Goal: Task Accomplishment & Management: Manage account settings

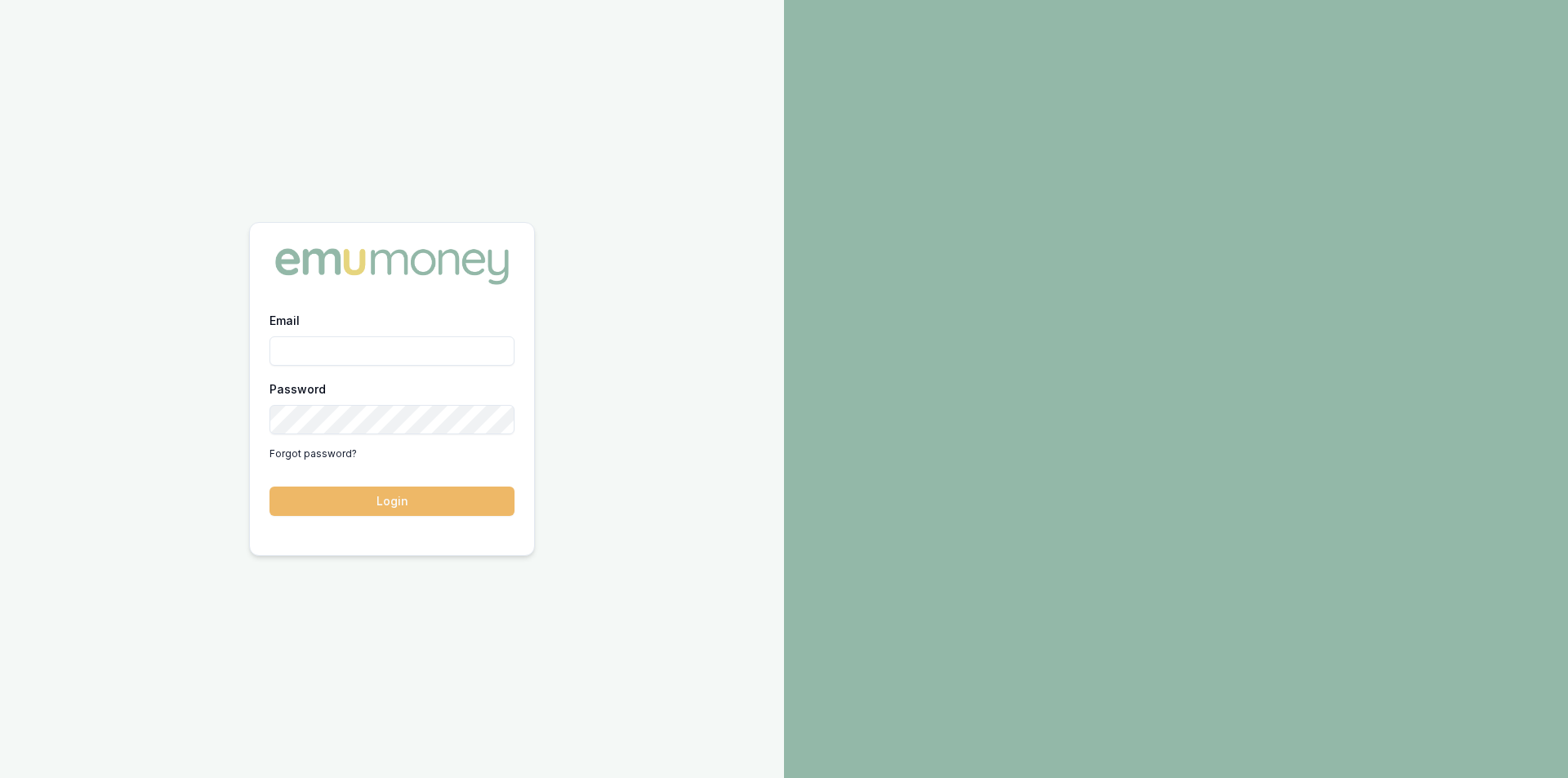
click at [374, 495] on button "Login" at bounding box center [392, 502] width 245 height 30
click at [367, 345] on input "Email" at bounding box center [392, 351] width 245 height 30
click at [363, 350] on input "Email" at bounding box center [392, 351] width 245 height 30
click at [270, 487] on button "Login" at bounding box center [392, 502] width 245 height 30
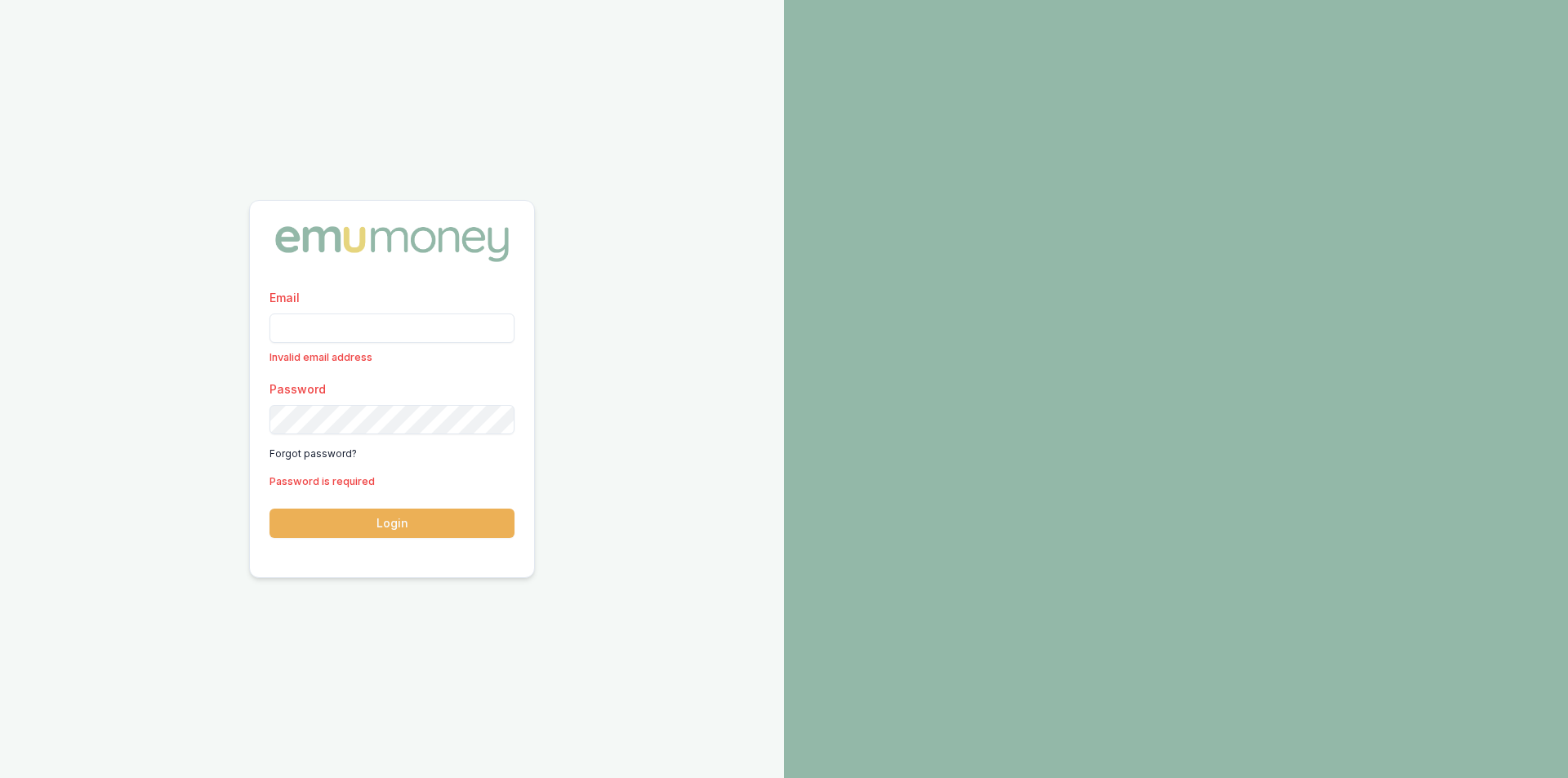
type input "steven.nguyen@emumoney.com.au"
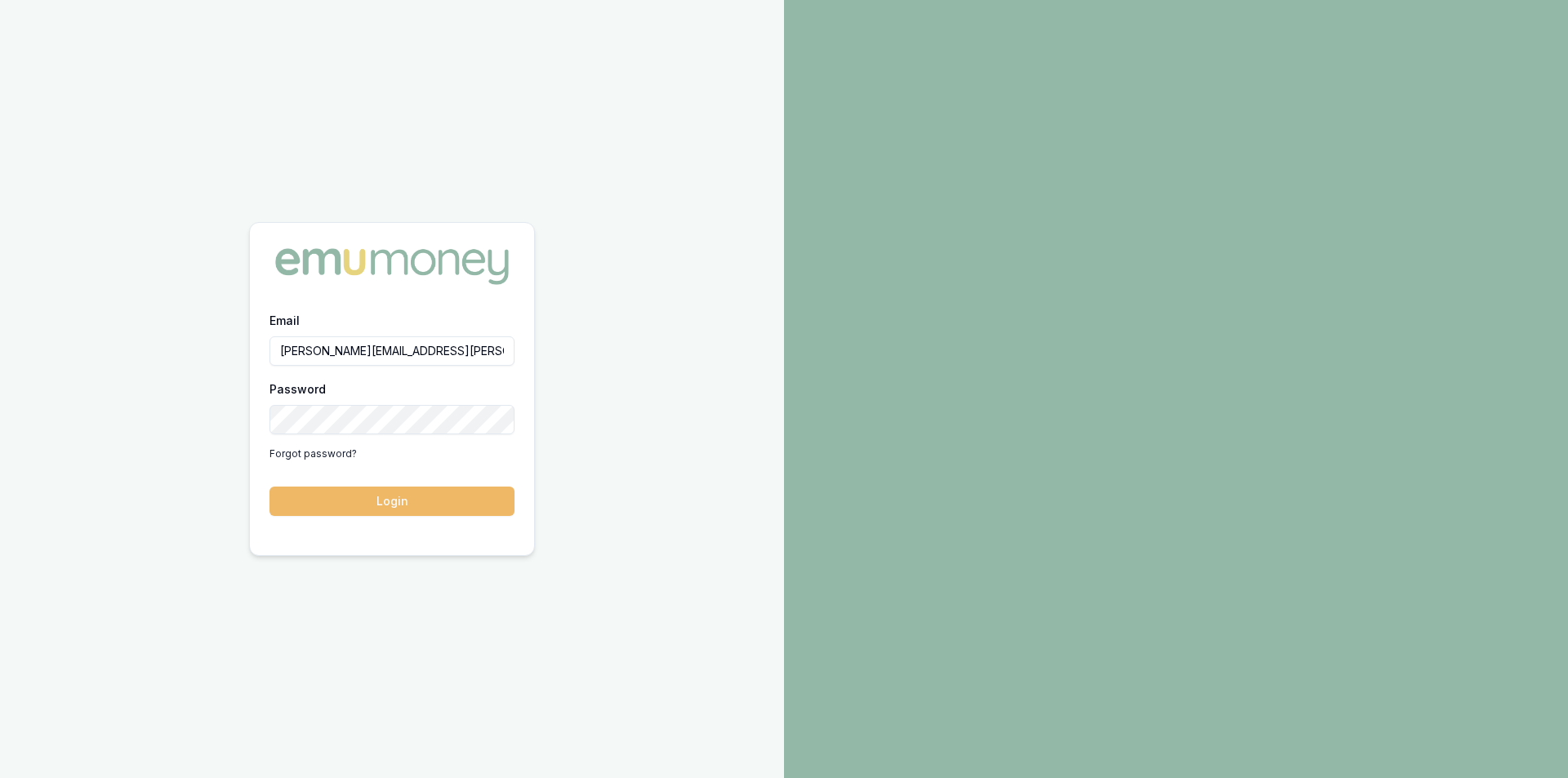
click at [377, 502] on button "Login" at bounding box center [392, 502] width 245 height 30
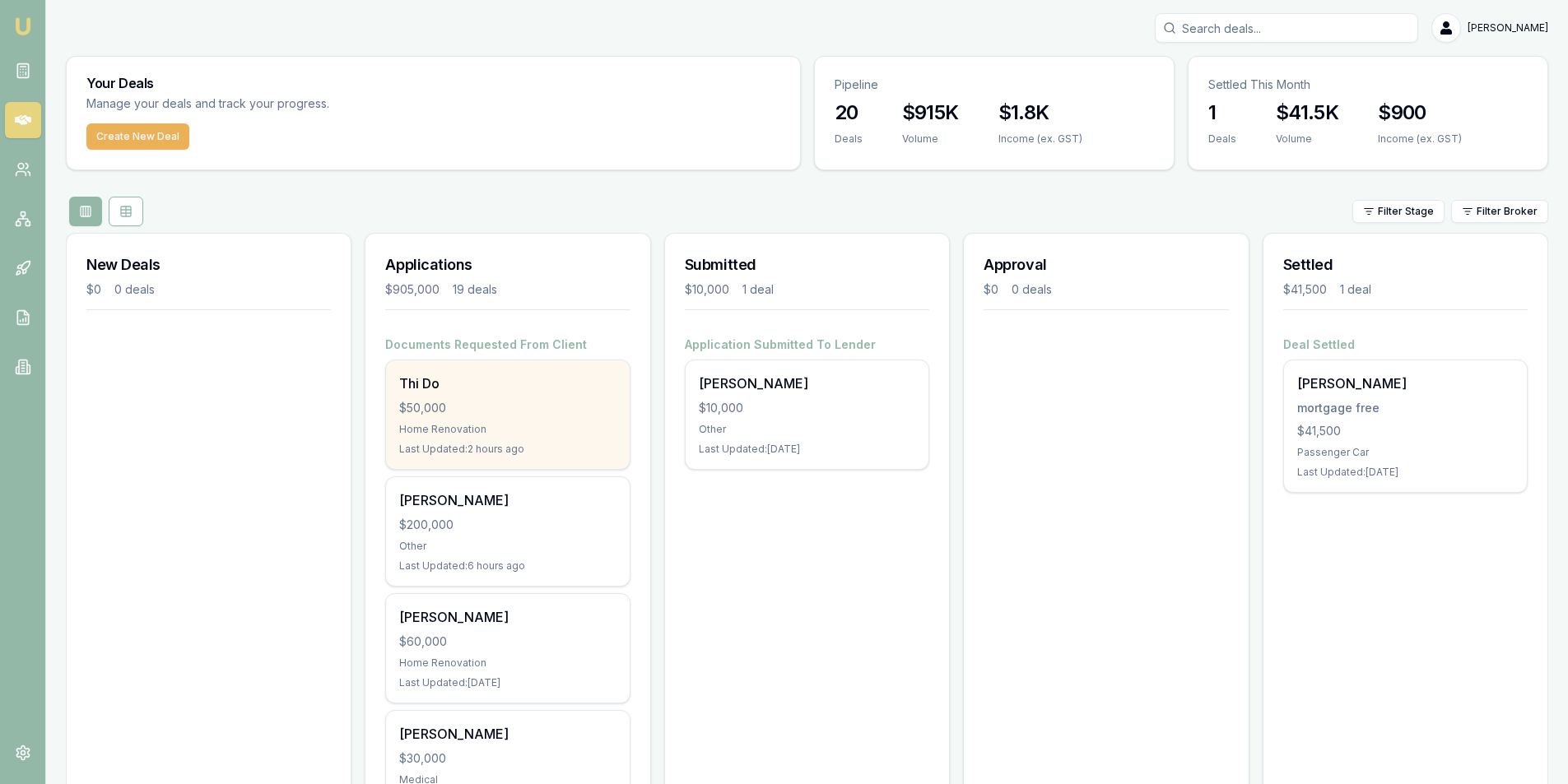
click at [502, 423] on div "Home Renovation" at bounding box center [507, 429] width 216 height 13
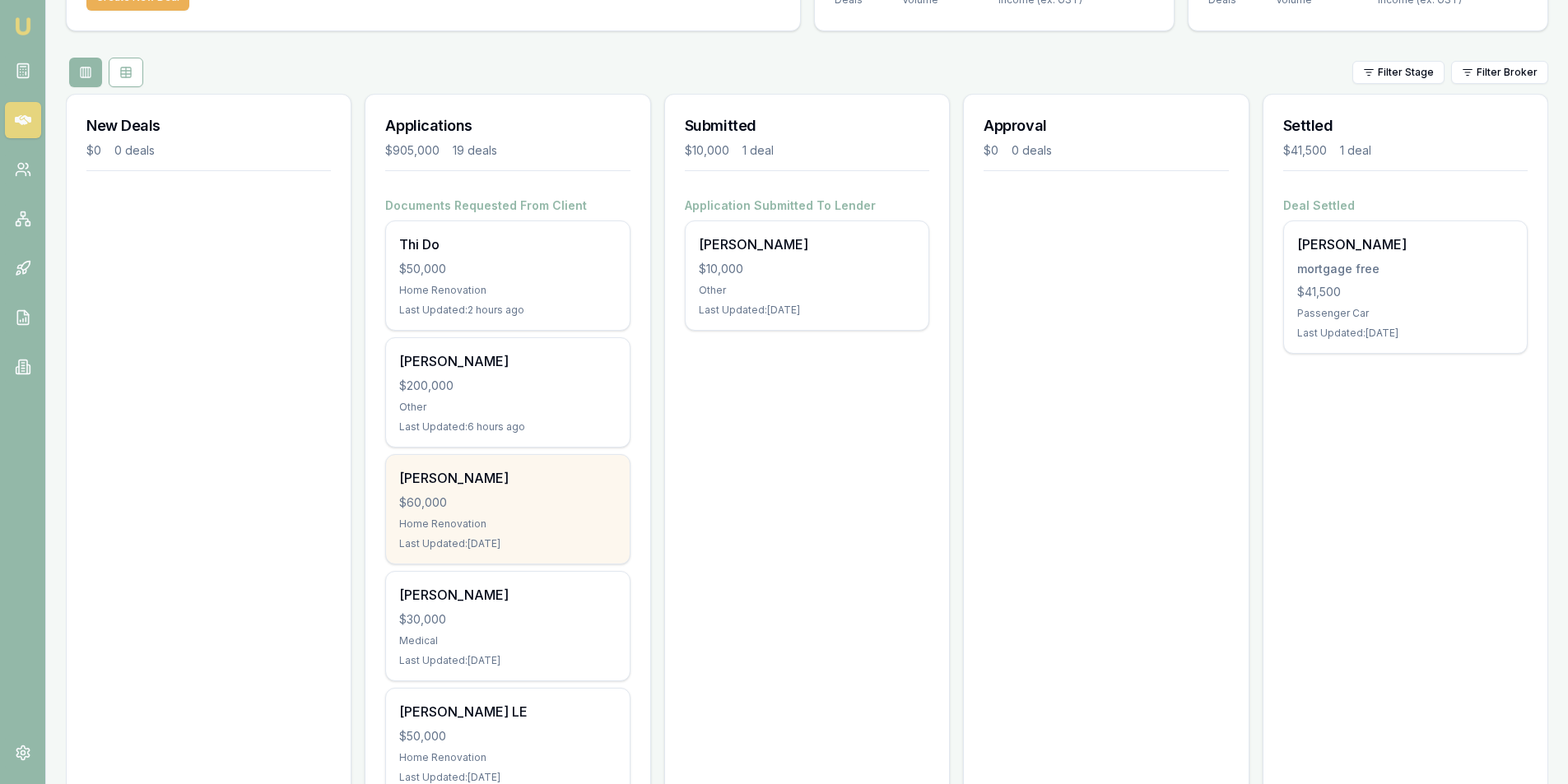
scroll to position [42, 0]
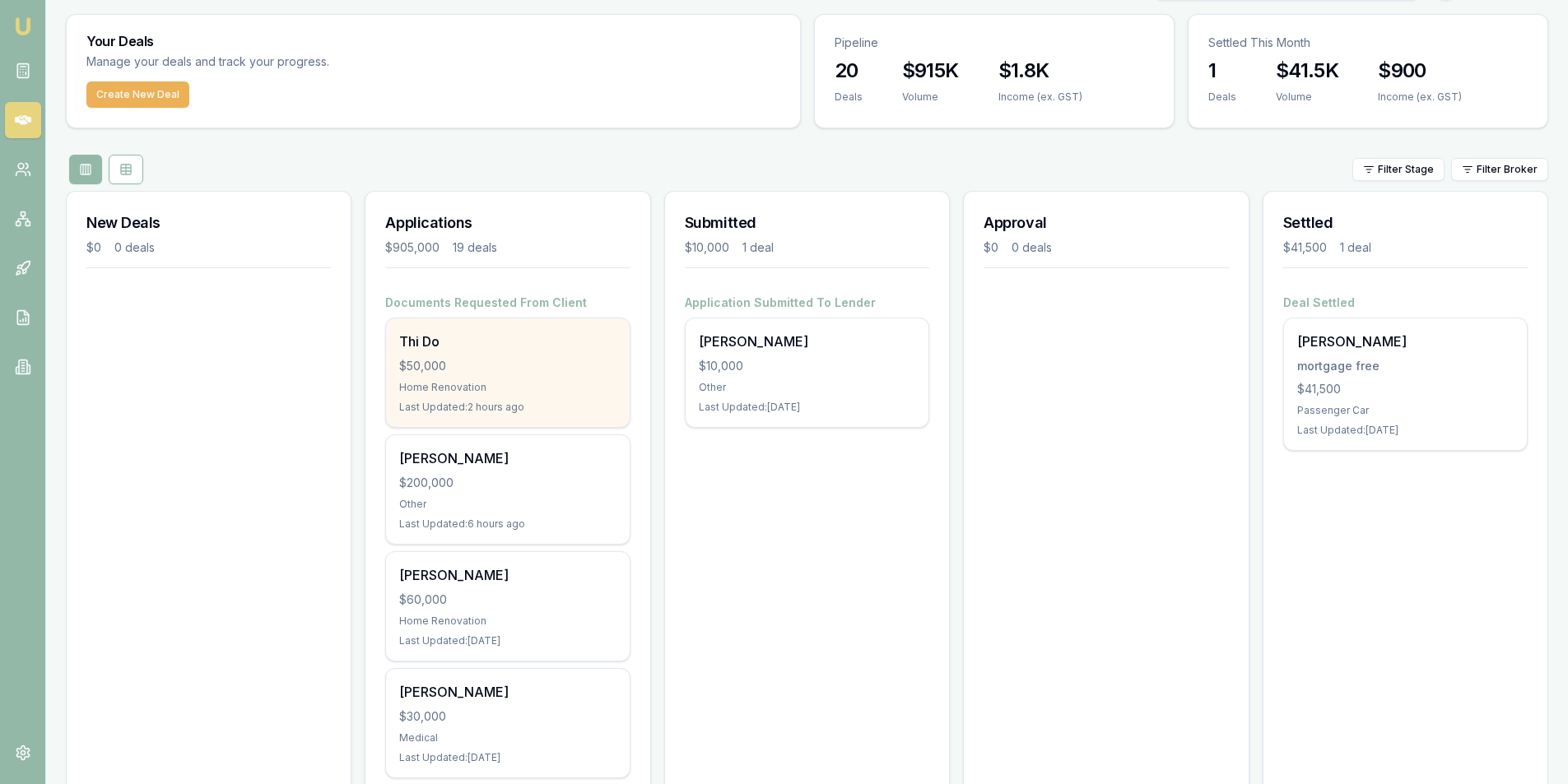
click at [481, 379] on div "Thi Do $50,000 Home Renovation Last Updated: 2 hours ago" at bounding box center [507, 373] width 243 height 109
click at [505, 328] on div "Thi Do $50,000 Home Renovation Last Updated: 2 hours ago" at bounding box center [507, 373] width 243 height 109
click at [434, 364] on div "$50,000" at bounding box center [507, 366] width 216 height 17
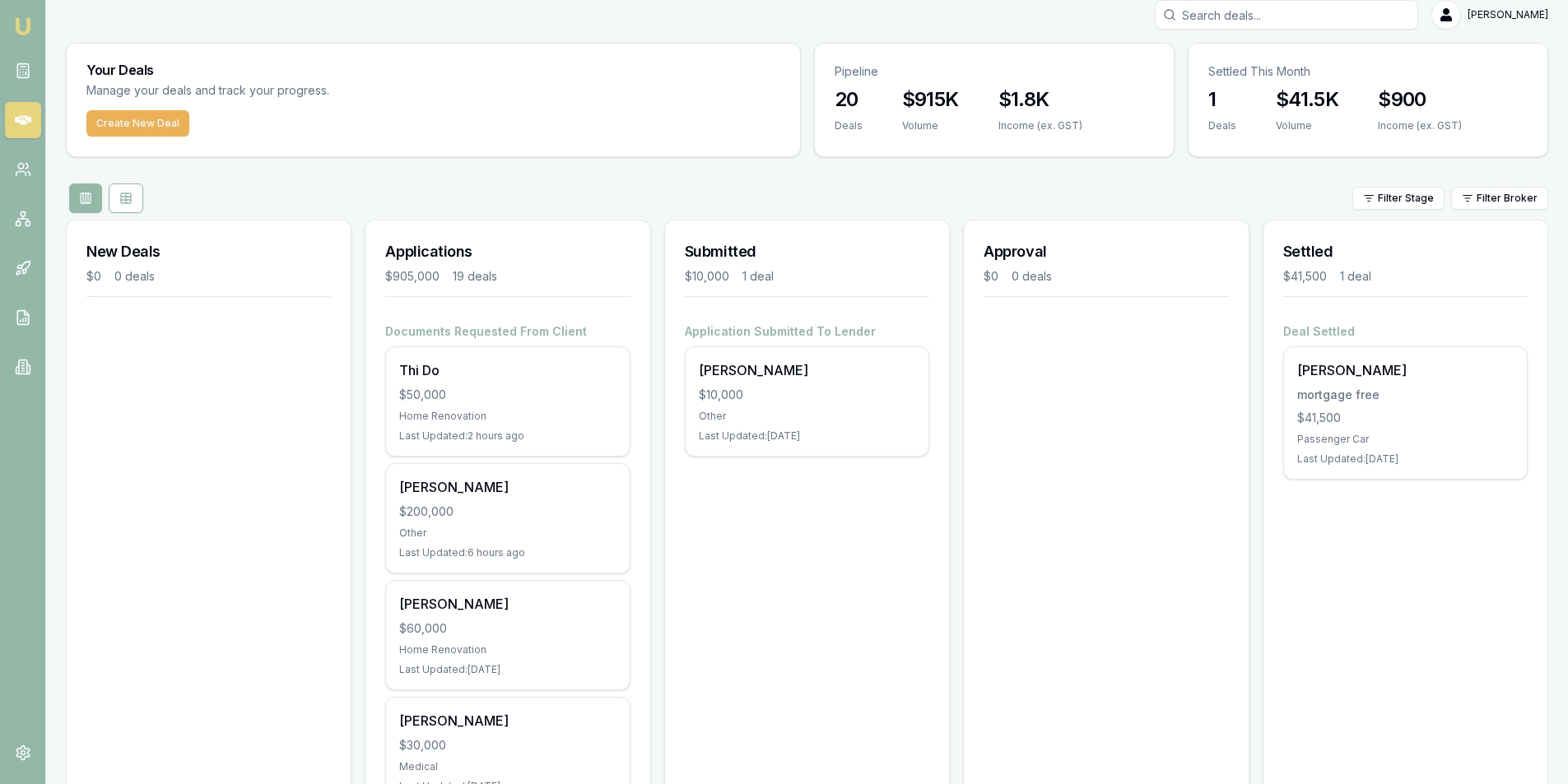
scroll to position [0, 0]
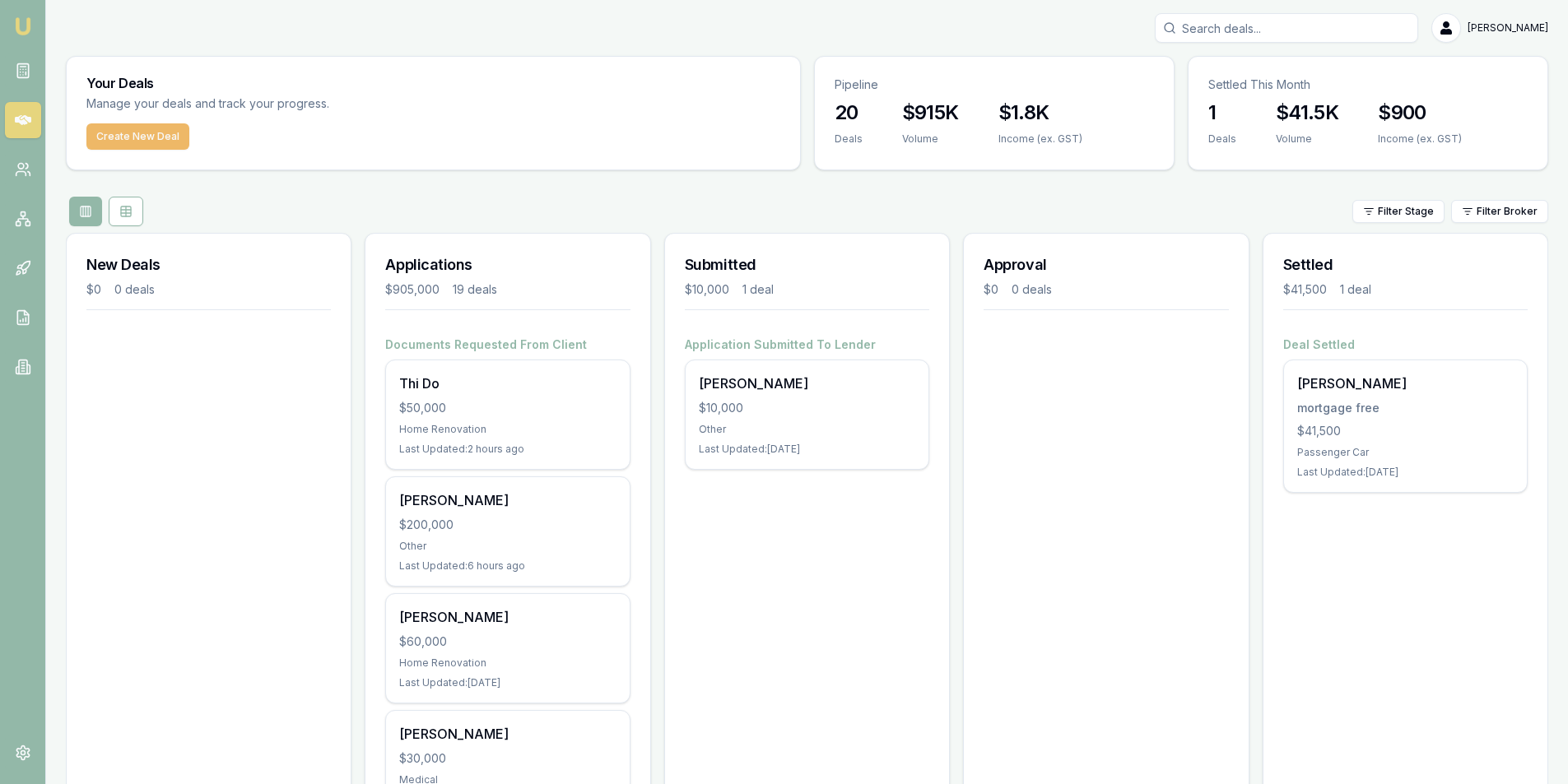
click at [137, 143] on button "Create New Deal" at bounding box center [137, 136] width 103 height 26
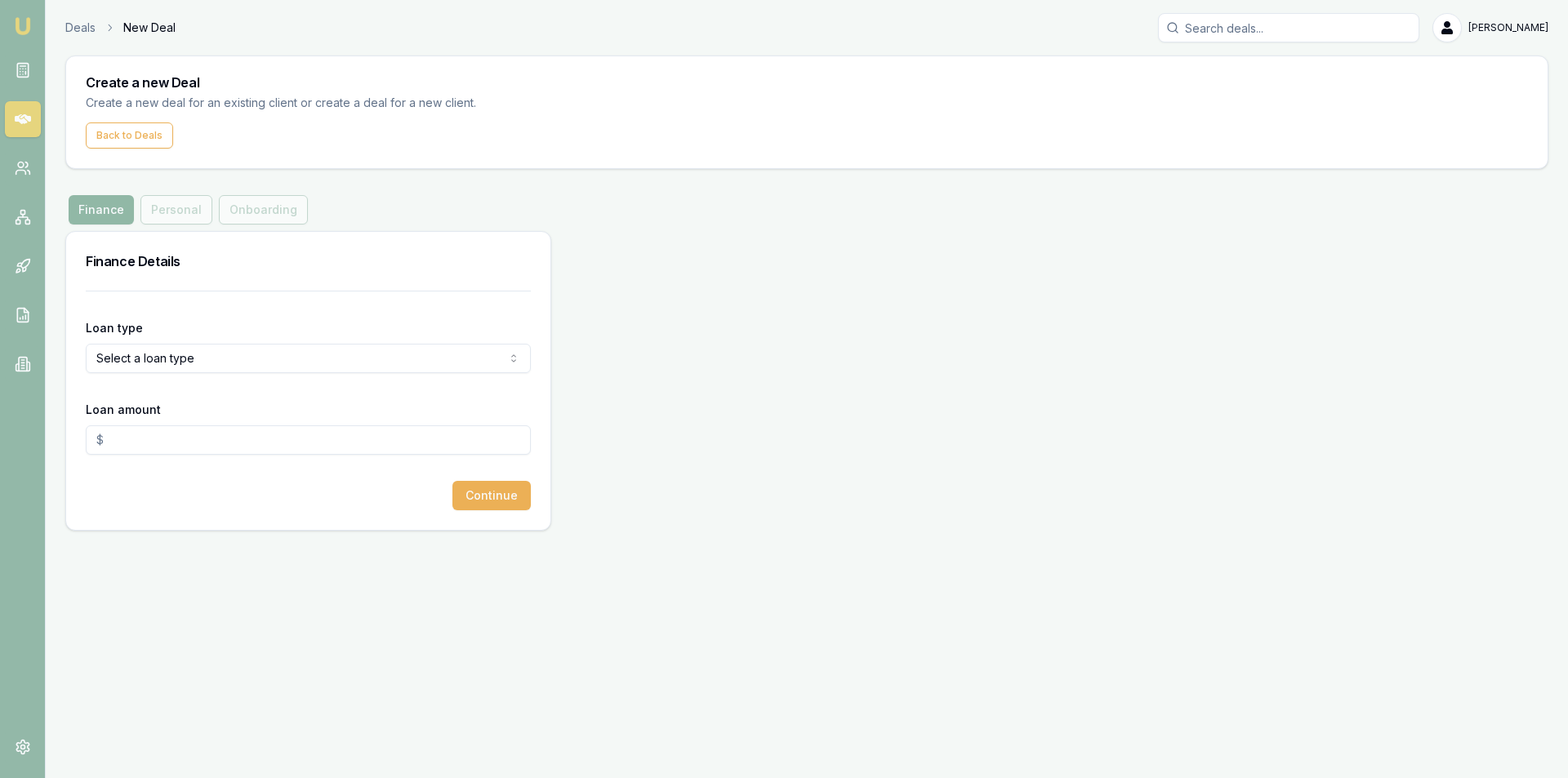
click at [110, 210] on button "Finance" at bounding box center [101, 210] width 65 height 30
click at [155, 364] on html "Emu Broker Deals New Deal Steven Nguyen Toggle Menu Create a new Deal Create a …" at bounding box center [784, 389] width 1568 height 778
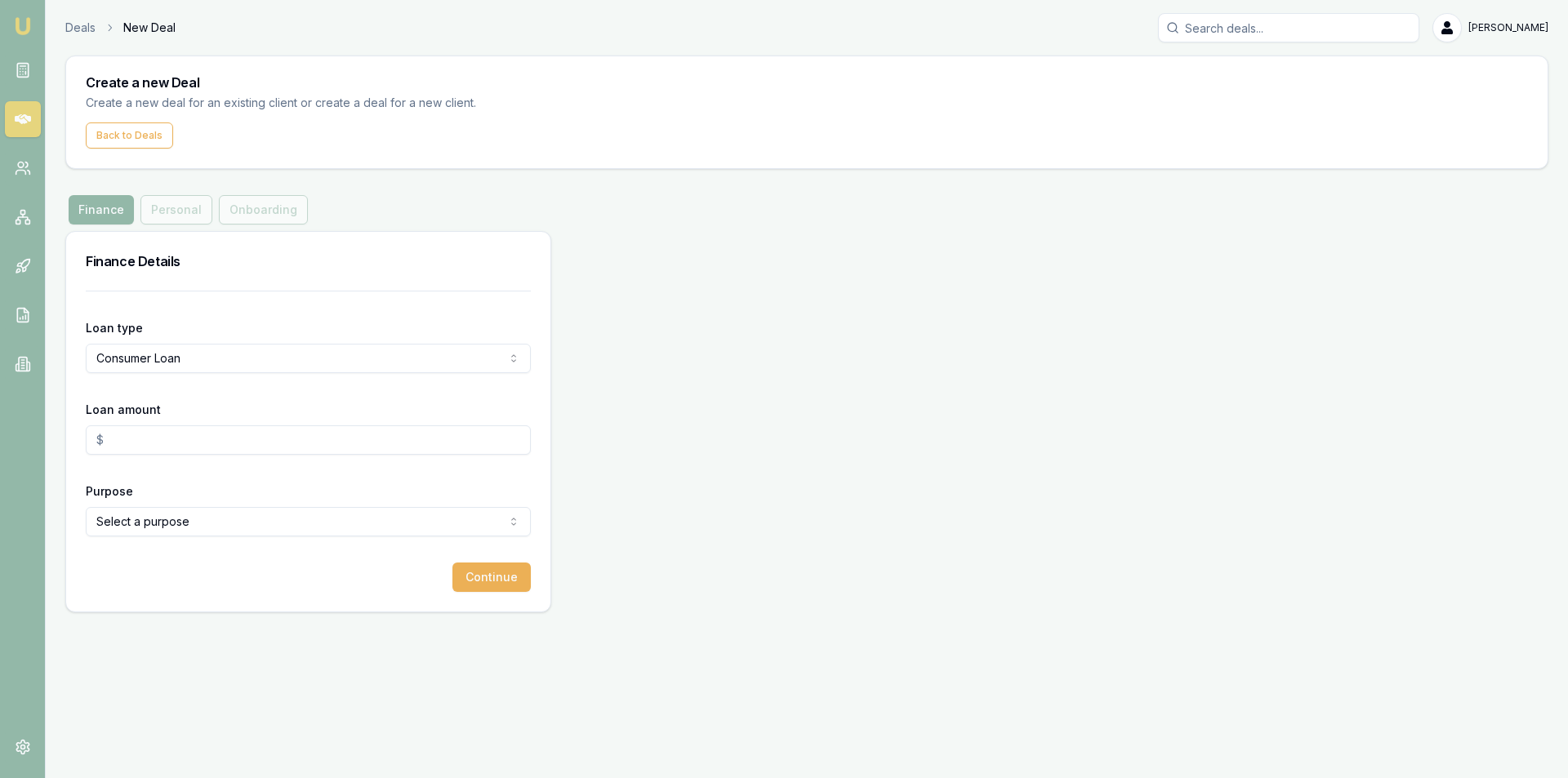
click at [149, 432] on input "Loan amount" at bounding box center [308, 440] width 445 height 30
type input "$25,000.00"
drag, startPoint x: 63, startPoint y: 643, endPoint x: 70, endPoint y: 634, distance: 11.4
click at [70, 634] on div "Emu Broker Deals New Deal Steven Nguyen Toggle Menu Create a new Deal Create a …" at bounding box center [784, 389] width 1568 height 778
click at [144, 520] on html "Emu Broker Deals New Deal Steven Nguyen Toggle Menu Create a new Deal Create a …" at bounding box center [784, 389] width 1568 height 778
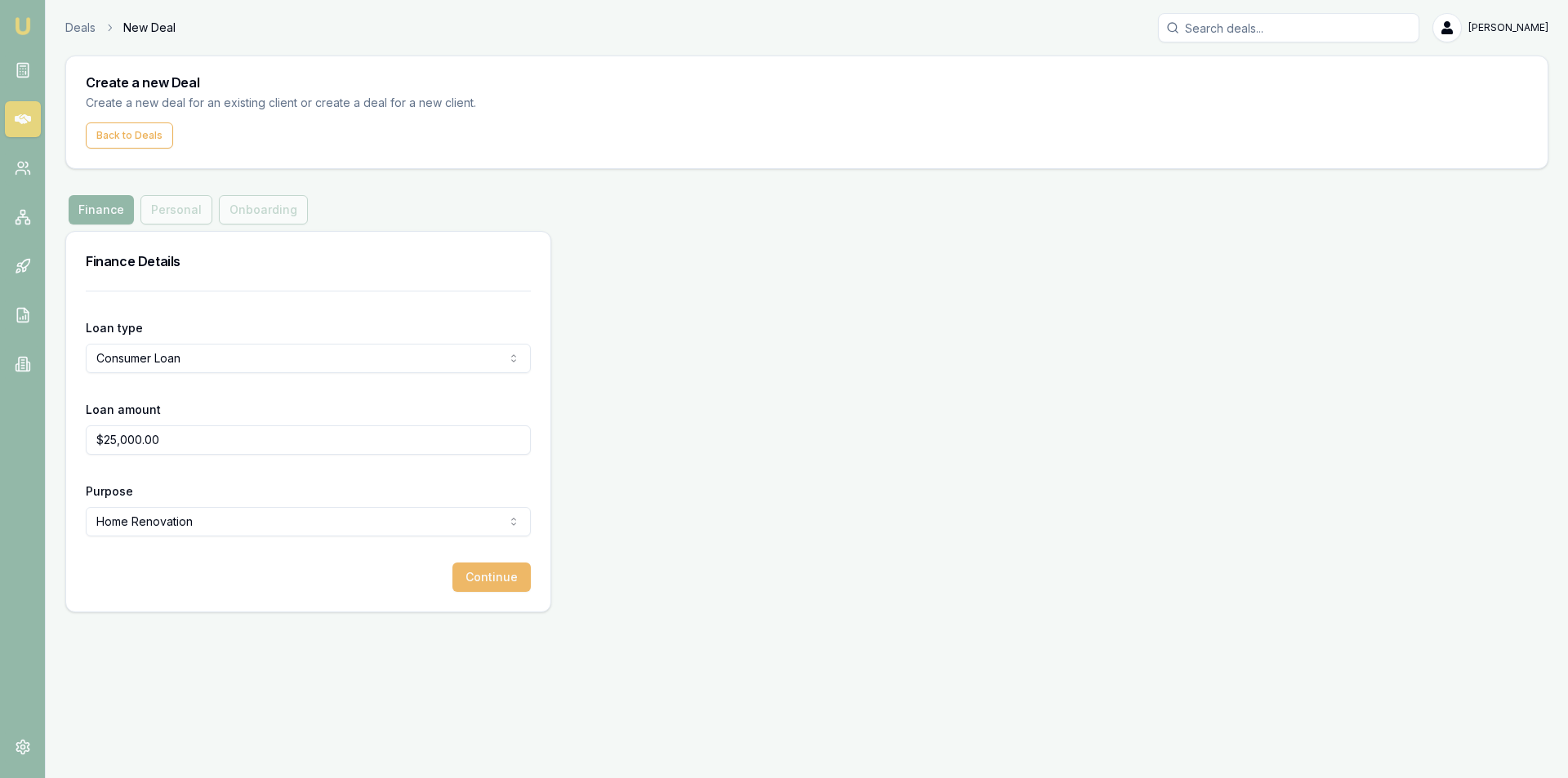
click at [479, 580] on button "Continue" at bounding box center [491, 577] width 79 height 30
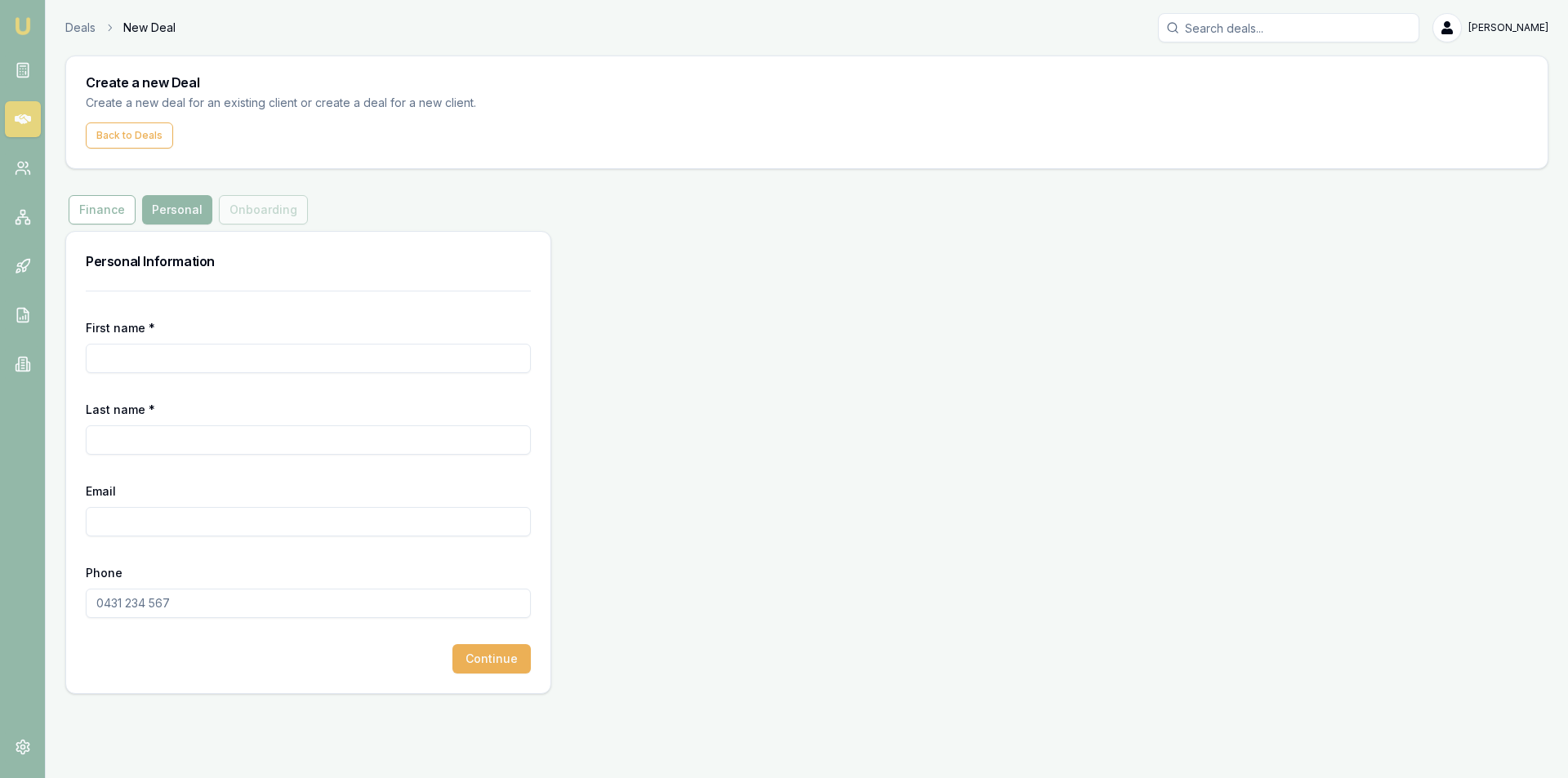
click at [156, 362] on input "First name *" at bounding box center [308, 358] width 445 height 30
type input "TUAN"
type input "P"
type input "H"
type input "PHAM"
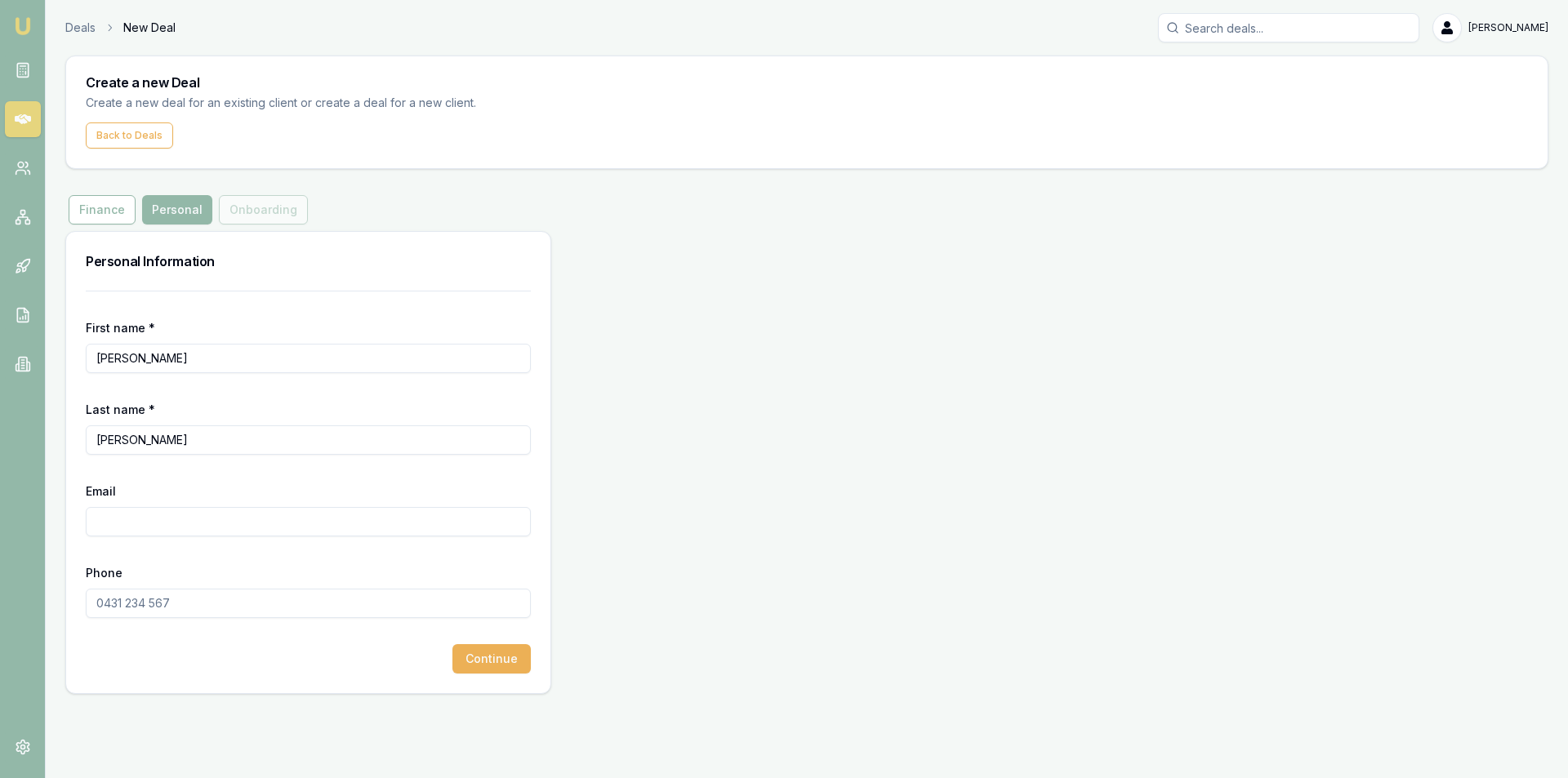
click at [115, 527] on input "Email" at bounding box center [308, 522] width 445 height 30
click at [147, 610] on input "Phone" at bounding box center [308, 604] width 445 height 30
type input "4"
type input "0452 646 268"
click at [152, 523] on input "Email" at bounding box center [308, 522] width 445 height 30
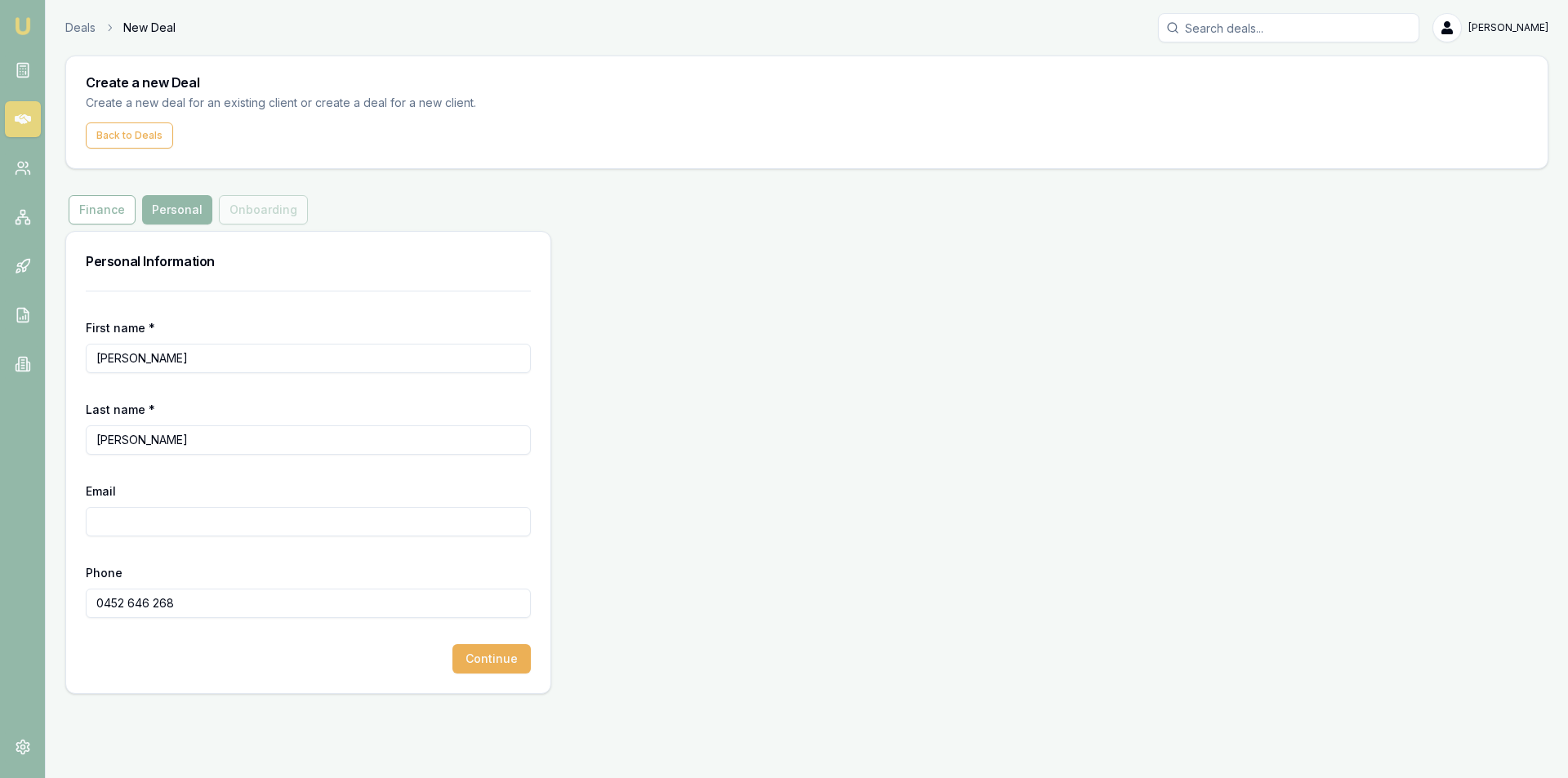
paste input "phamtuananhvungtau1301@gmail.com"
type input "phamtuananhvungtau1301@gmail.com"
drag, startPoint x: 188, startPoint y: 686, endPoint x: 320, endPoint y: 669, distance: 133.1
click at [195, 686] on div "First name * TUAN Last name * PHAM Email phamtuananhvungtau1301@gmail.com Phone…" at bounding box center [308, 491] width 484 height 402
click at [477, 660] on button "Continue" at bounding box center [491, 659] width 79 height 30
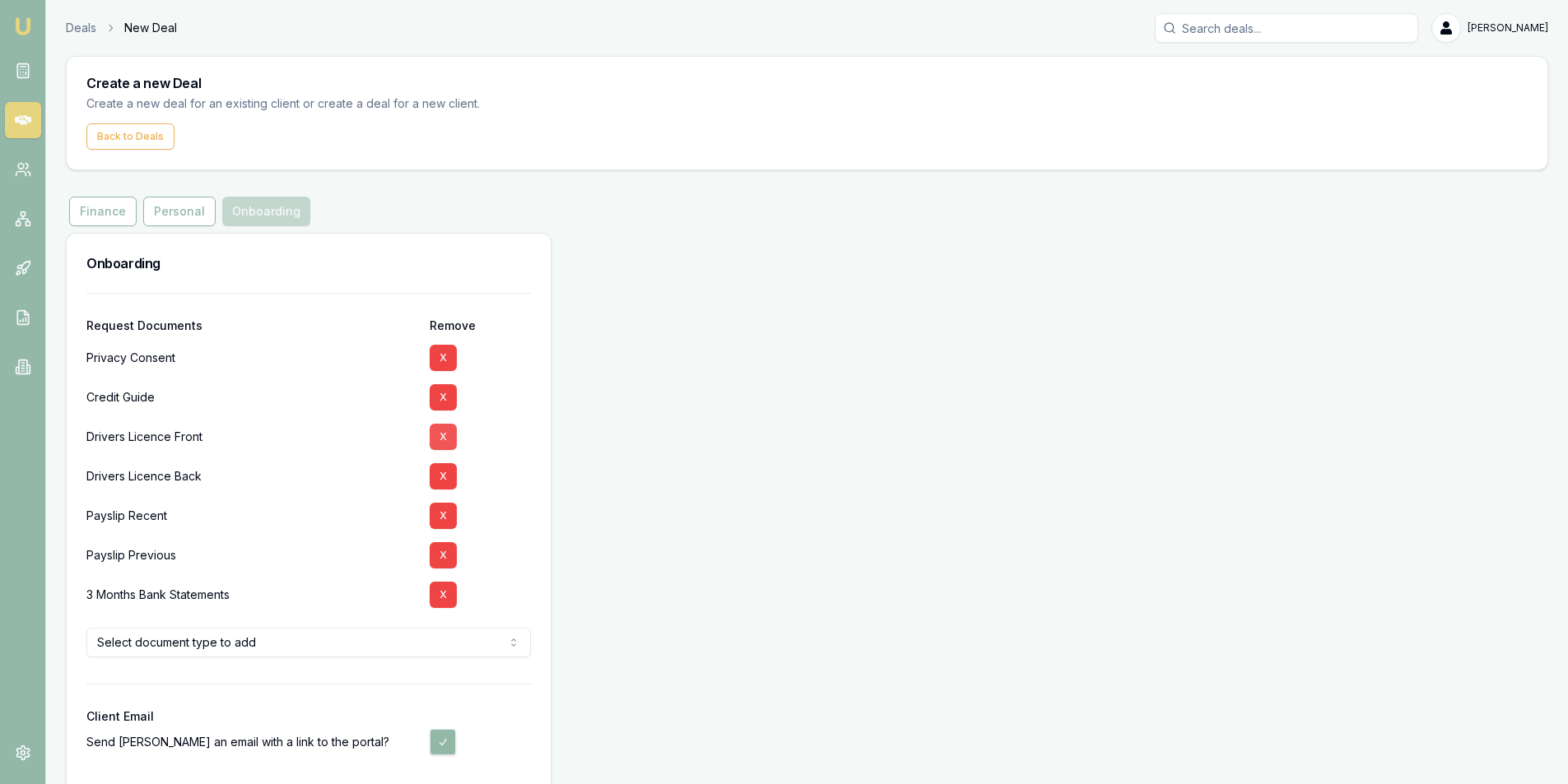
click at [443, 435] on button "X" at bounding box center [443, 437] width 27 height 26
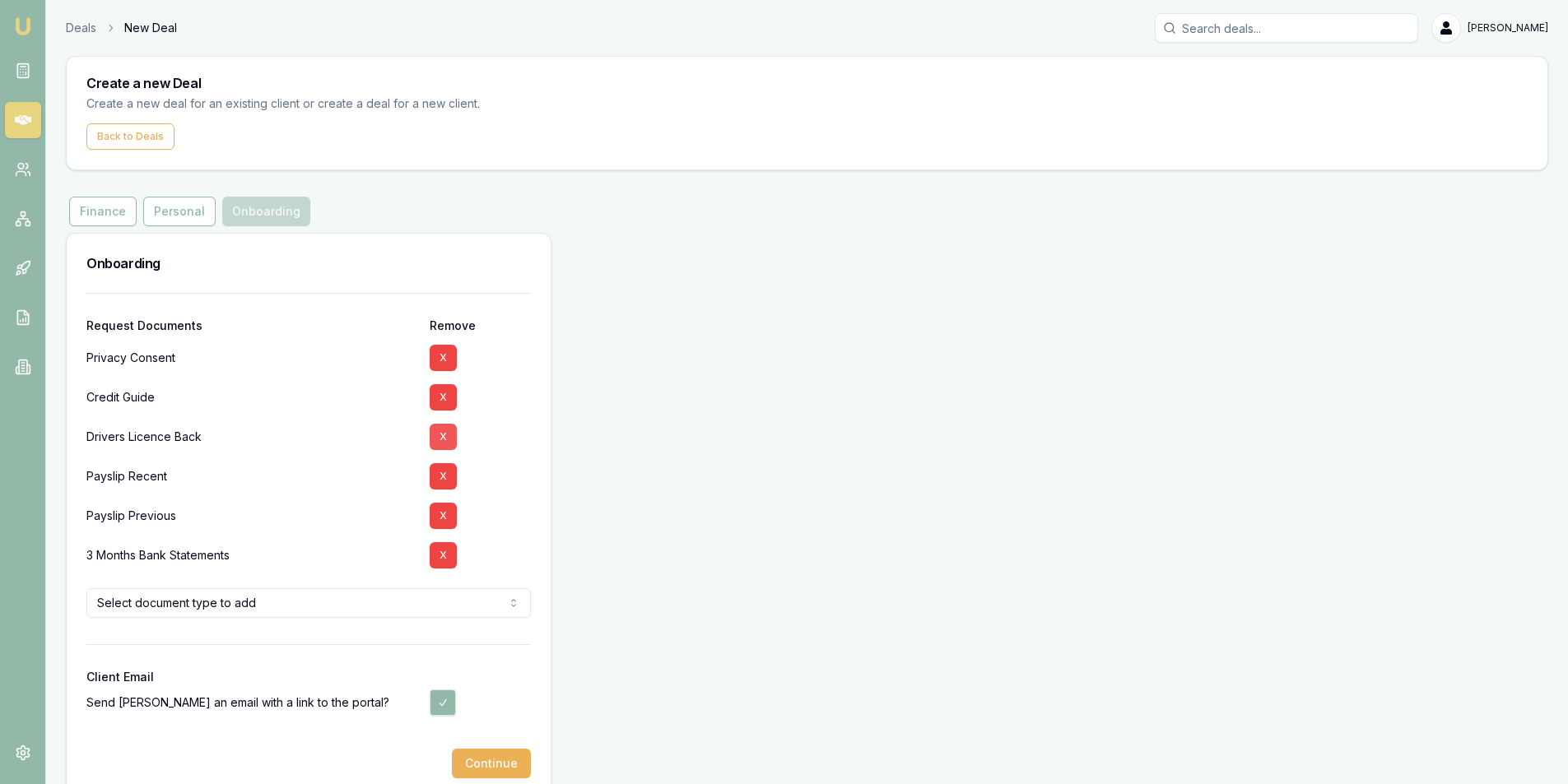
click at [441, 434] on button "X" at bounding box center [443, 437] width 27 height 26
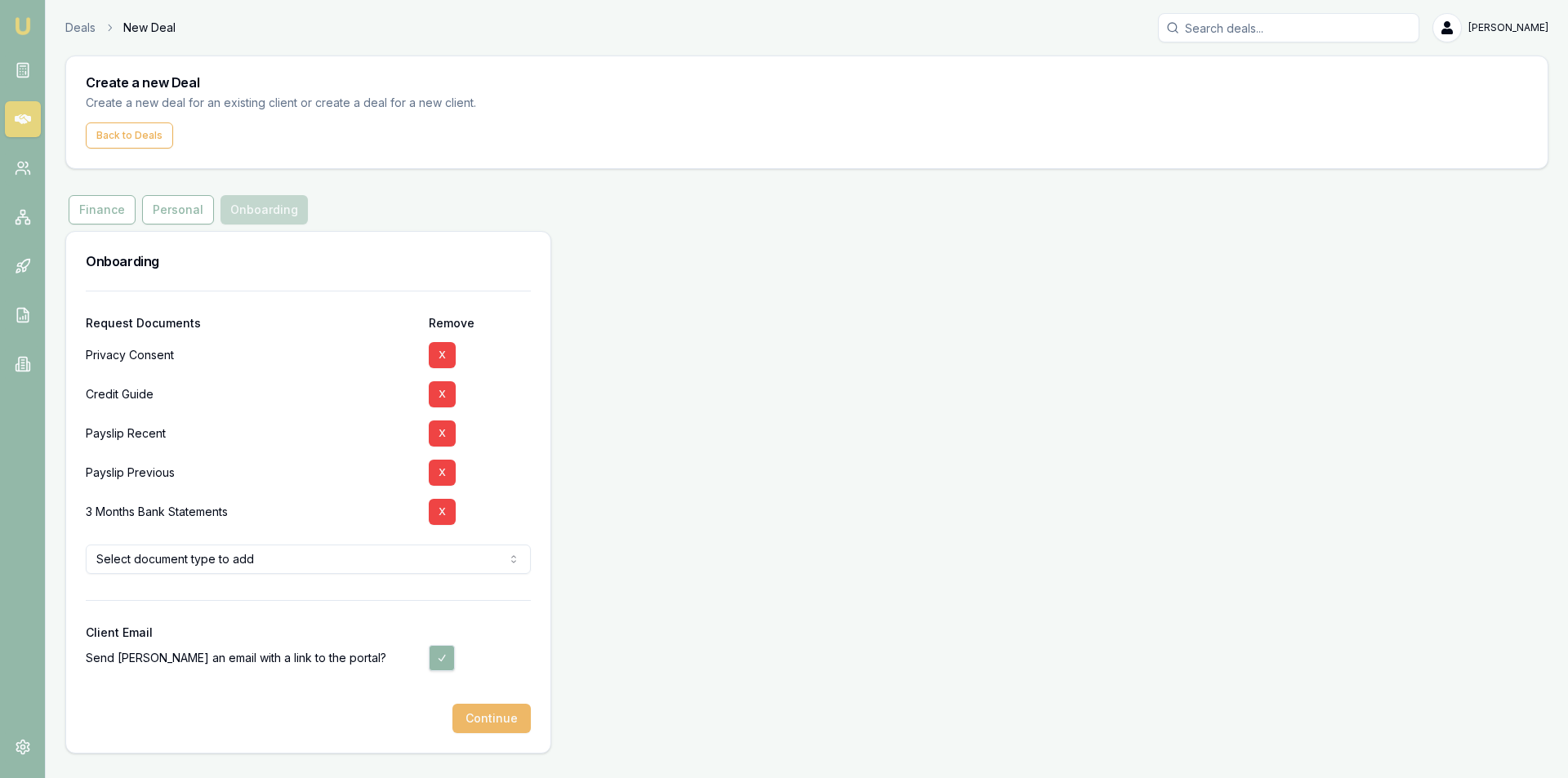
click at [470, 730] on button "Continue" at bounding box center [491, 719] width 79 height 30
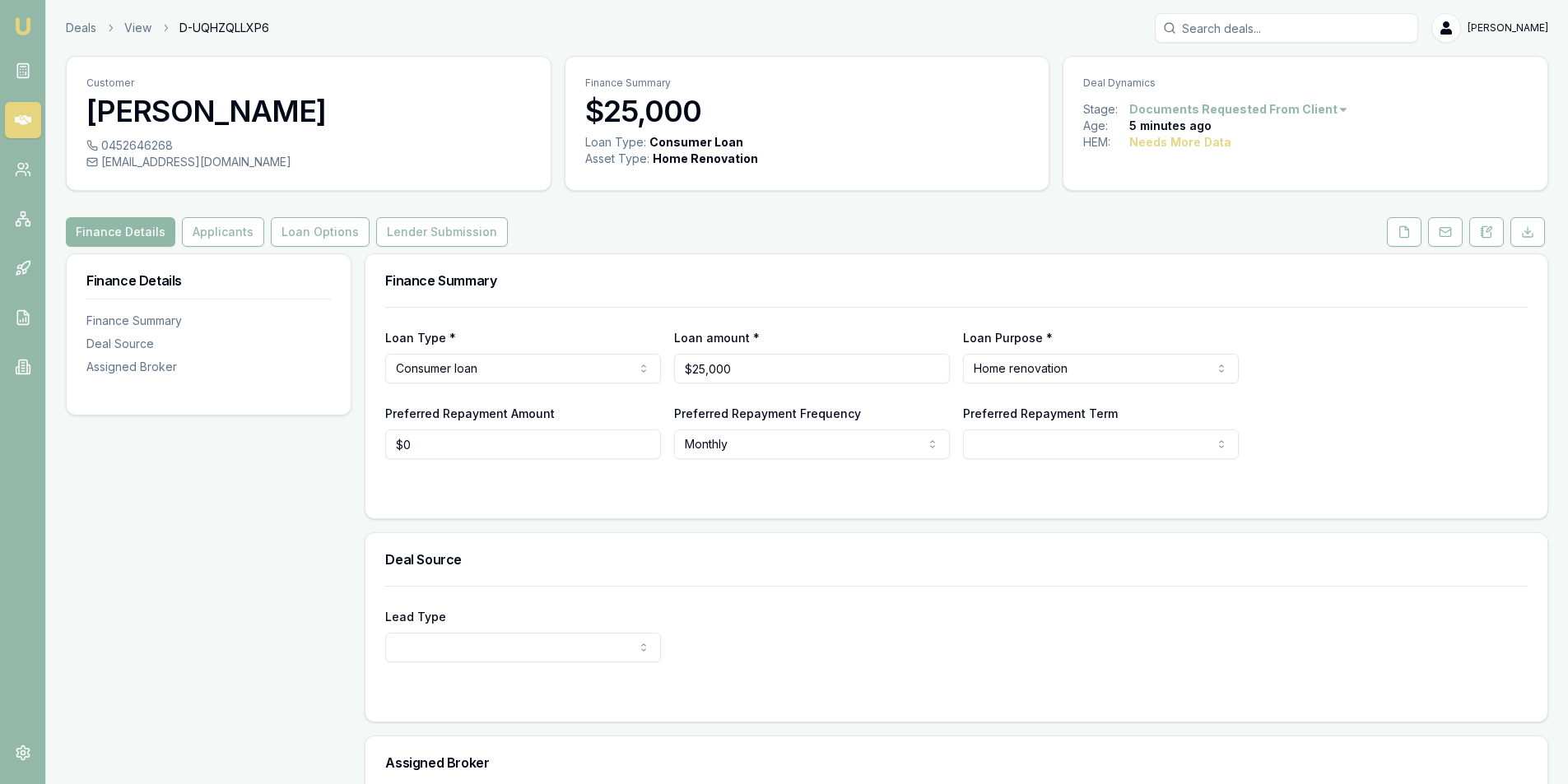
click at [121, 236] on button "Finance Details" at bounding box center [120, 232] width 109 height 30
click at [1399, 237] on icon at bounding box center [1404, 231] width 13 height 13
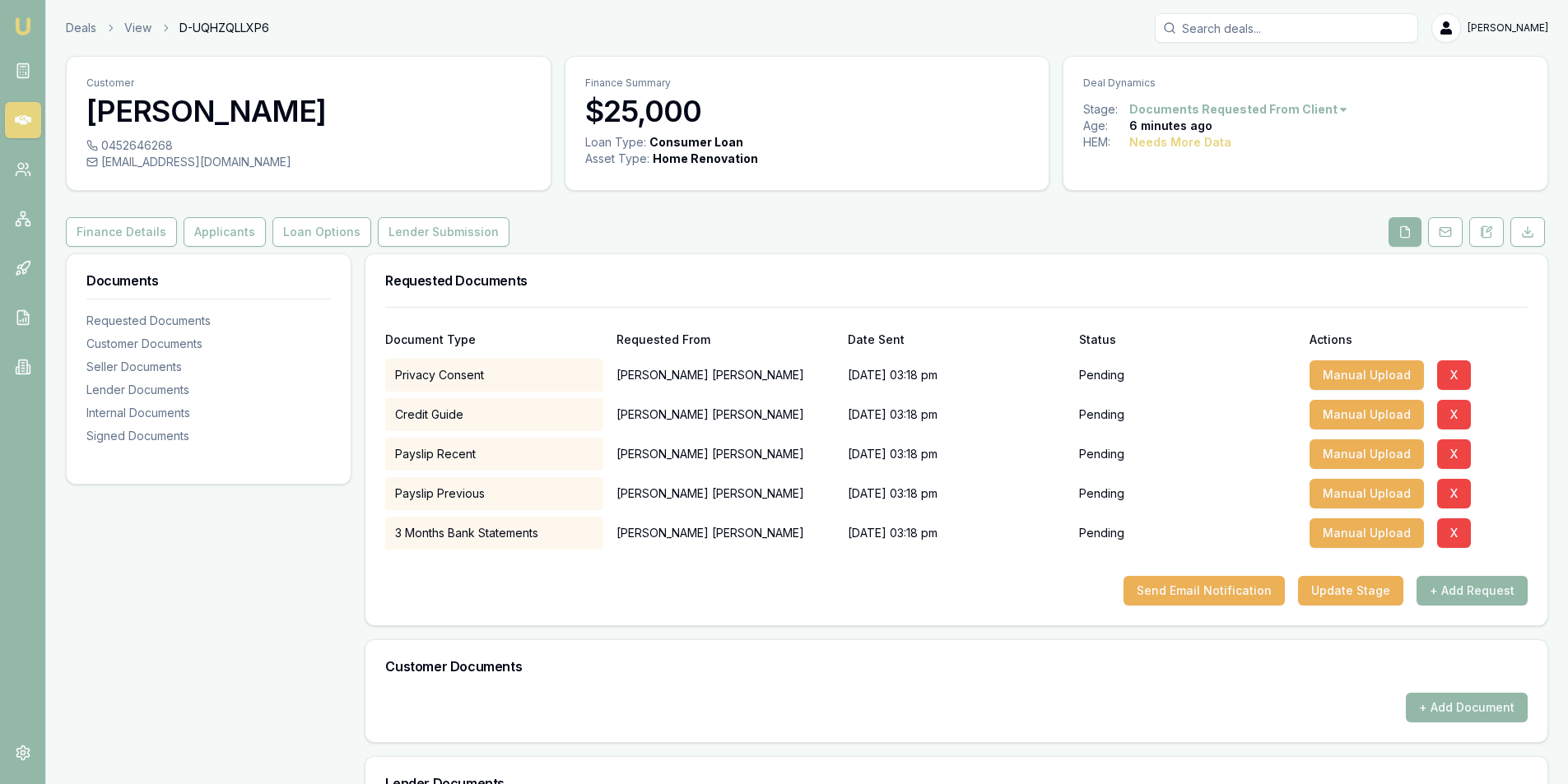
click at [1230, 25] on input "Search deals" at bounding box center [1286, 28] width 263 height 30
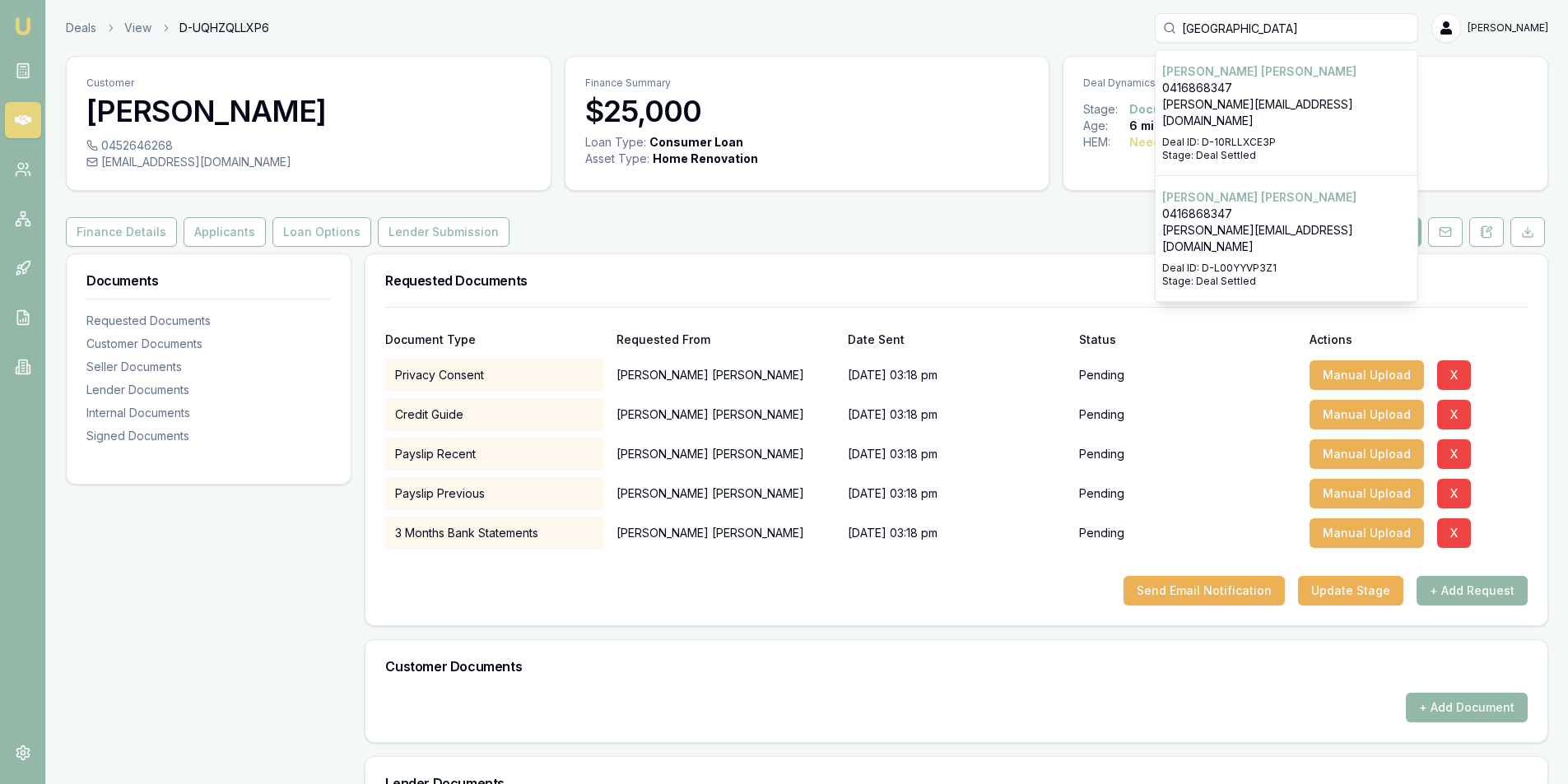
type input "BERN"
click at [1343, 84] on p "0416868347" at bounding box center [1286, 88] width 249 height 17
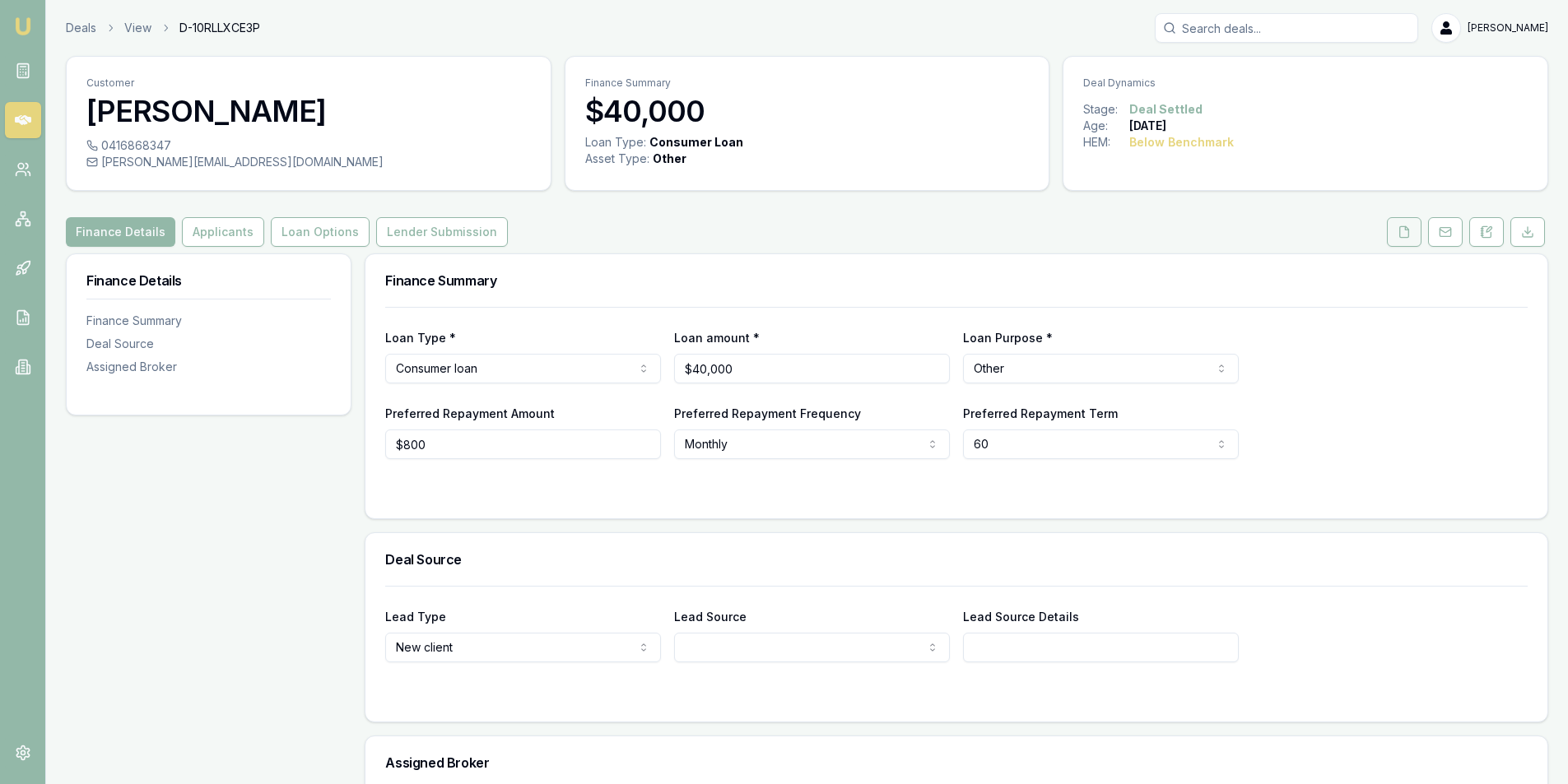
click at [1413, 232] on button at bounding box center [1404, 232] width 34 height 30
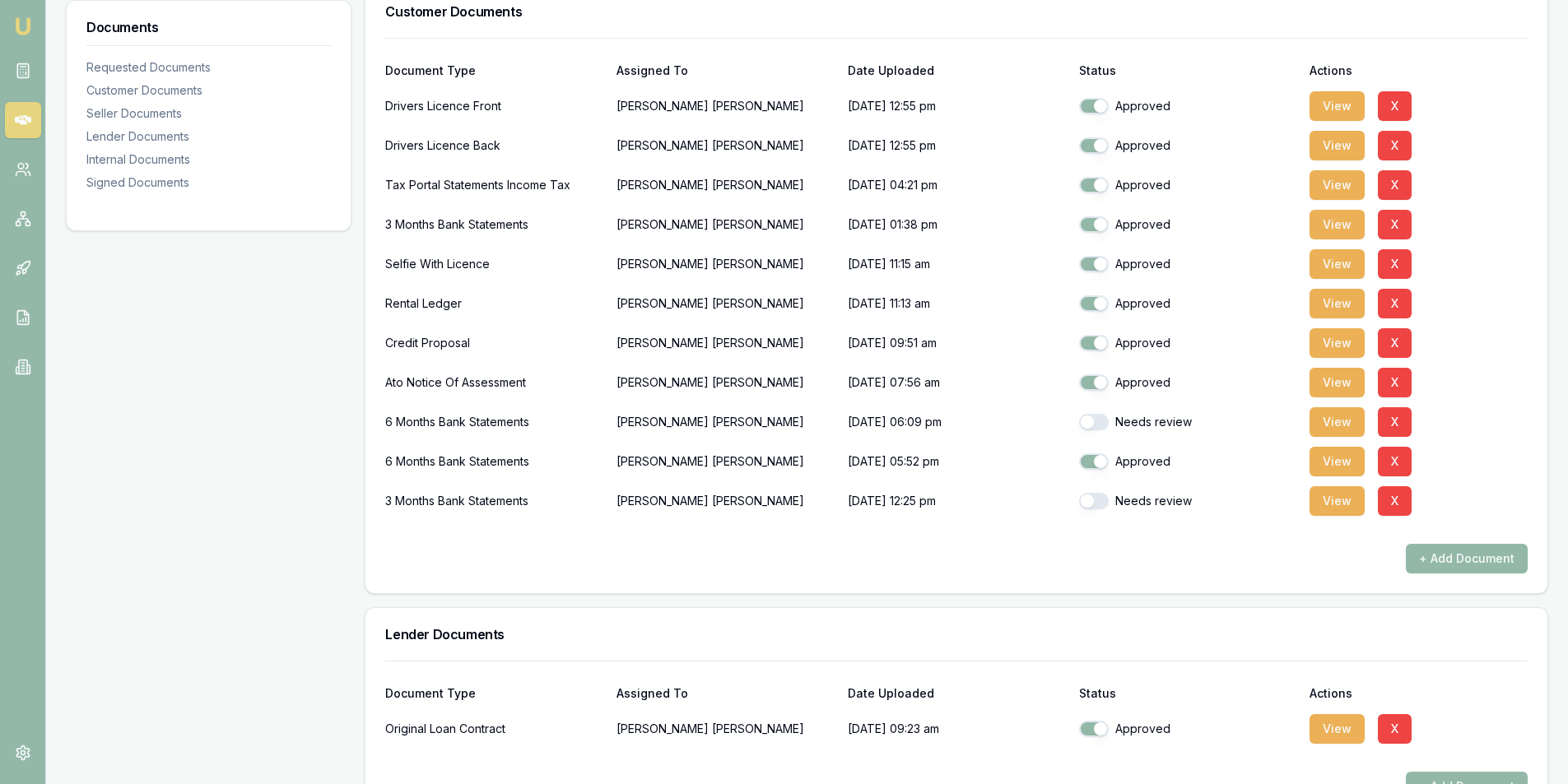
scroll to position [411, 0]
click at [1356, 465] on button "View" at bounding box center [1337, 463] width 55 height 30
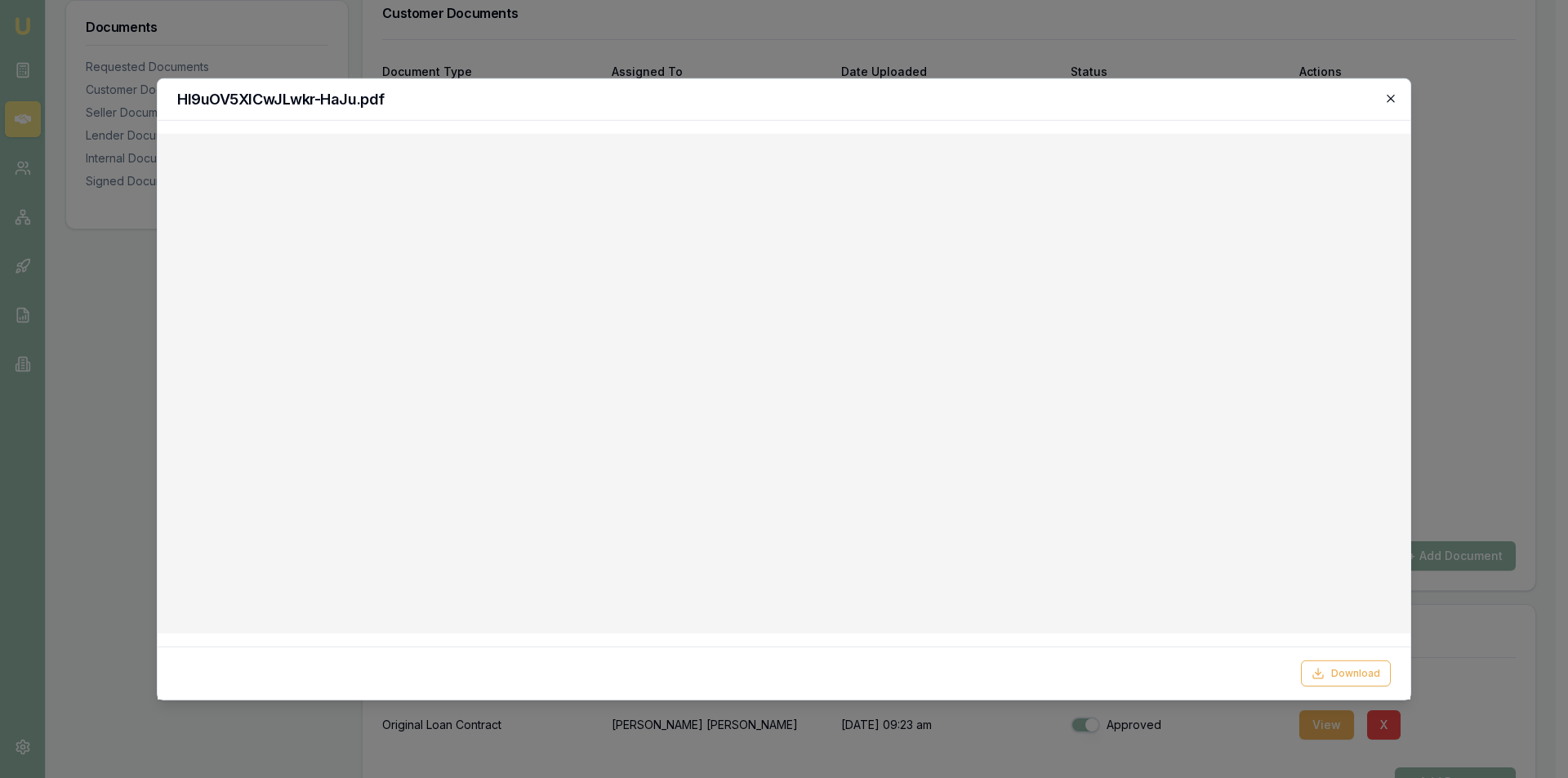
click at [1395, 99] on icon "button" at bounding box center [1390, 98] width 13 height 13
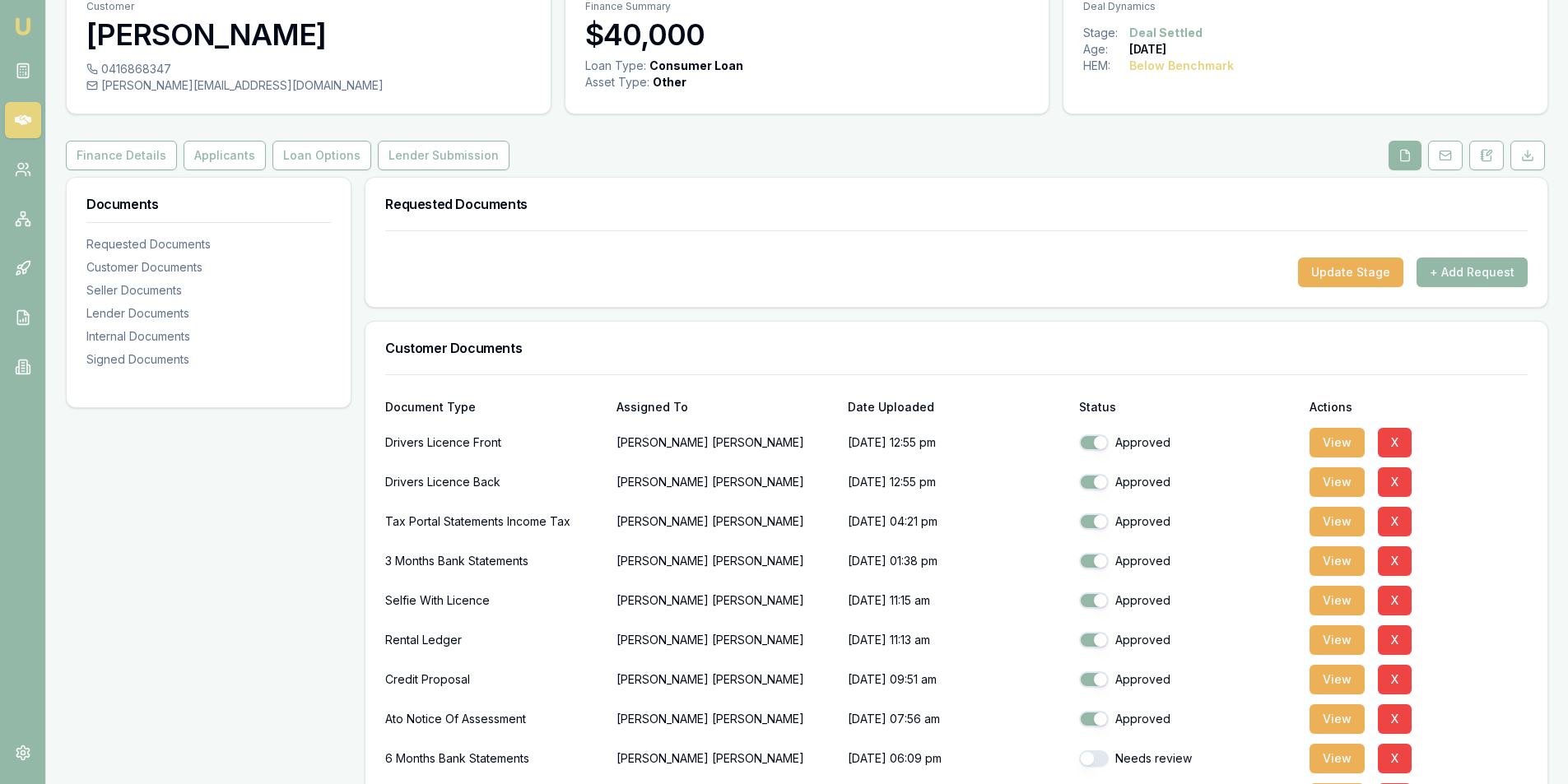
scroll to position [0, 0]
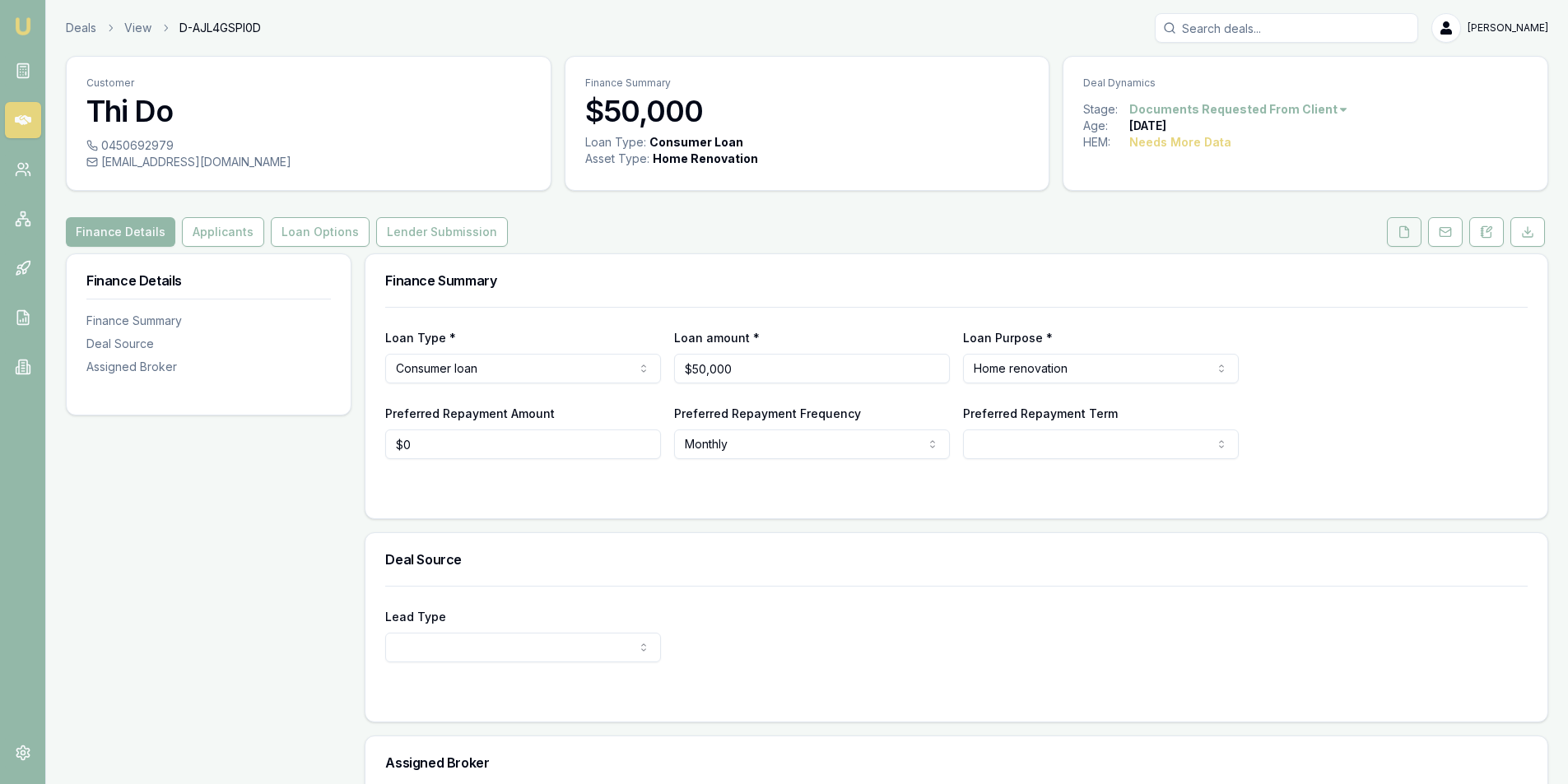
click at [1395, 233] on button at bounding box center [1404, 232] width 34 height 30
click at [1410, 234] on icon at bounding box center [1404, 231] width 13 height 13
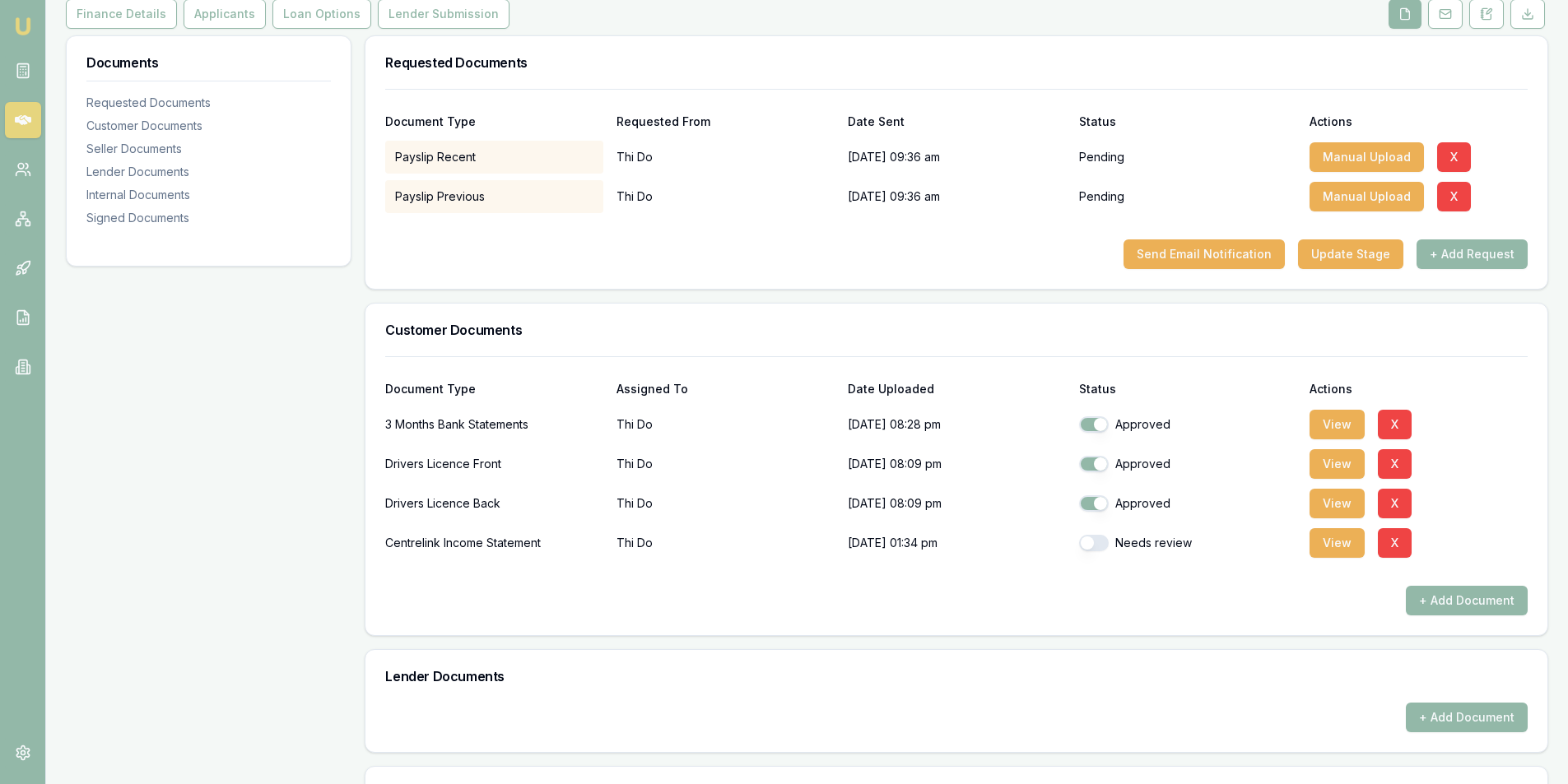
scroll to position [247, 0]
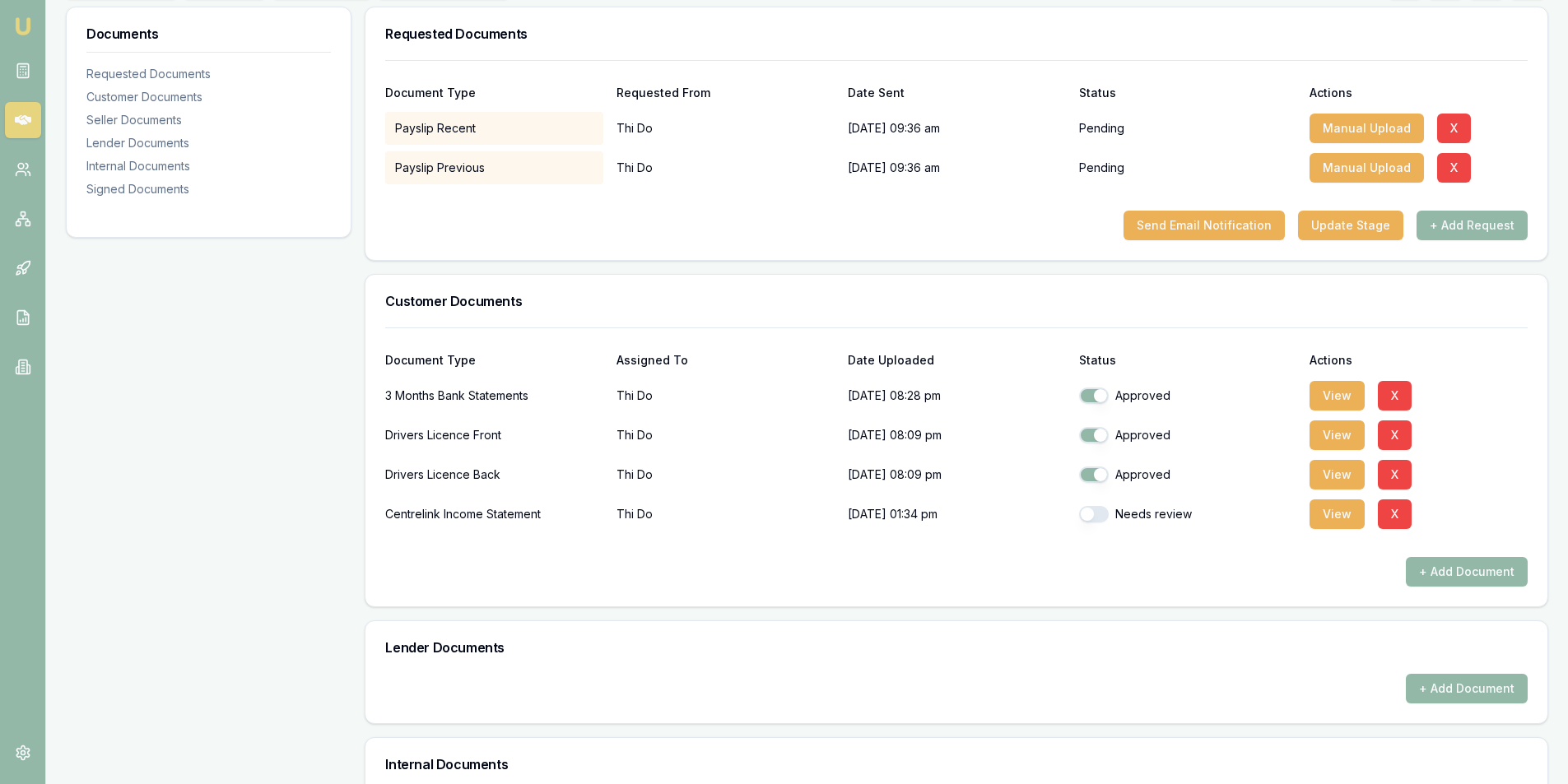
click at [1098, 516] on button "button" at bounding box center [1094, 514] width 30 height 17
checkbox input "true"
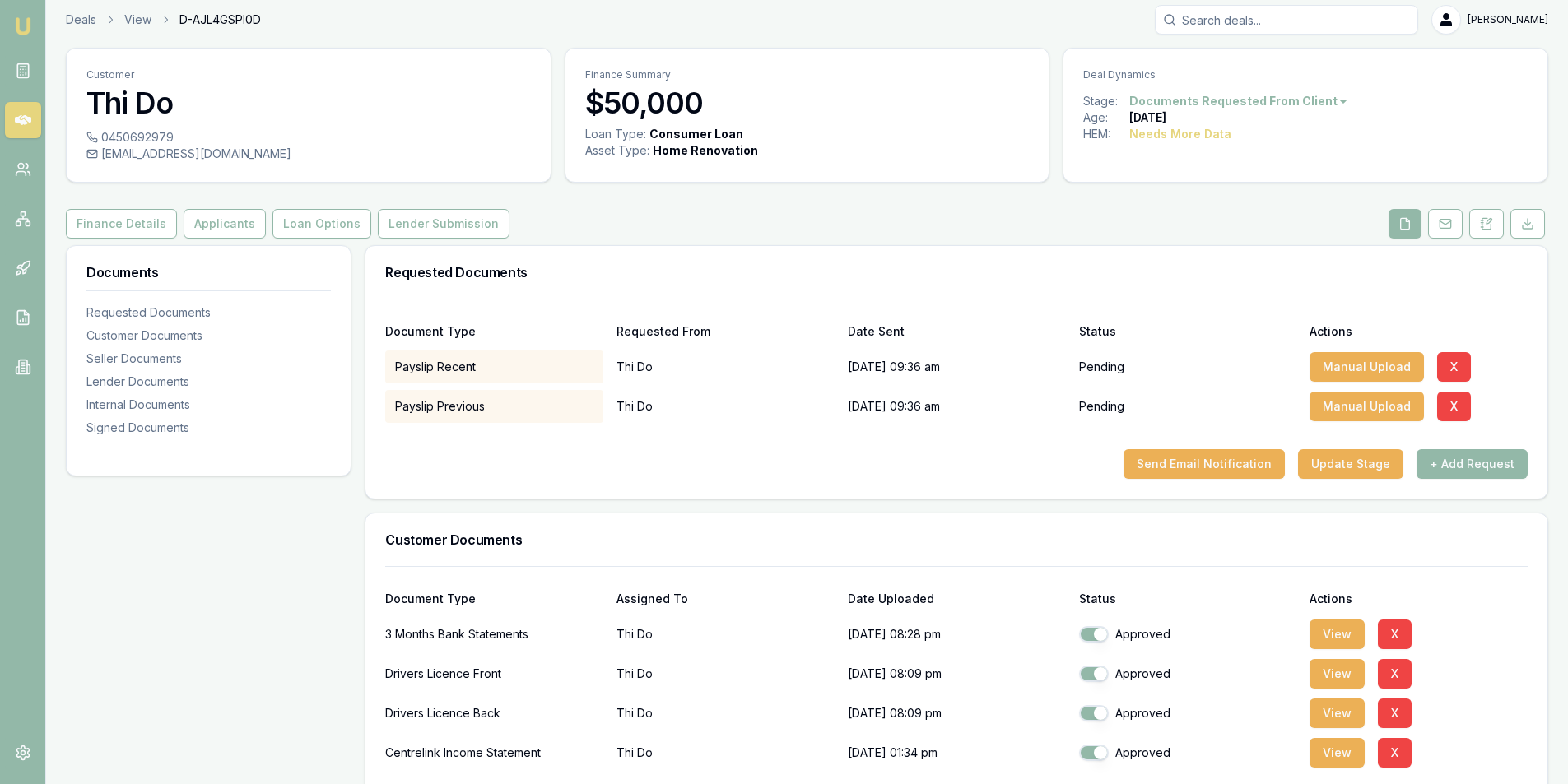
scroll to position [0, 0]
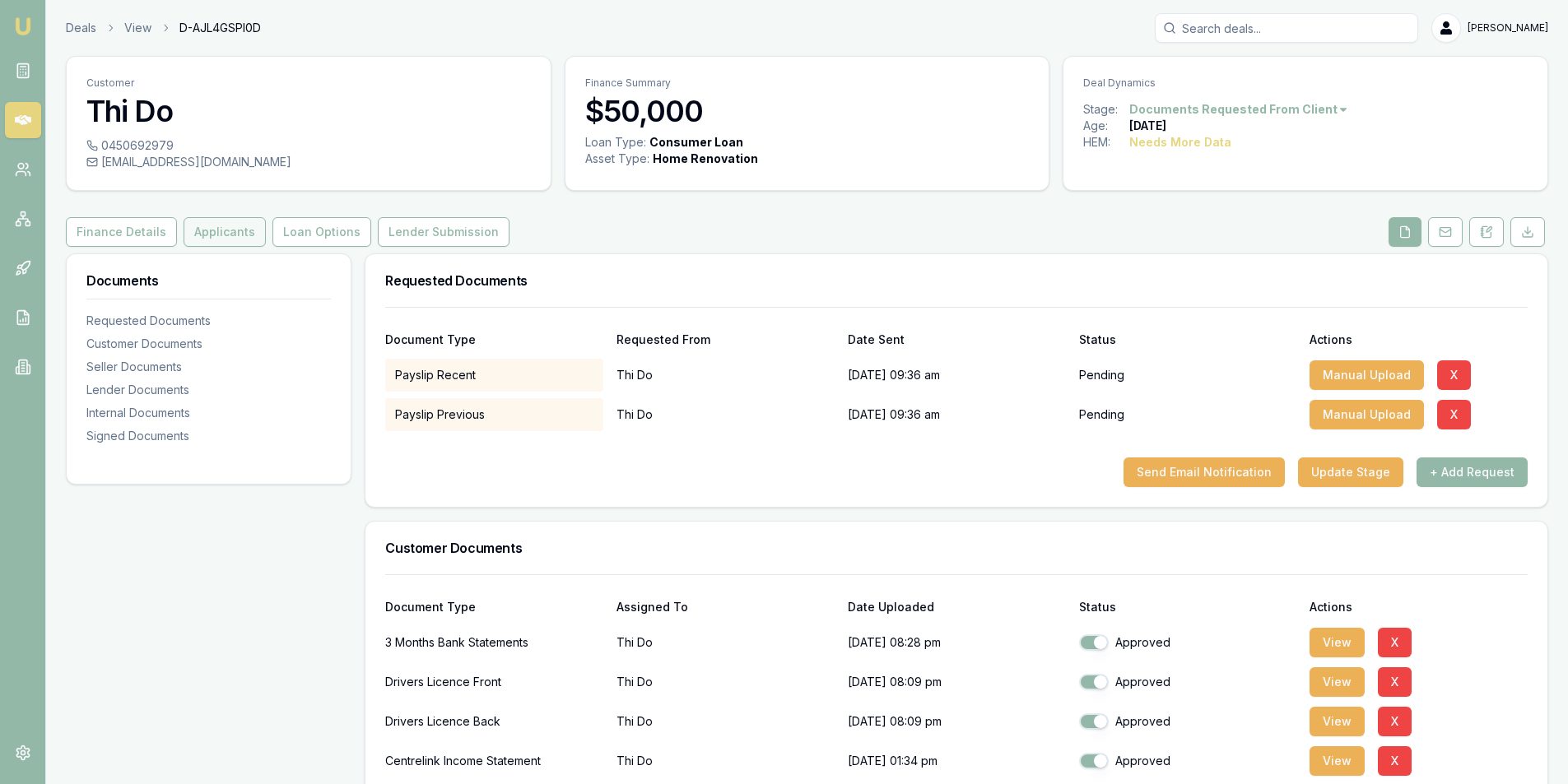
click at [205, 238] on button "Applicants" at bounding box center [225, 232] width 83 height 30
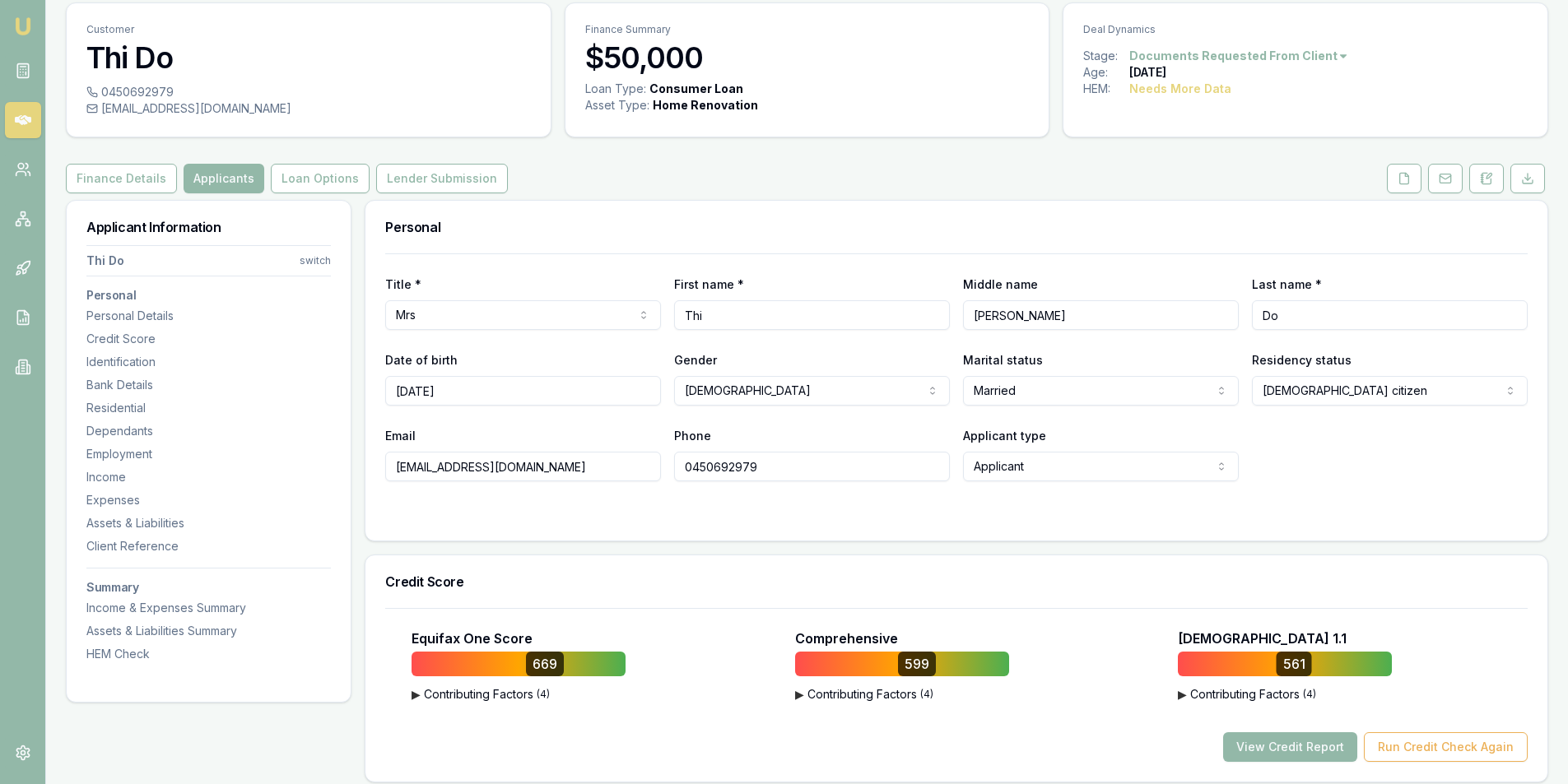
scroll to position [83, 0]
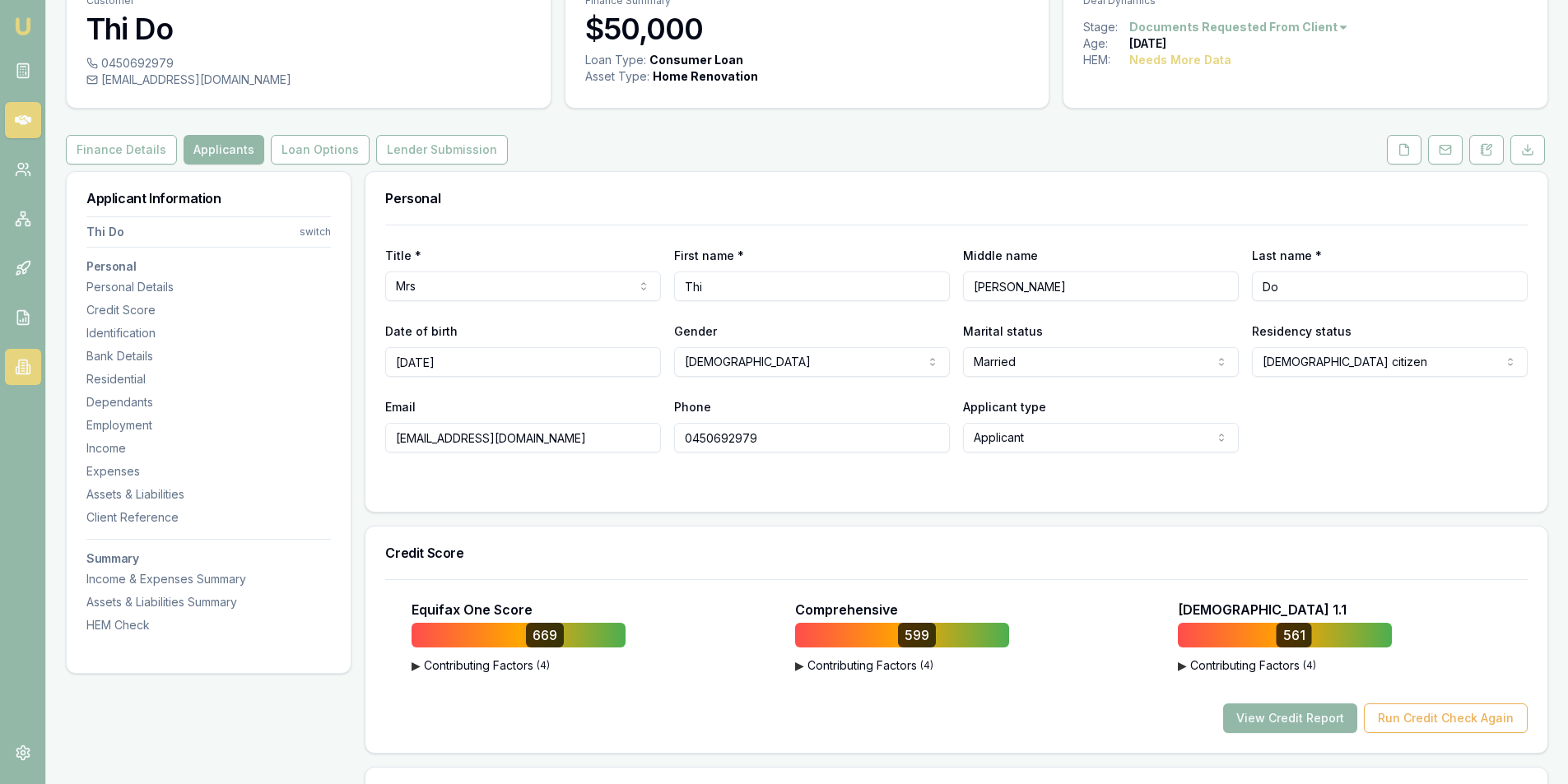
click at [16, 365] on icon at bounding box center [23, 367] width 17 height 17
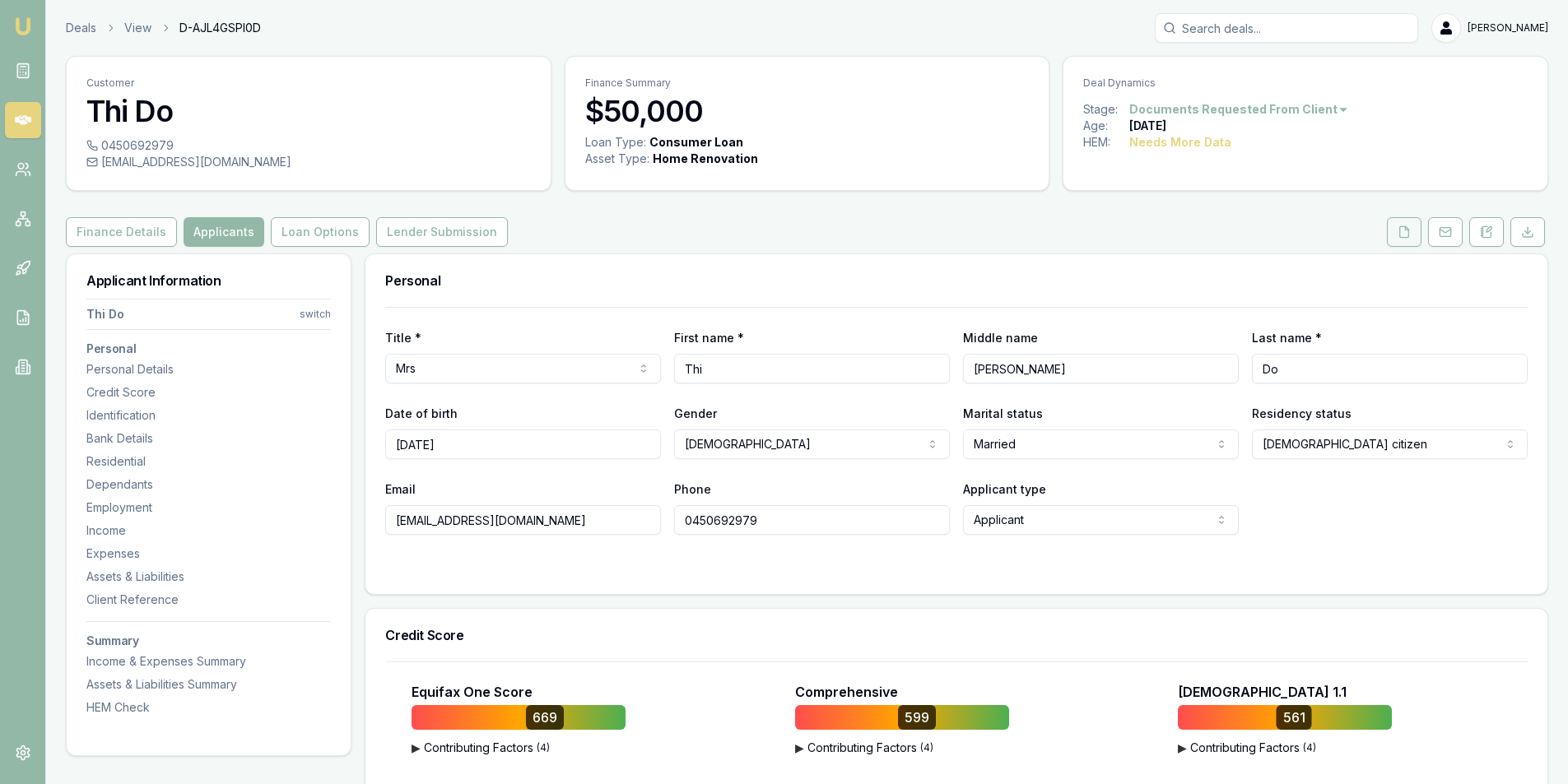
click at [1402, 243] on button at bounding box center [1404, 232] width 34 height 30
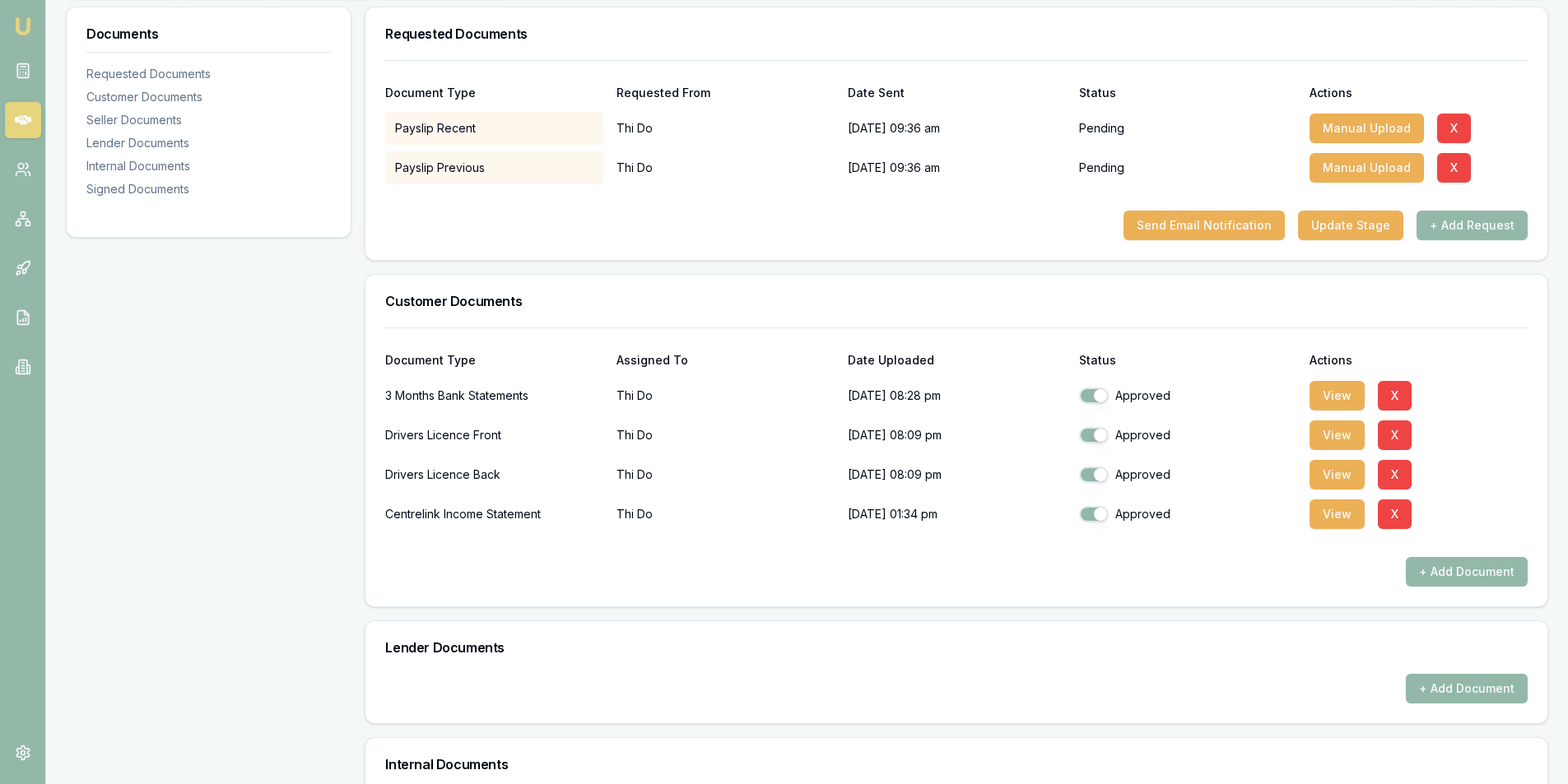
scroll to position [411, 0]
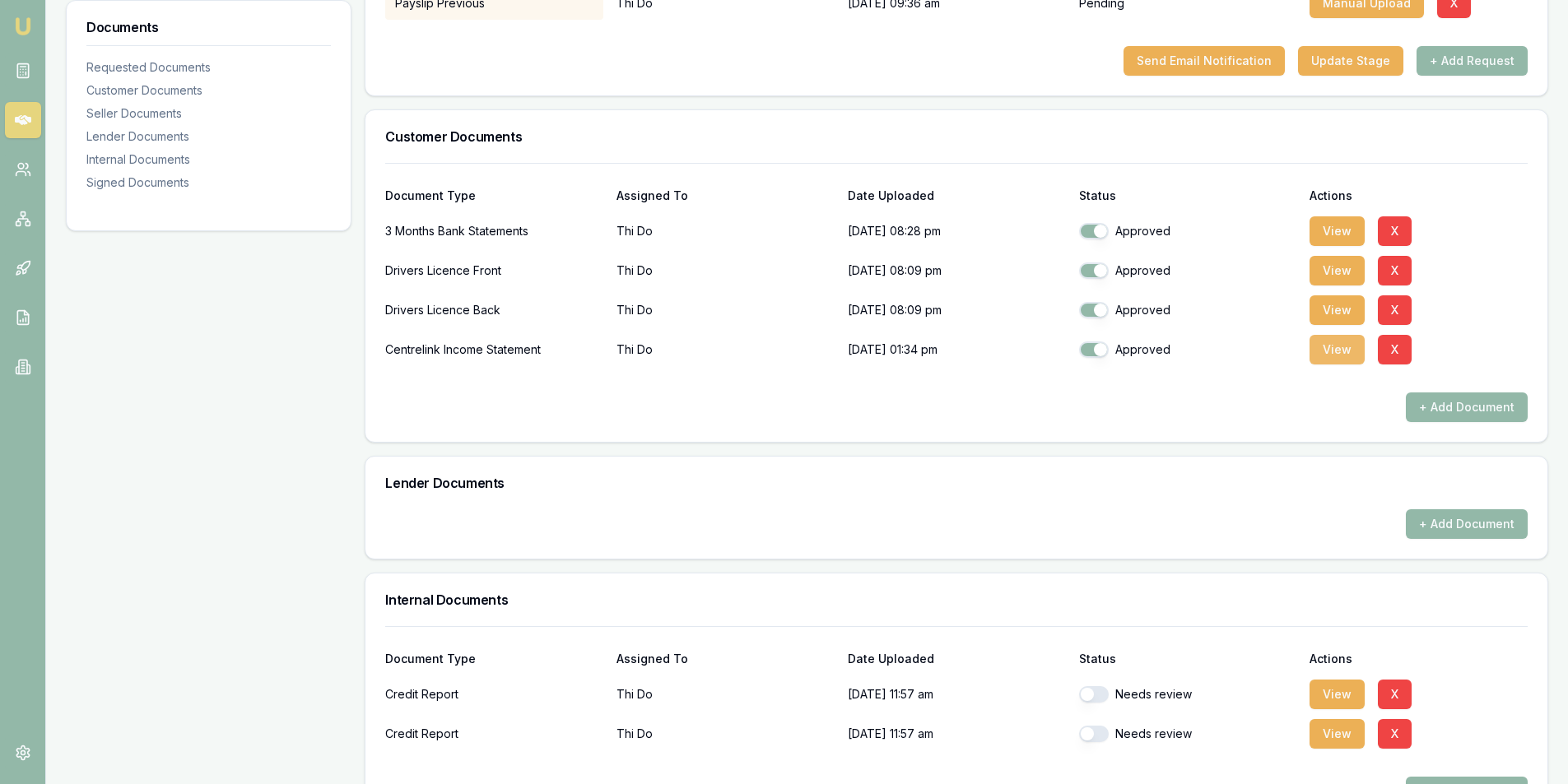
click at [1332, 356] on button "View" at bounding box center [1337, 350] width 55 height 30
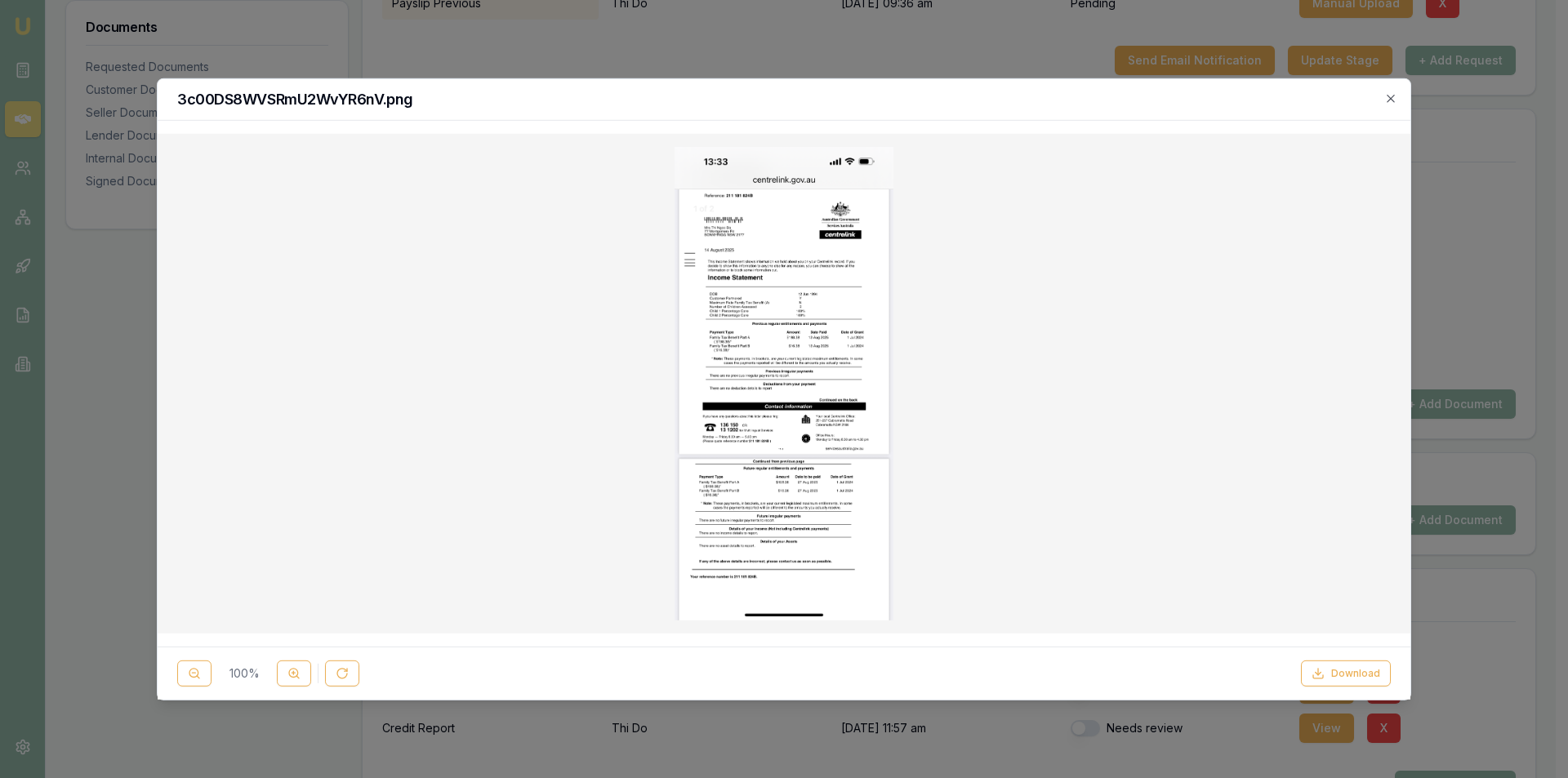
click at [772, 337] on img at bounding box center [784, 383] width 219 height 474
drag, startPoint x: 1357, startPoint y: 670, endPoint x: 1313, endPoint y: 620, distance: 66.6
click at [1357, 669] on button "Download" at bounding box center [1345, 673] width 90 height 26
click at [1393, 102] on icon "button" at bounding box center [1390, 98] width 13 height 13
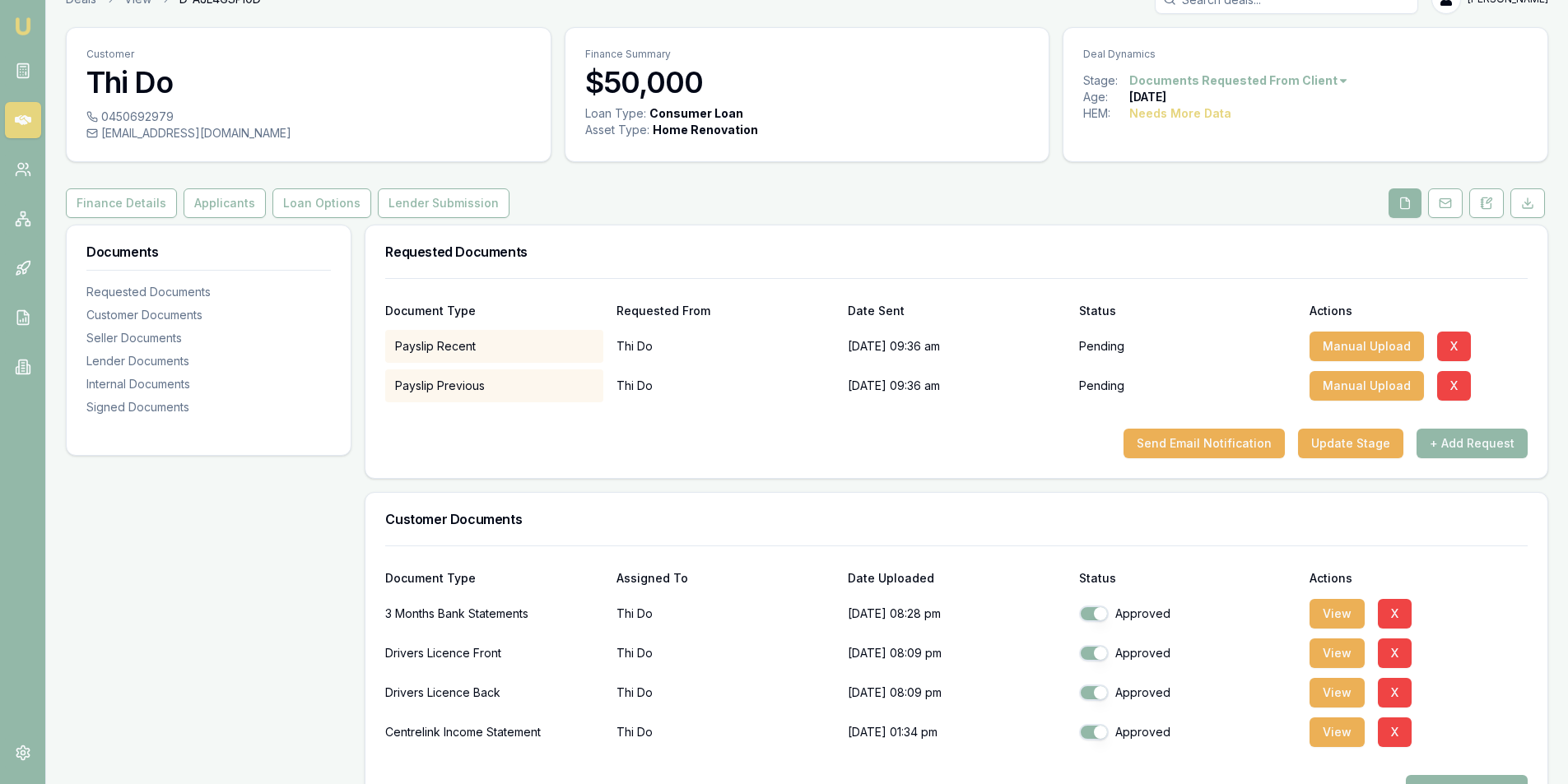
scroll to position [0, 0]
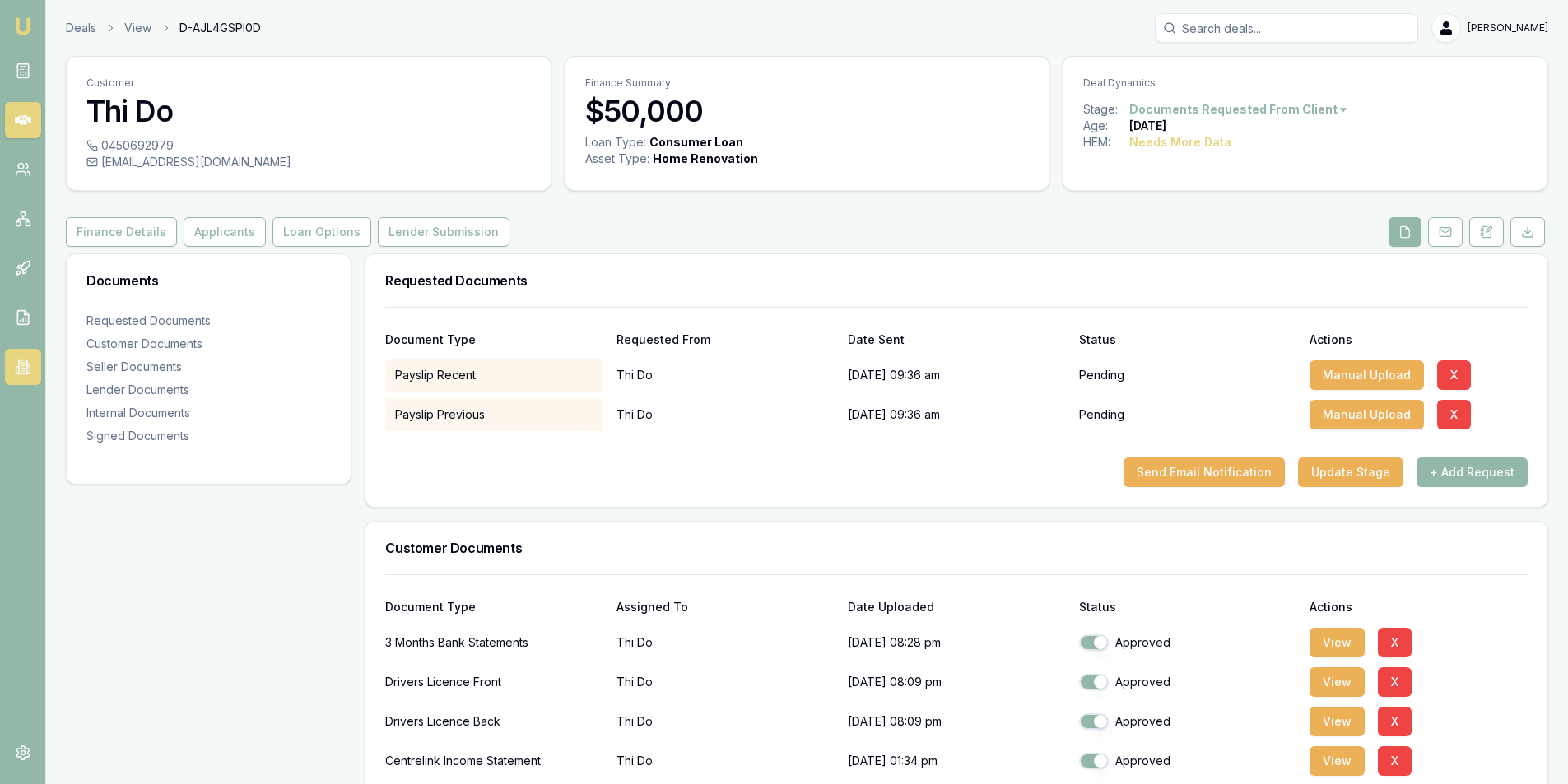
click at [15, 370] on icon at bounding box center [23, 367] width 17 height 17
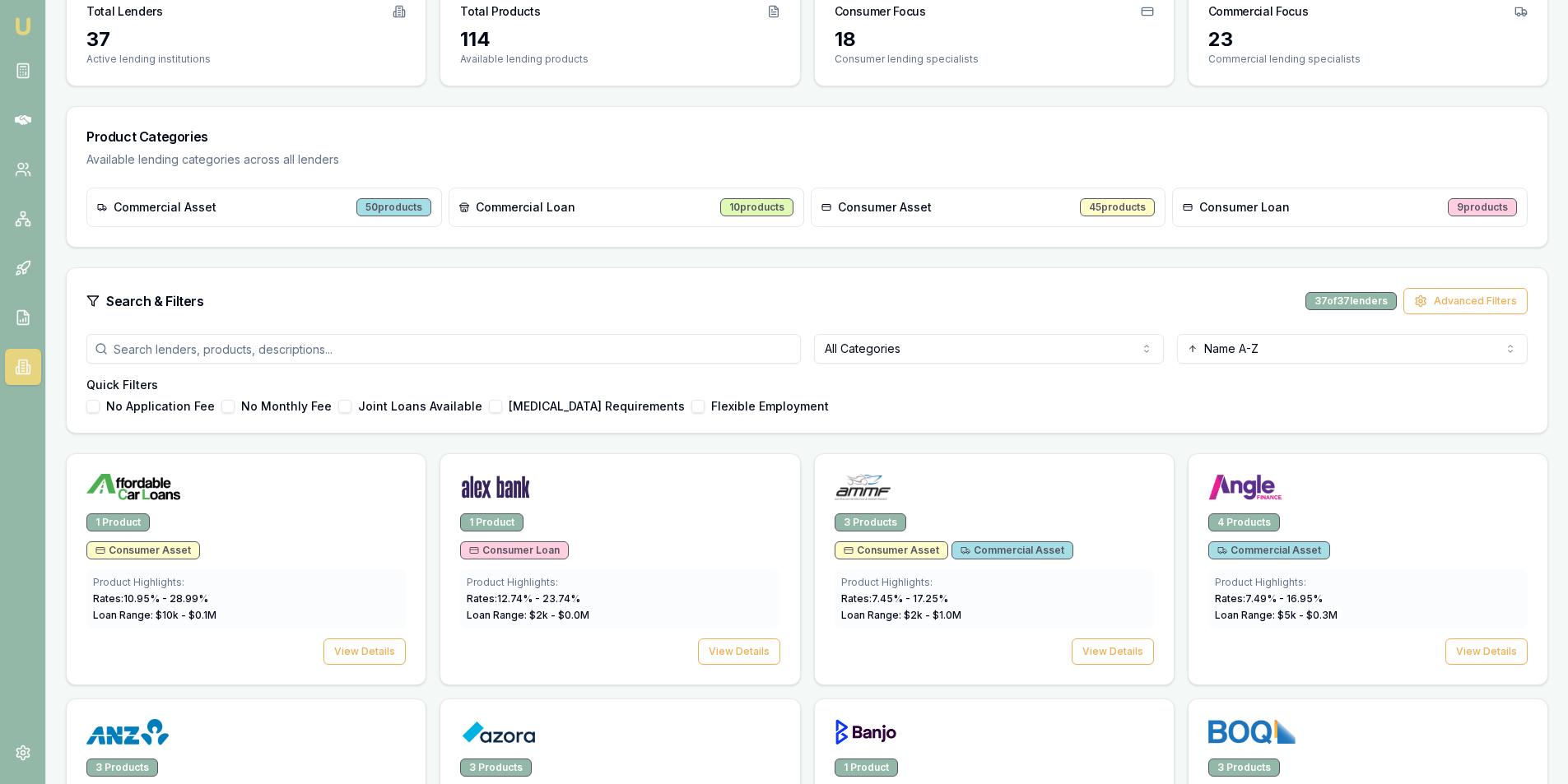
scroll to position [164, 0]
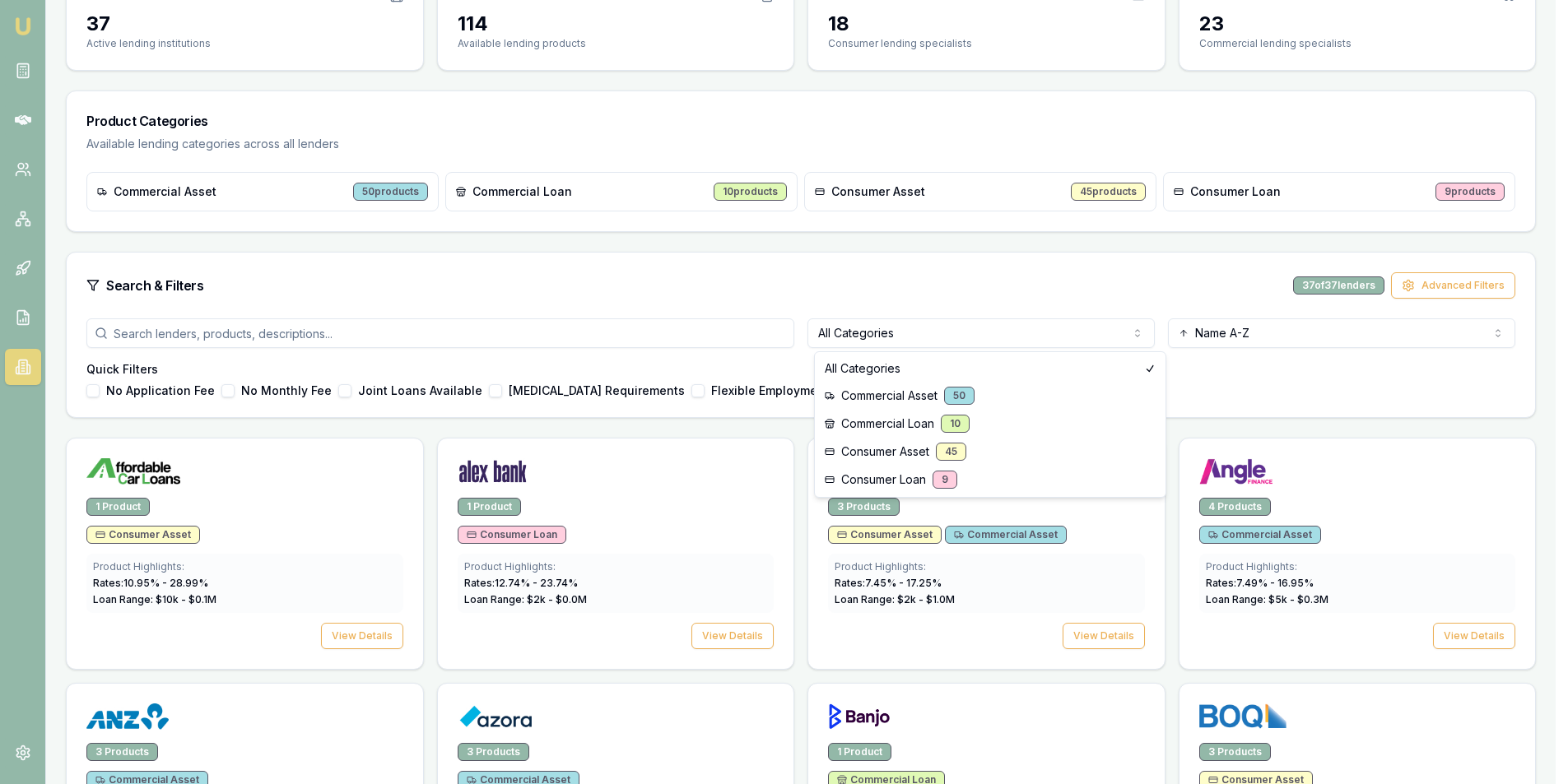
click at [980, 328] on html "Emu Broker Steven Nguyen Toggle Menu Lenders Directory Browse our directory of …" at bounding box center [784, 228] width 1568 height 784
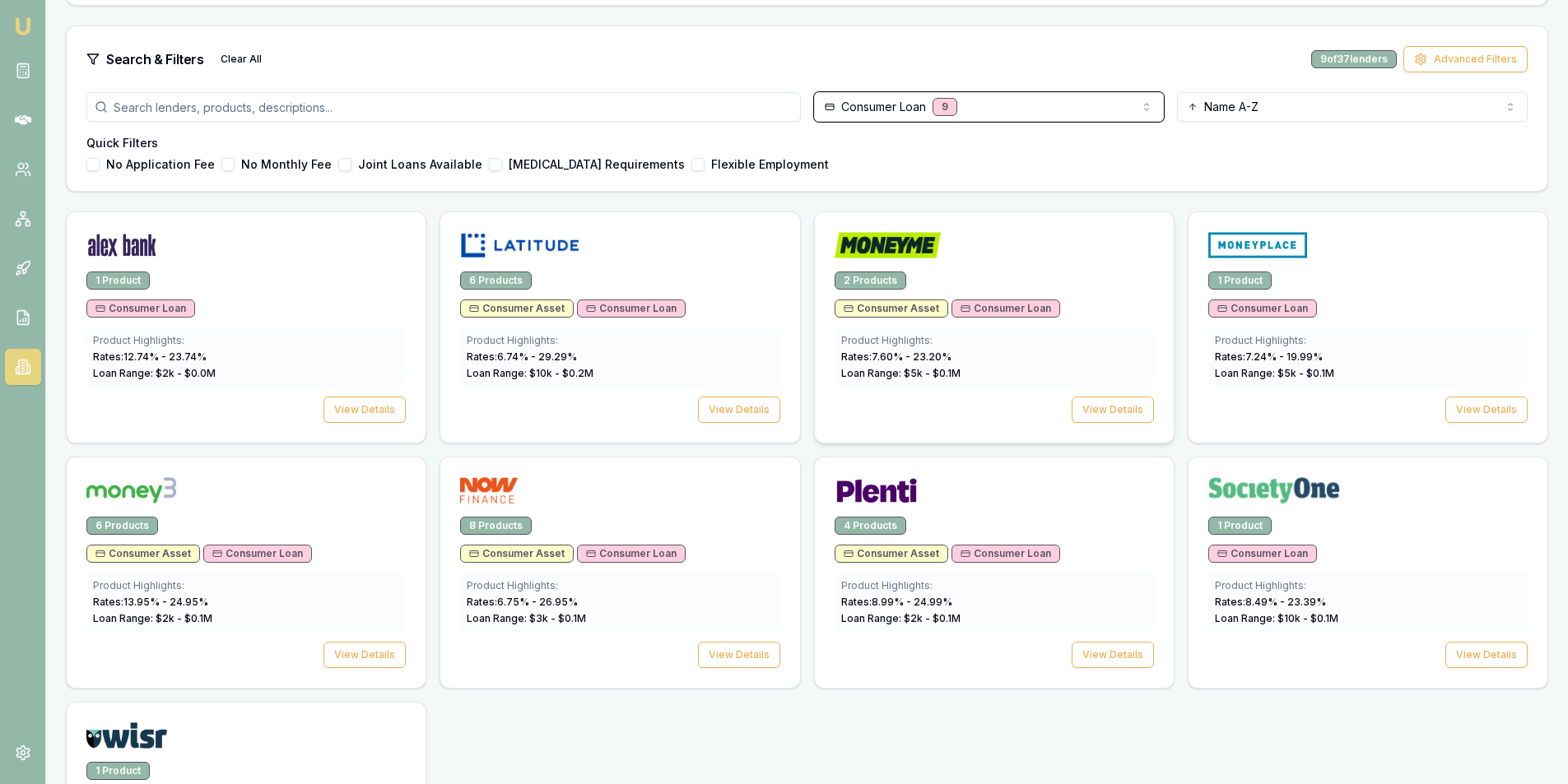
scroll to position [411, 0]
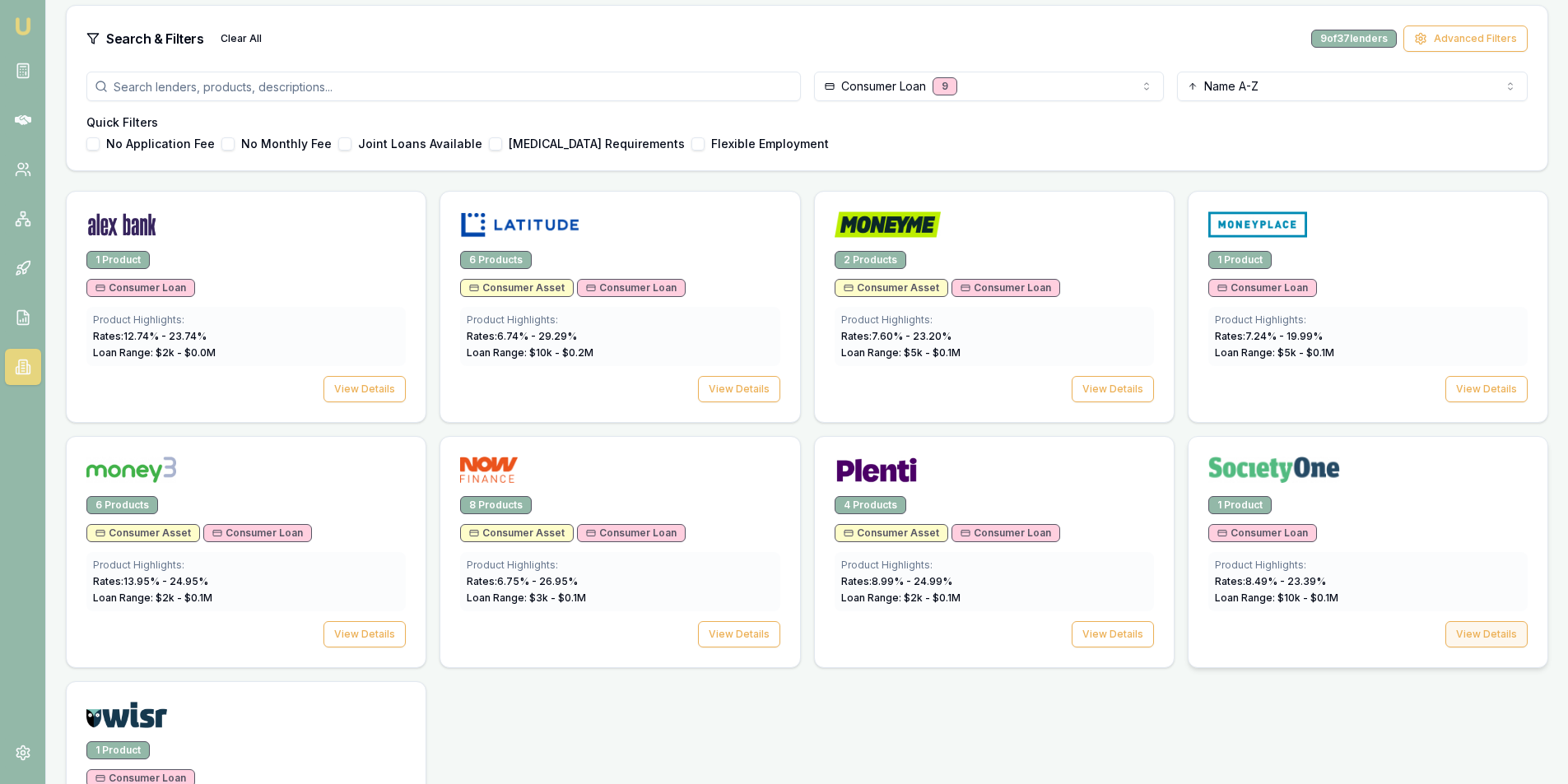
click at [1488, 627] on button "View Details" at bounding box center [1486, 635] width 83 height 26
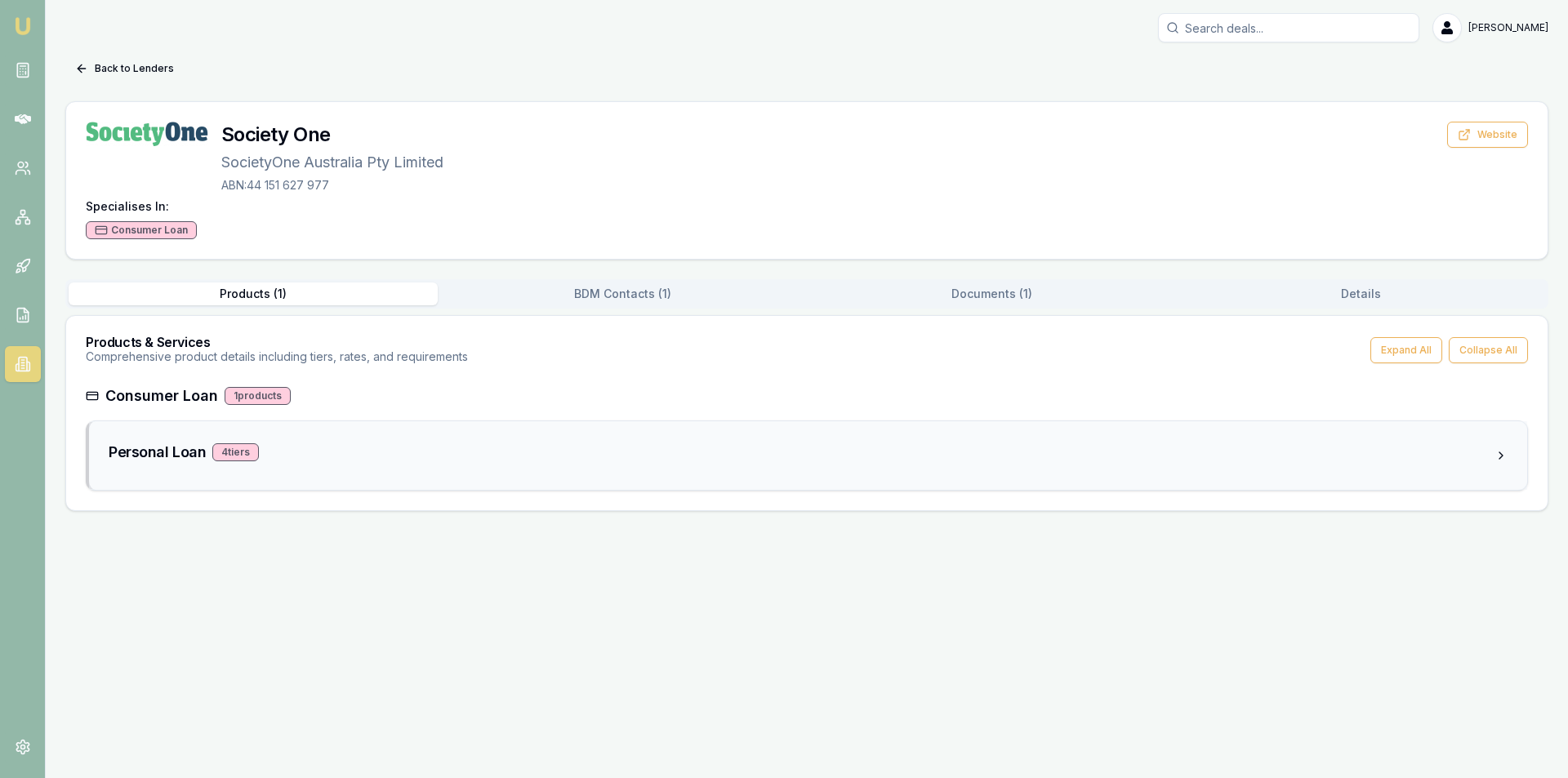
click at [239, 457] on div "4 tier s" at bounding box center [235, 452] width 46 height 18
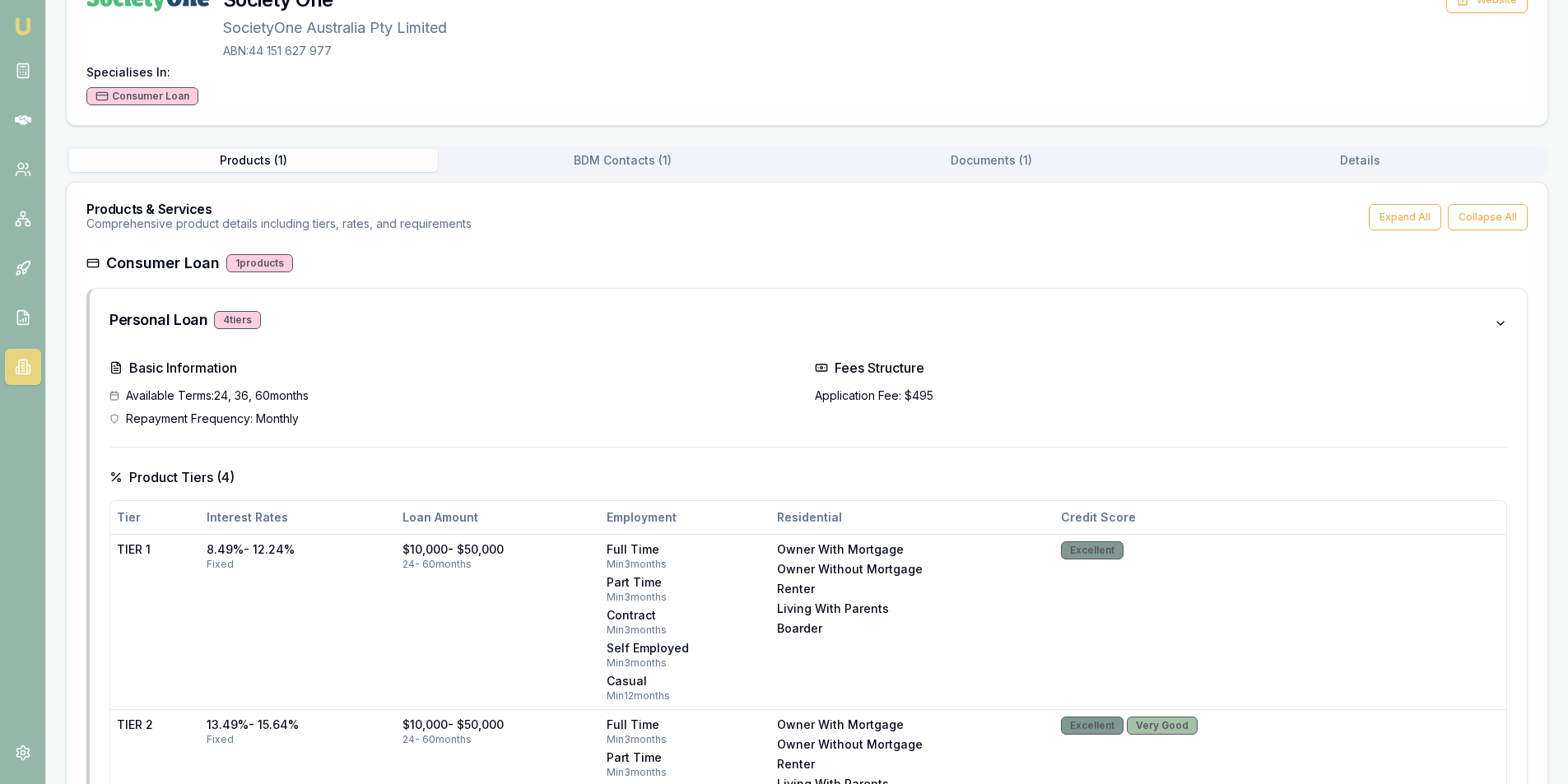
scroll to position [128, 0]
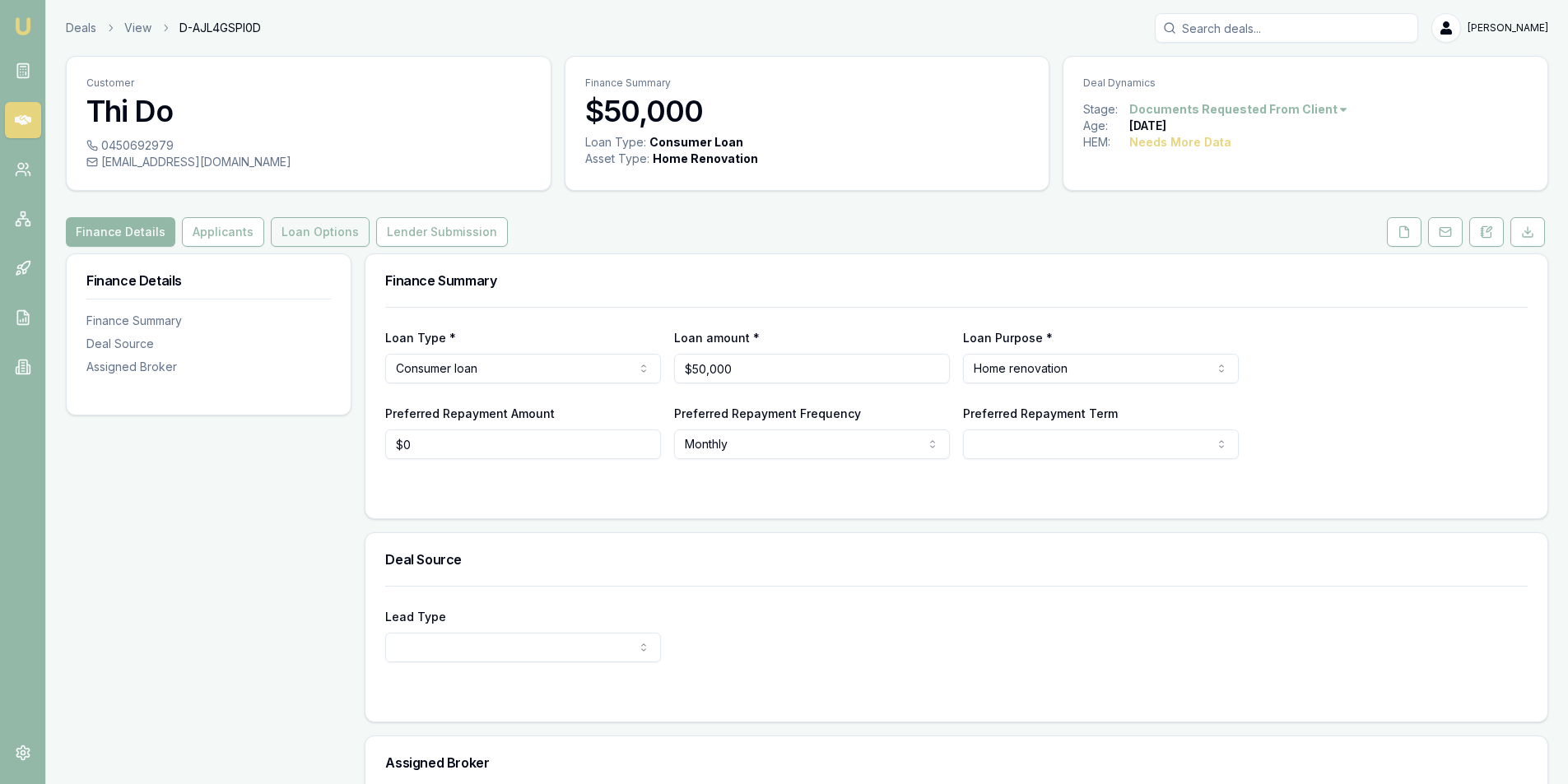
click at [321, 228] on button "Loan Options" at bounding box center [320, 232] width 98 height 30
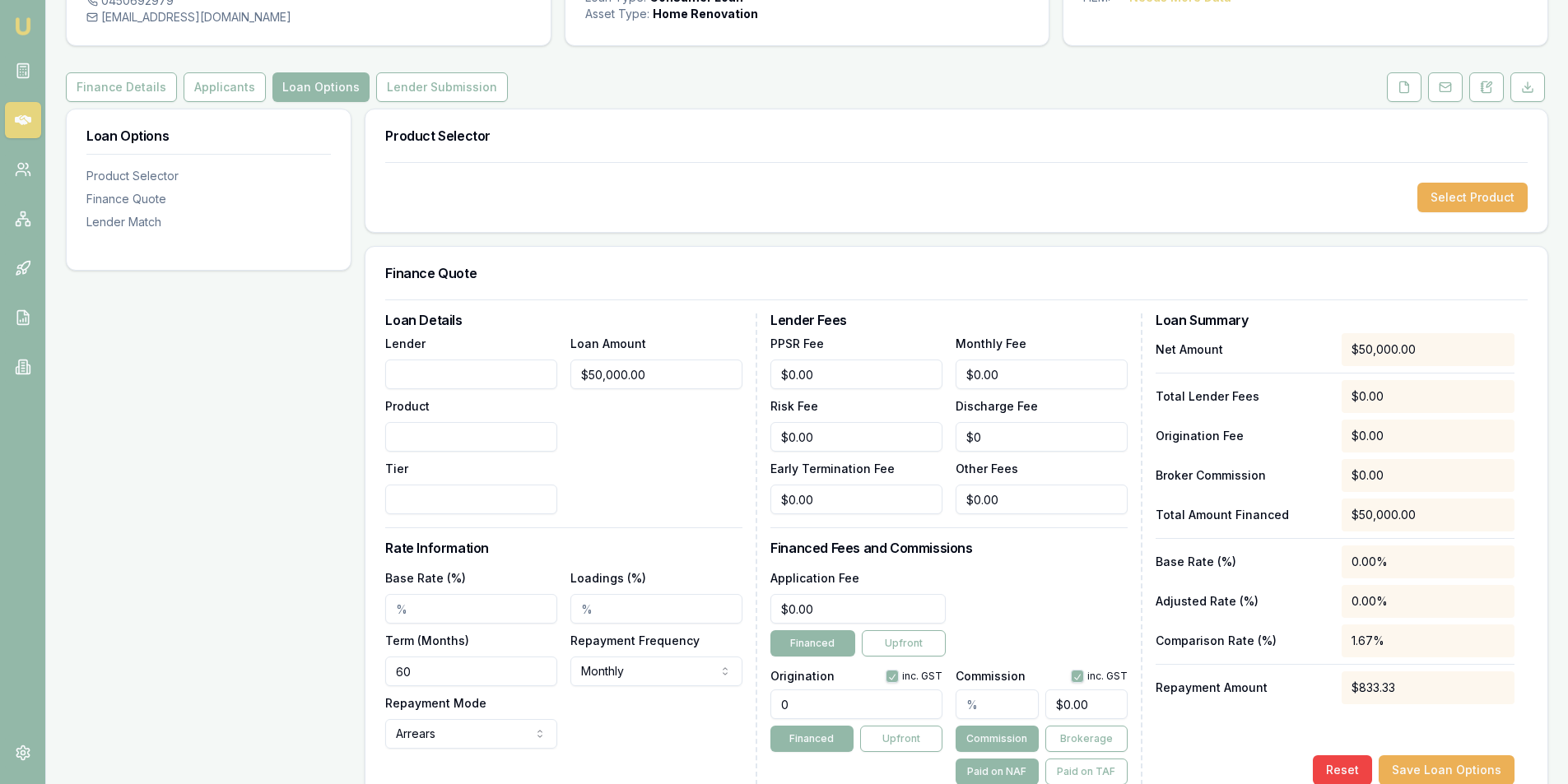
scroll to position [164, 0]
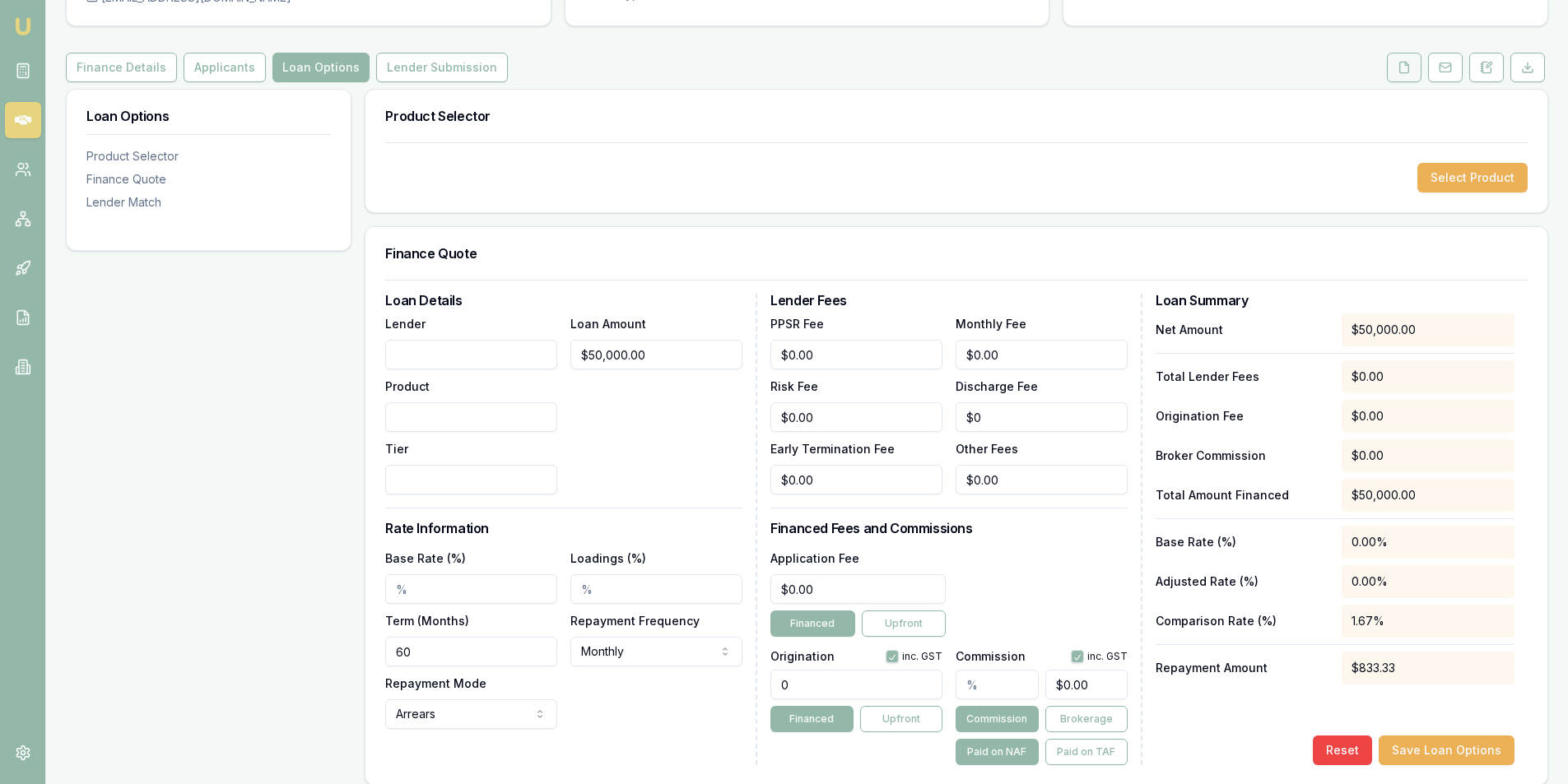
click at [1406, 69] on icon at bounding box center [1404, 67] width 13 height 13
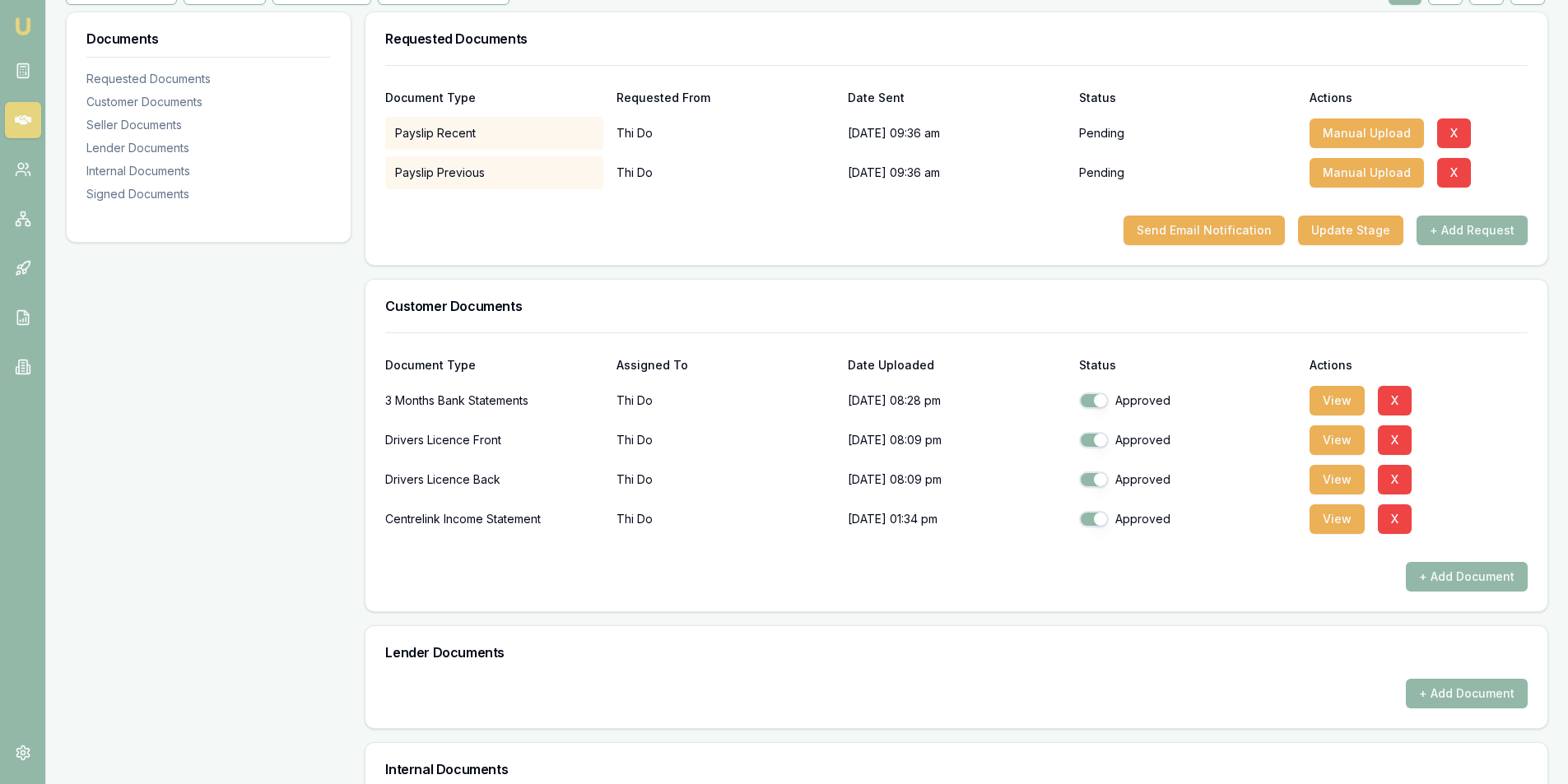
scroll to position [241, 0]
click at [1321, 403] on button "View" at bounding box center [1337, 402] width 55 height 30
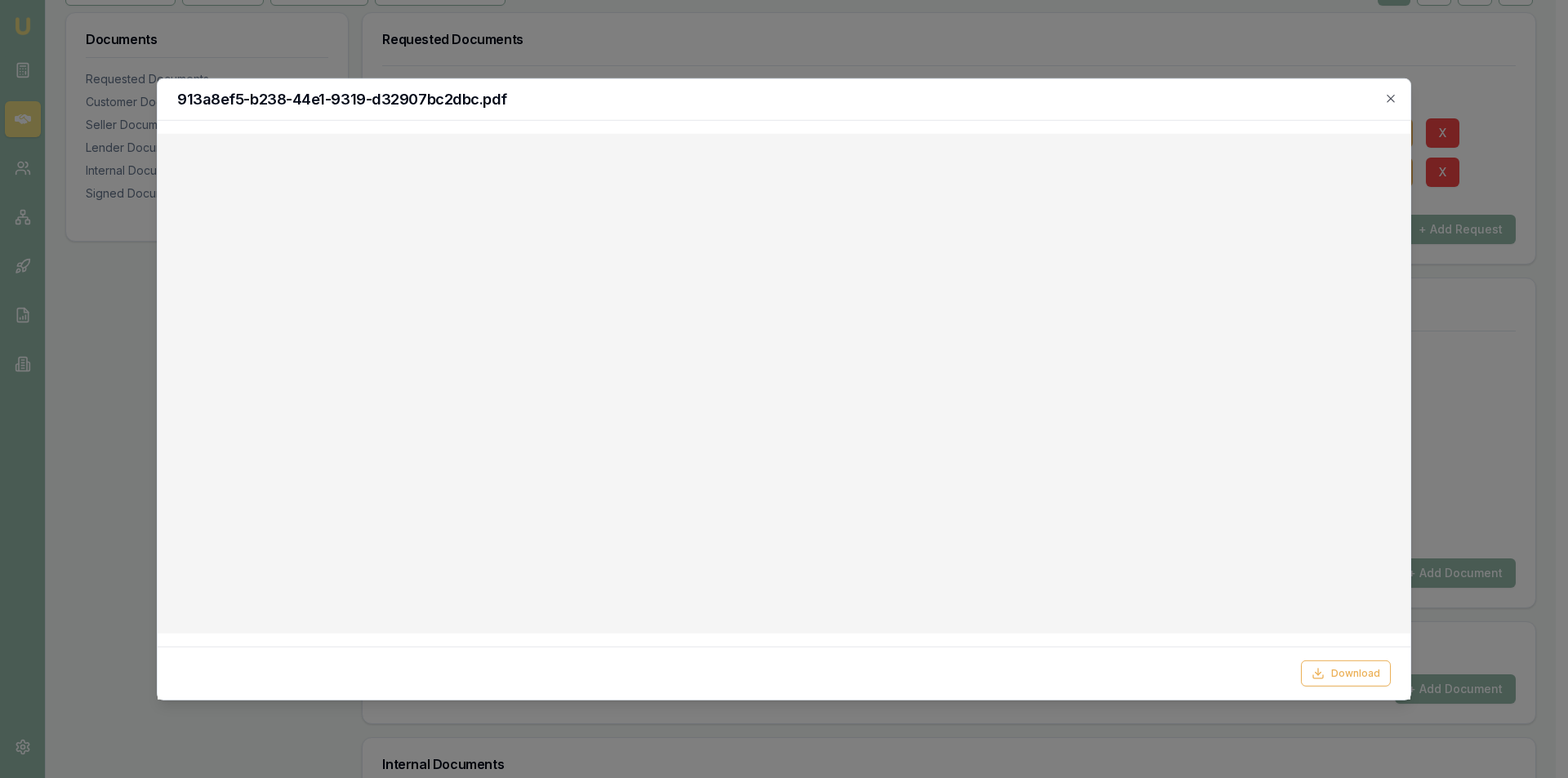
drag, startPoint x: 1393, startPoint y: 99, endPoint x: 1306, endPoint y: 88, distance: 87.7
click at [1393, 99] on icon "button" at bounding box center [1390, 98] width 13 height 13
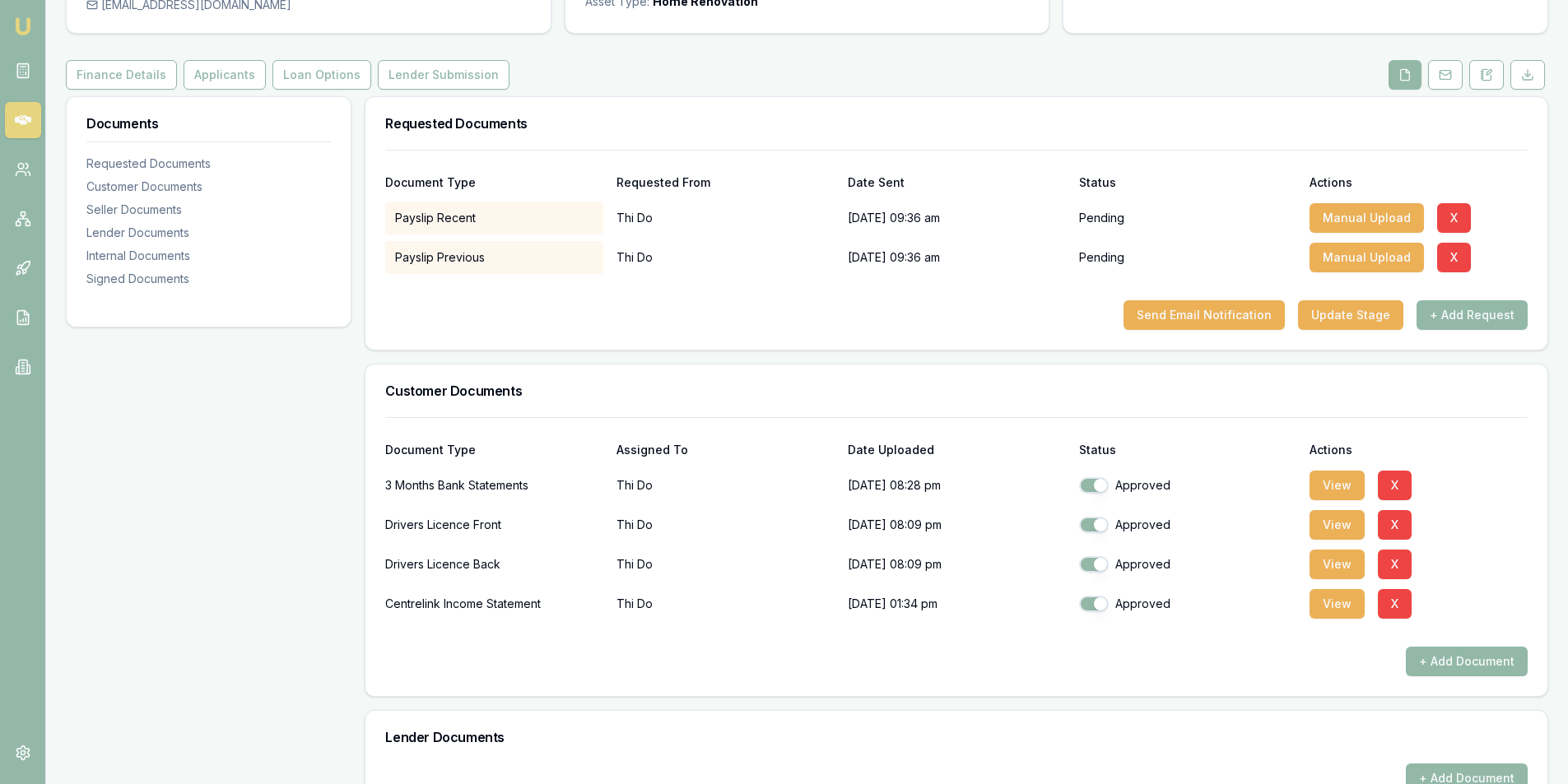
scroll to position [76, 0]
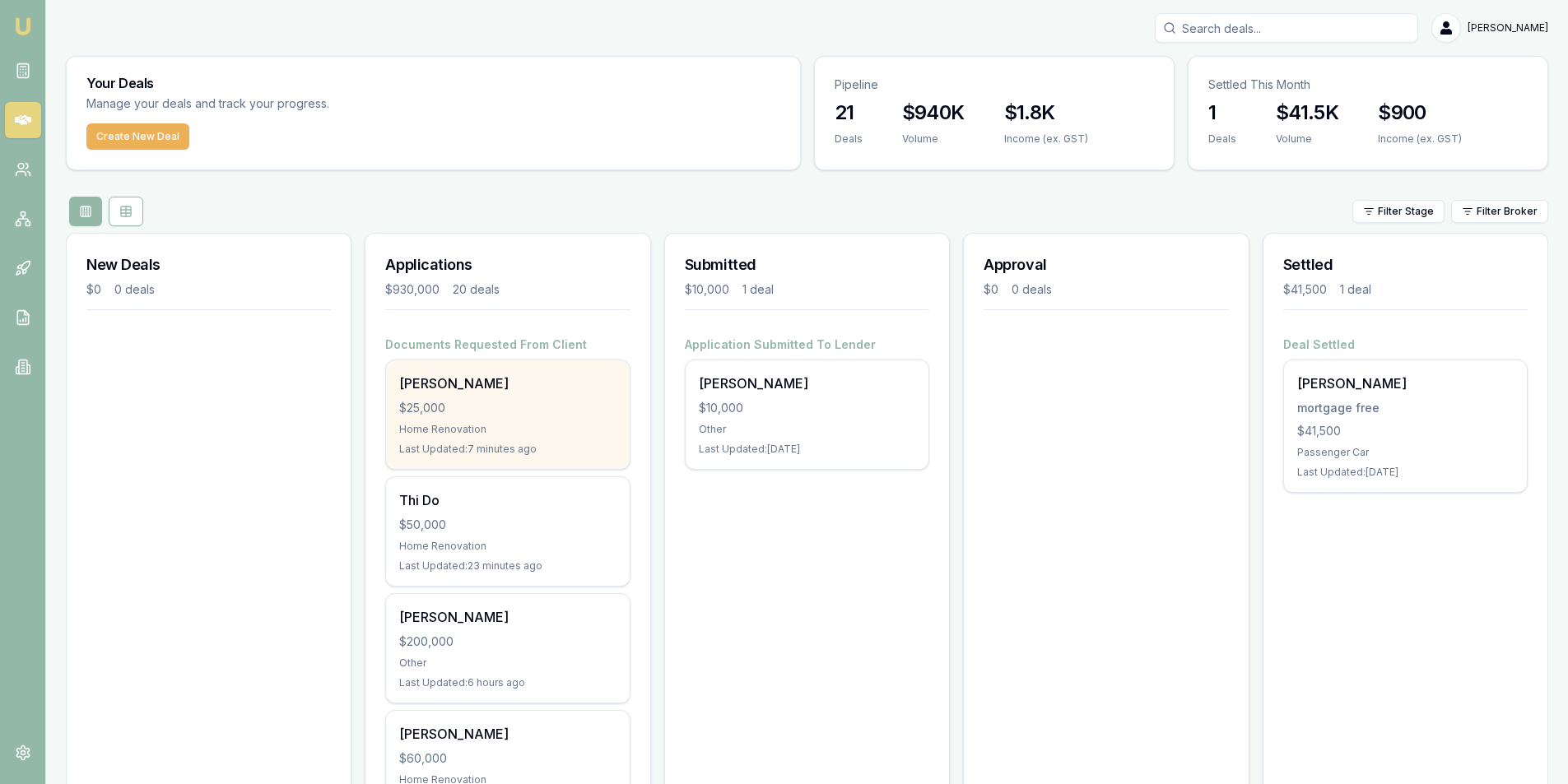
click at [450, 409] on div "$25,000" at bounding box center [507, 408] width 216 height 17
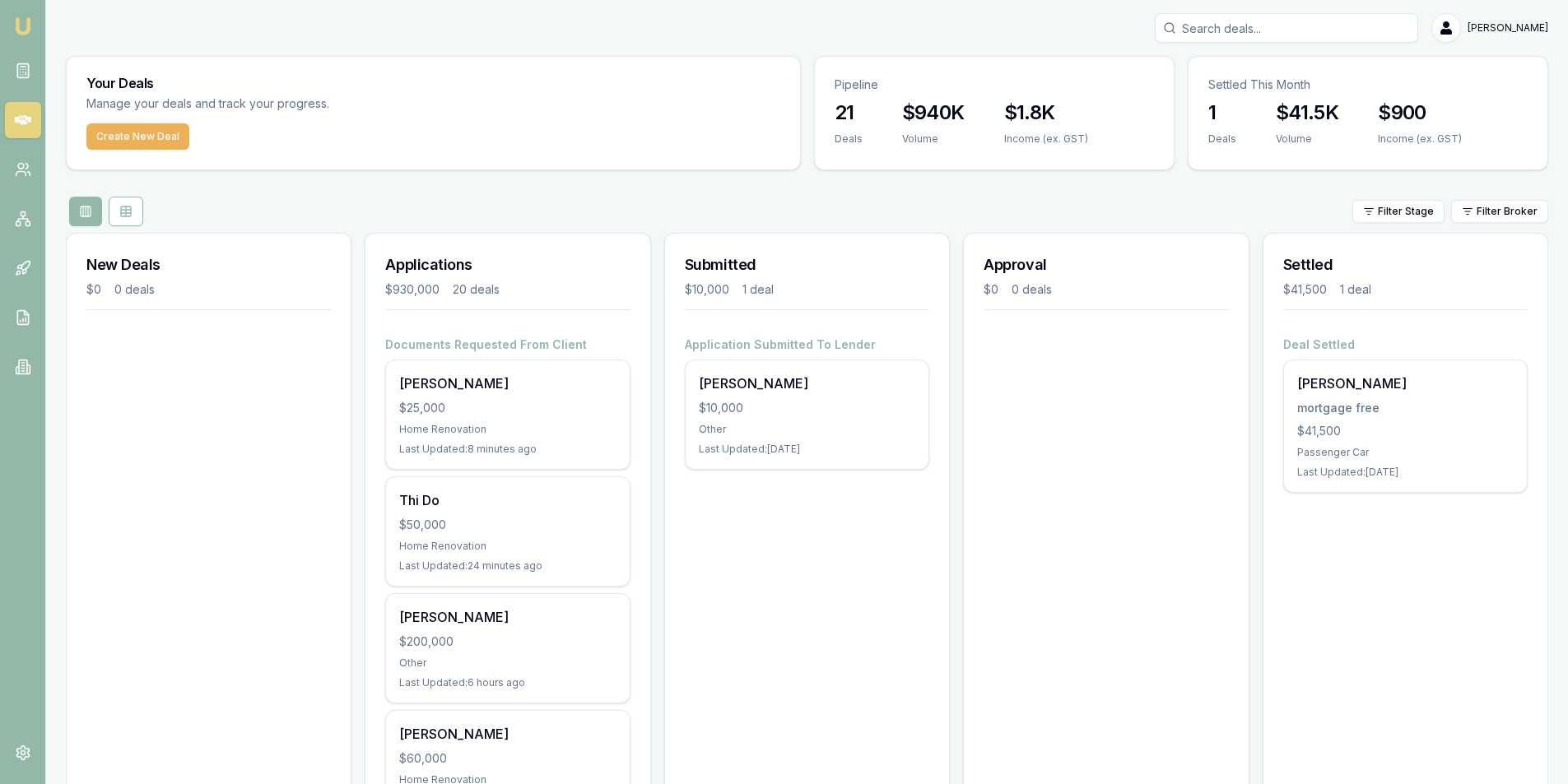
click at [1247, 32] on input "Search deals" at bounding box center [1286, 28] width 263 height 30
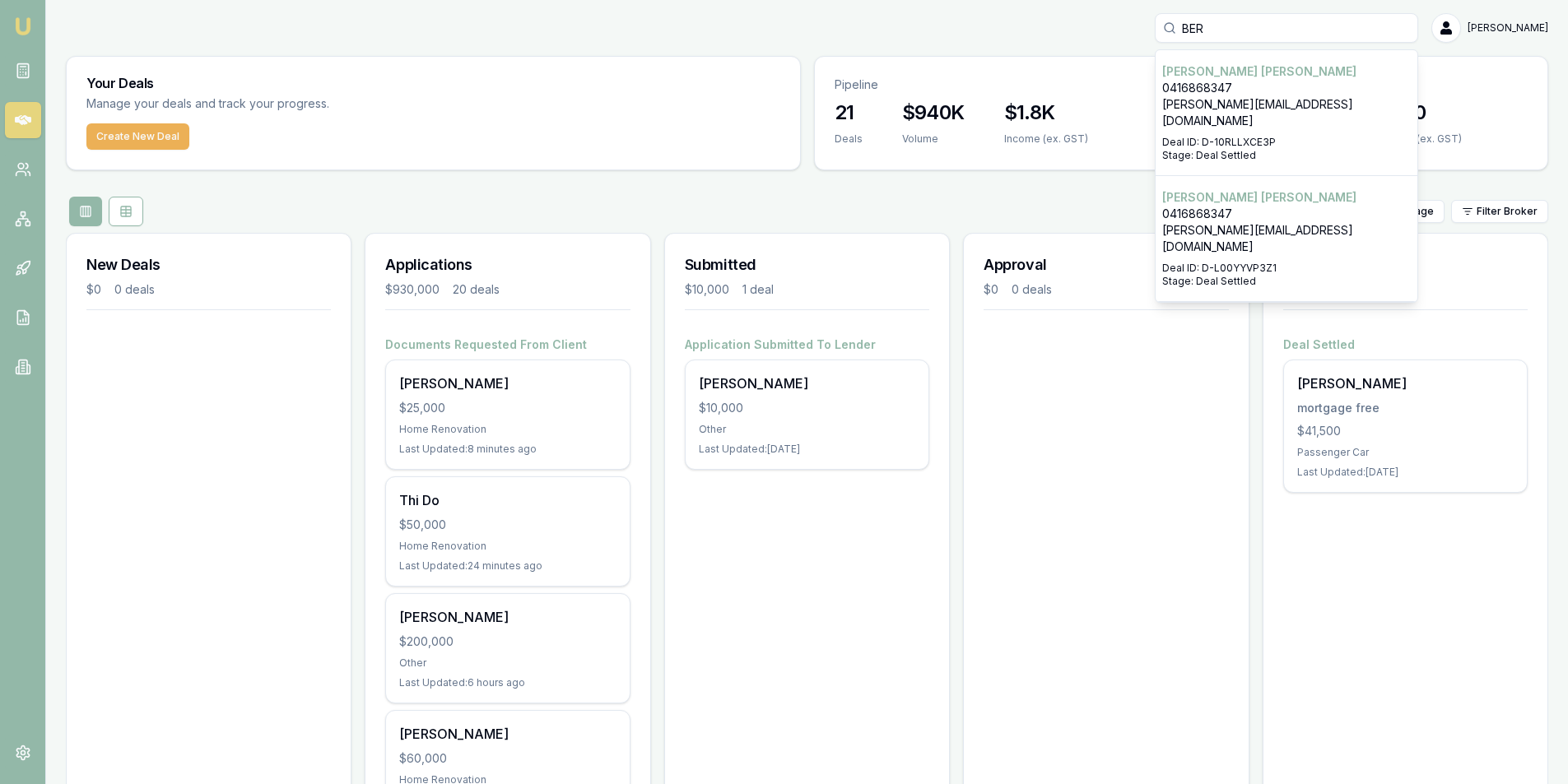
type input "BER"
click at [1240, 94] on p "0416868347" at bounding box center [1286, 88] width 249 height 17
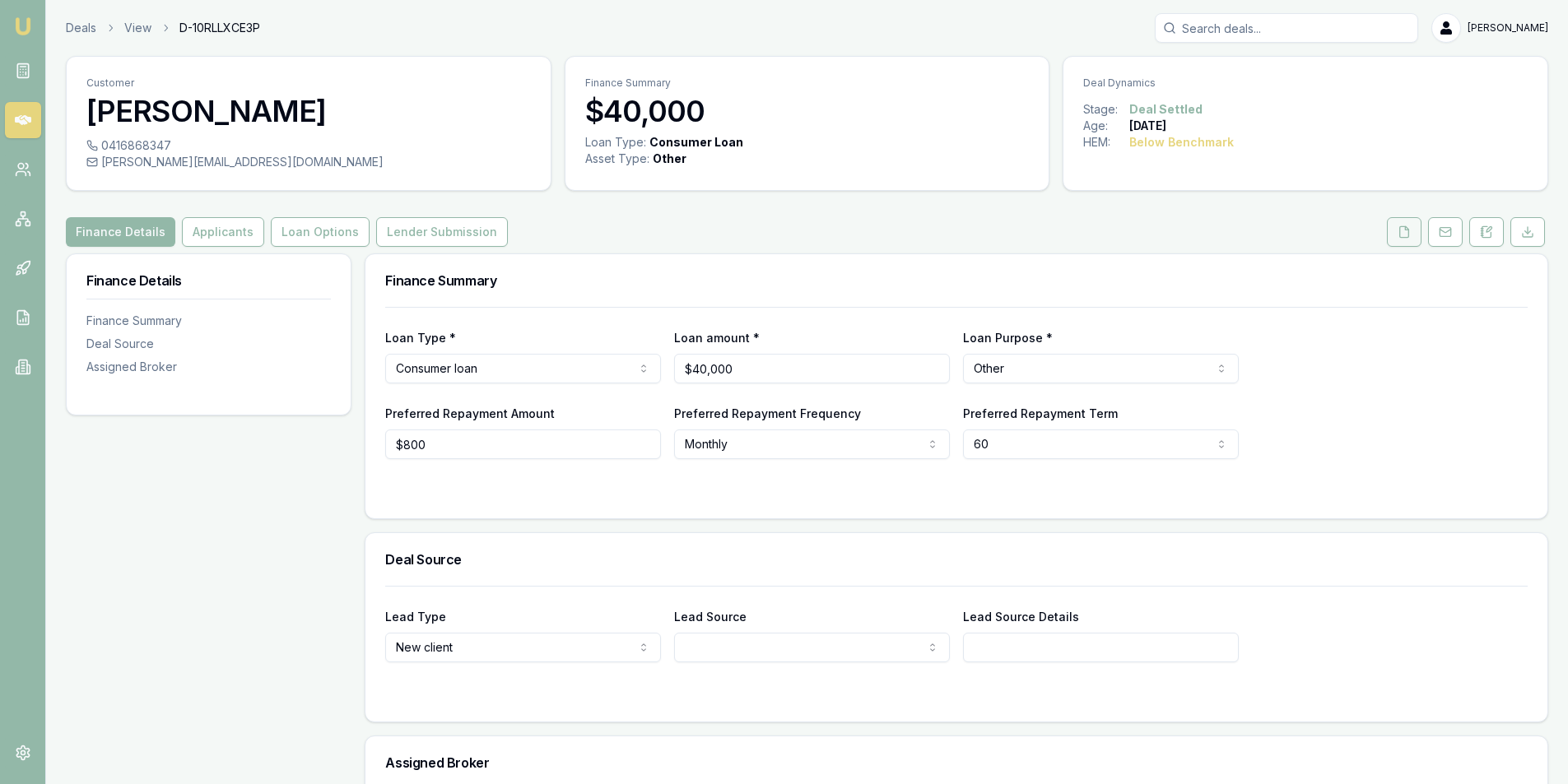
click at [1397, 232] on icon at bounding box center [1404, 231] width 13 height 13
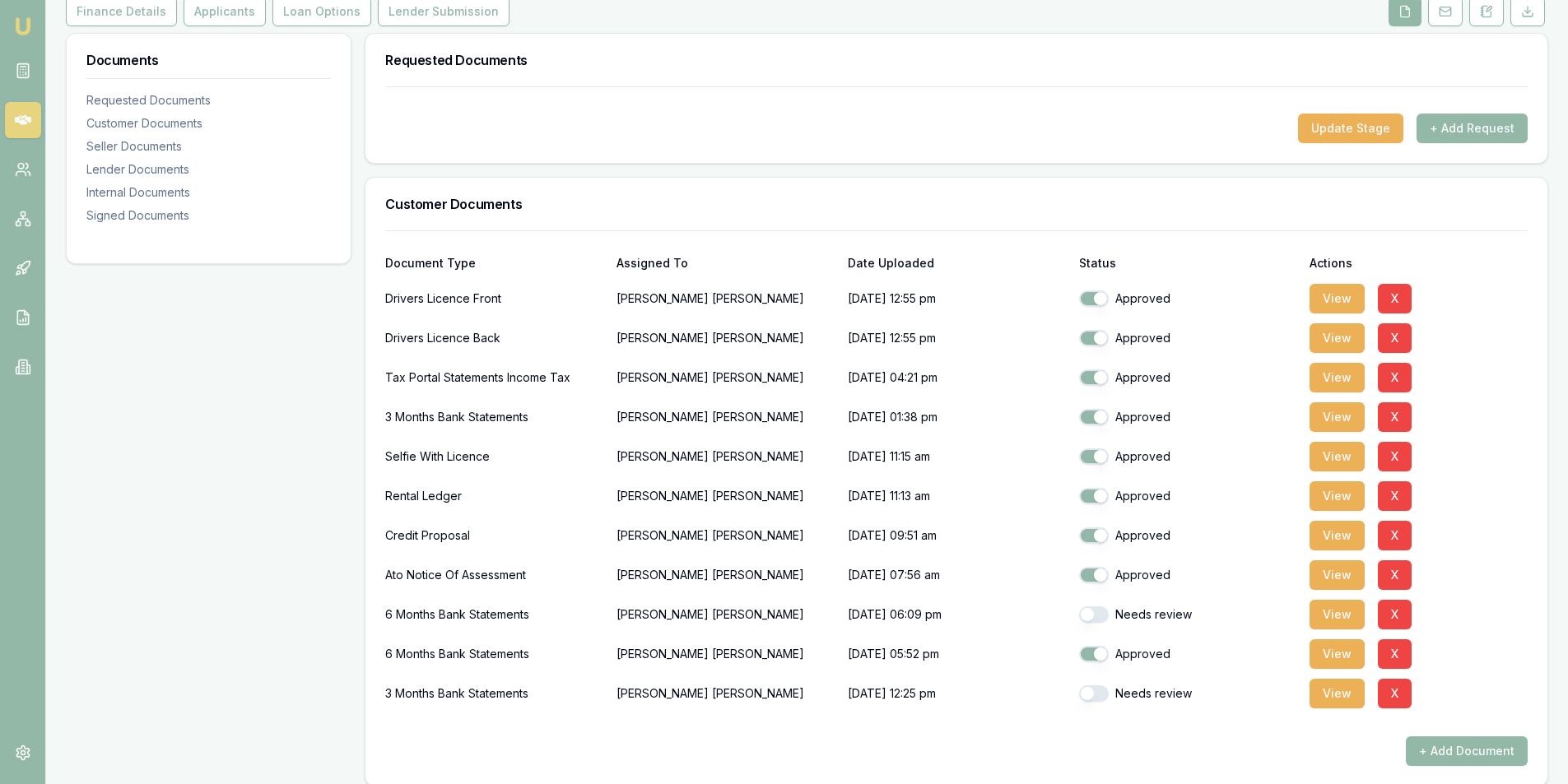
scroll to position [247, 0]
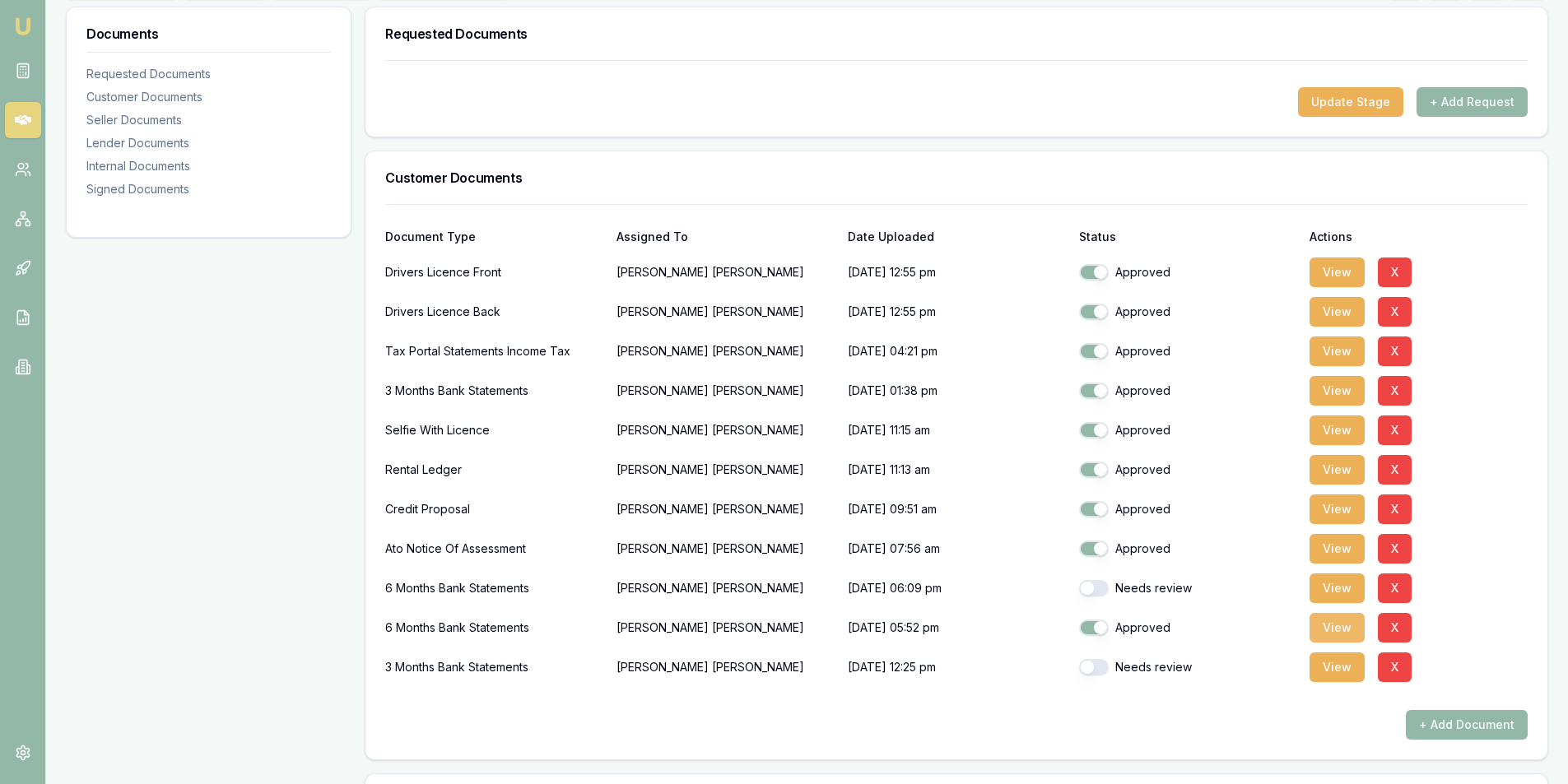
click at [1317, 634] on button "View" at bounding box center [1337, 628] width 55 height 30
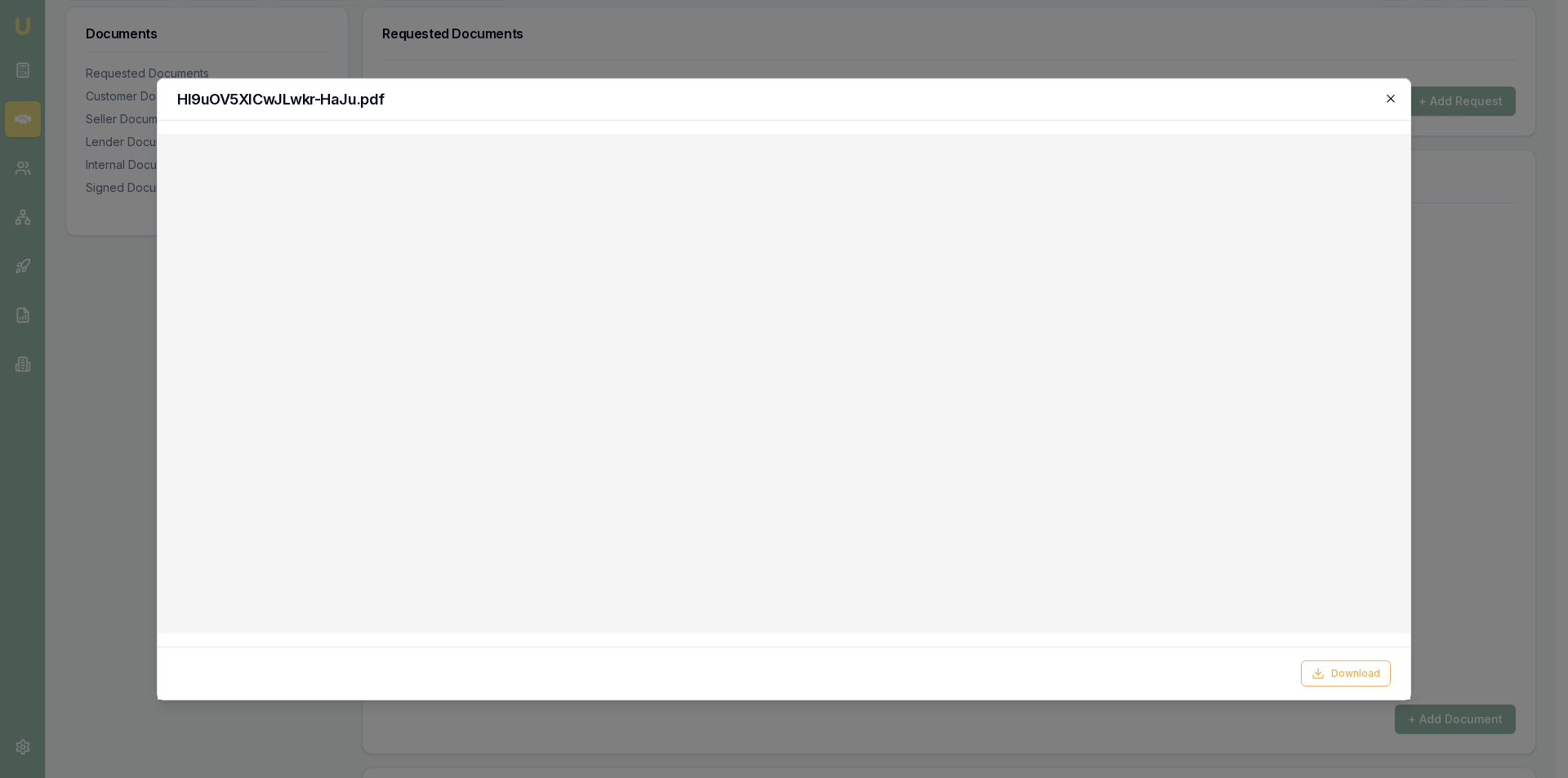
click at [1391, 99] on icon "button" at bounding box center [1390, 98] width 13 height 13
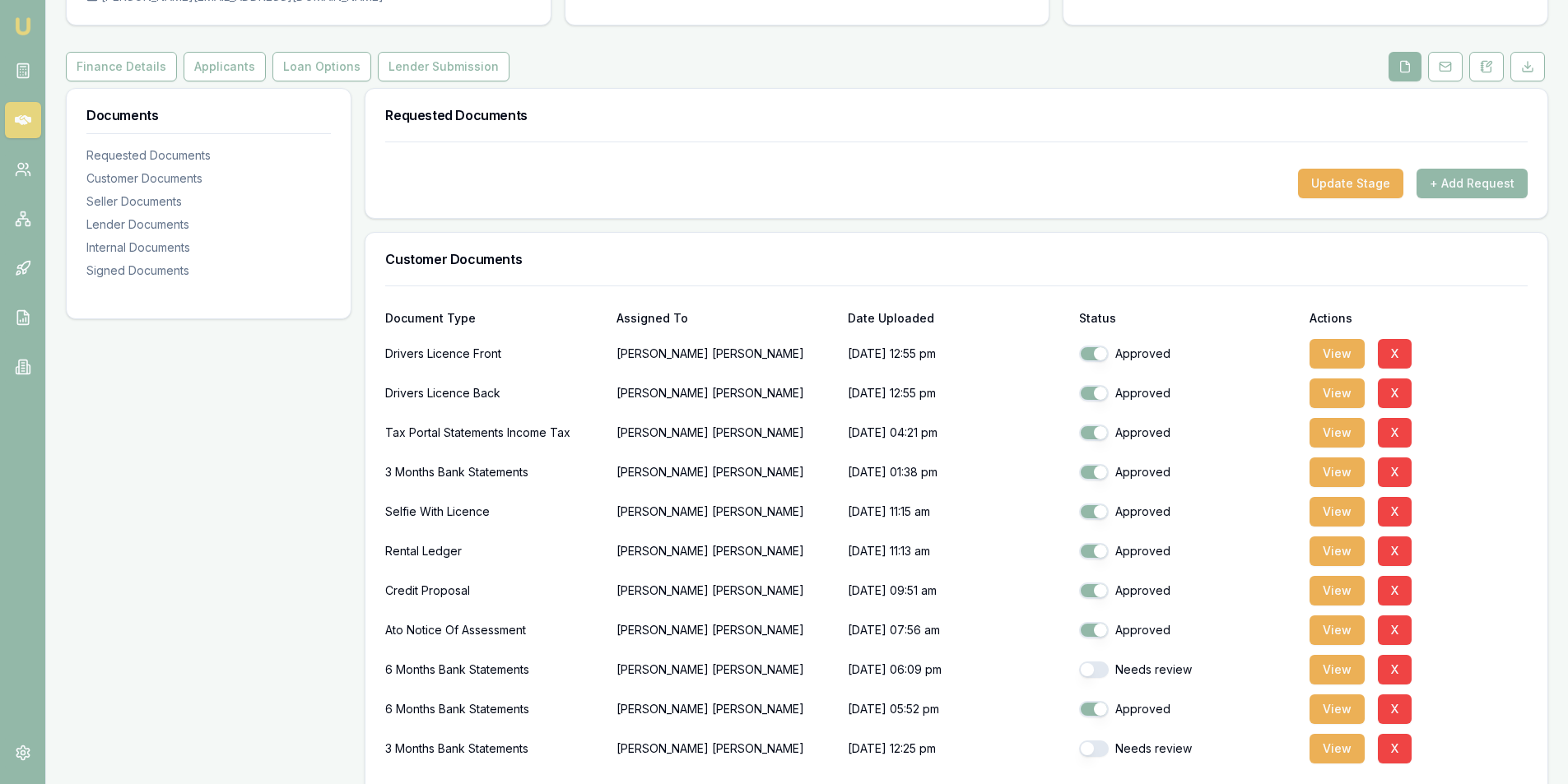
scroll to position [0, 0]
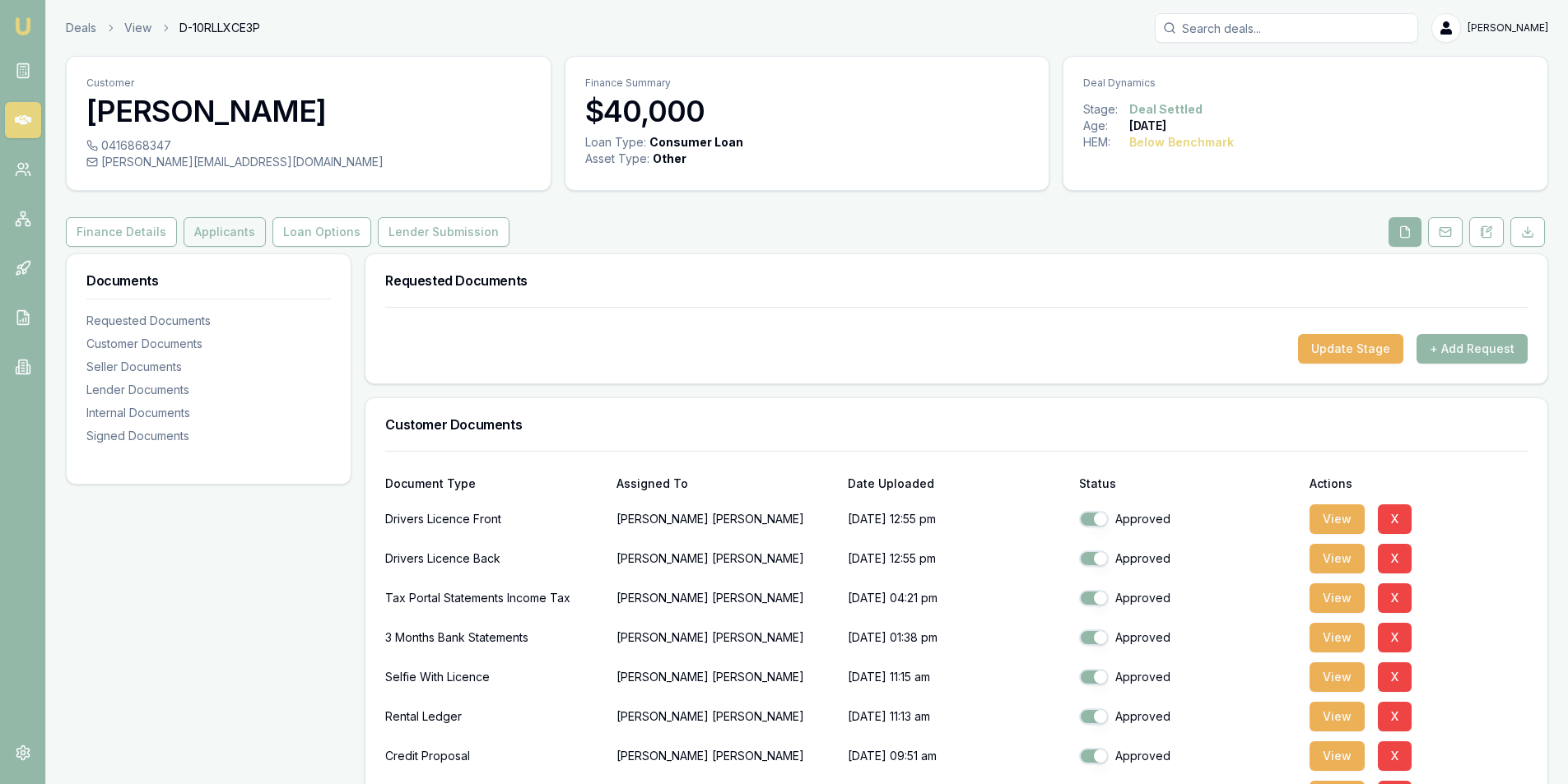
click at [224, 236] on button "Applicants" at bounding box center [225, 232] width 83 height 30
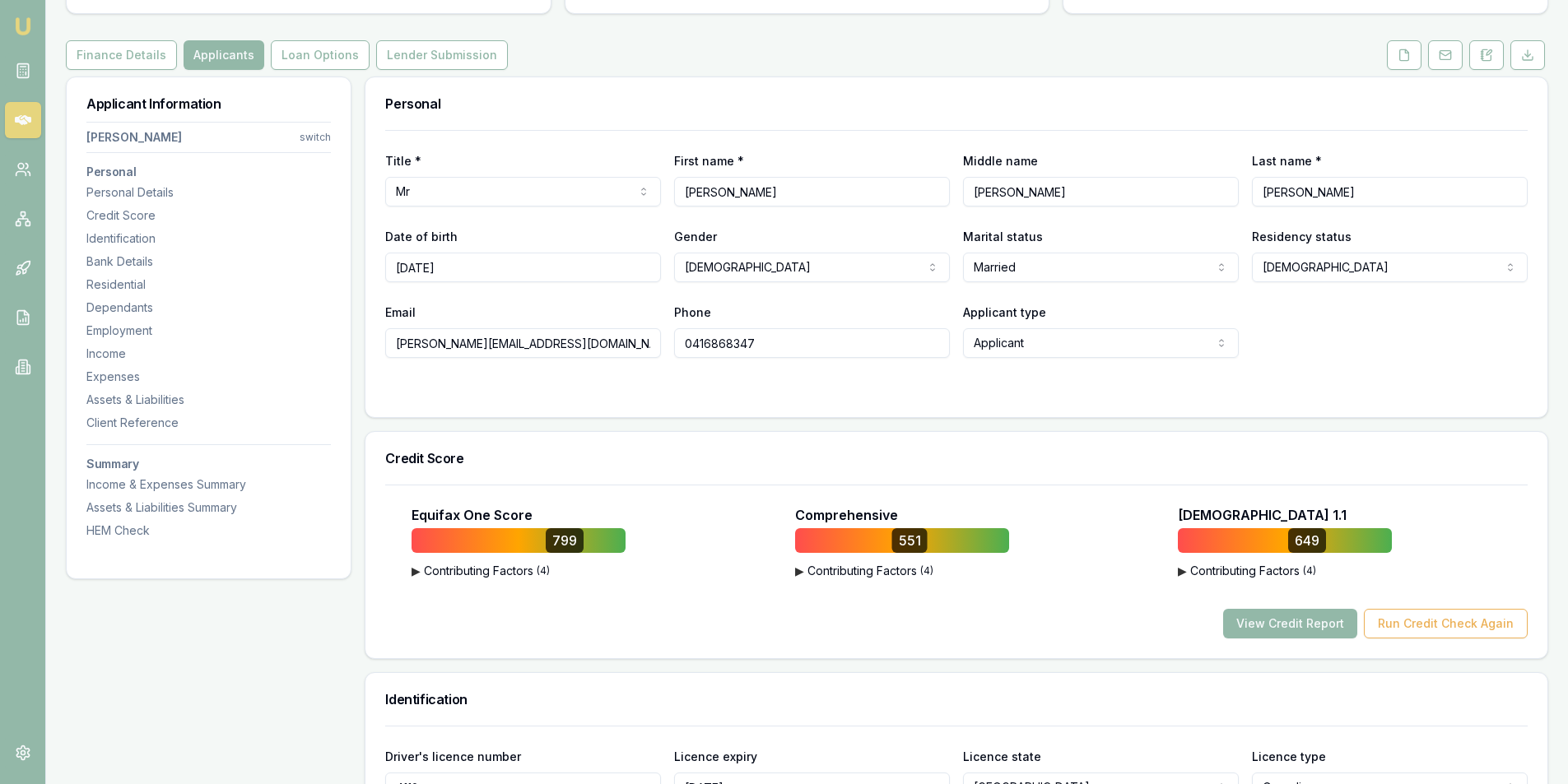
scroll to position [83, 0]
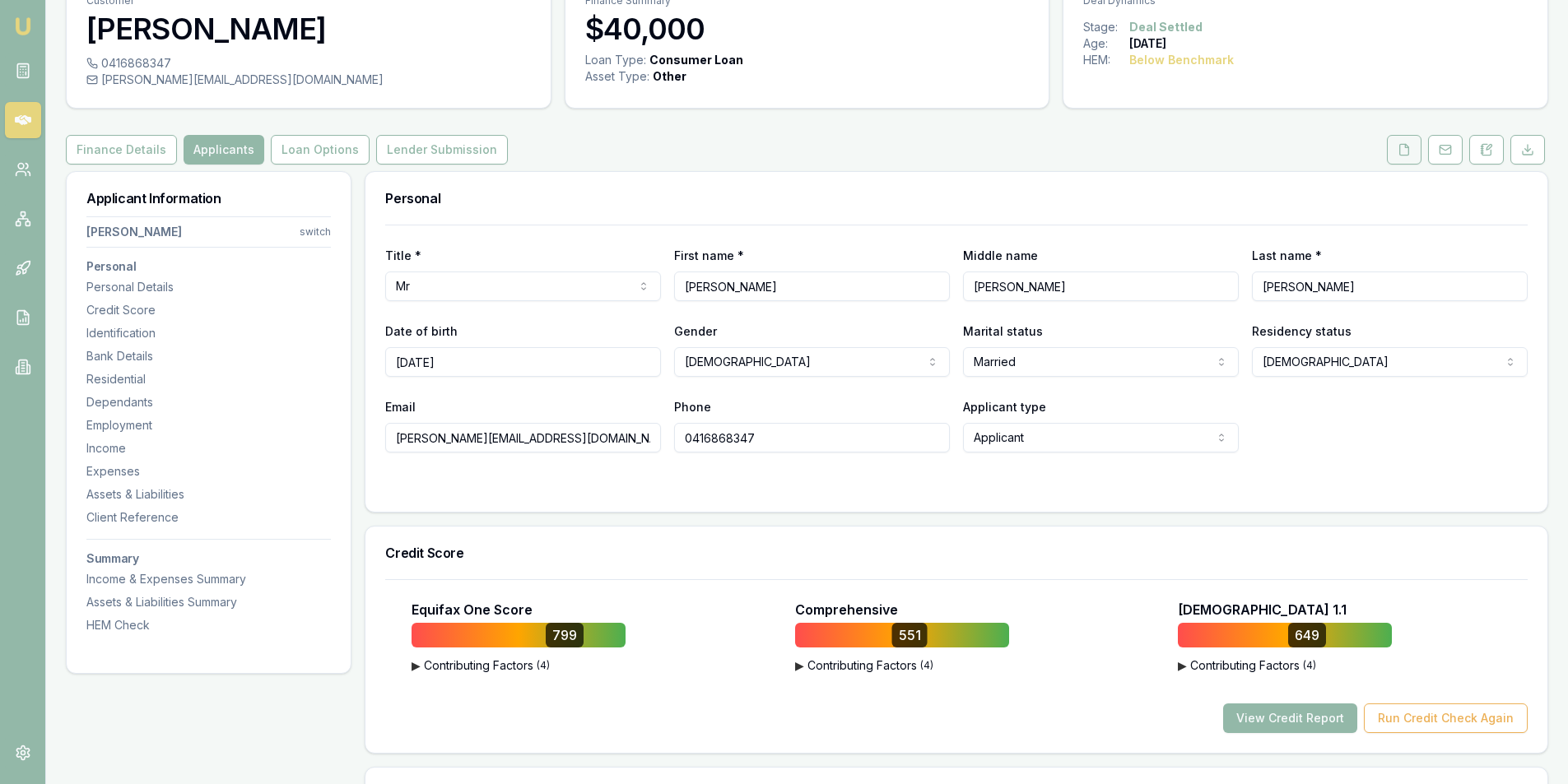
click at [1406, 159] on button at bounding box center [1404, 149] width 34 height 30
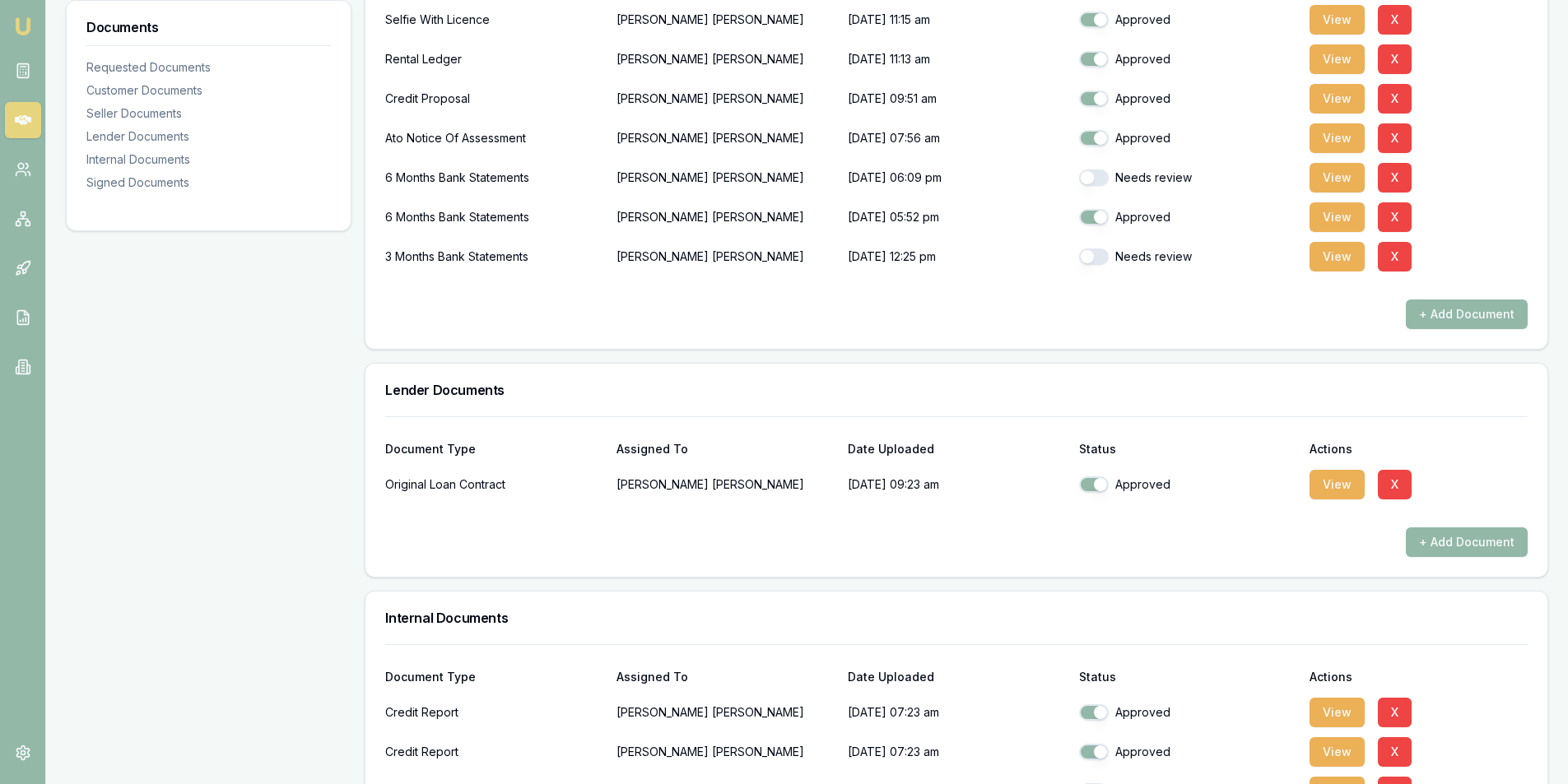
scroll to position [658, 0]
click at [1341, 259] on button "View" at bounding box center [1337, 256] width 55 height 30
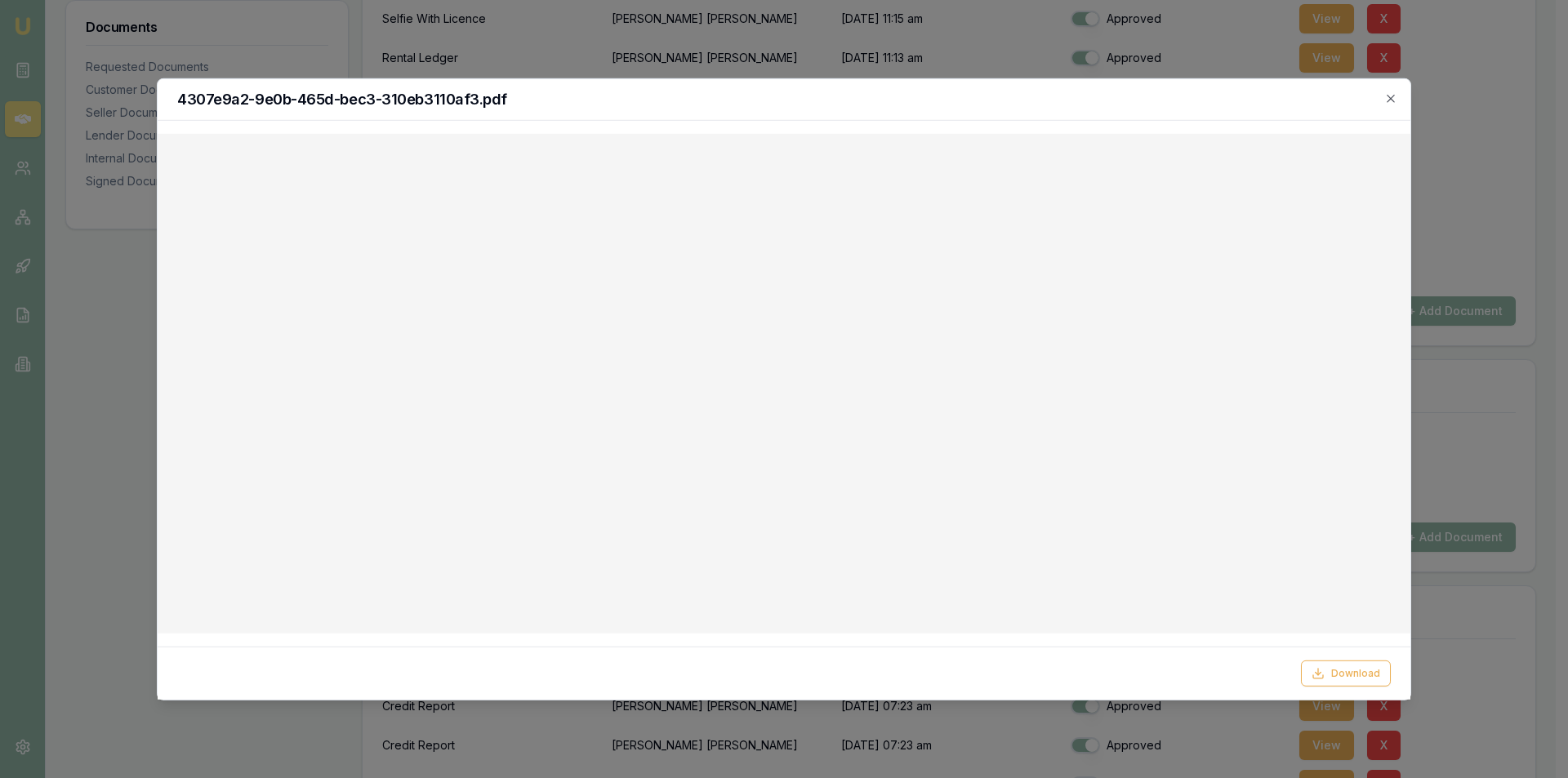
click at [1077, 99] on h2 "4307e9a2-9e0b-465d-bec3-310eb3110af3.pdf" at bounding box center [784, 99] width 1214 height 15
click at [1396, 100] on icon "button" at bounding box center [1390, 98] width 13 height 13
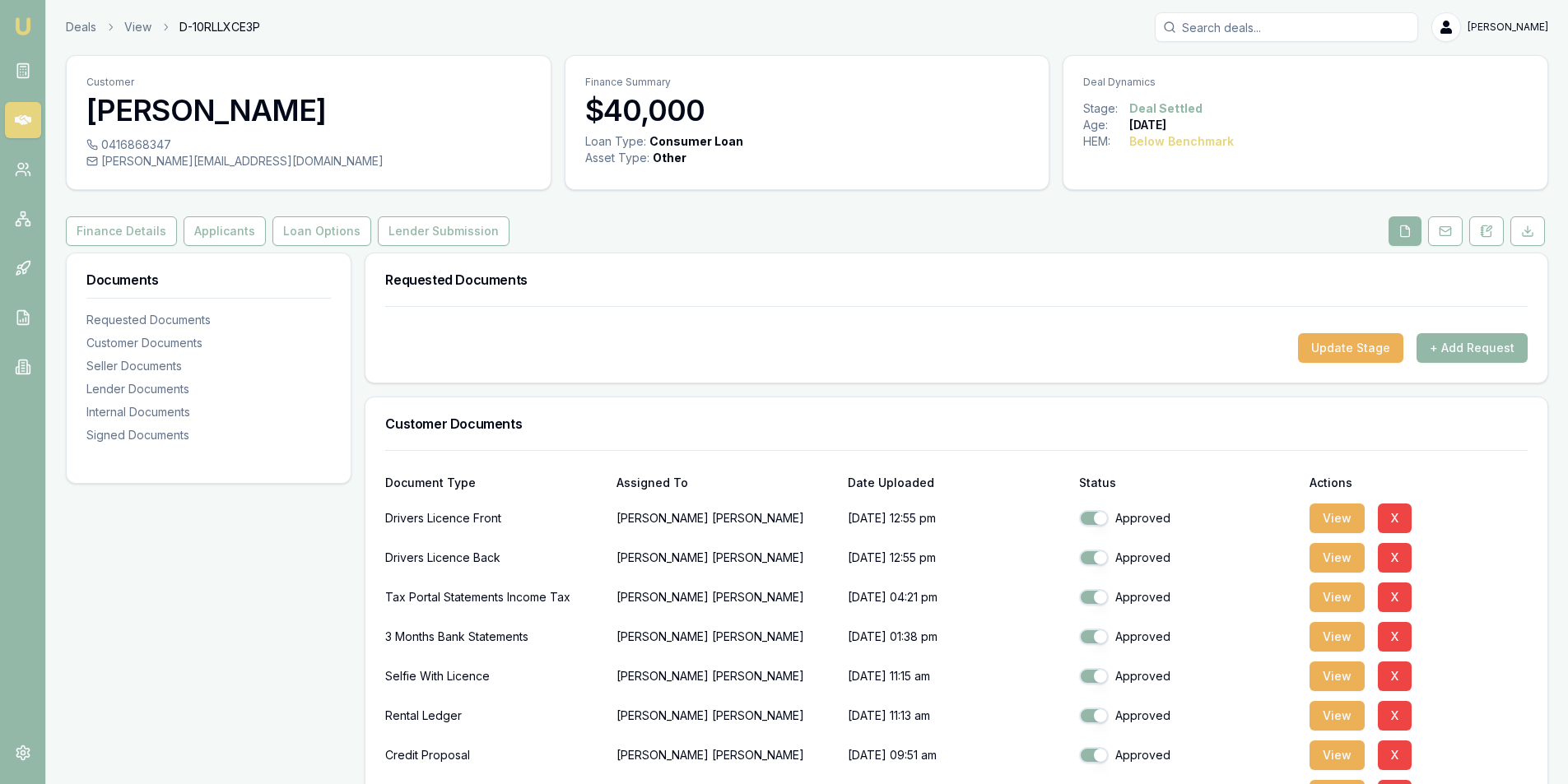
scroll to position [0, 0]
click at [208, 236] on button "Applicants" at bounding box center [225, 232] width 83 height 30
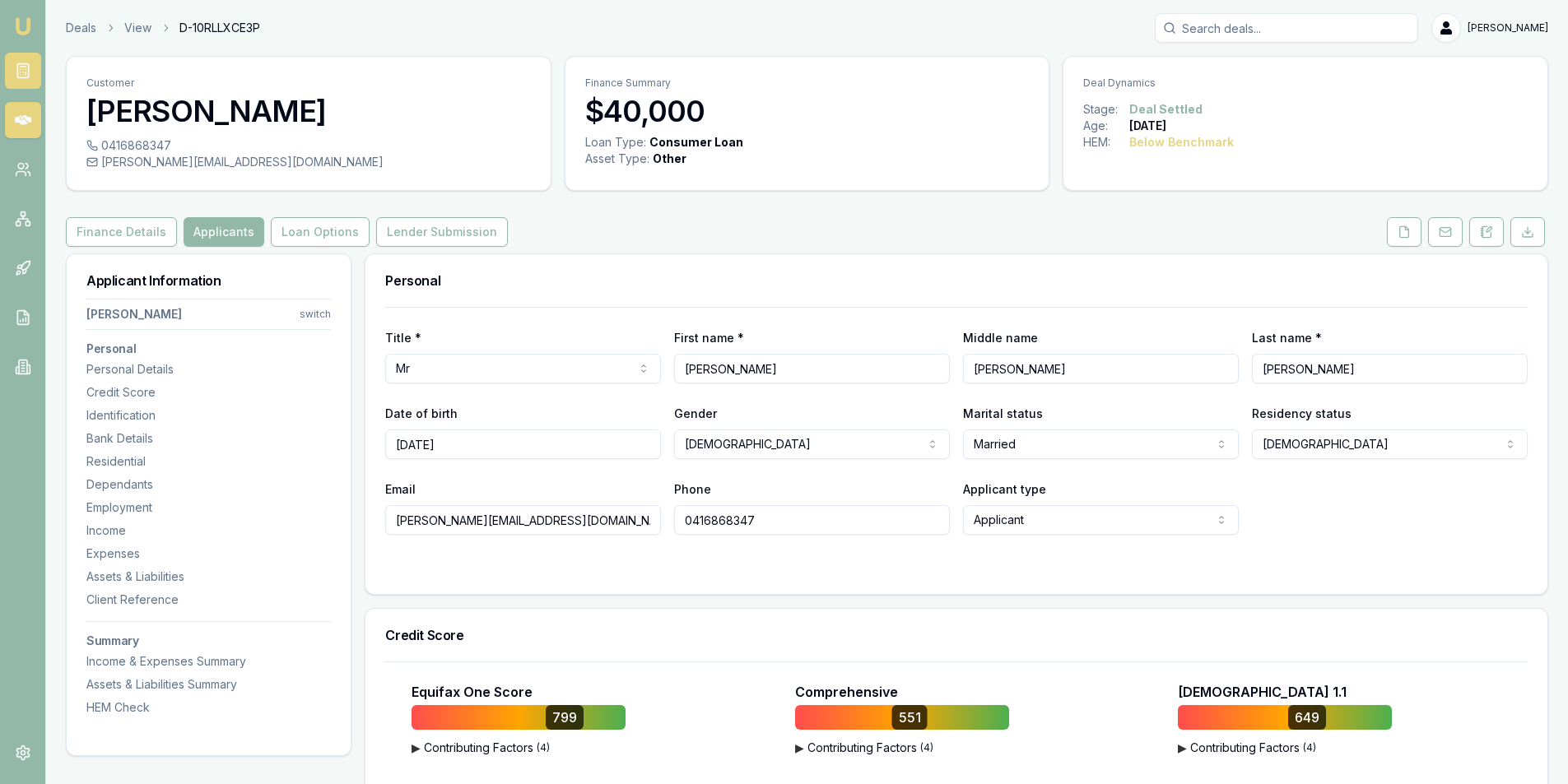
click at [18, 70] on rect at bounding box center [23, 71] width 11 height 14
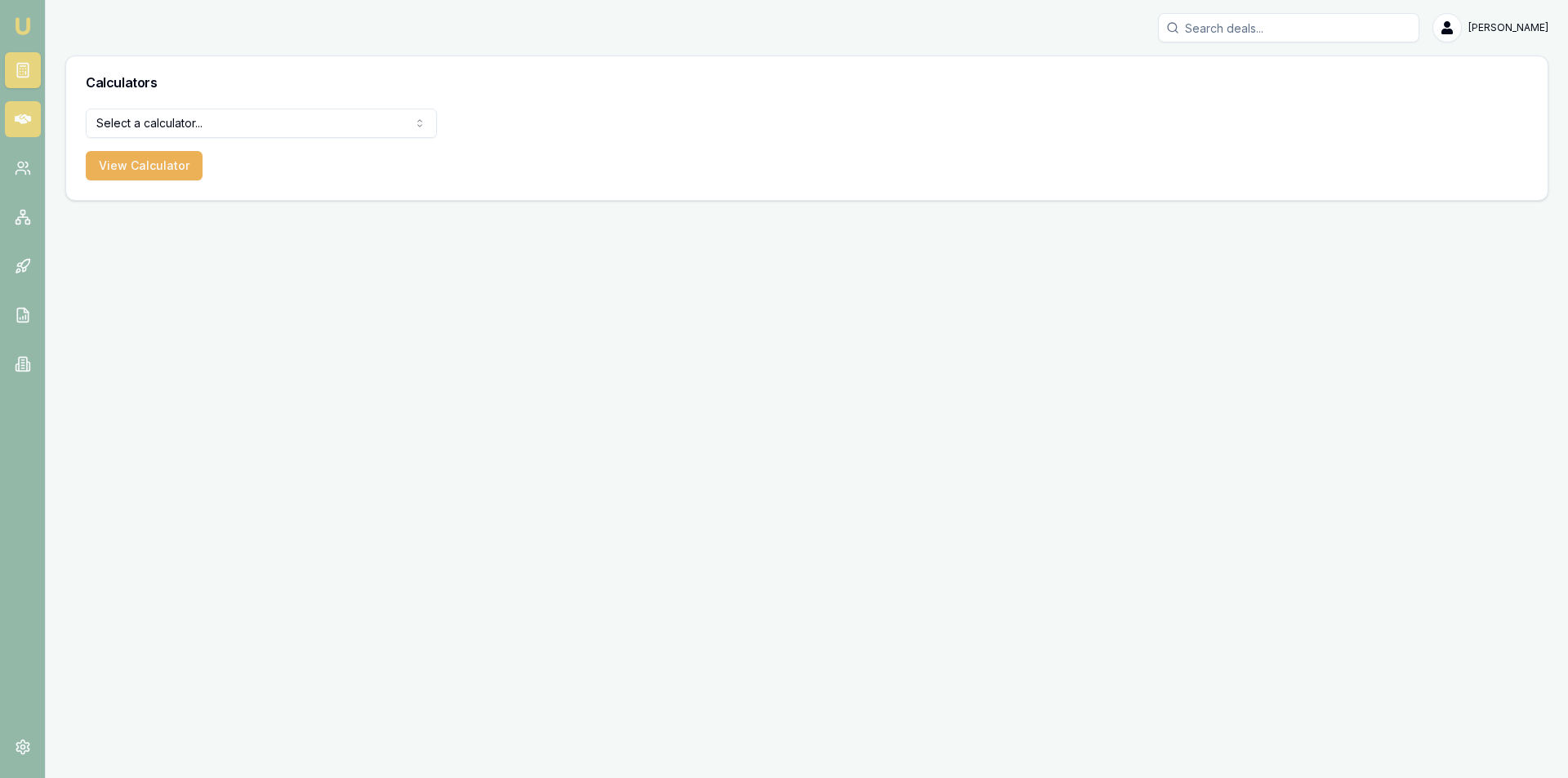
click at [29, 119] on icon at bounding box center [23, 119] width 17 height 10
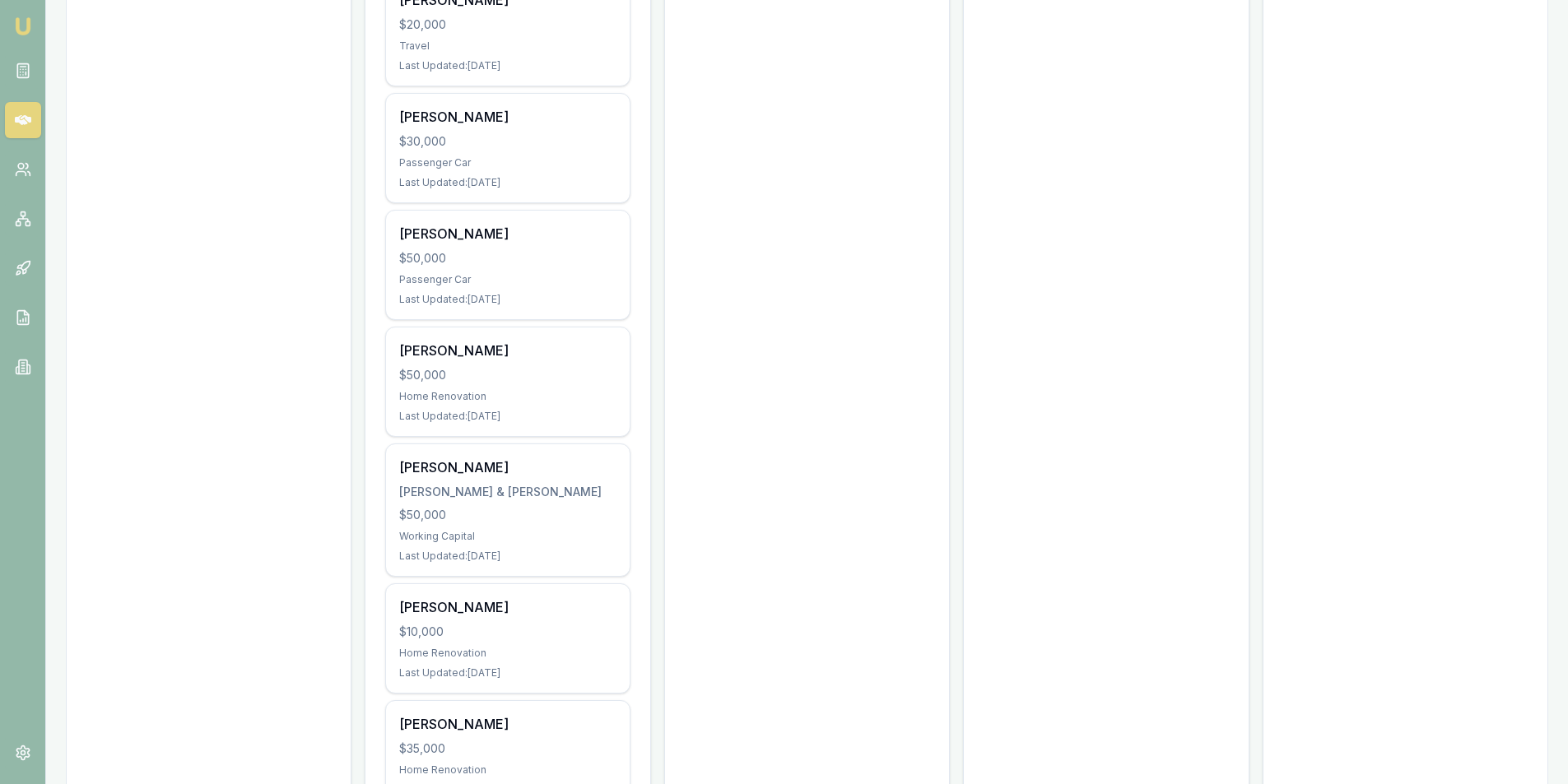
scroll to position [1969, 0]
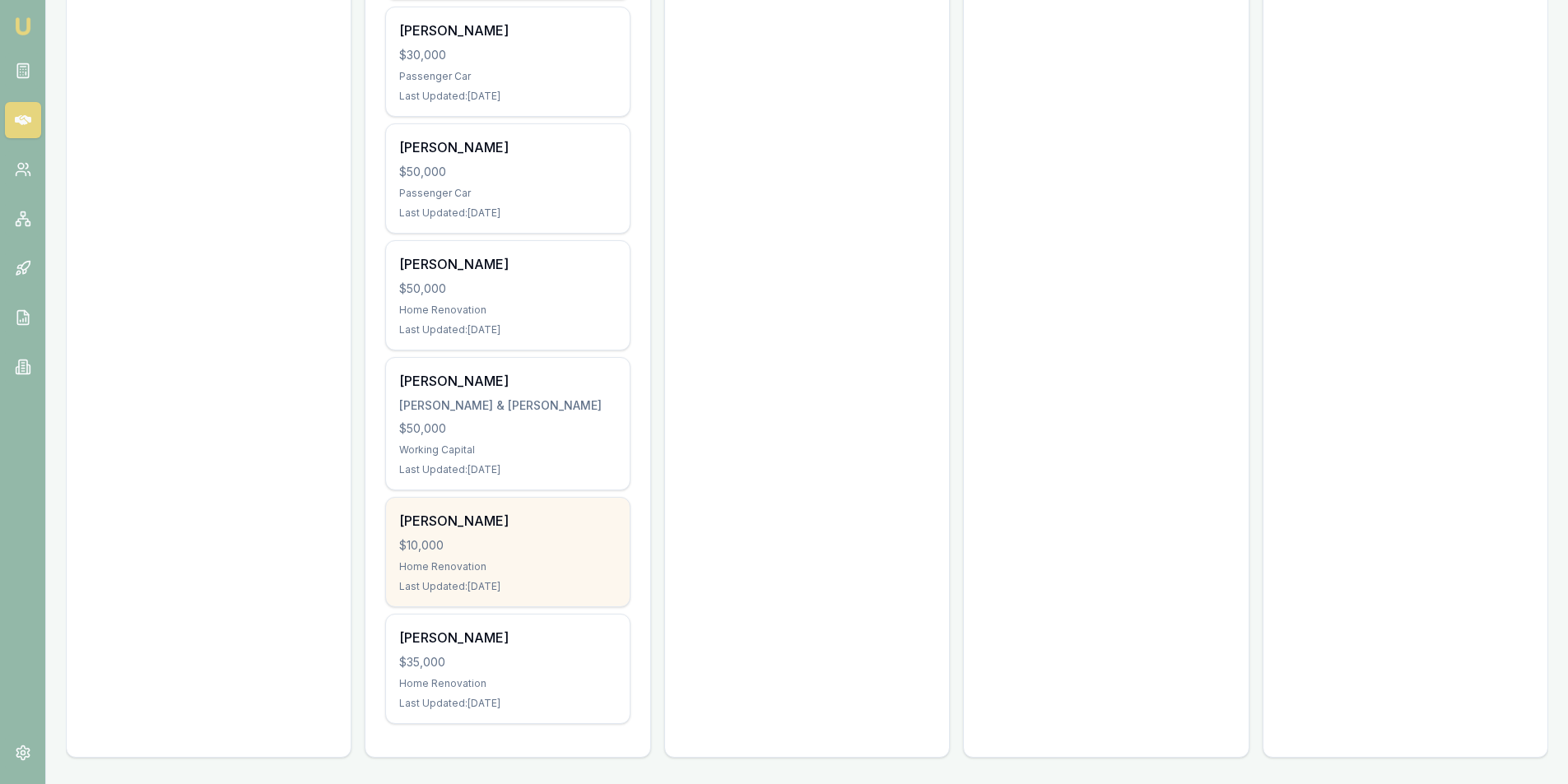
click at [487, 584] on div "Last Updated: [DATE]" at bounding box center [507, 586] width 216 height 13
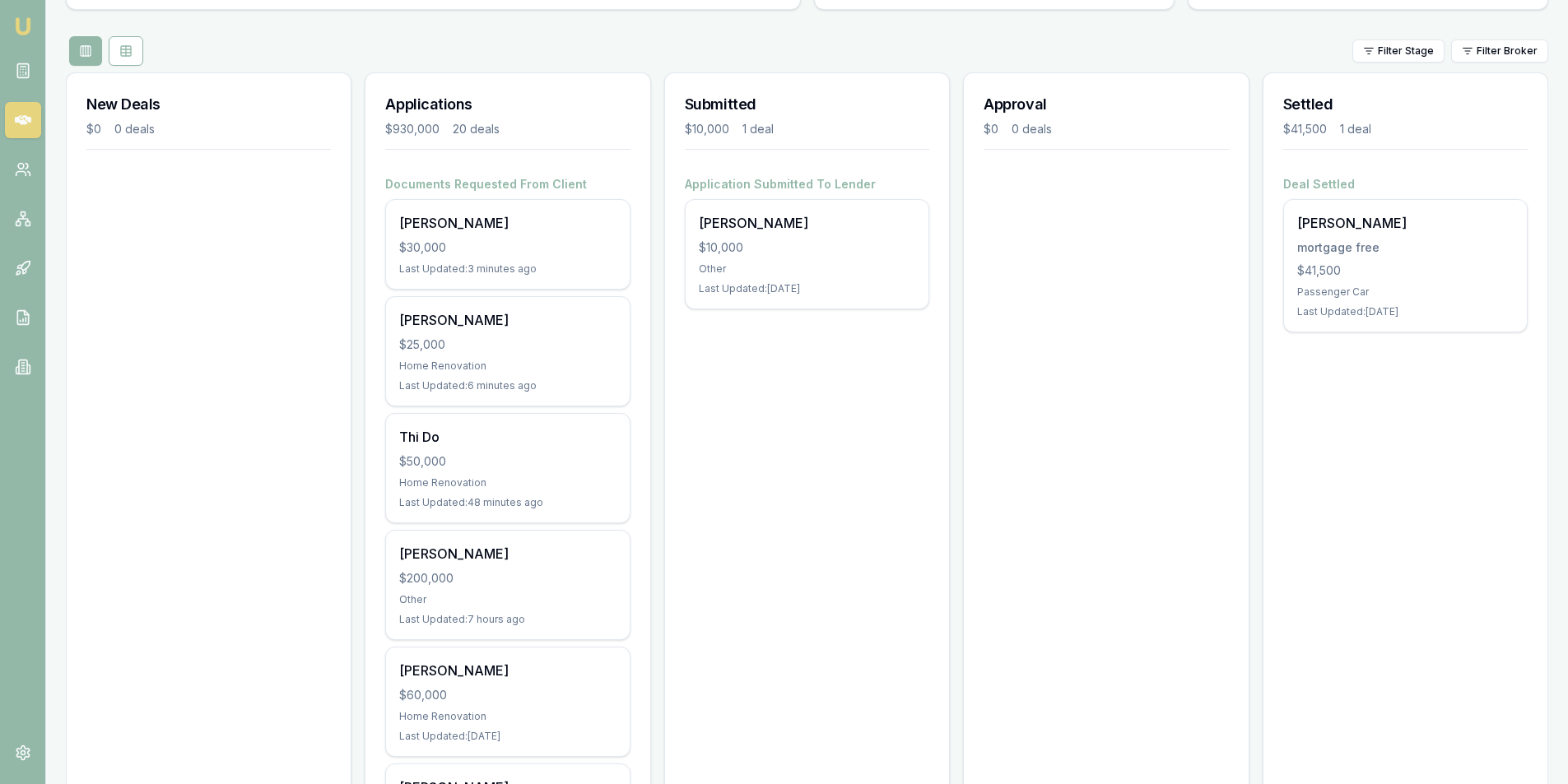
scroll to position [0, 0]
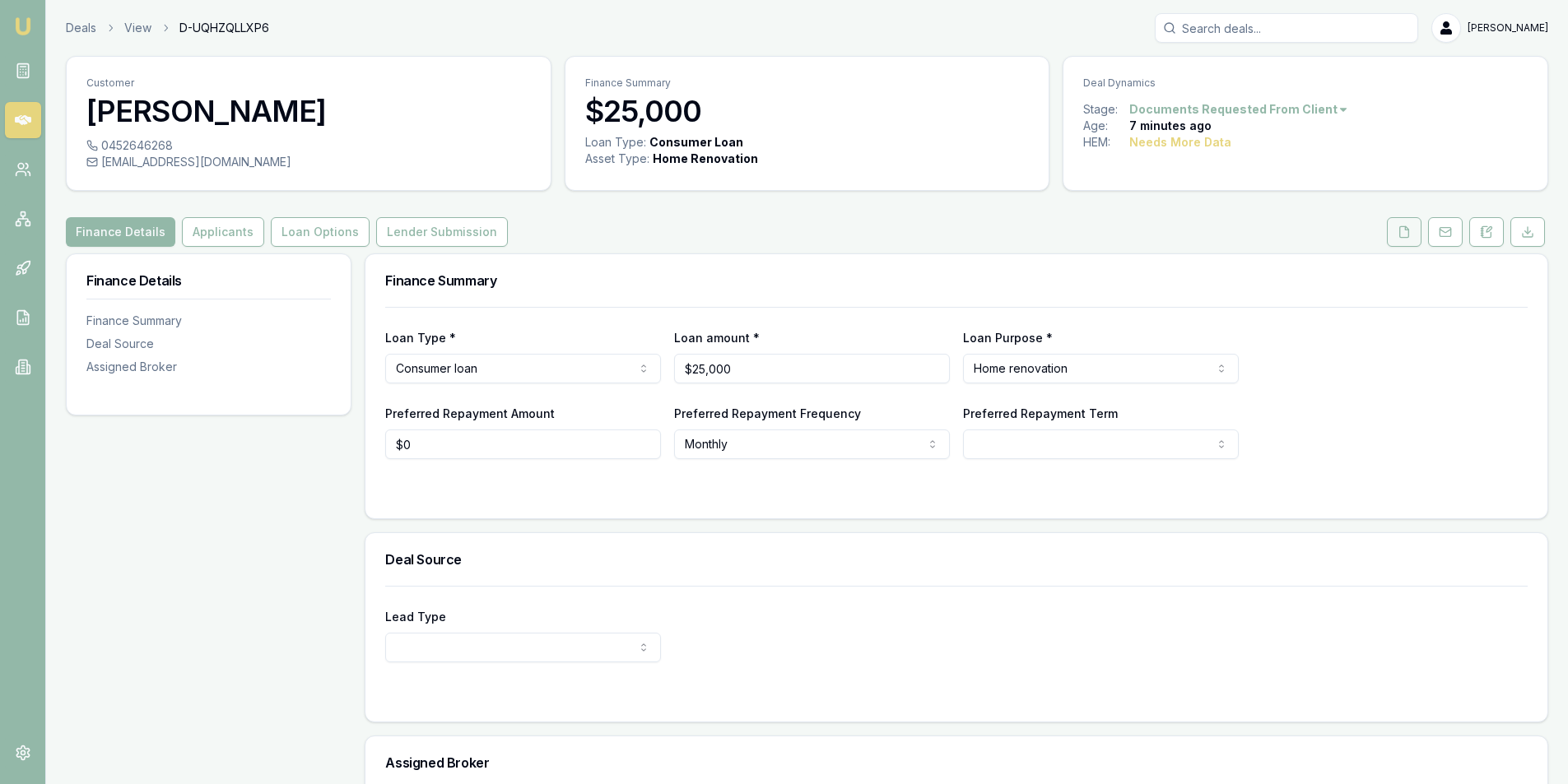
click at [1394, 236] on button at bounding box center [1404, 232] width 34 height 30
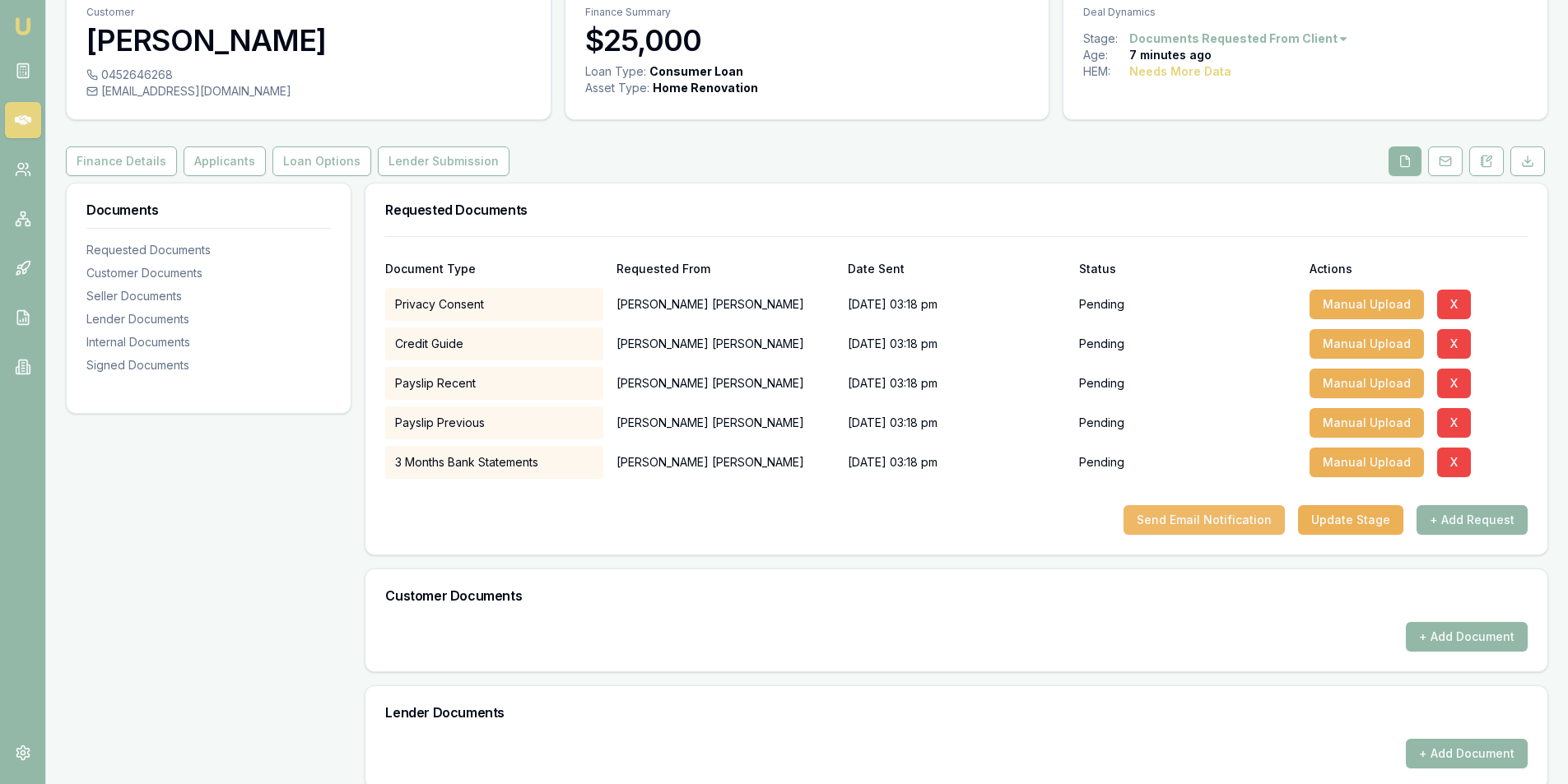
scroll to position [164, 0]
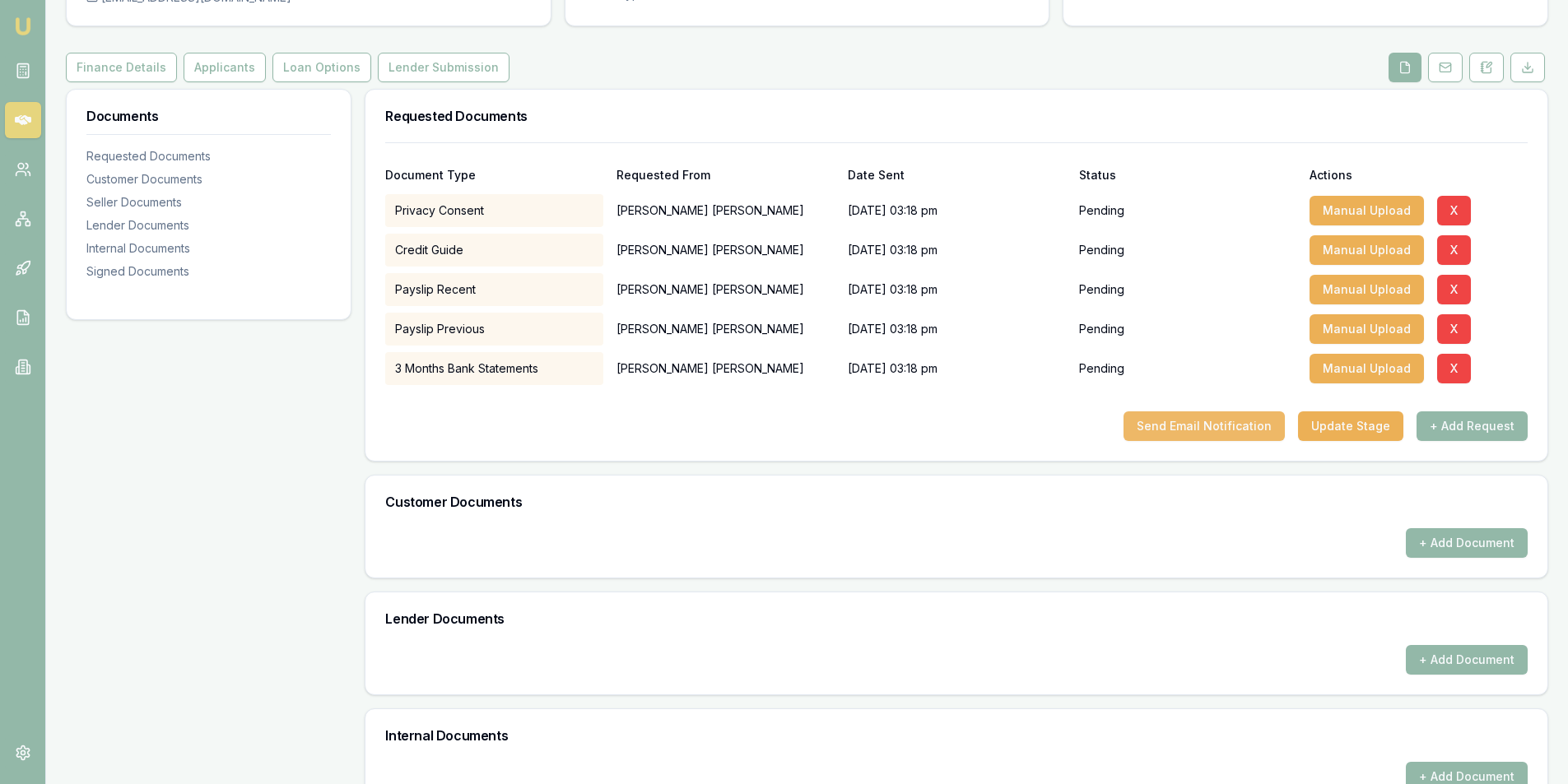
click at [1201, 430] on button "Send Email Notification" at bounding box center [1203, 426] width 161 height 30
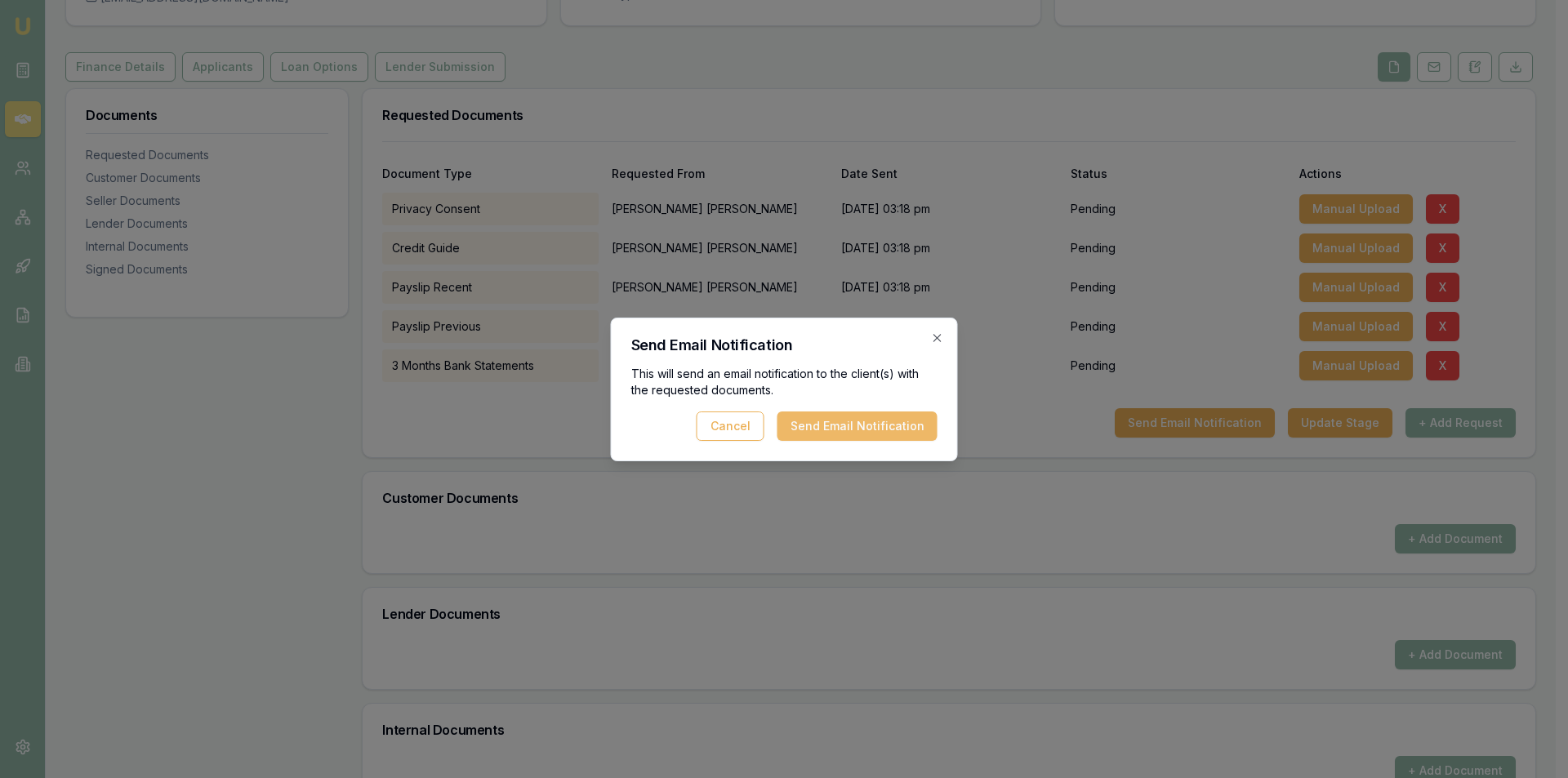
click at [900, 418] on button "Send Email Notification" at bounding box center [857, 427] width 160 height 30
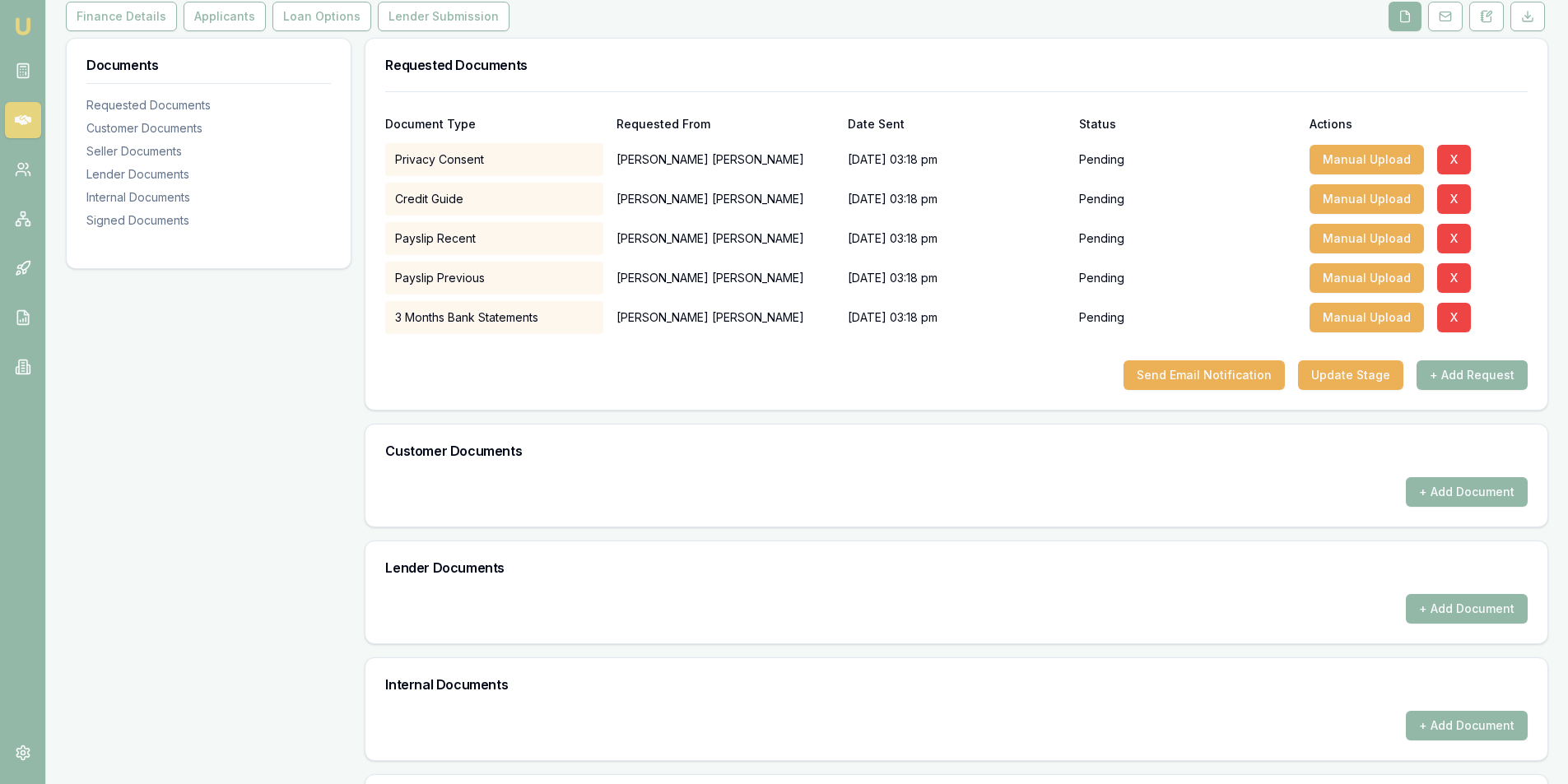
scroll to position [76, 0]
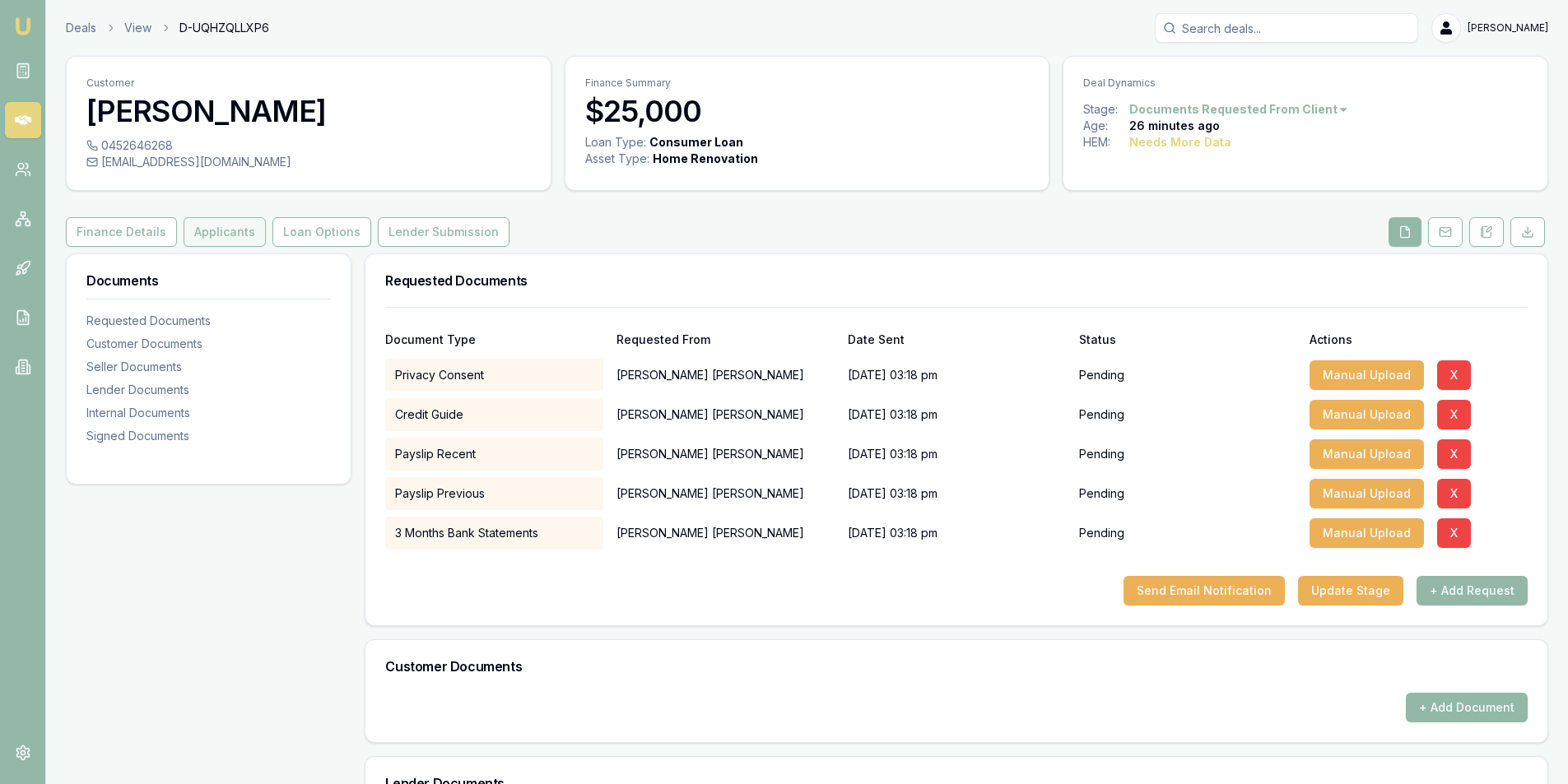
click at [210, 239] on button "Applicants" at bounding box center [225, 232] width 83 height 30
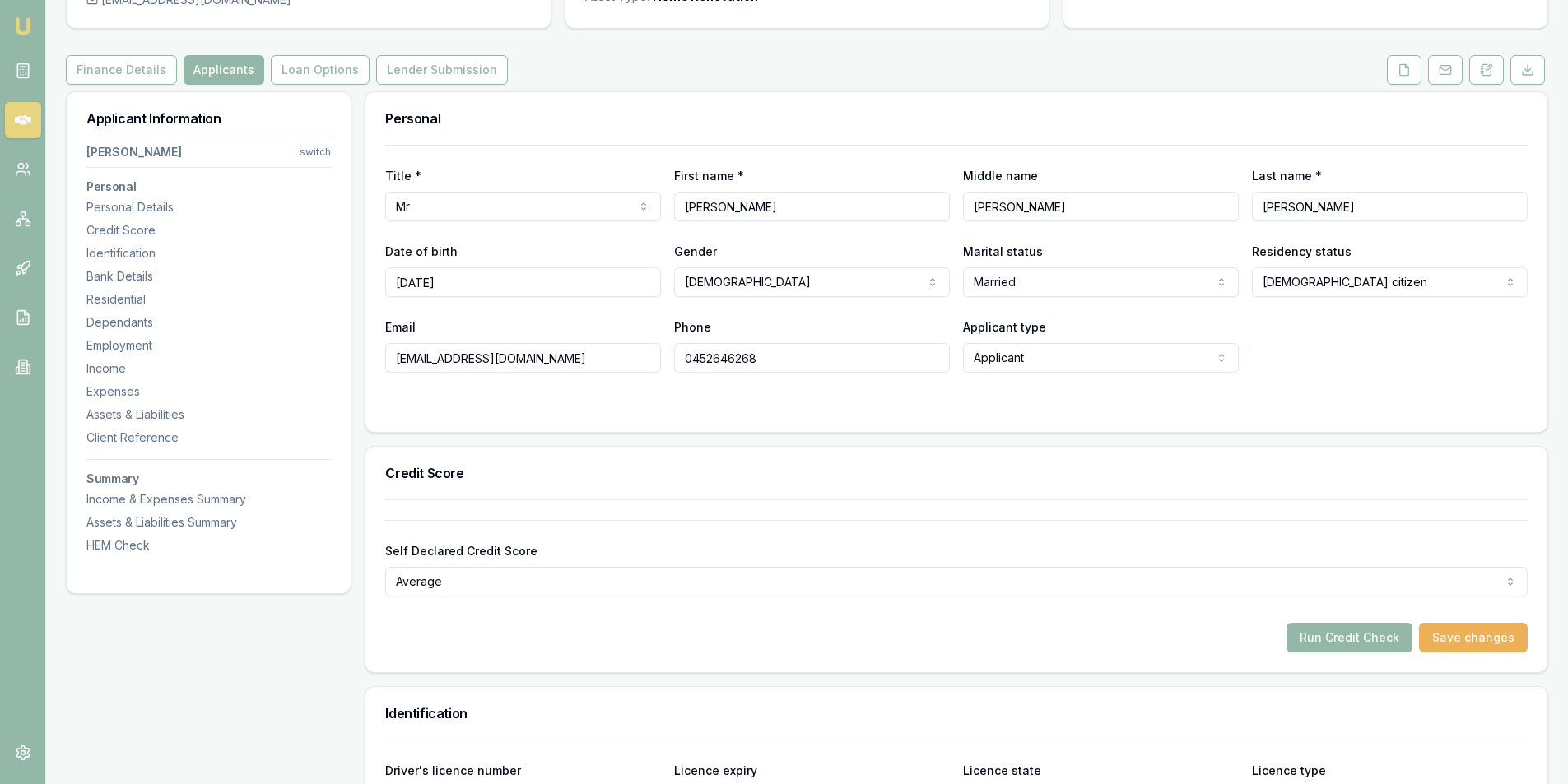
scroll to position [83, 0]
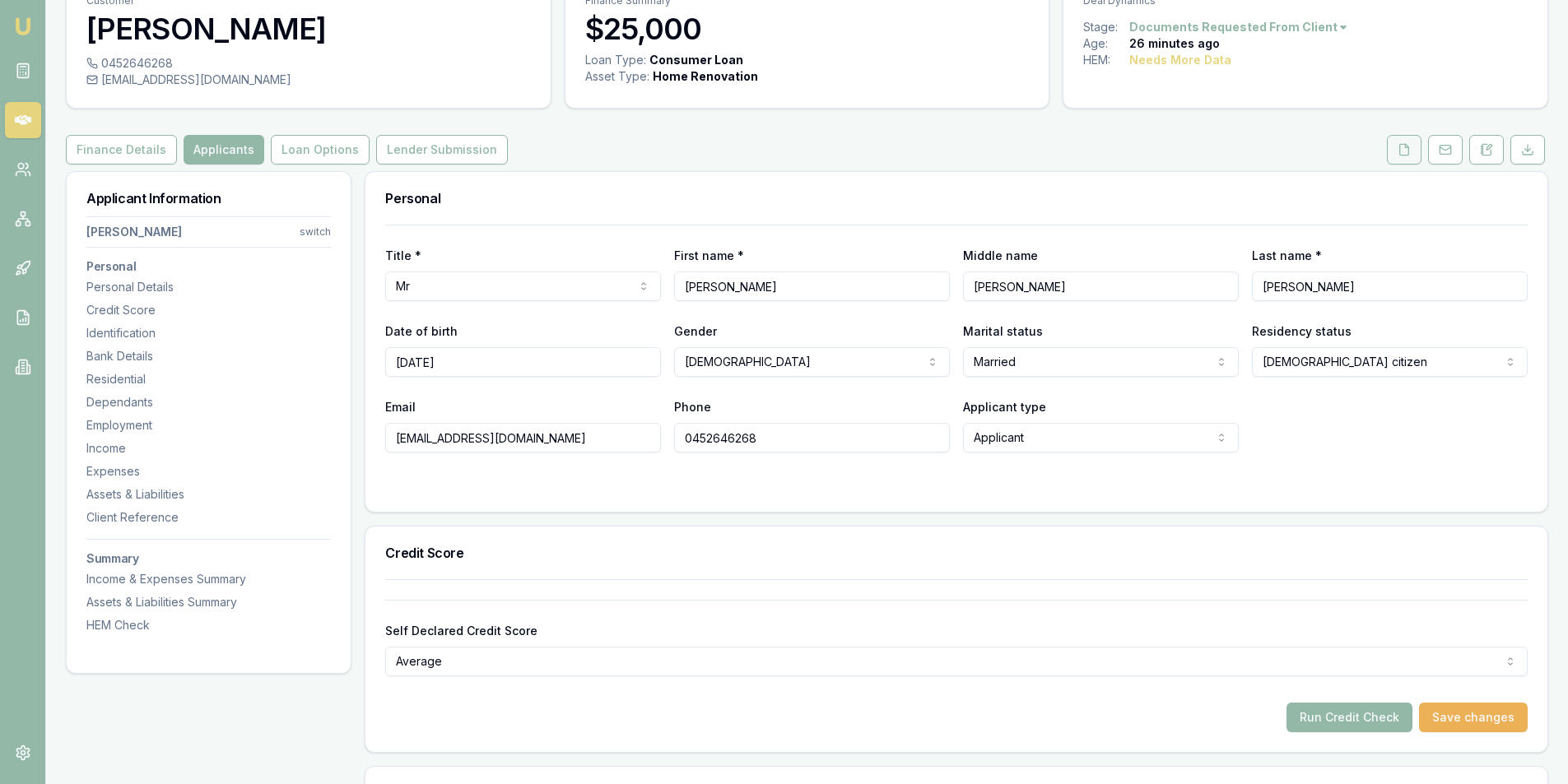
click at [1394, 146] on button at bounding box center [1404, 149] width 34 height 30
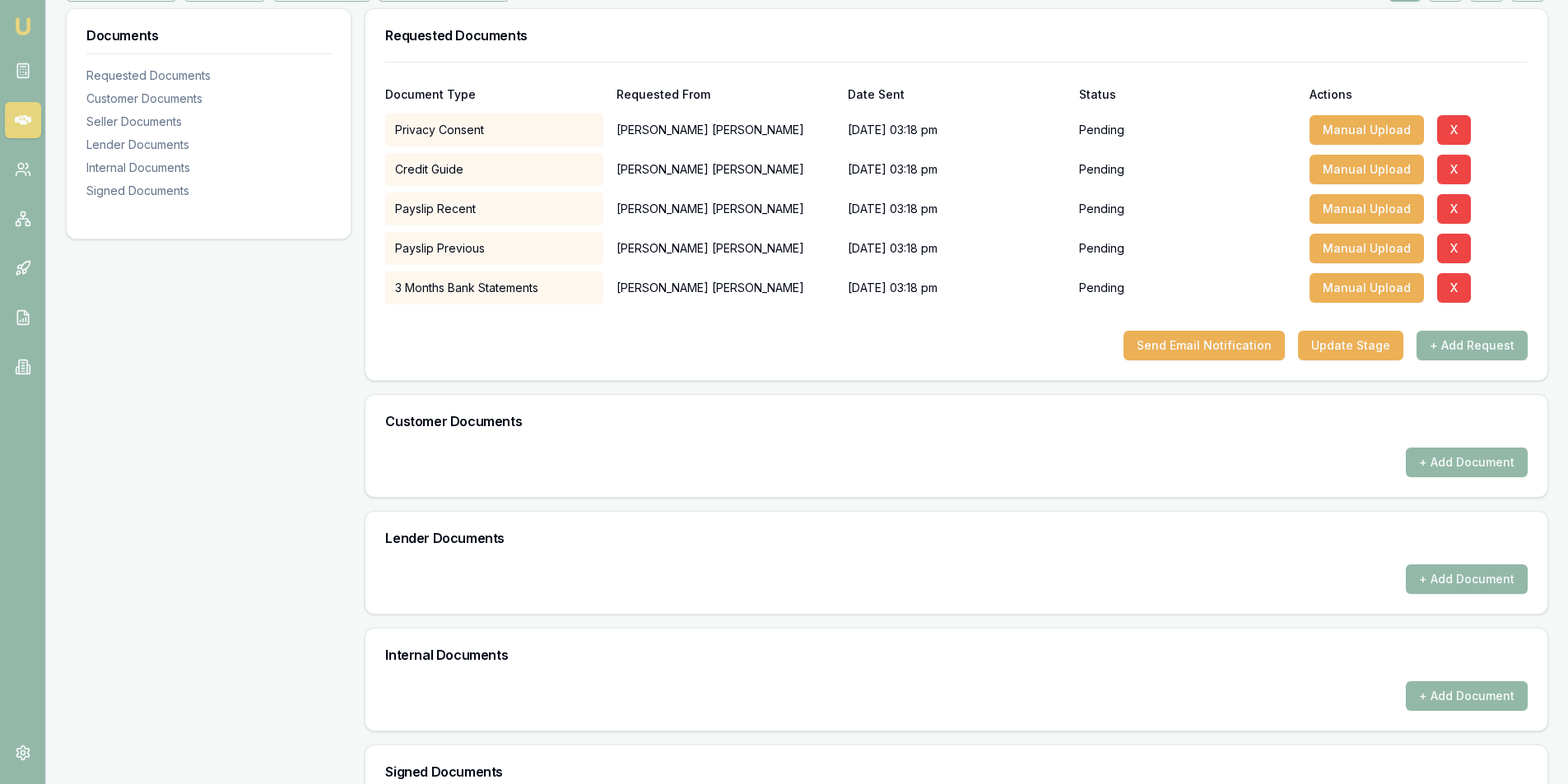
scroll to position [158, 0]
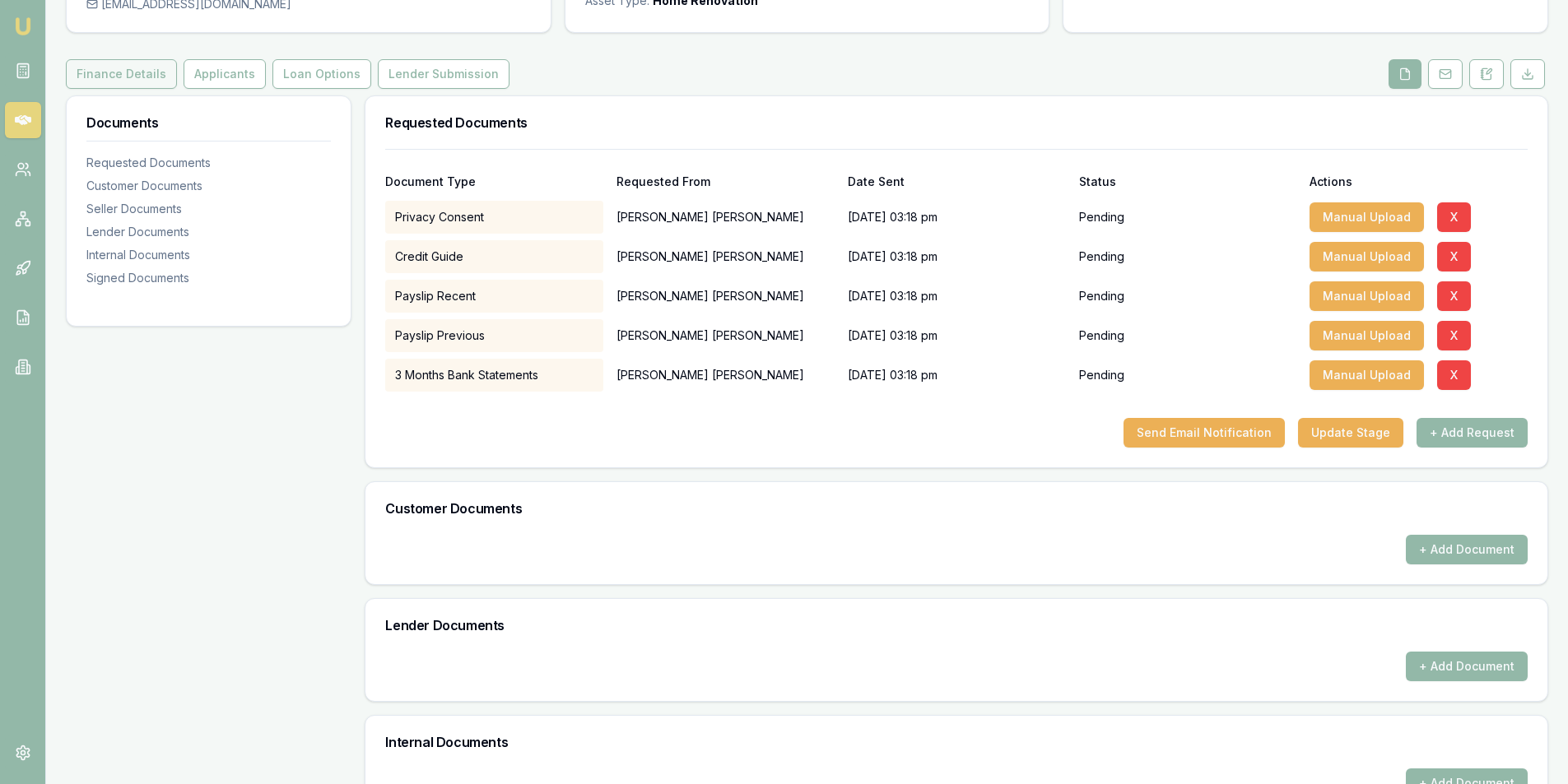
click at [130, 82] on button "Finance Details" at bounding box center [121, 74] width 111 height 30
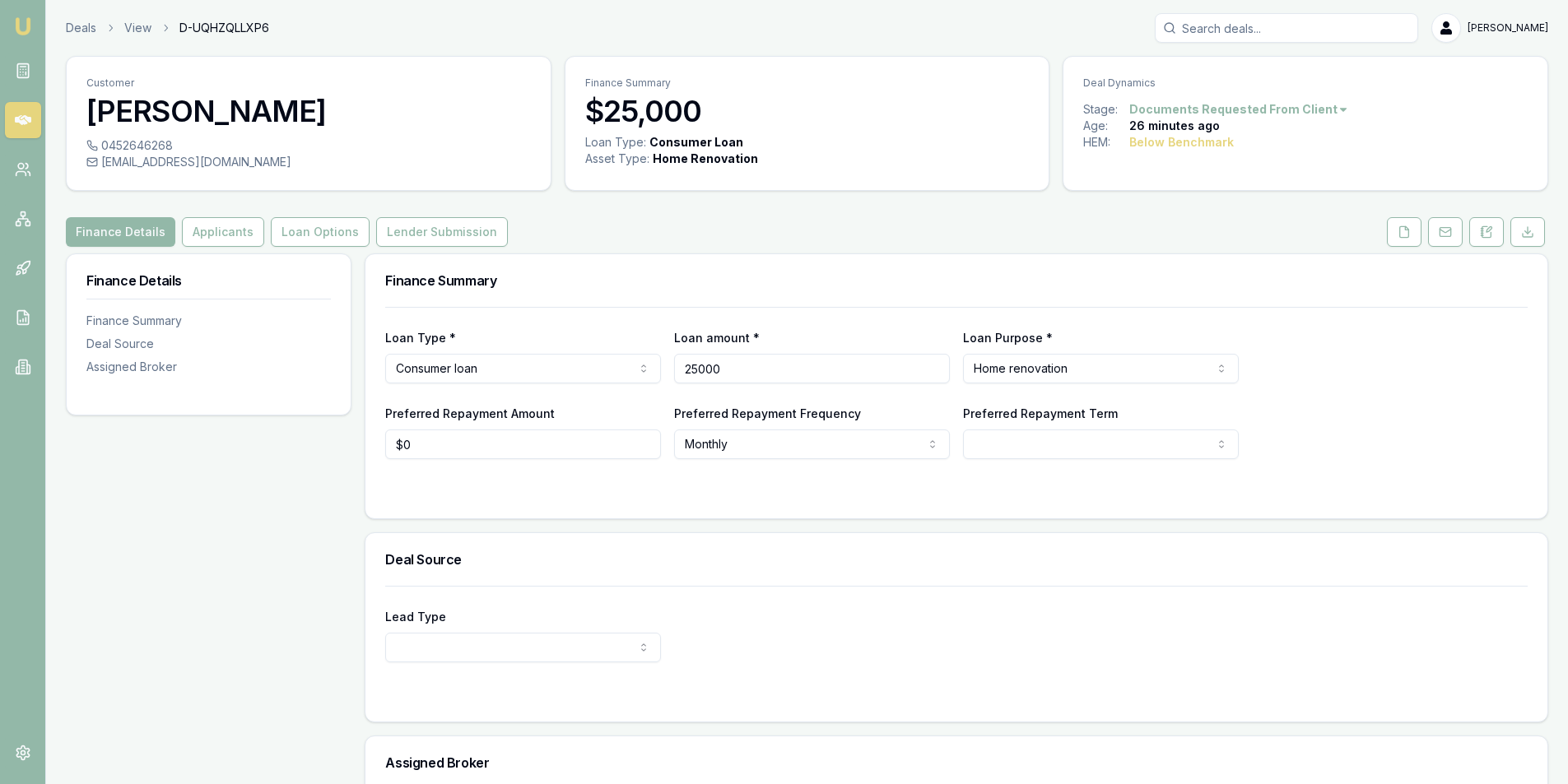
click at [792, 376] on input "25000" at bounding box center [812, 368] width 276 height 30
type input "$25,000"
click at [1414, 228] on button at bounding box center [1404, 232] width 34 height 30
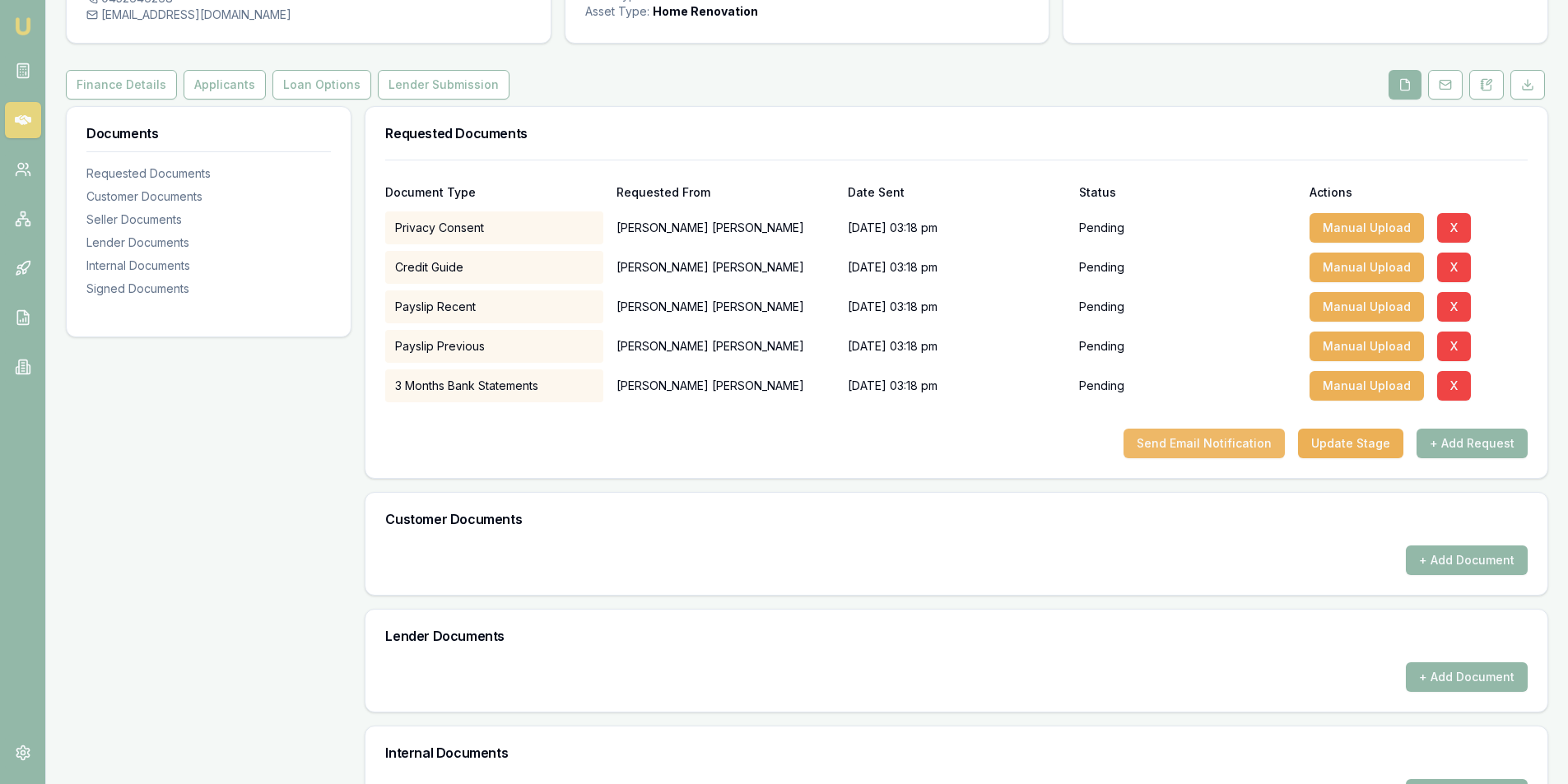
scroll to position [164, 0]
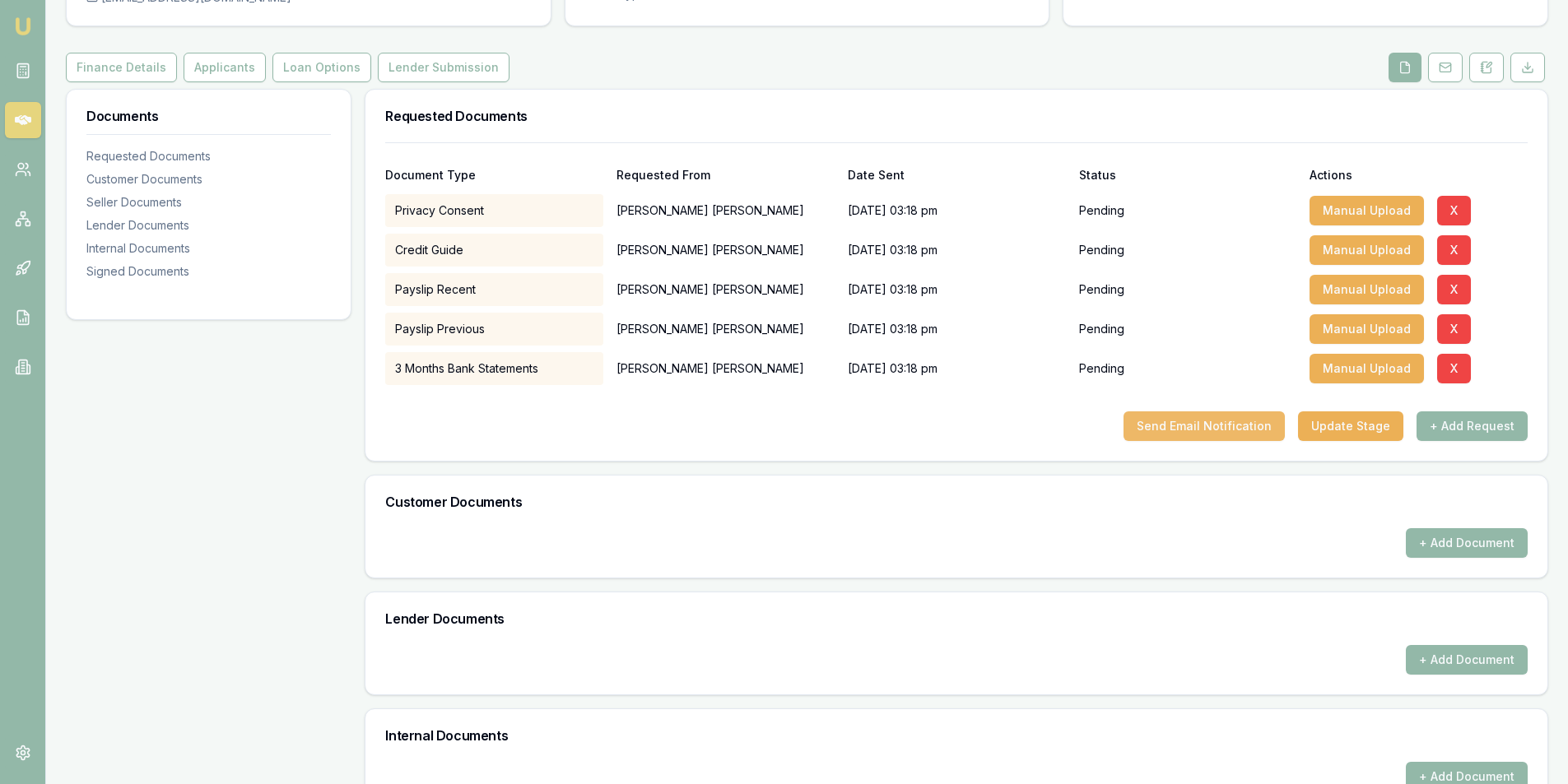
click at [1220, 429] on button "Send Email Notification" at bounding box center [1203, 426] width 161 height 30
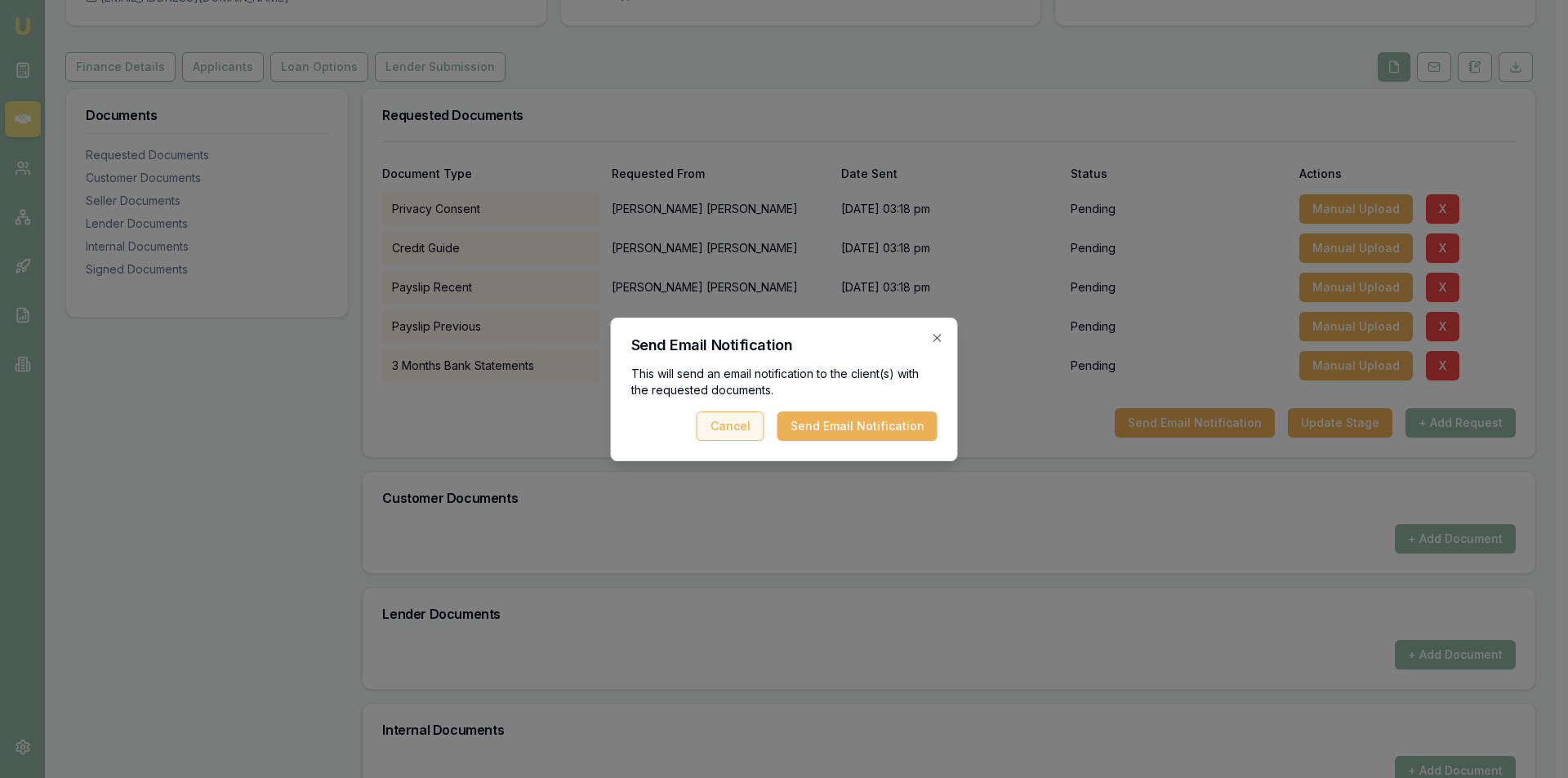
click at [729, 434] on button "Cancel" at bounding box center [730, 427] width 68 height 30
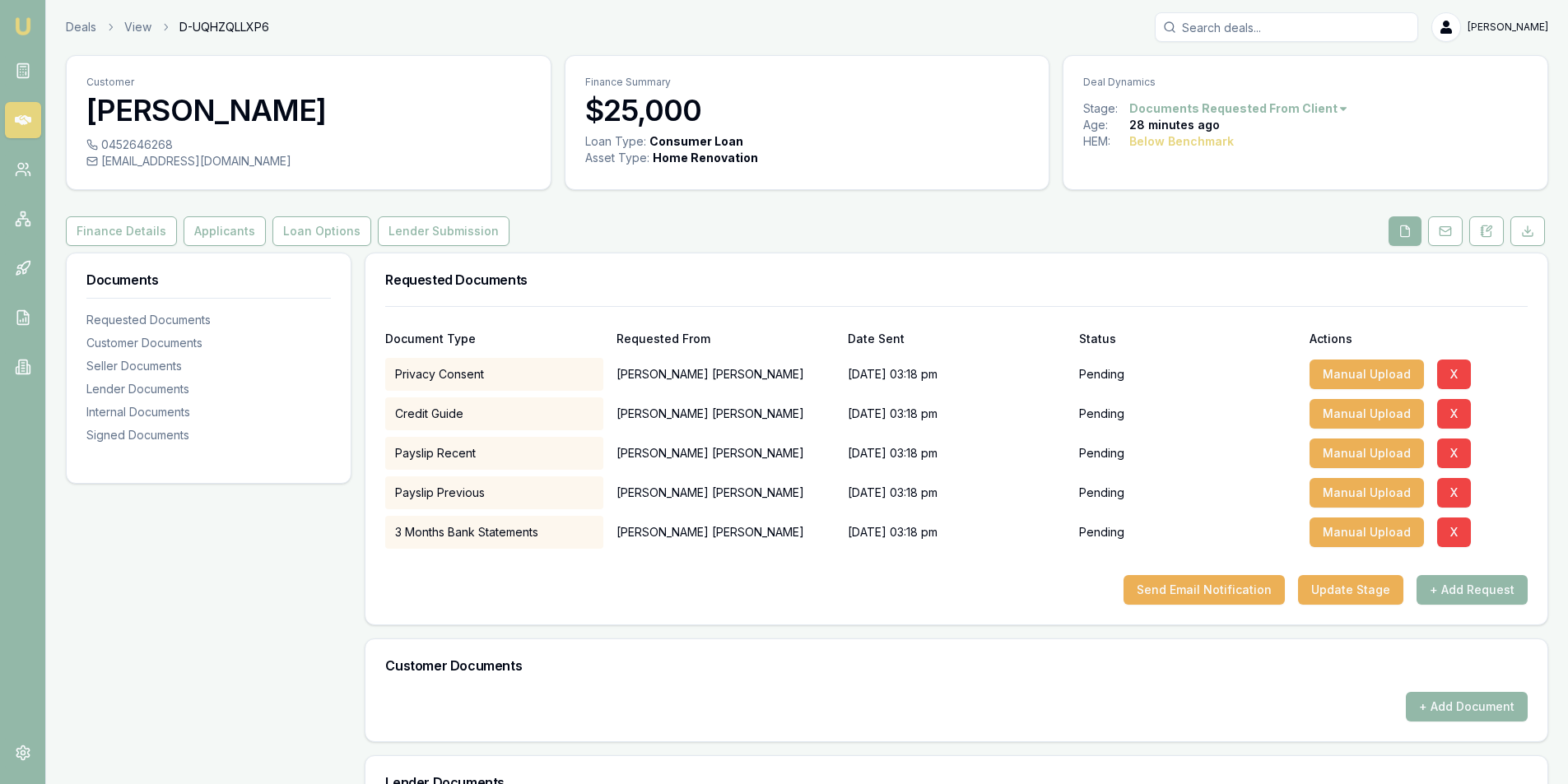
scroll to position [0, 0]
click at [1222, 24] on input "Search deals" at bounding box center [1286, 28] width 263 height 30
paste input "nx.hoang3737@gmail.com"
type input "nx.hoang3737@gmail.com"
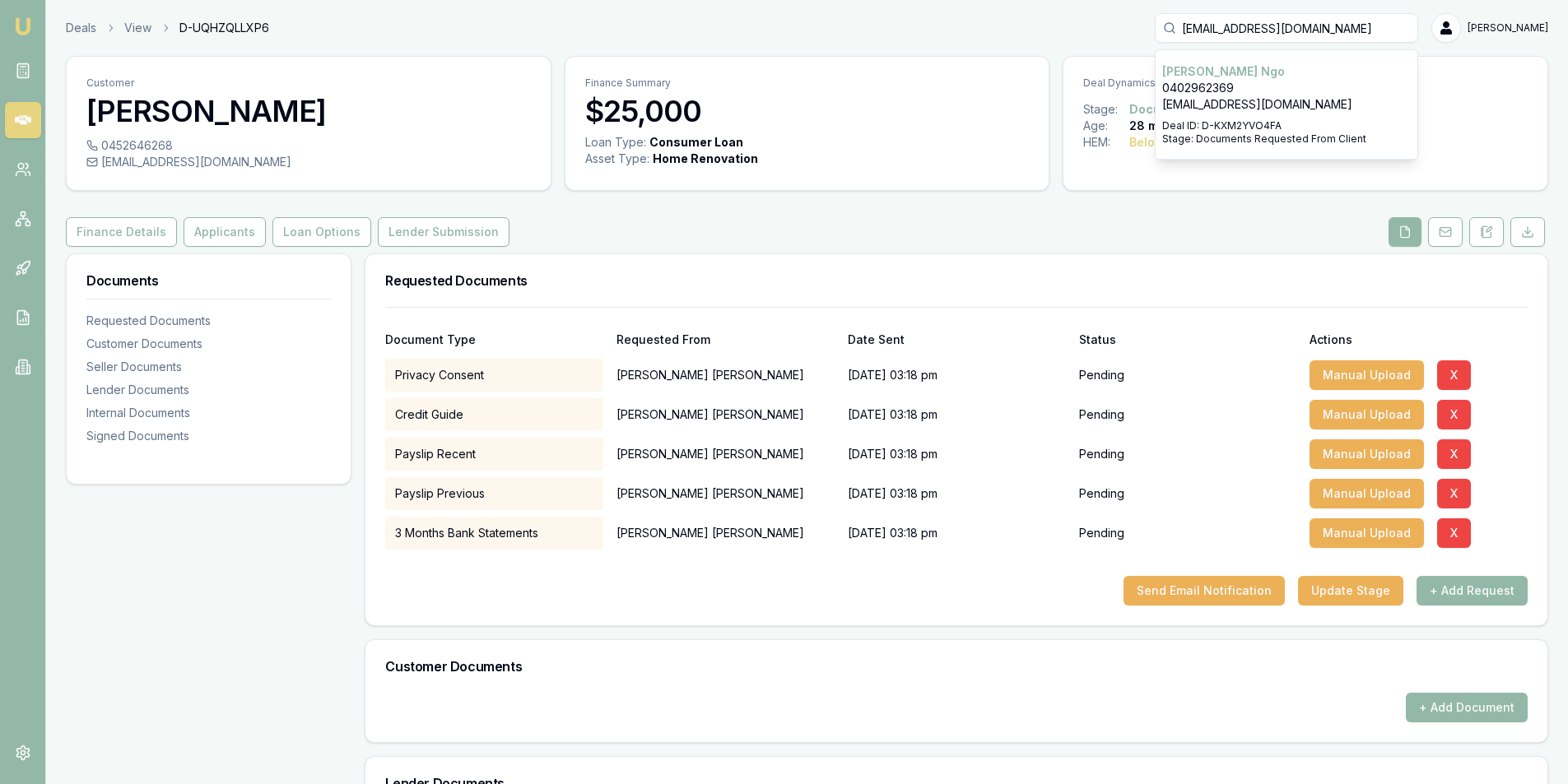
click at [1222, 83] on p "0402962369" at bounding box center [1286, 88] width 249 height 17
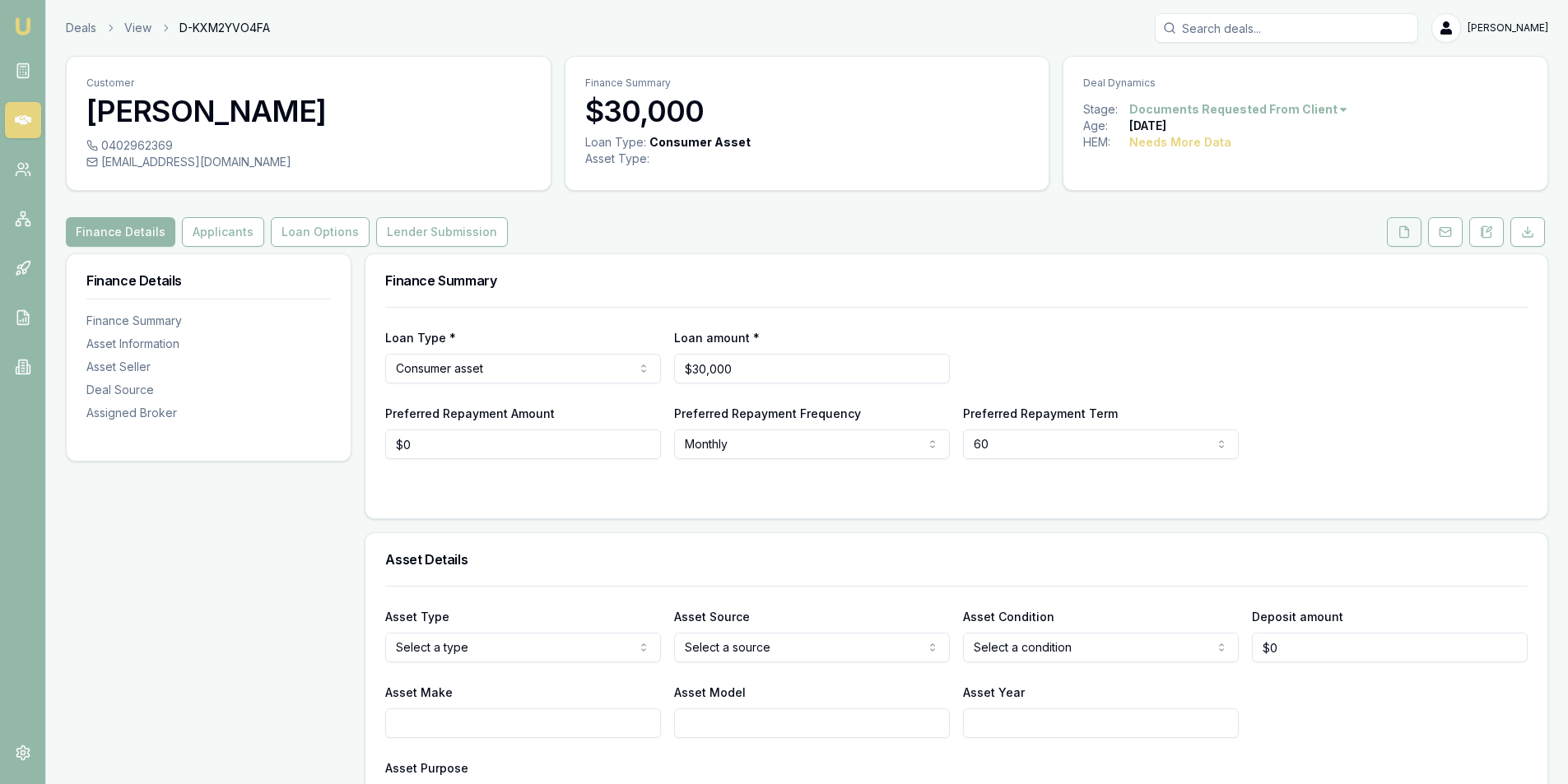
click at [1400, 237] on icon at bounding box center [1404, 231] width 9 height 11
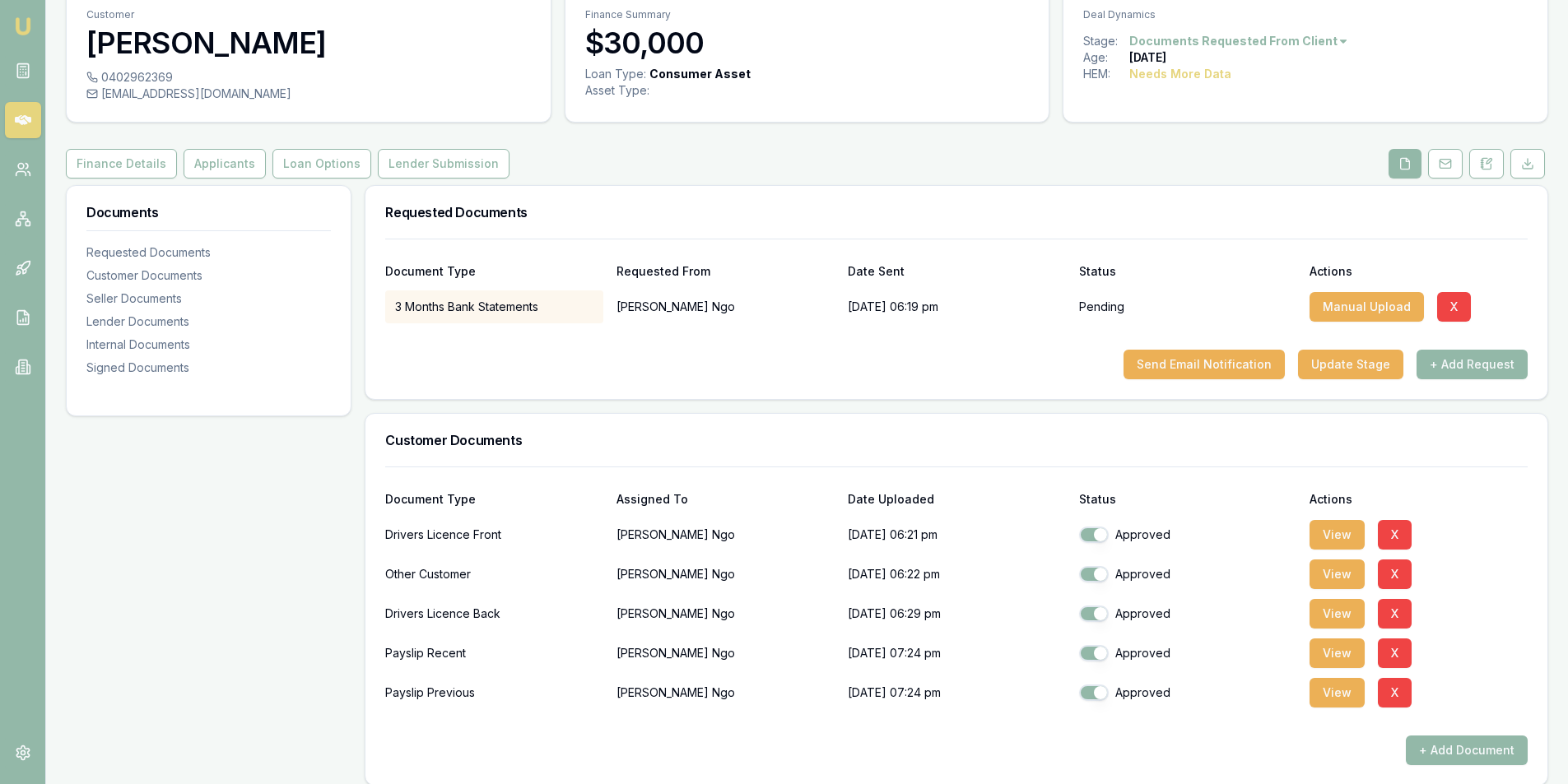
scroll to position [247, 0]
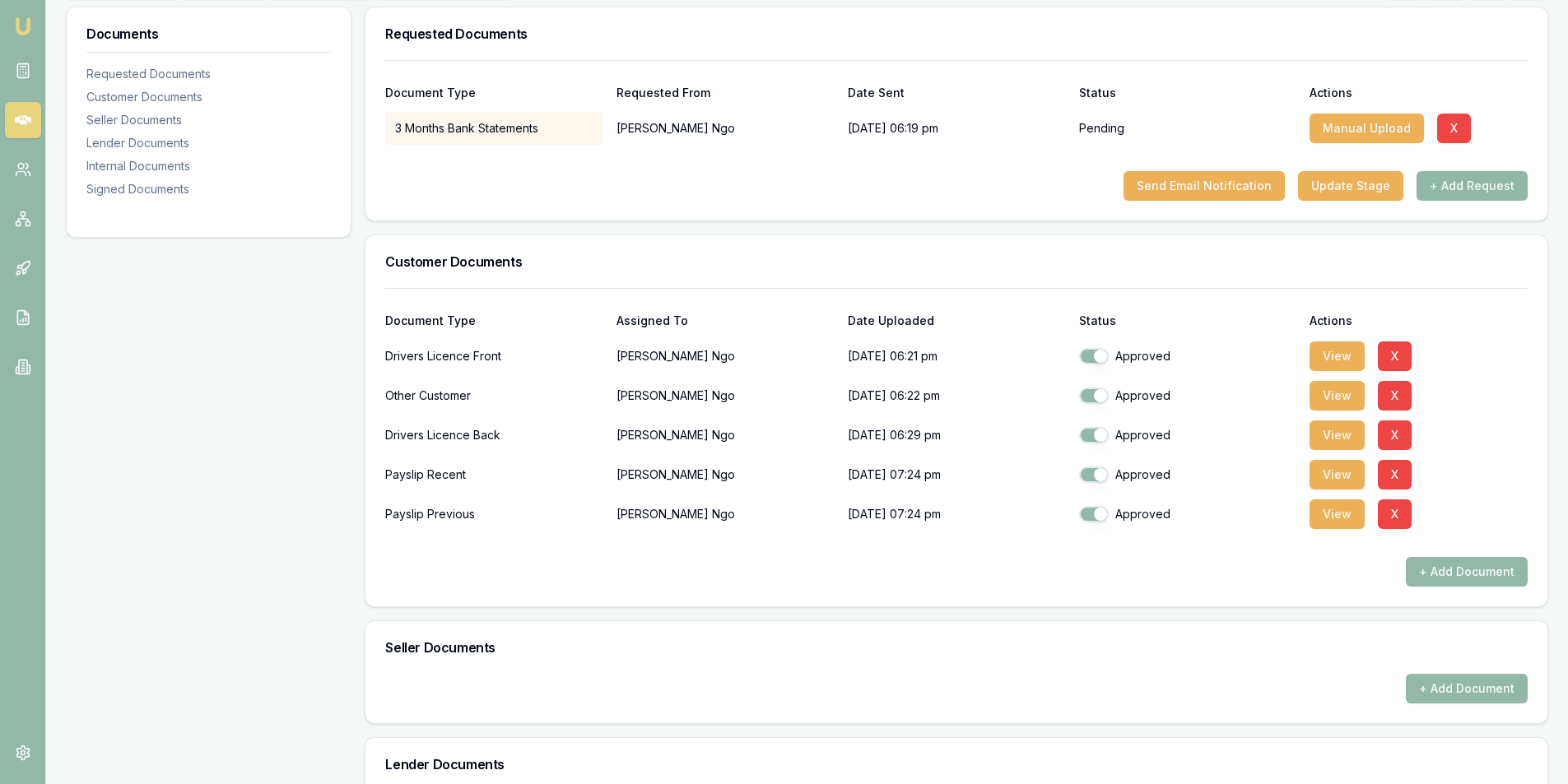
click at [1464, 183] on button "+ Add Request" at bounding box center [1472, 186] width 111 height 30
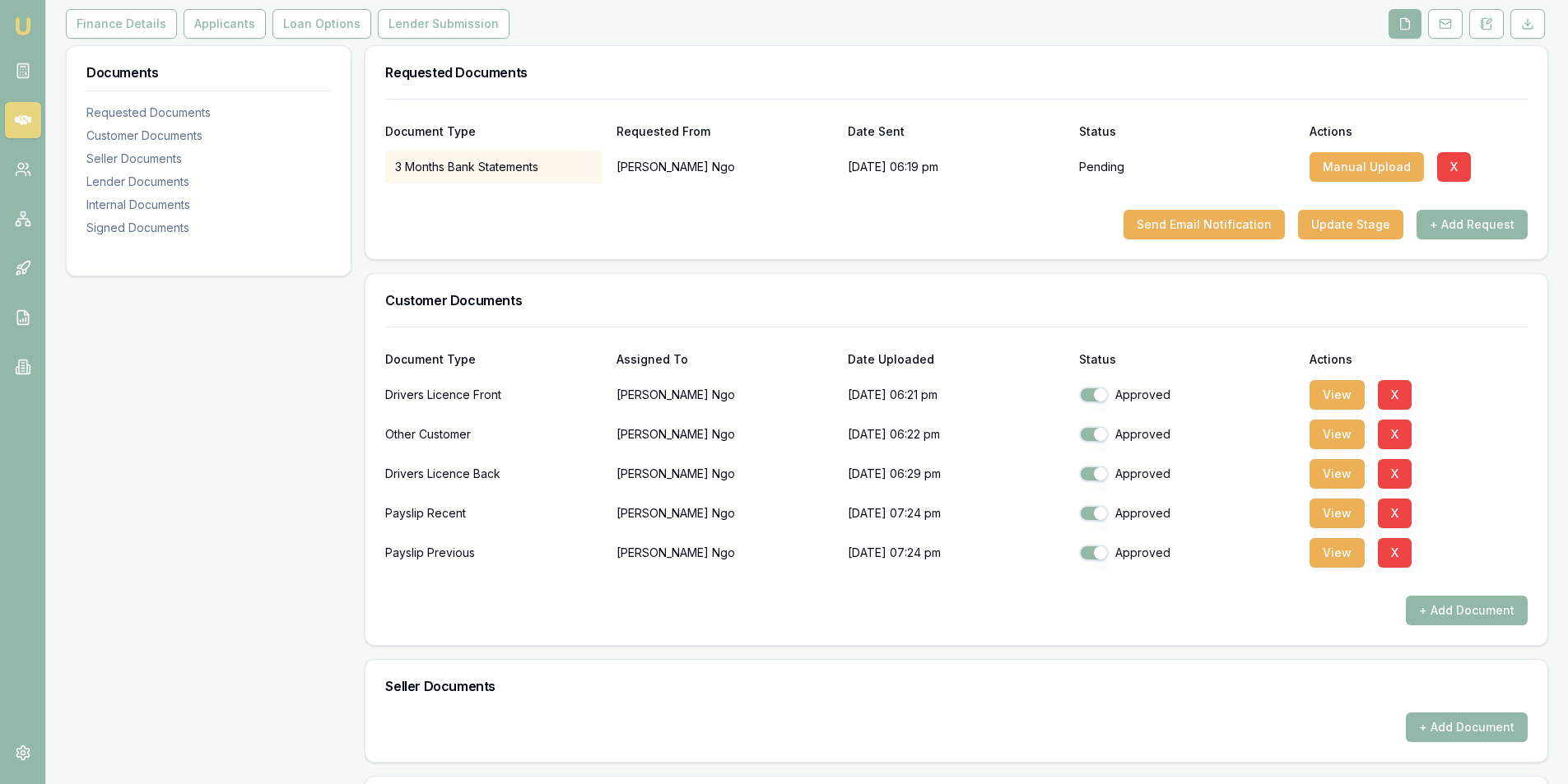
scroll to position [207, 0]
click at [1466, 231] on button "+ Add Request" at bounding box center [1472, 226] width 111 height 30
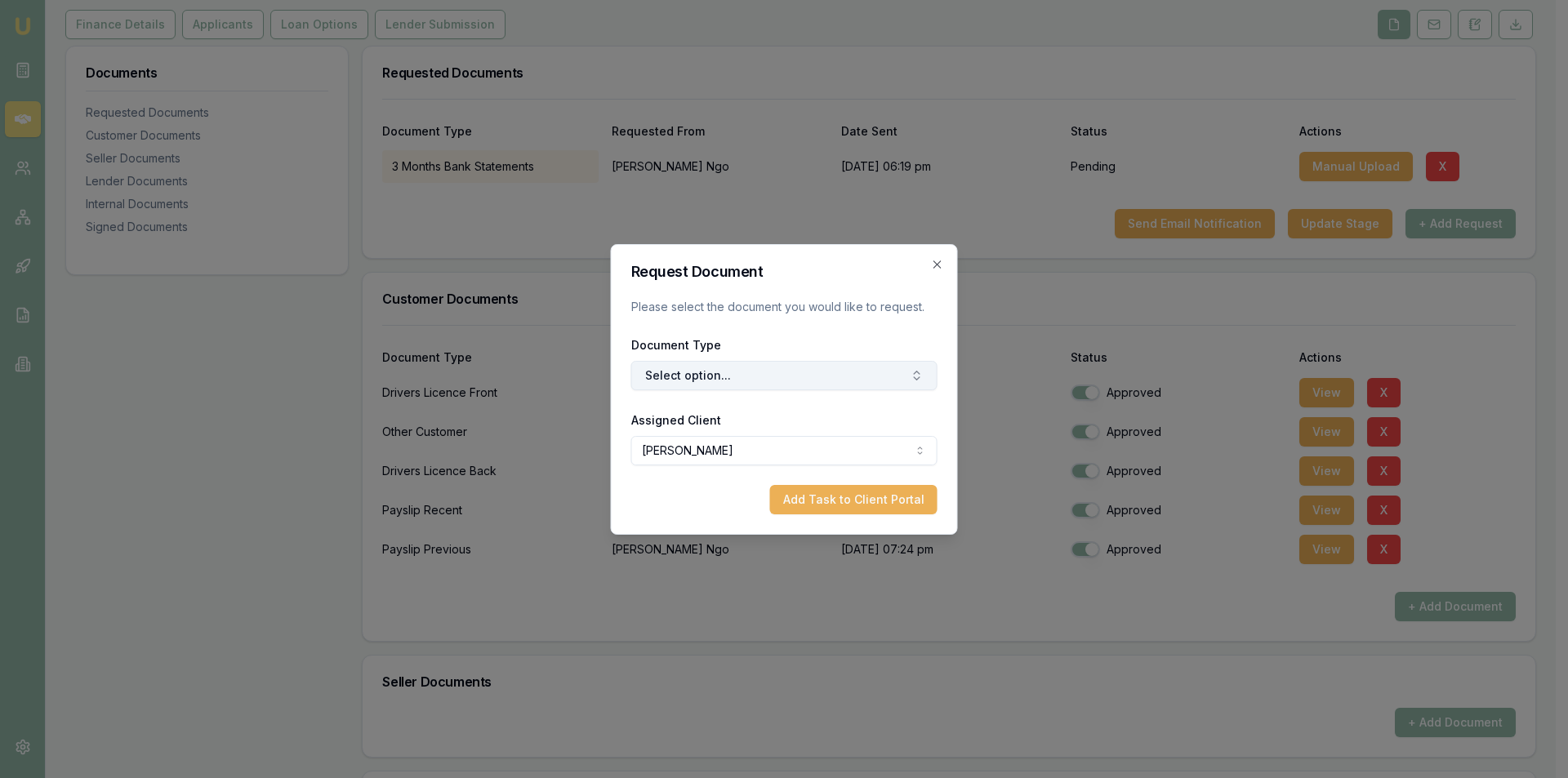
click at [706, 370] on button "Select option..." at bounding box center [784, 376] width 306 height 30
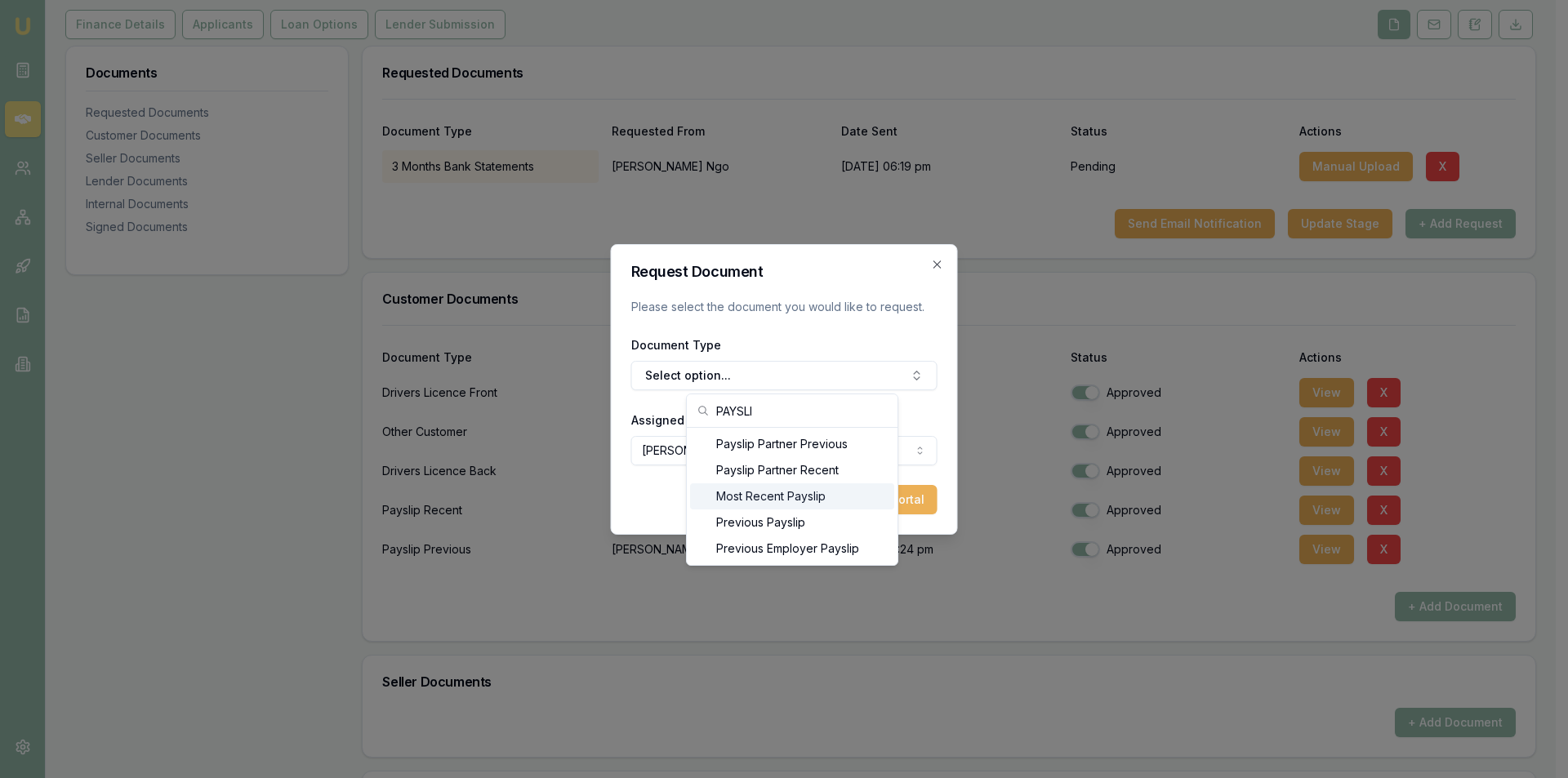
type input "PAYSLI"
click at [768, 505] on div "Most Recent Payslip" at bounding box center [792, 496] width 204 height 26
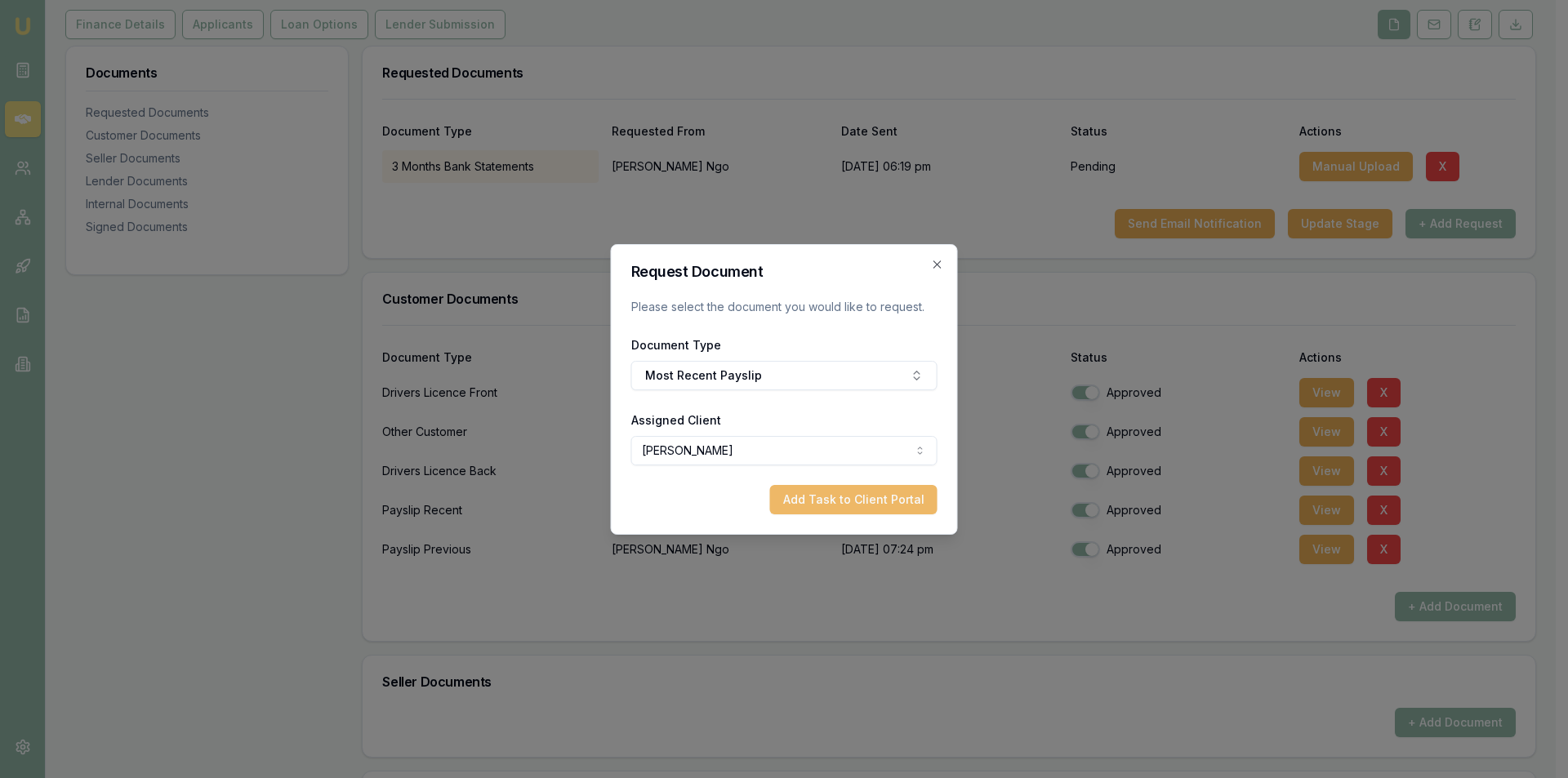
click at [852, 499] on button "Add Task to Client Portal" at bounding box center [854, 500] width 168 height 30
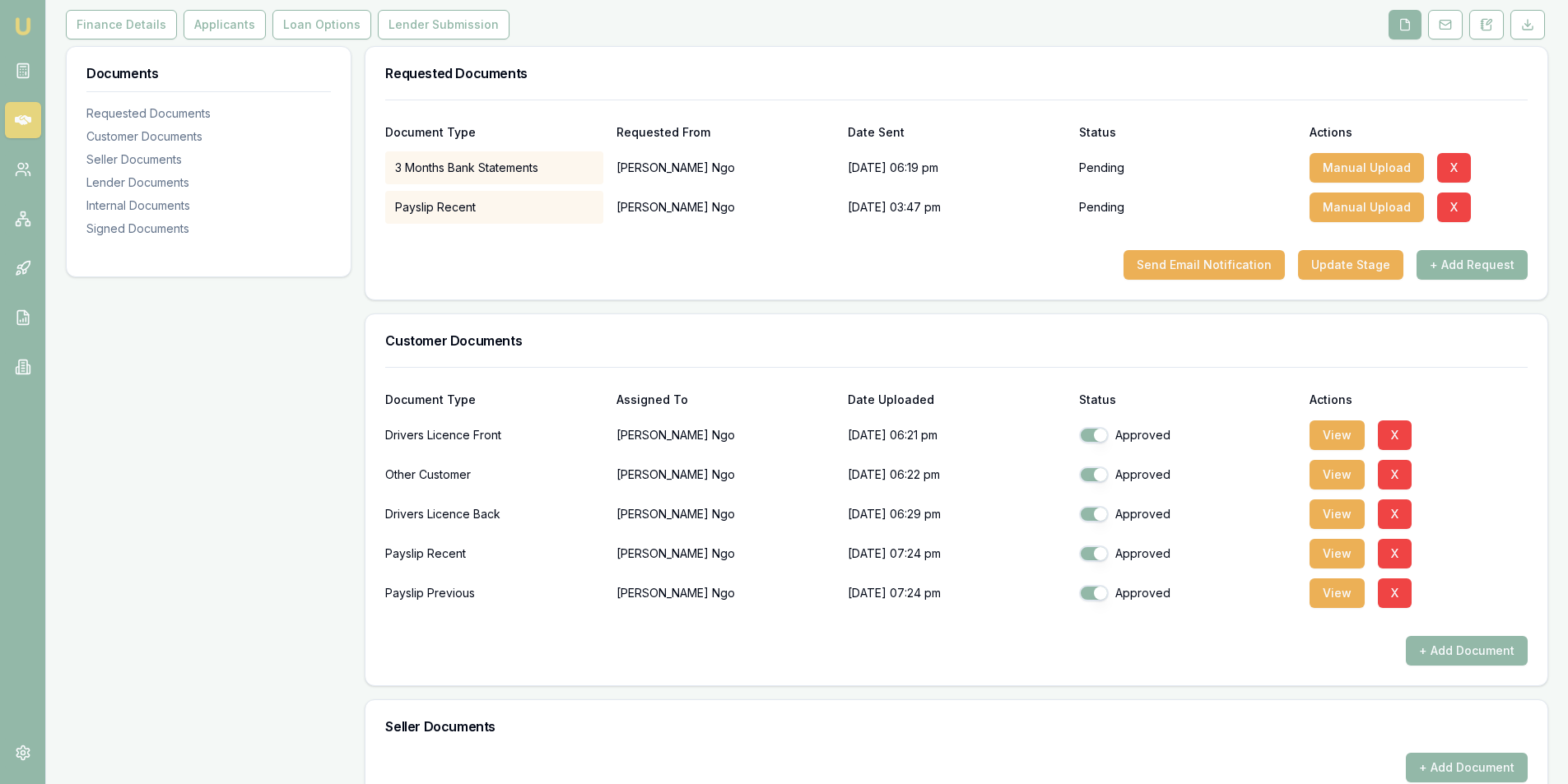
click at [1483, 274] on button "+ Add Request" at bounding box center [1472, 265] width 111 height 30
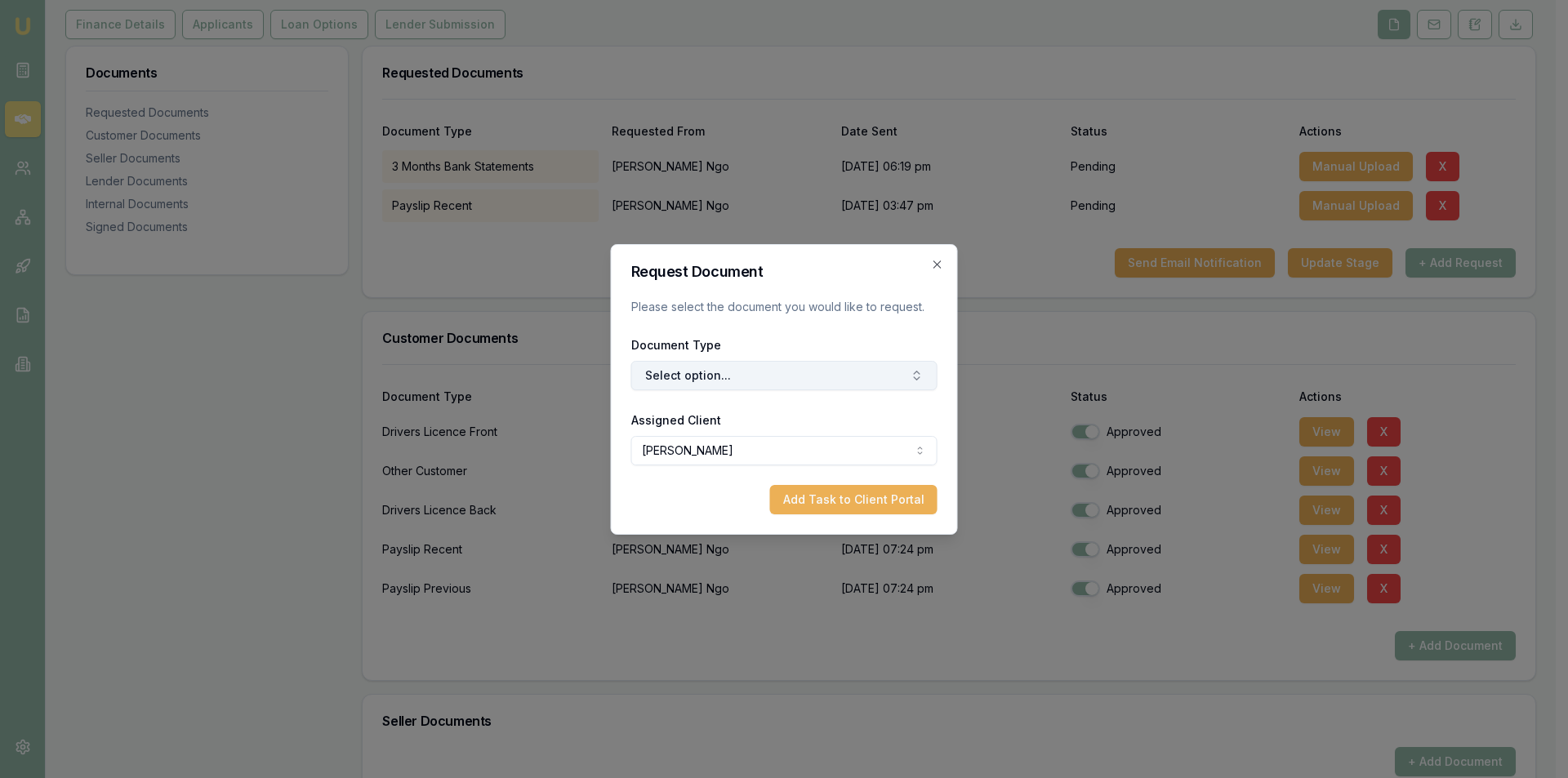
click at [757, 376] on button "Select option..." at bounding box center [784, 376] width 306 height 30
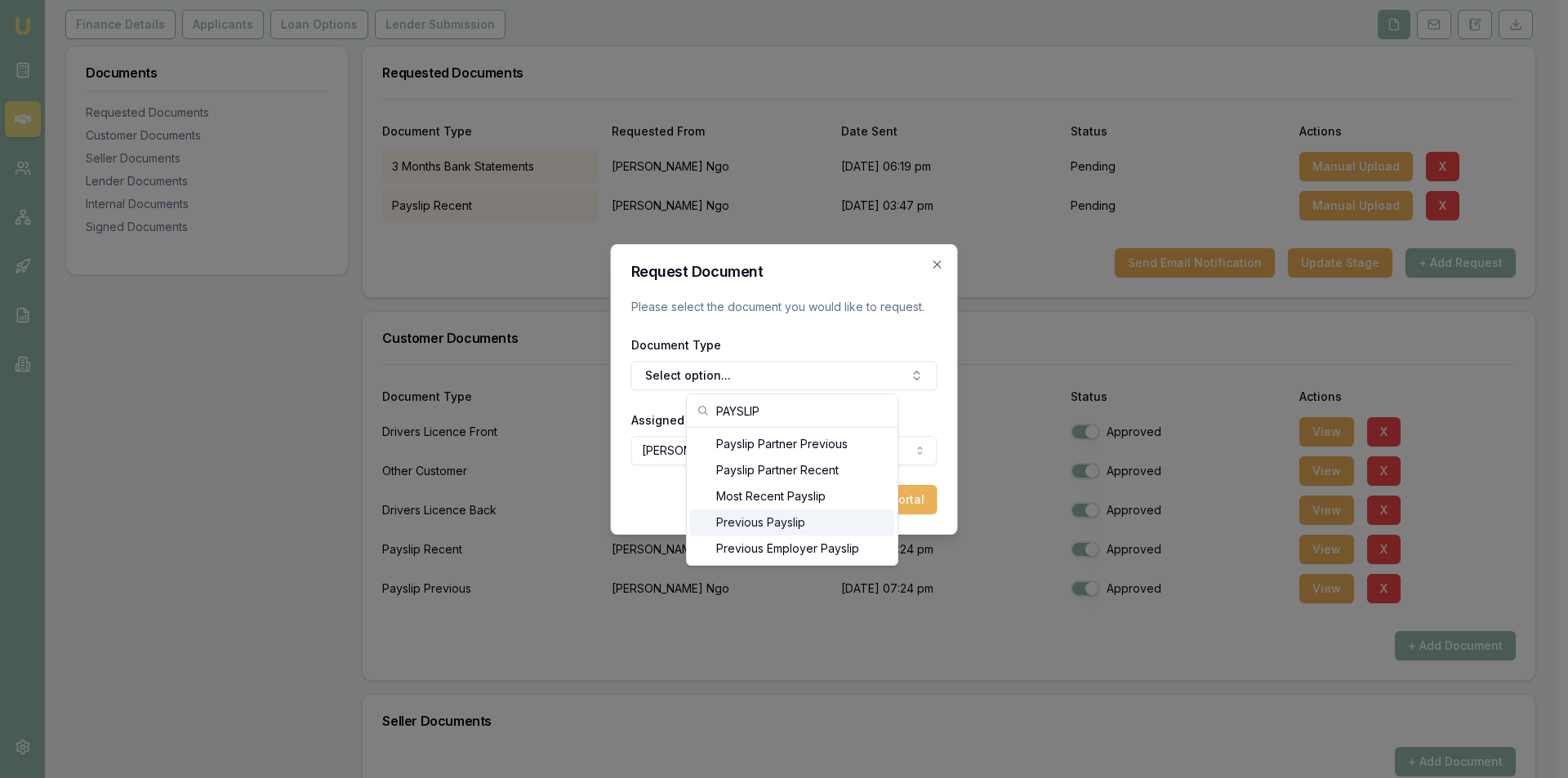
type input "PAYSLIP"
click at [789, 517] on div "Previous Payslip" at bounding box center [792, 522] width 204 height 26
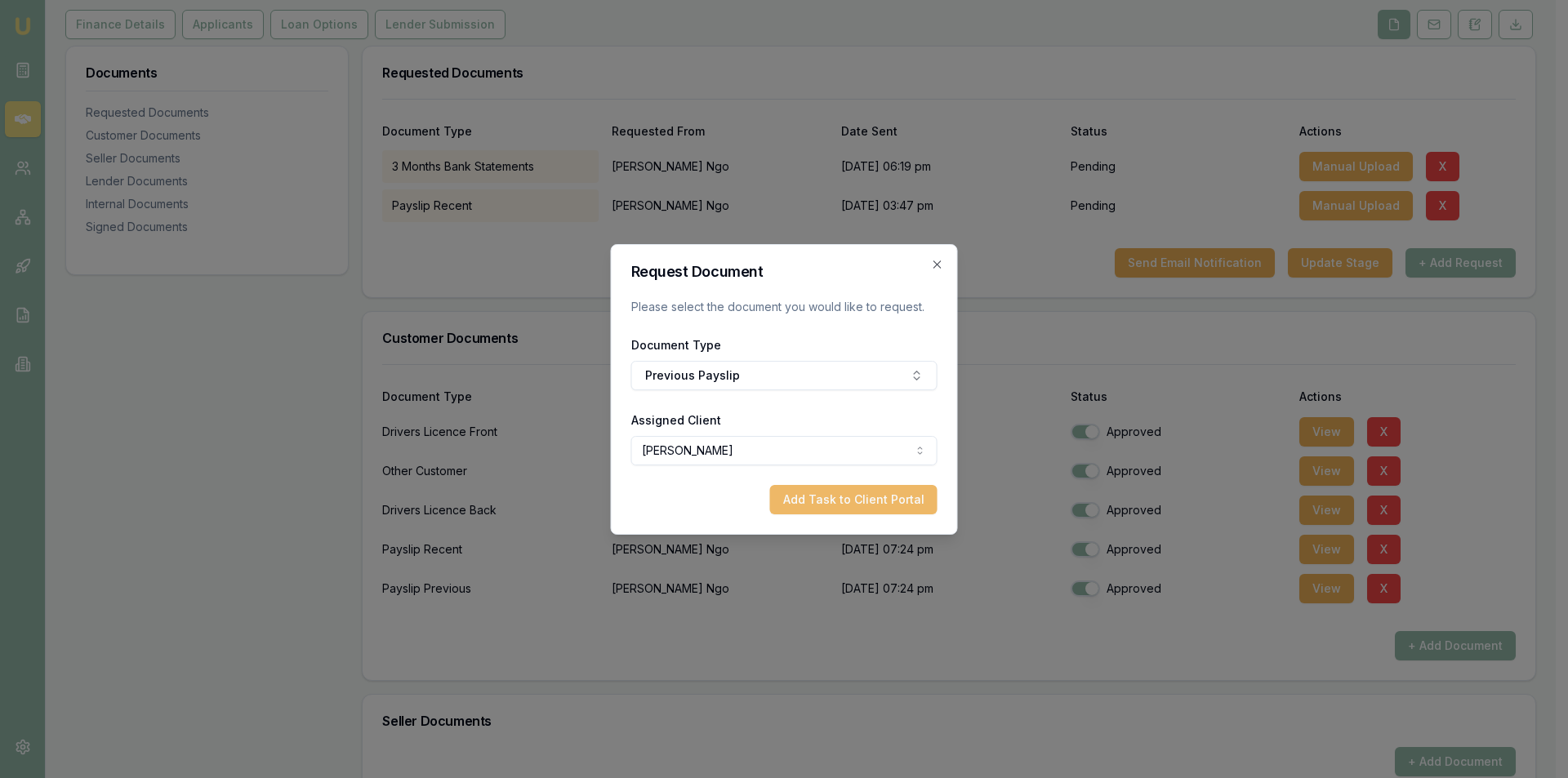
click at [822, 502] on button "Add Task to Client Portal" at bounding box center [854, 500] width 168 height 30
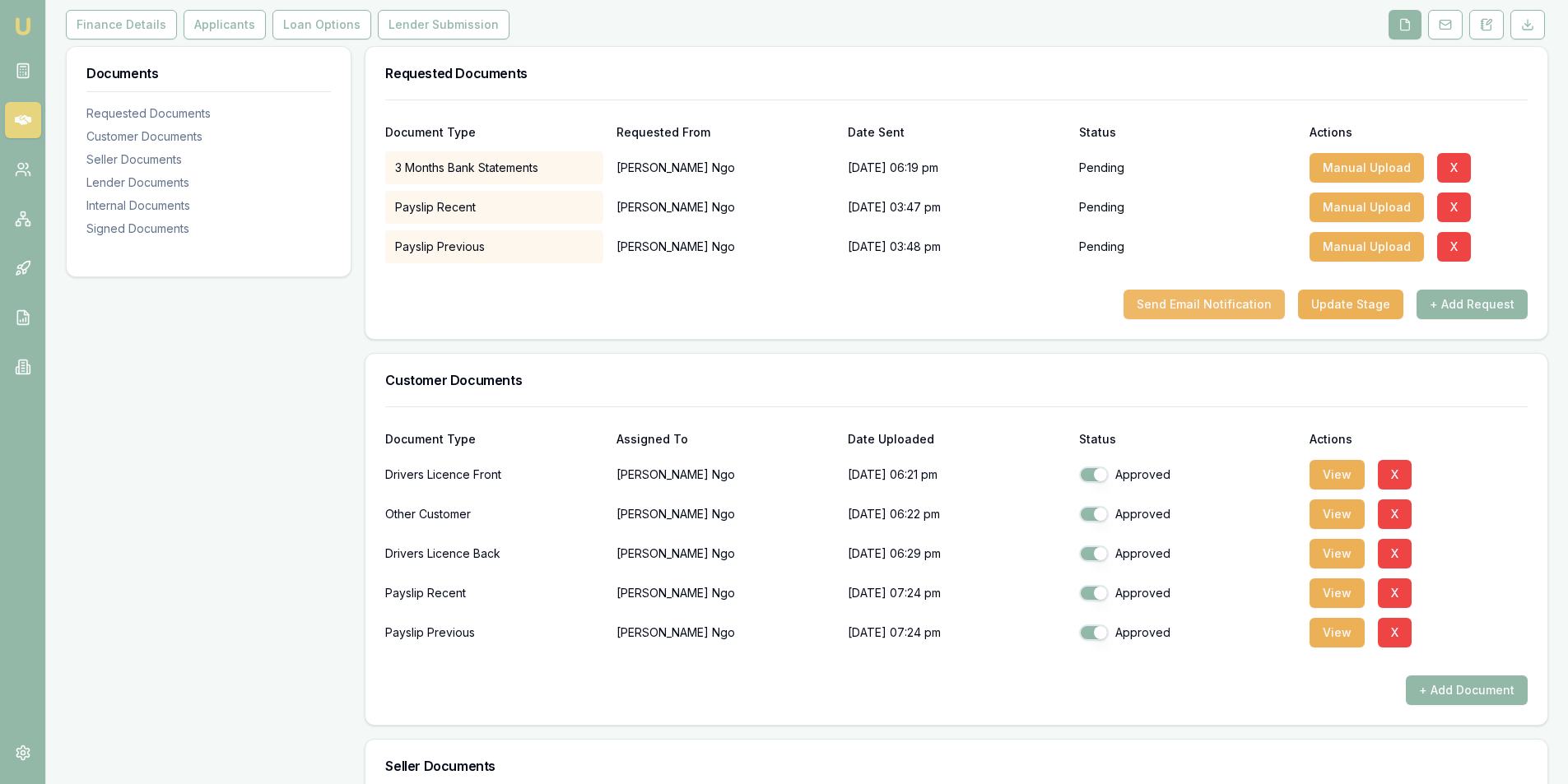
click at [1179, 312] on button "Send Email Notification" at bounding box center [1203, 304] width 161 height 30
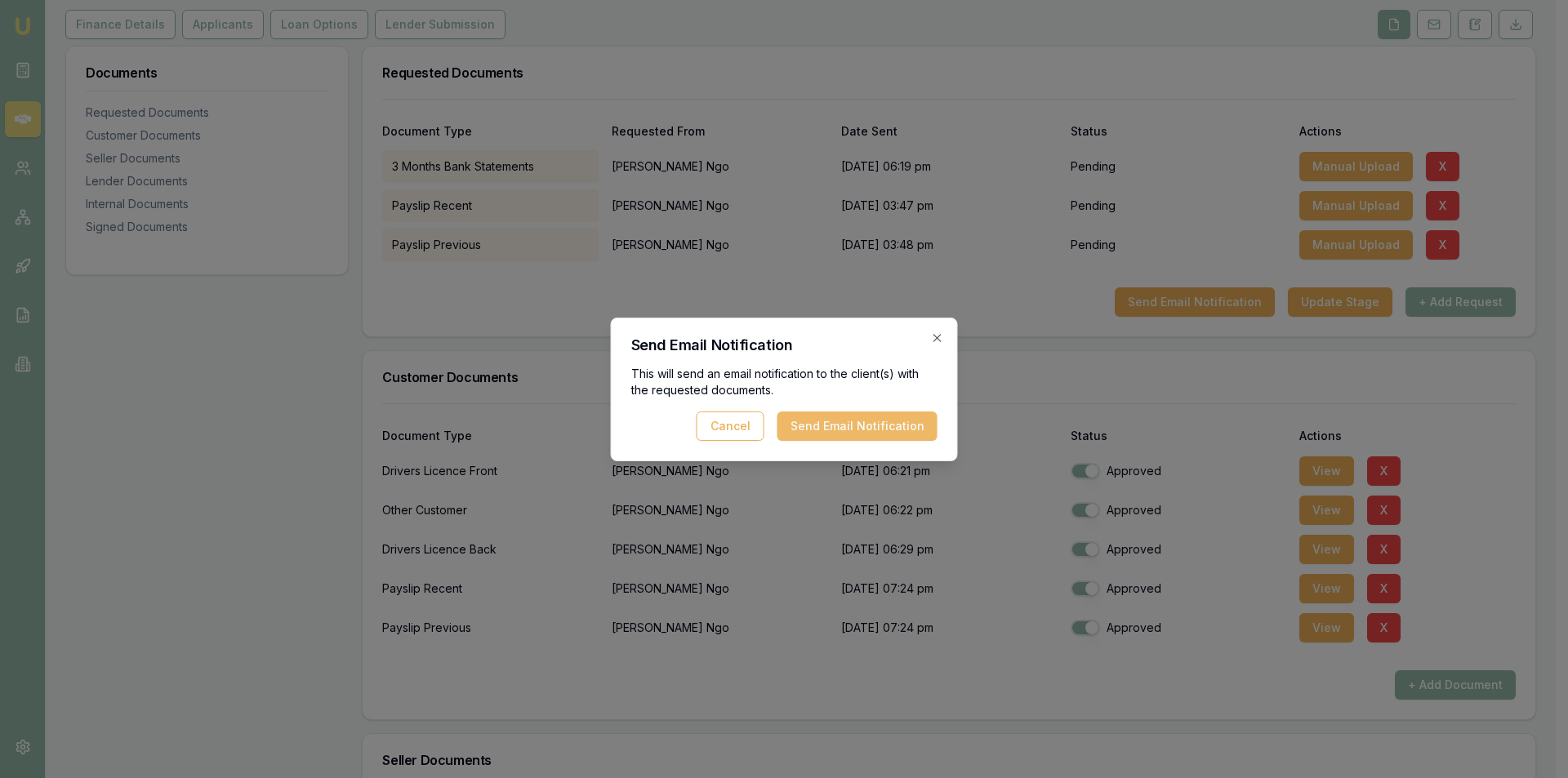
click at [858, 422] on button "Send Email Notification" at bounding box center [857, 427] width 160 height 30
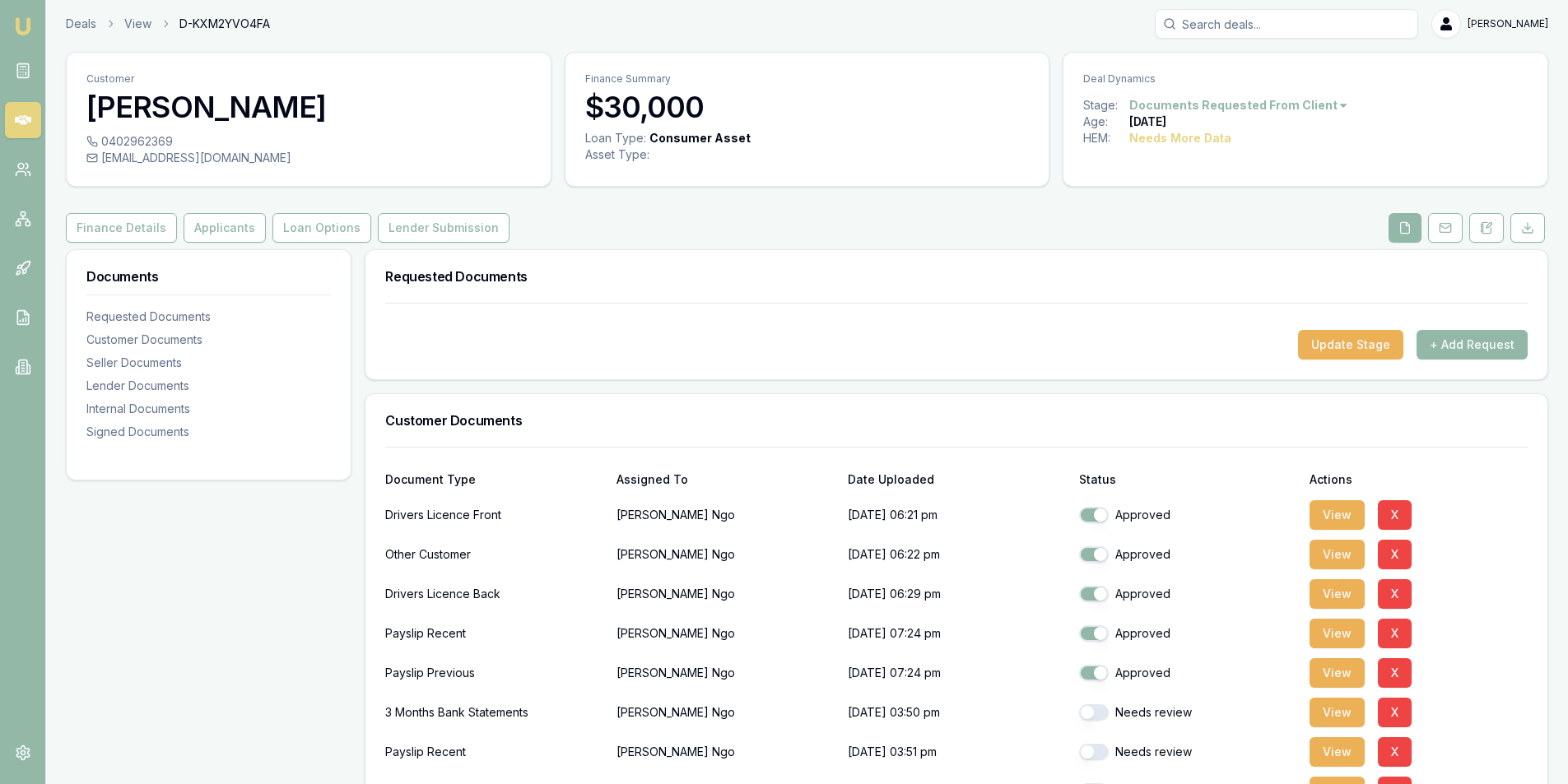
scroll to position [0, 0]
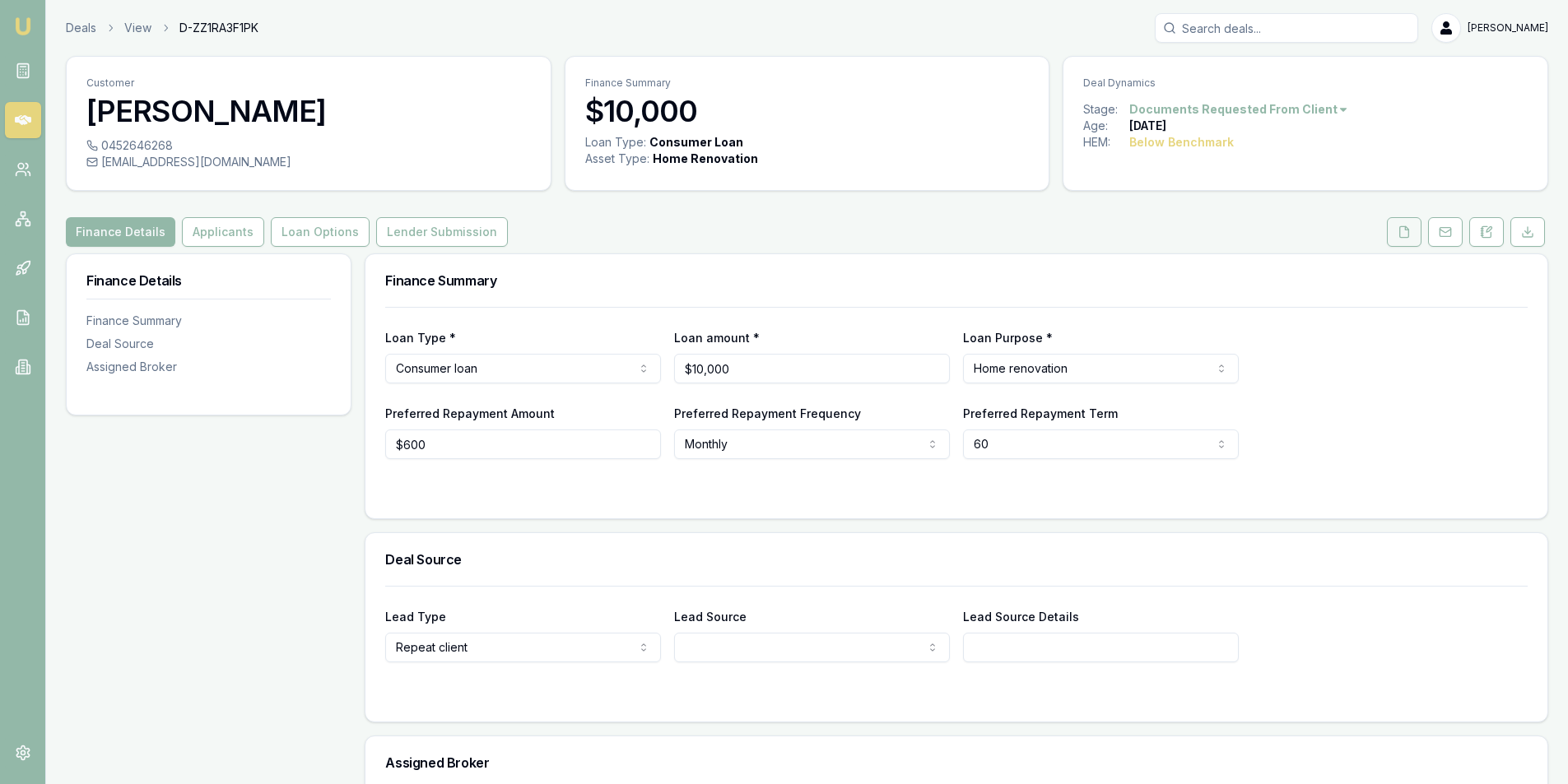
click at [1397, 238] on button at bounding box center [1404, 232] width 34 height 30
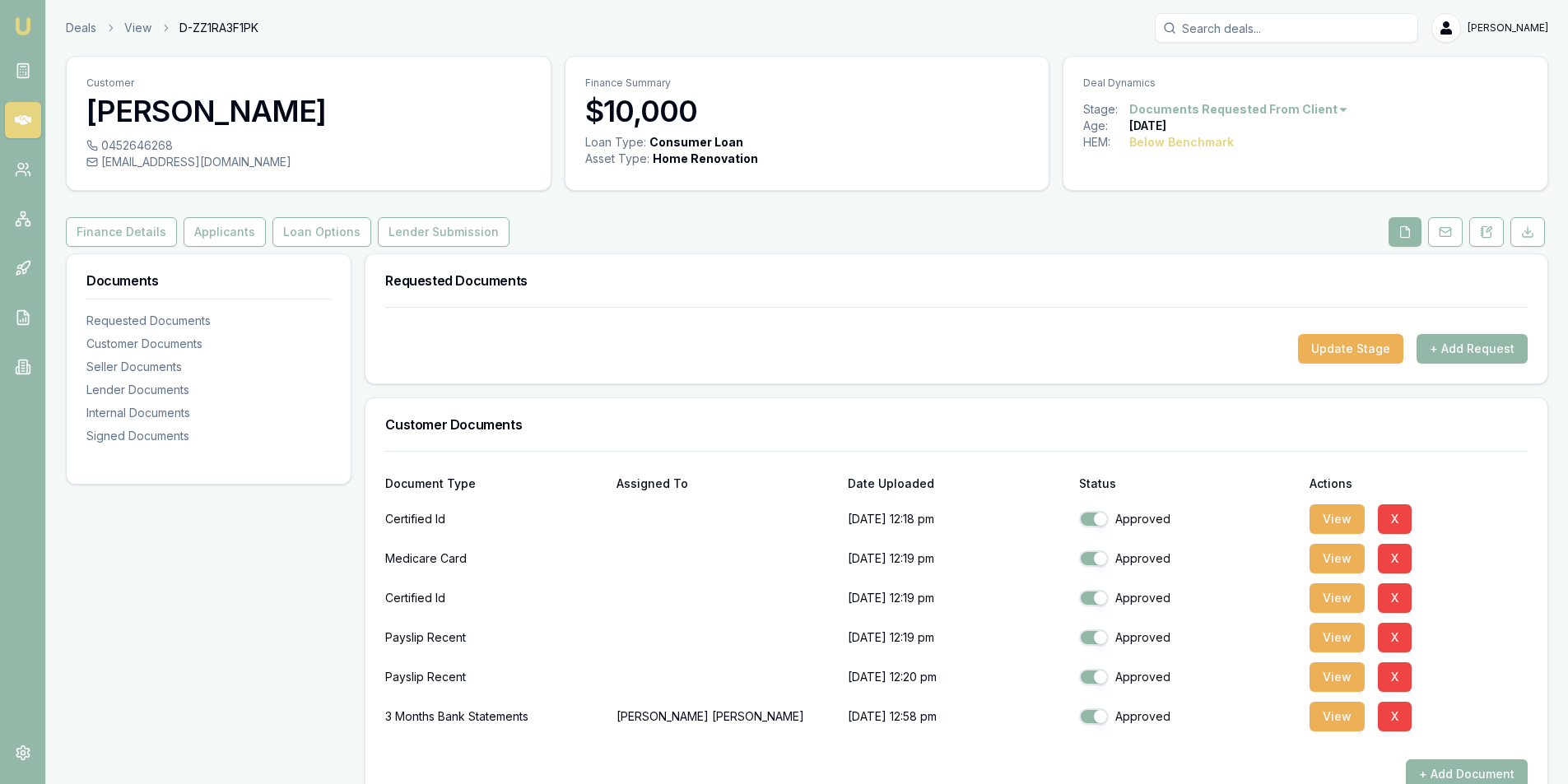
click at [18, 122] on icon at bounding box center [23, 120] width 17 height 10
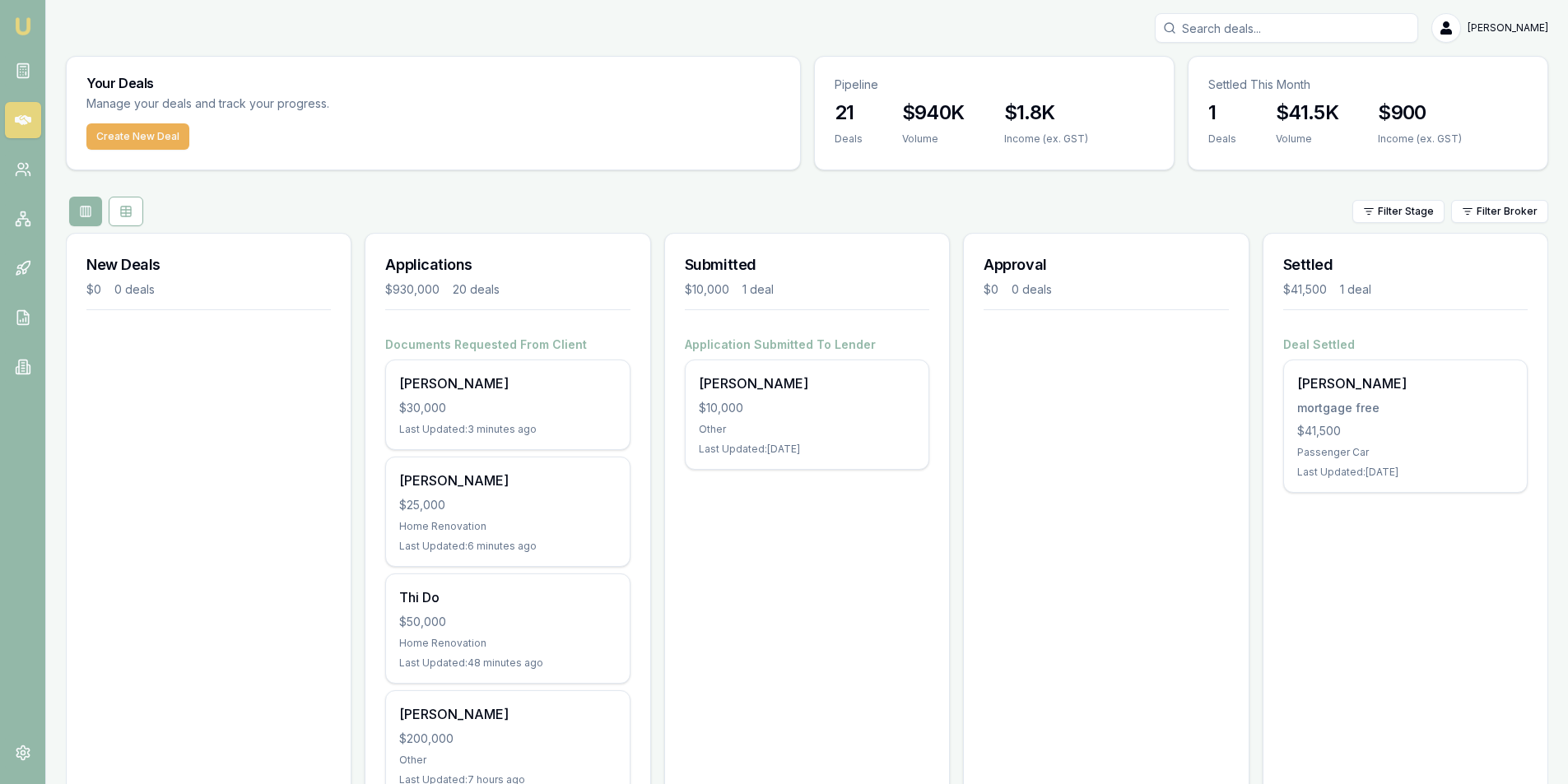
click at [1215, 29] on input "Search deals" at bounding box center [1286, 28] width 263 height 30
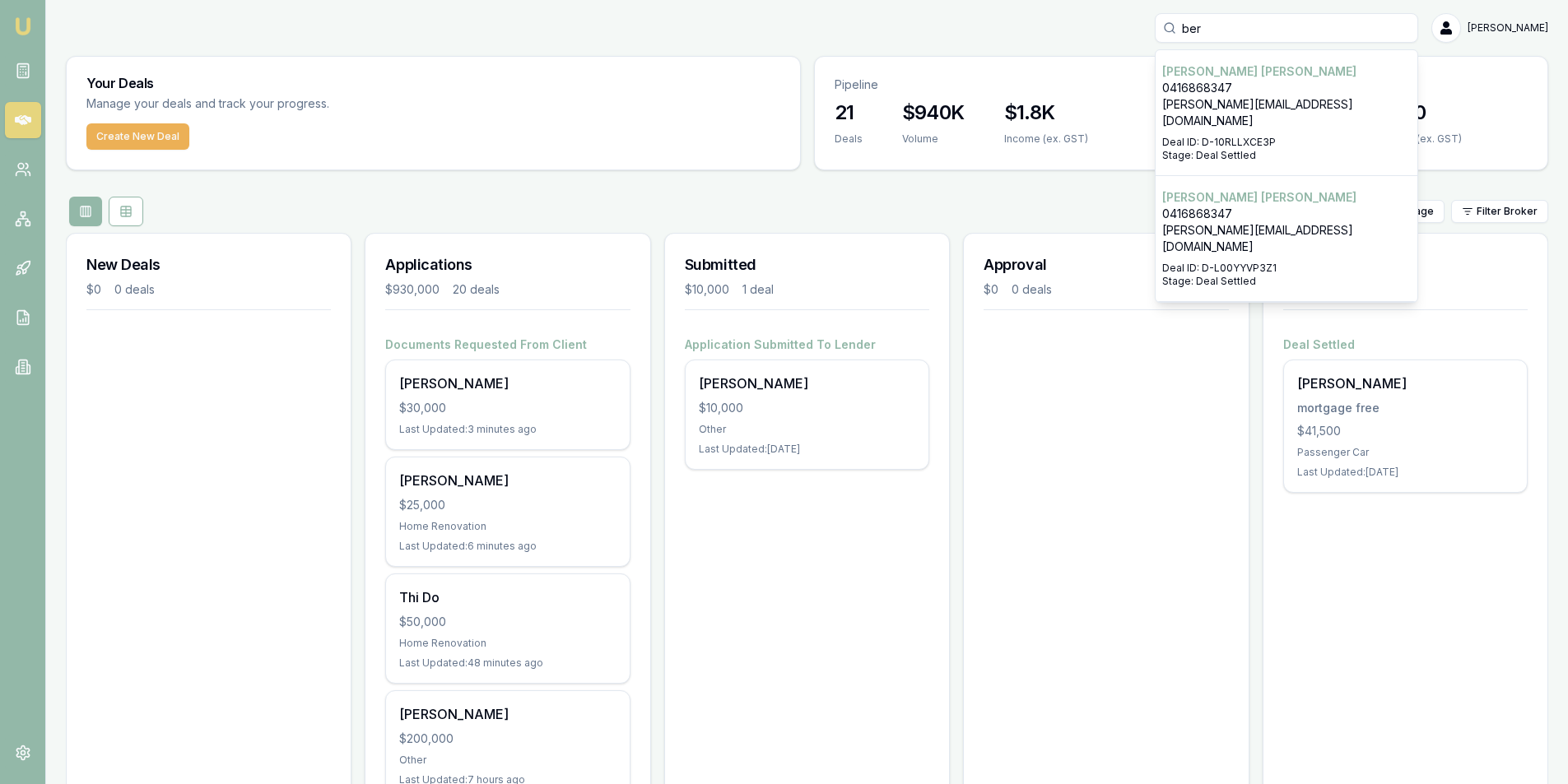
type input "ber"
click at [1258, 85] on p "0416868347" at bounding box center [1286, 88] width 249 height 17
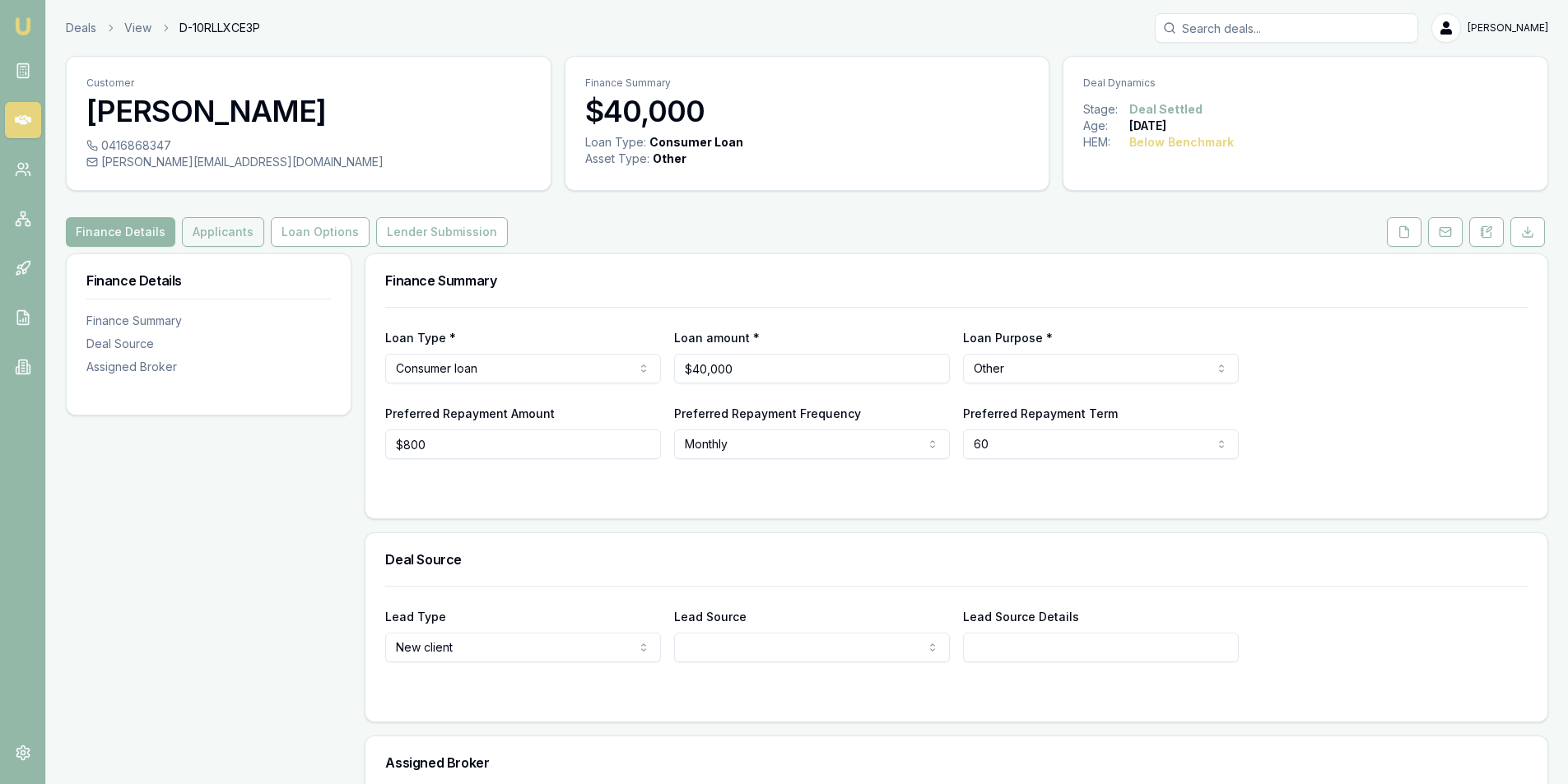
click at [214, 222] on button "Applicants" at bounding box center [223, 232] width 83 height 30
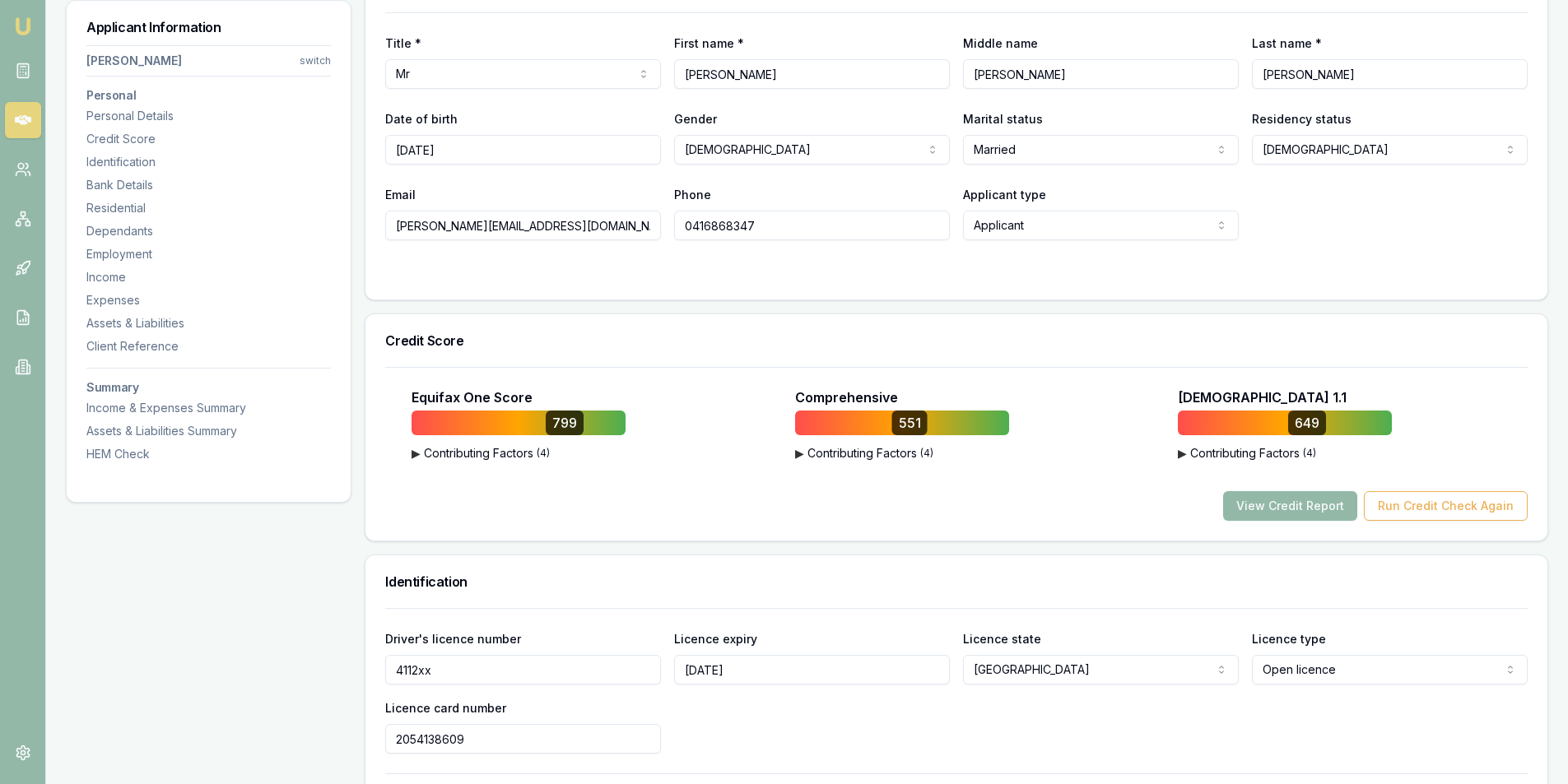
scroll to position [329, 0]
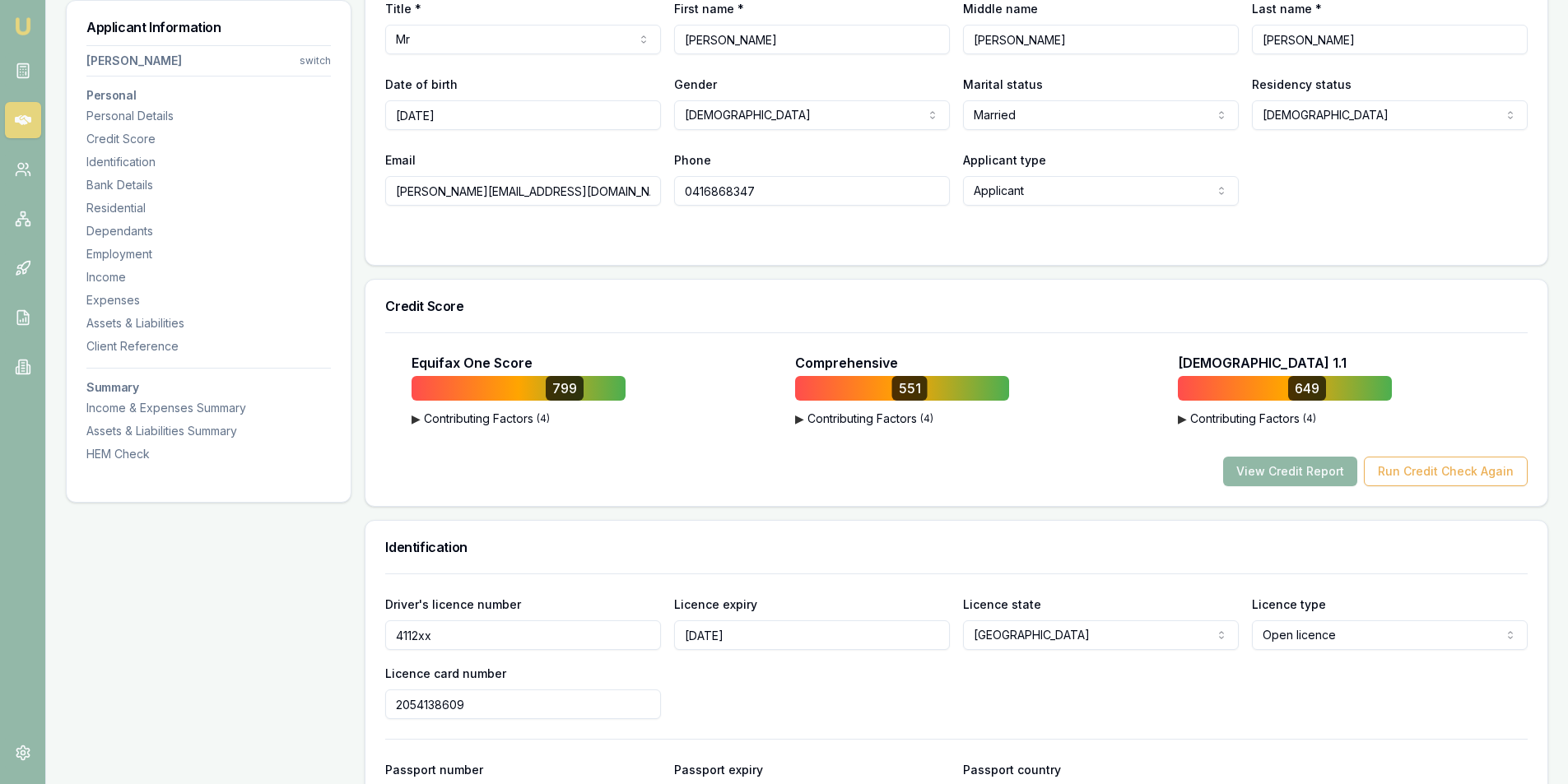
click at [1295, 467] on button "View Credit Report" at bounding box center [1290, 471] width 135 height 30
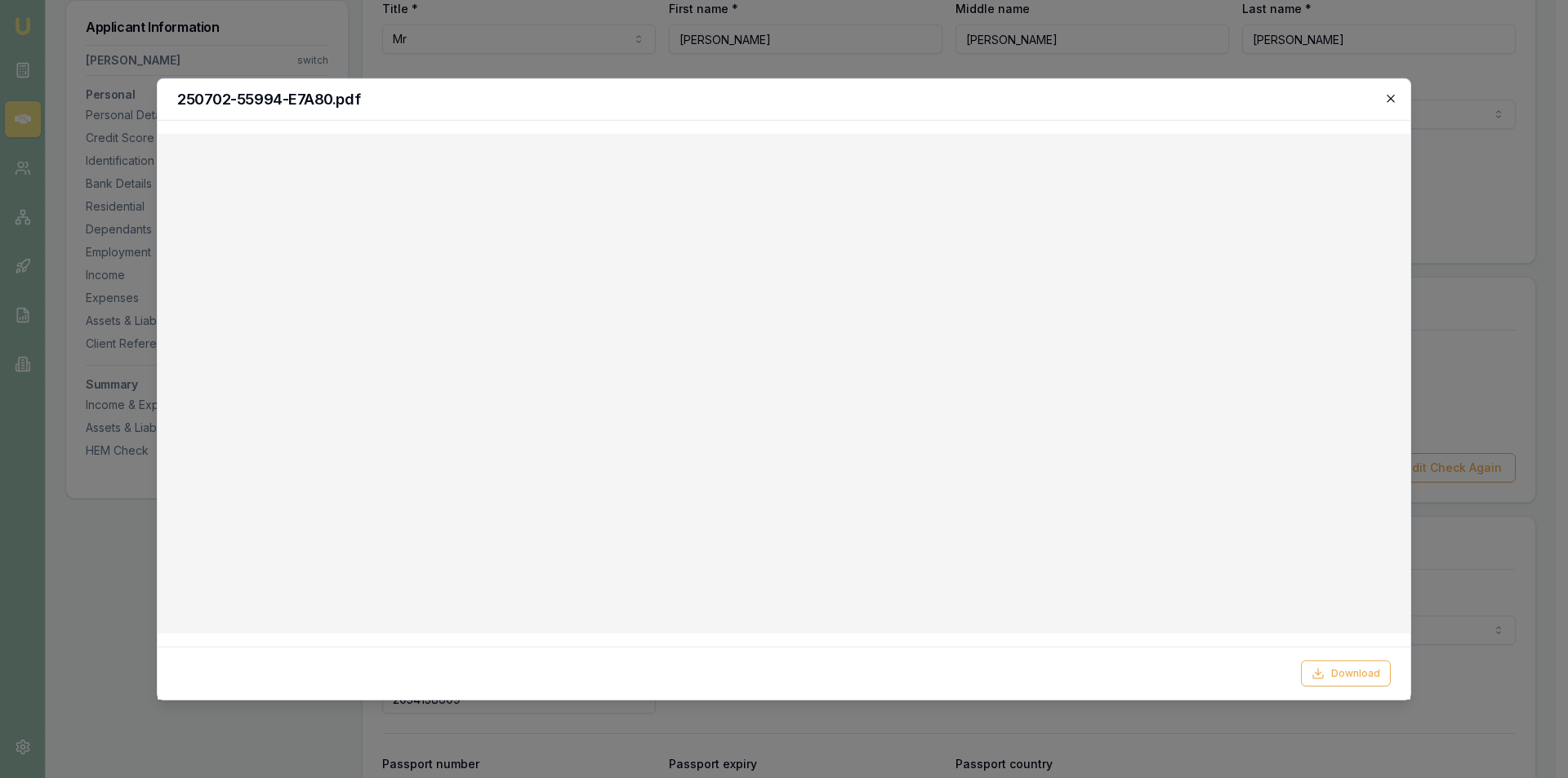
click at [1393, 92] on icon "button" at bounding box center [1390, 98] width 13 height 13
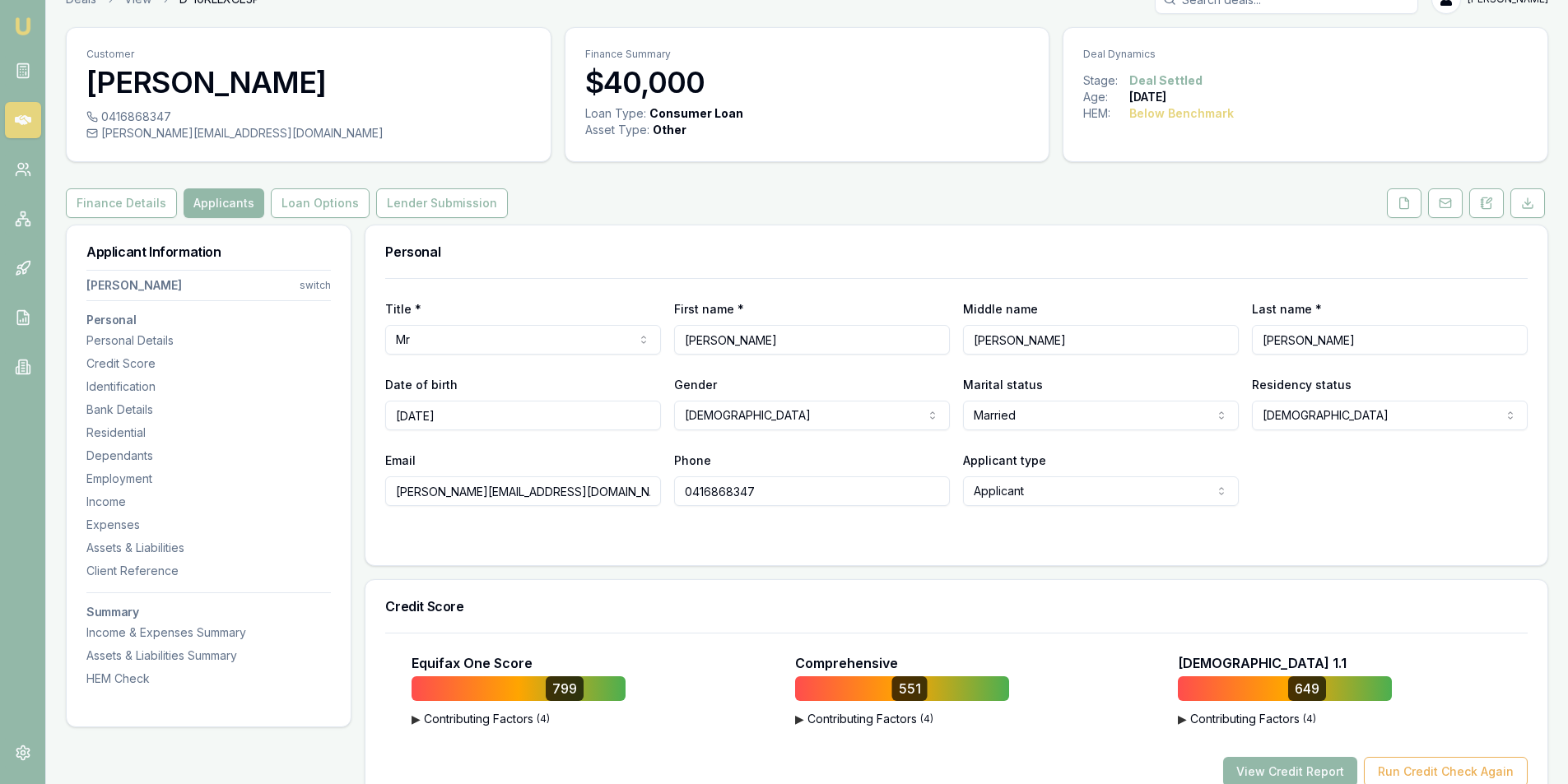
scroll to position [0, 0]
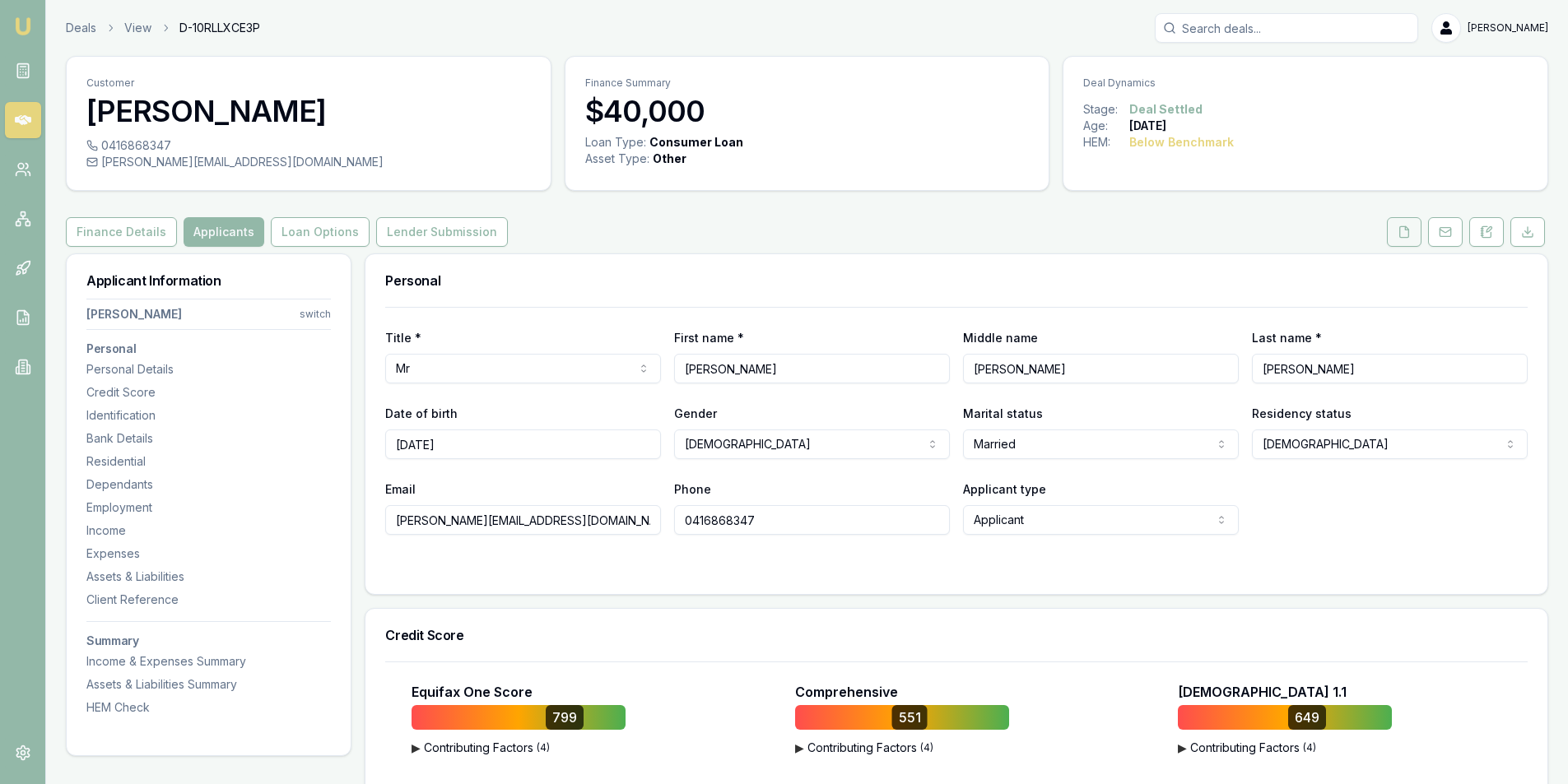
click at [1404, 231] on icon at bounding box center [1404, 231] width 13 height 13
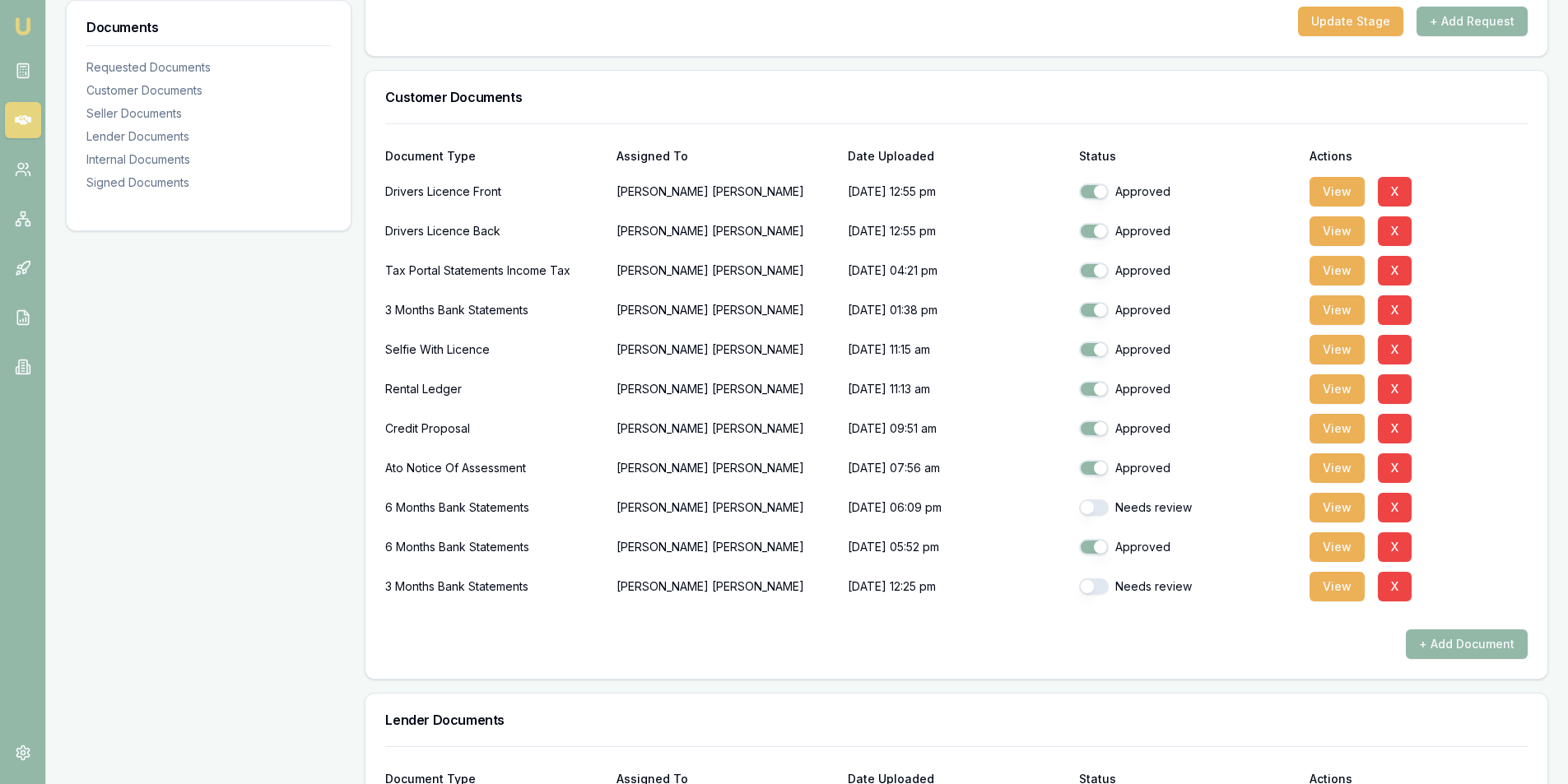
scroll to position [329, 0]
click at [1324, 542] on button "View" at bounding box center [1337, 546] width 55 height 30
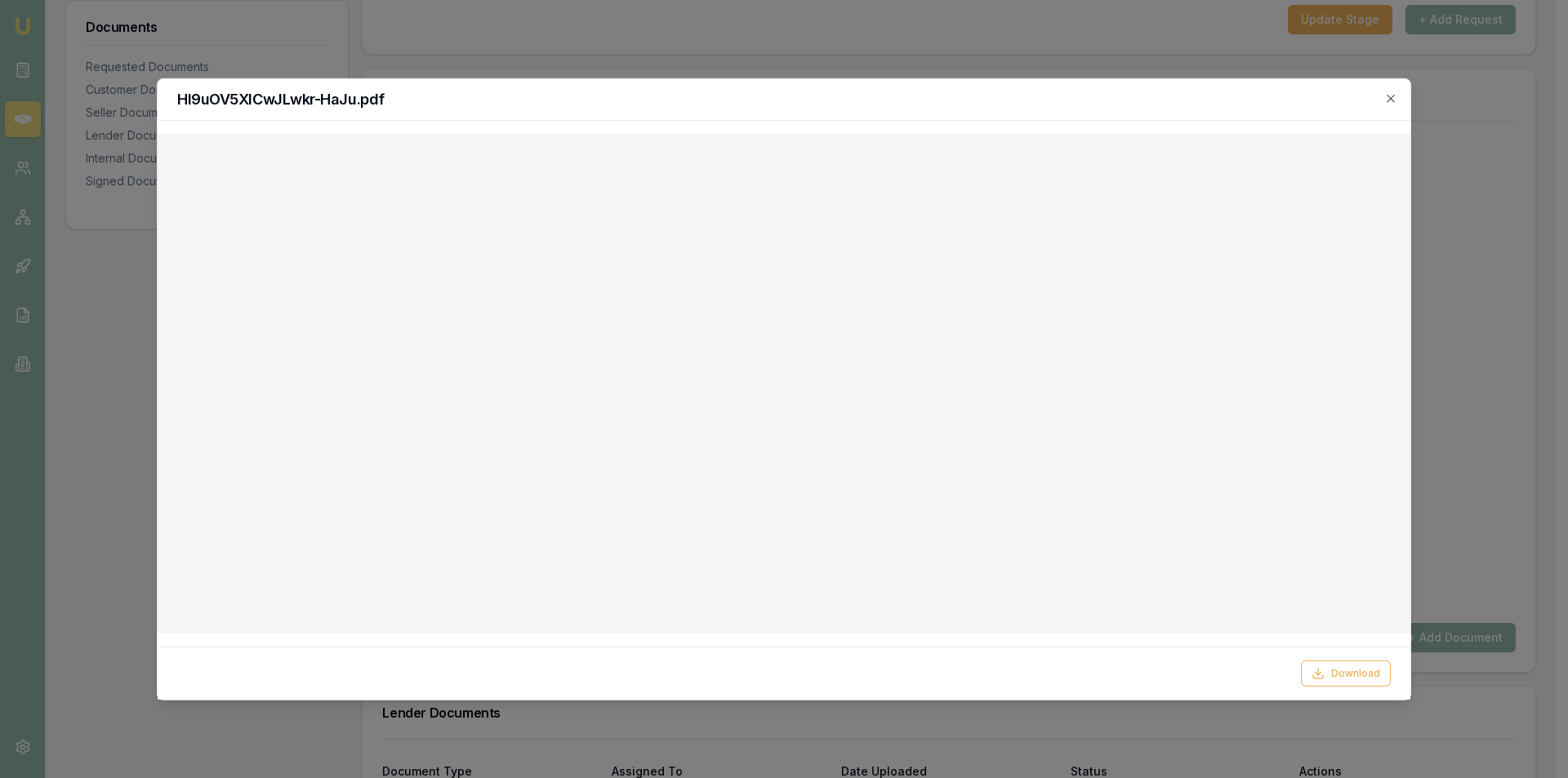
click at [1390, 96] on icon "button" at bounding box center [1390, 98] width 13 height 13
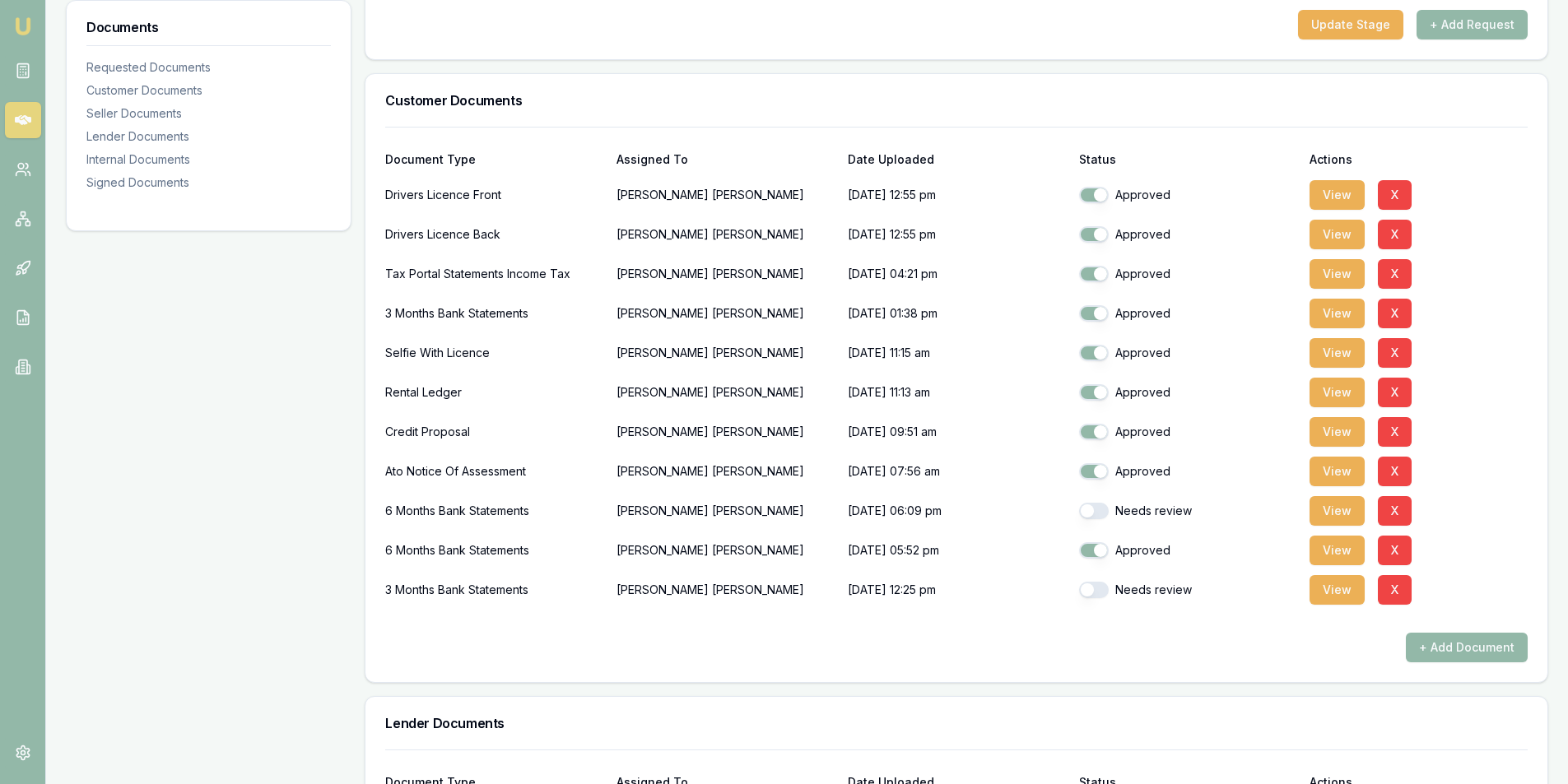
scroll to position [83, 0]
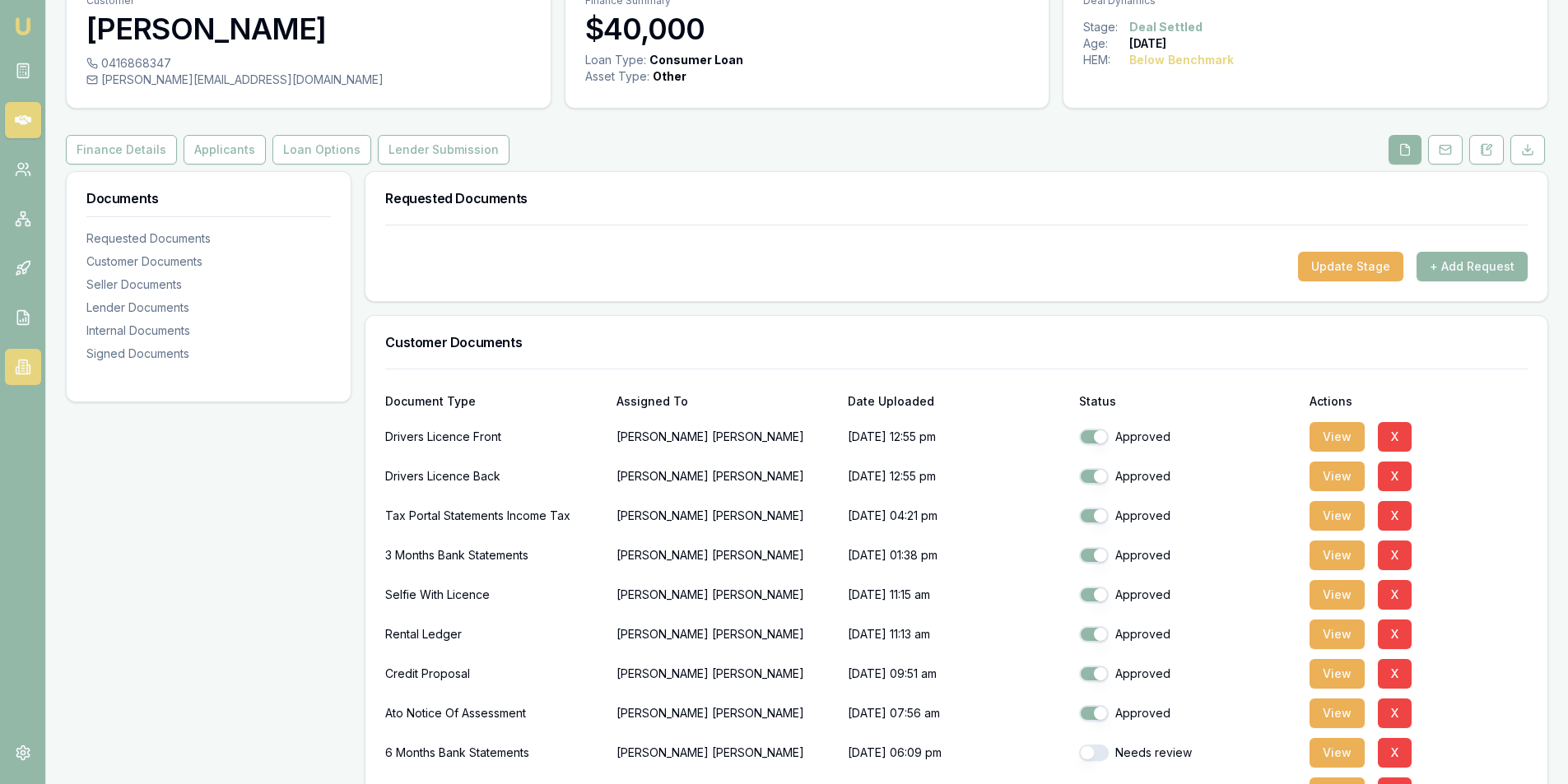
click at [23, 364] on icon at bounding box center [23, 367] width 17 height 17
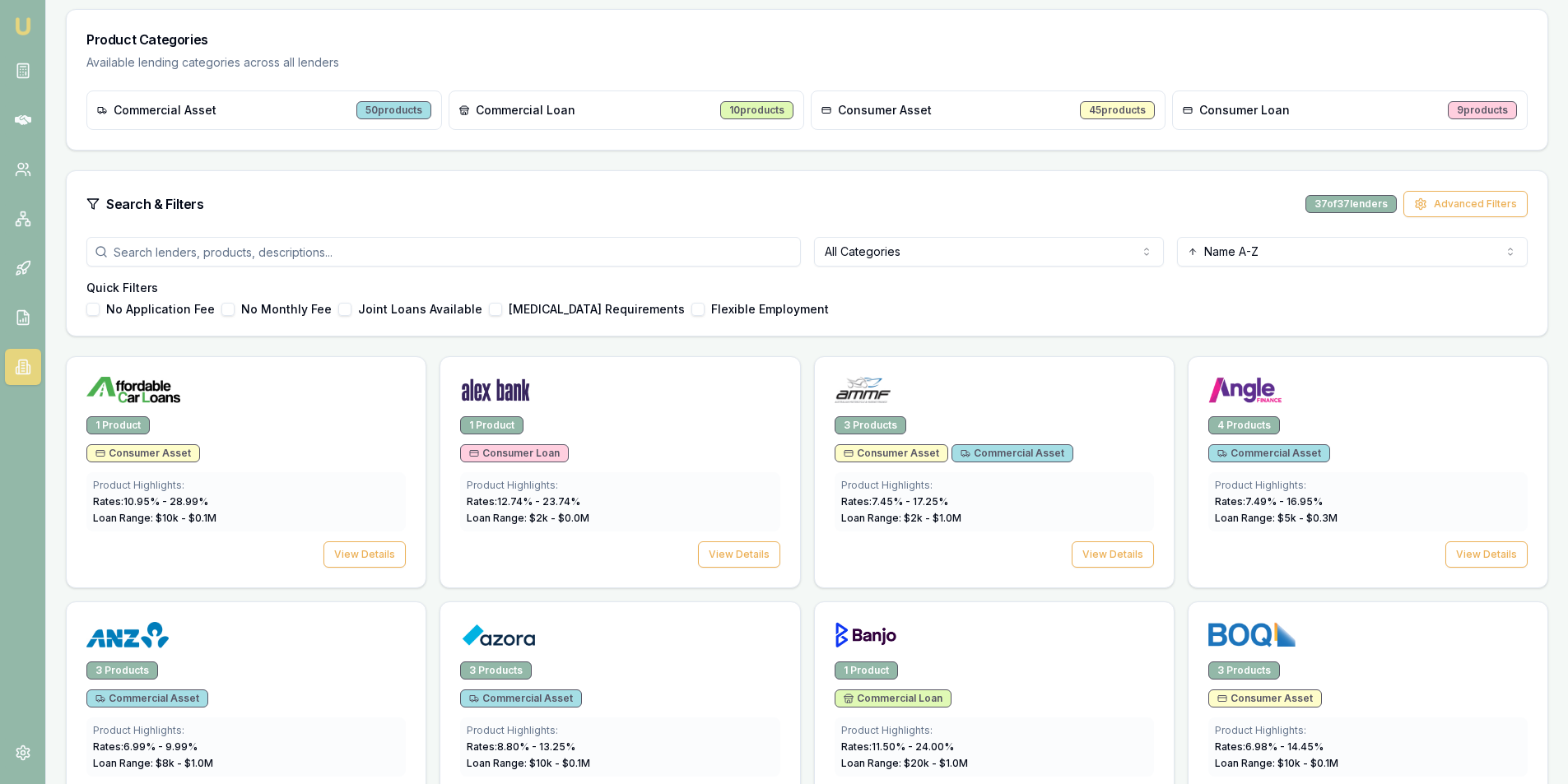
scroll to position [247, 0]
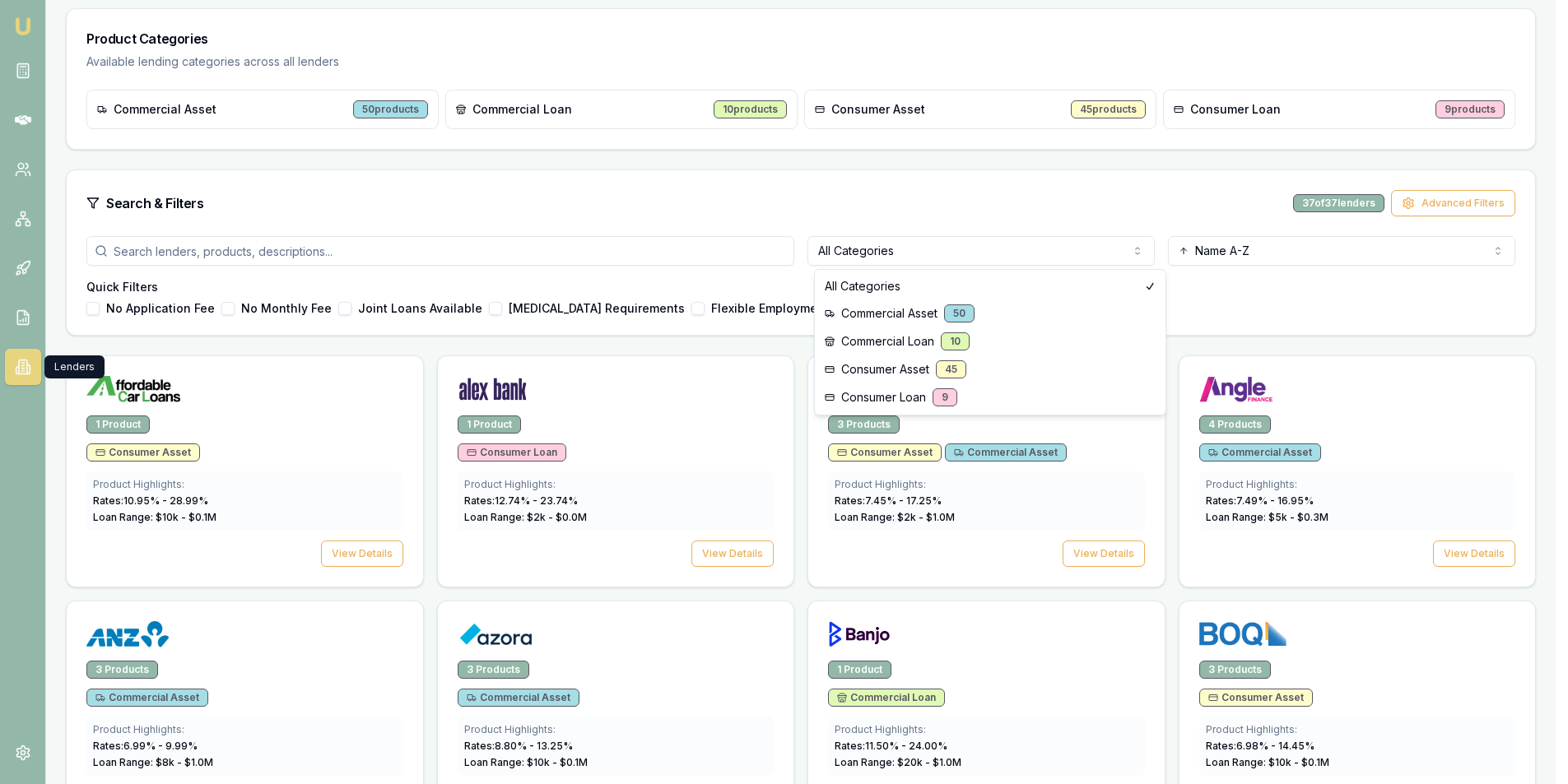
click at [925, 250] on html "Emu Broker Steven Nguyen Toggle Menu Lenders Directory Browse our directory of …" at bounding box center [784, 145] width 1568 height 784
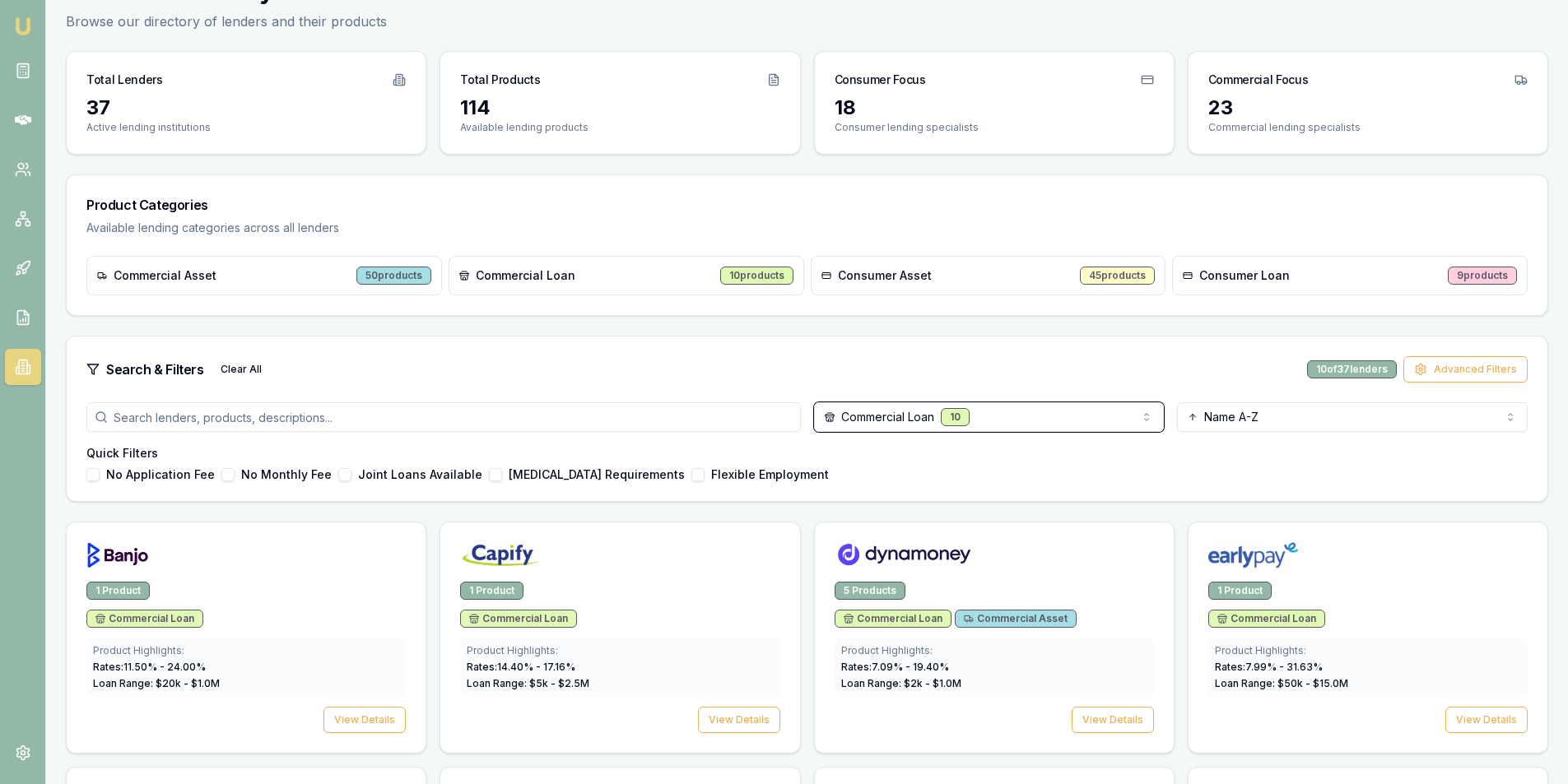
scroll to position [0, 0]
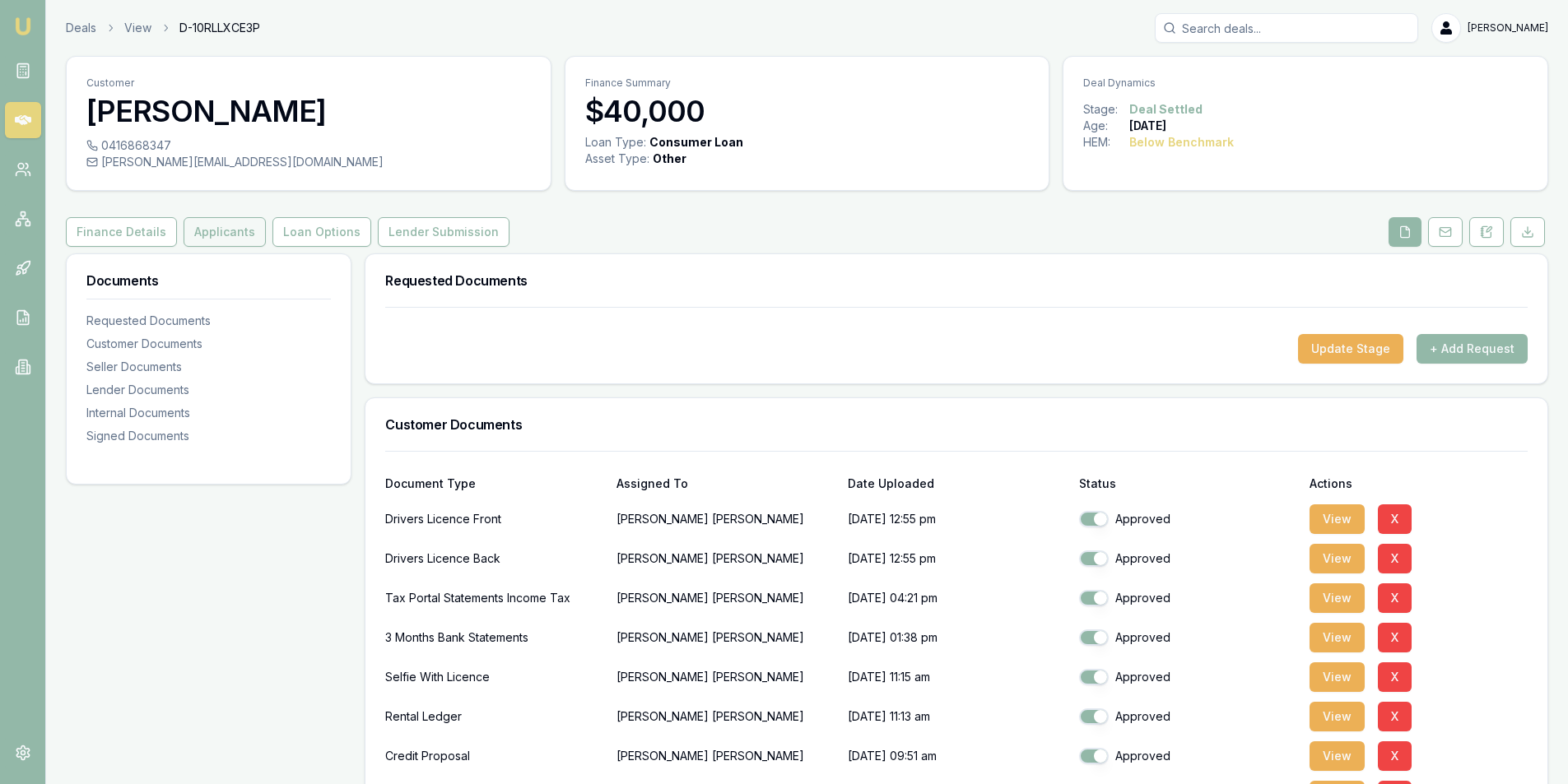
click at [208, 237] on button "Applicants" at bounding box center [225, 232] width 83 height 30
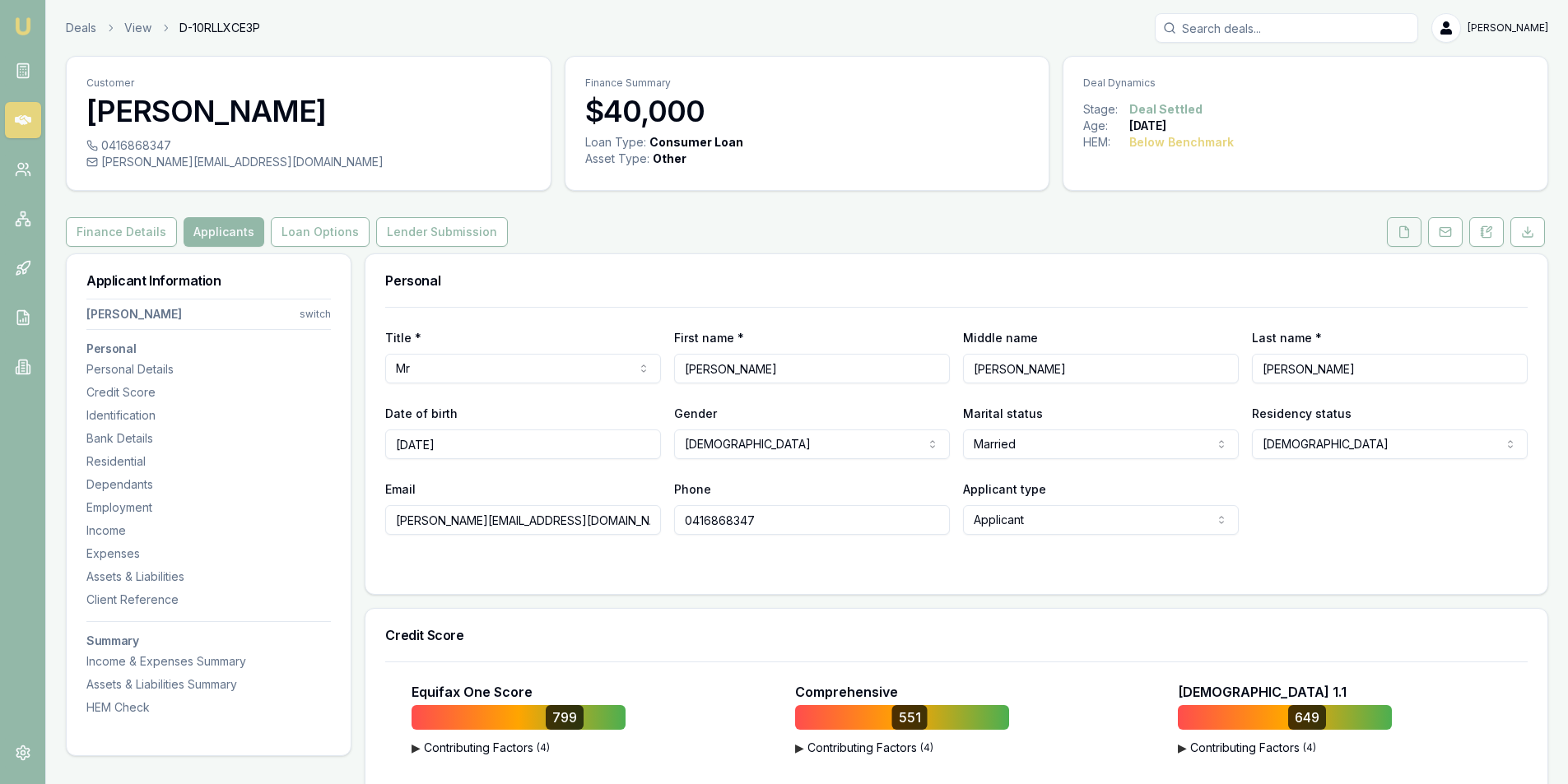
click at [1407, 234] on icon at bounding box center [1404, 231] width 13 height 13
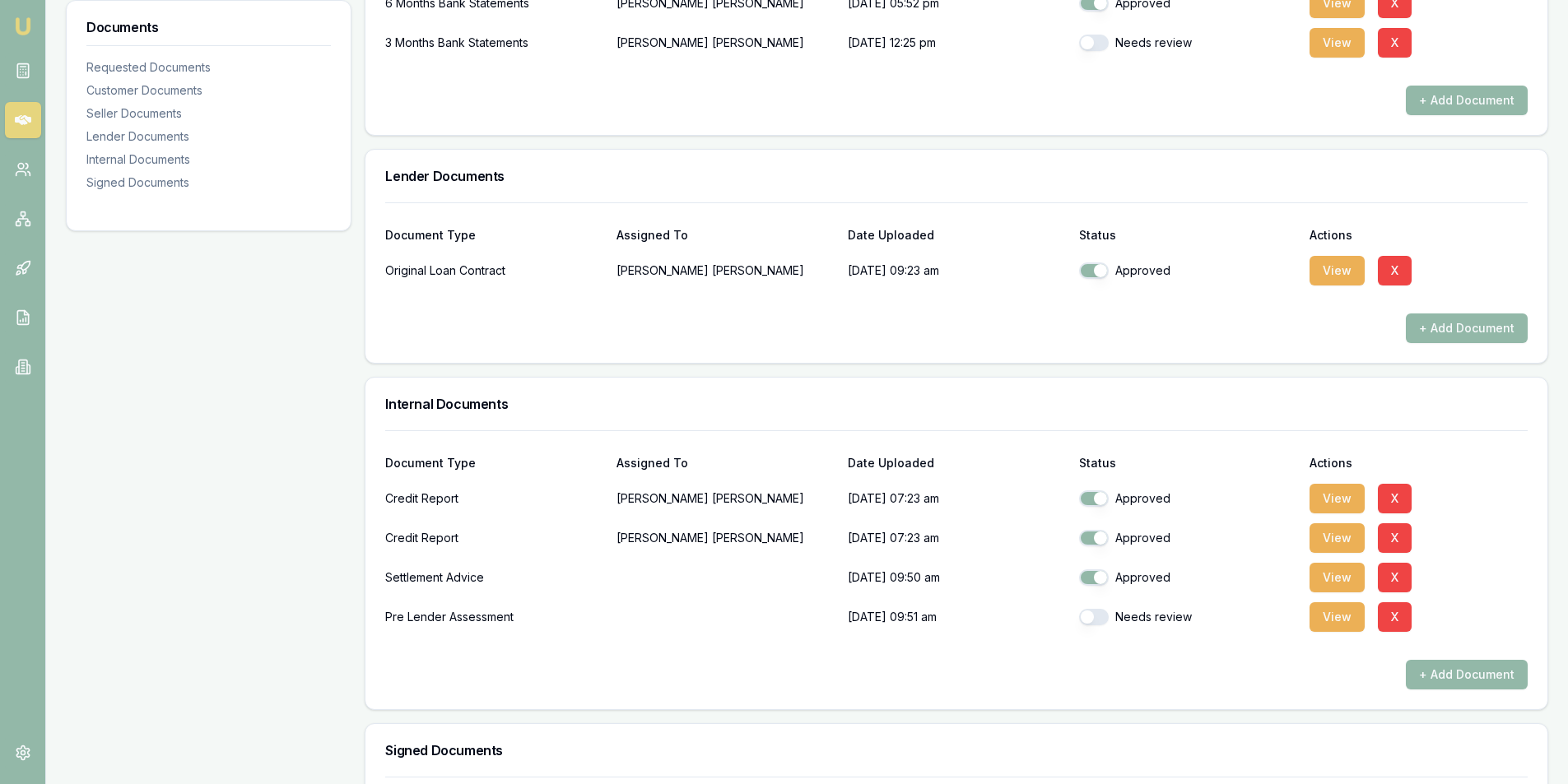
scroll to position [1078, 0]
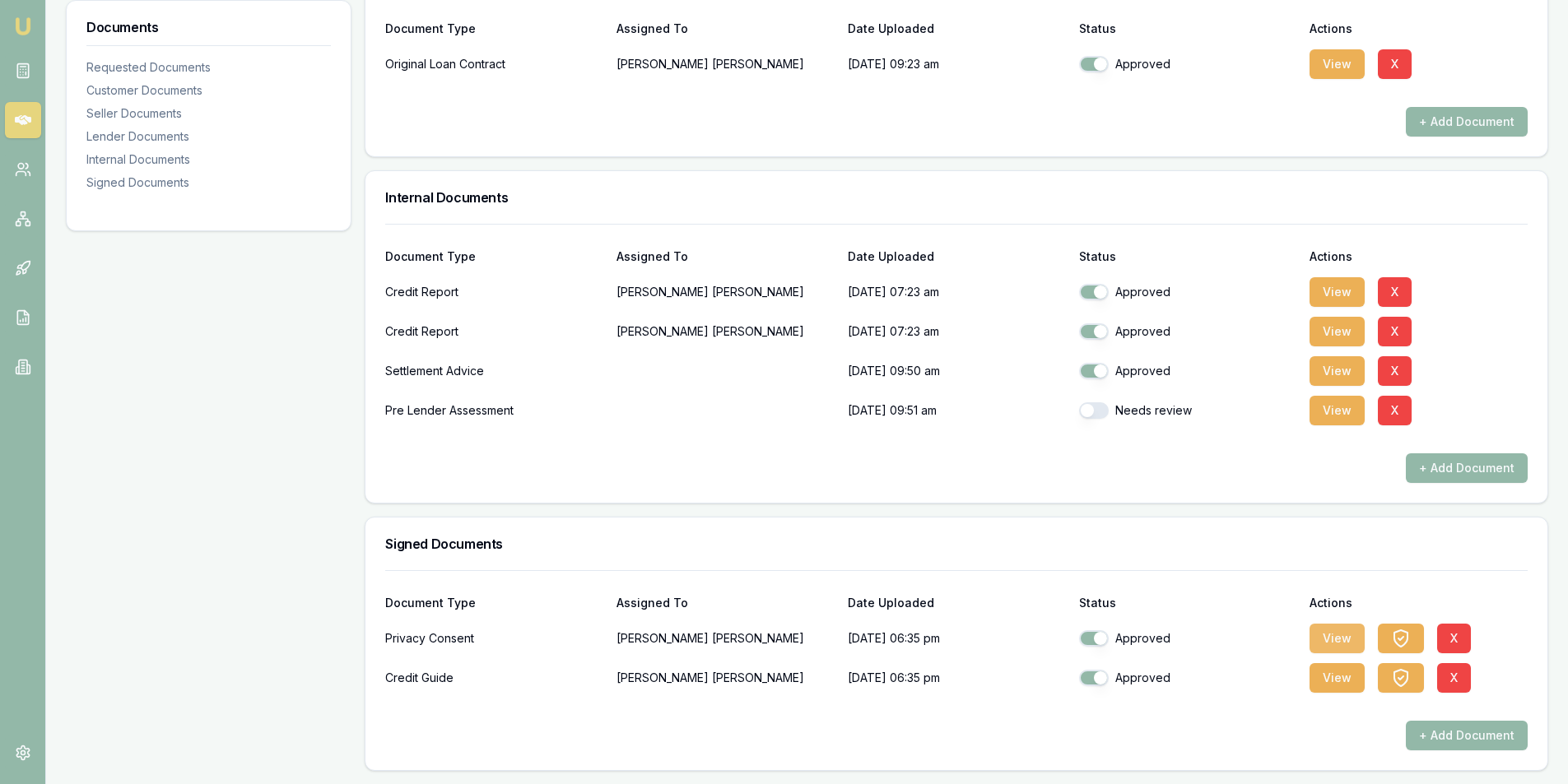
click at [1342, 646] on button "View" at bounding box center [1337, 638] width 55 height 30
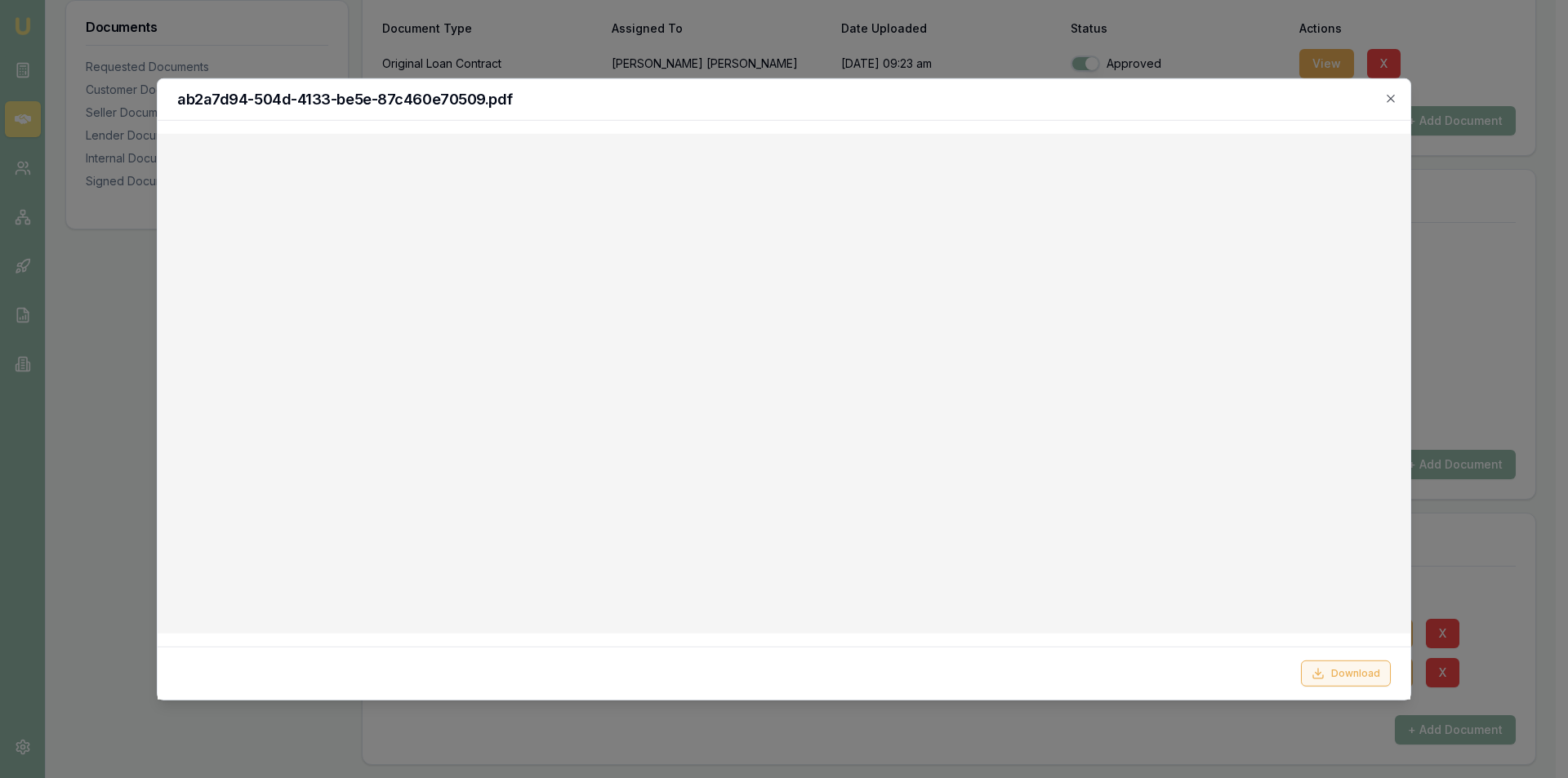
click at [1342, 671] on button "Download" at bounding box center [1345, 673] width 90 height 26
click at [946, 110] on div "ab2a7d94-504d-4133-be5e-87c460e70509.pdf" at bounding box center [784, 99] width 1253 height 42
click at [1393, 102] on icon "button" at bounding box center [1390, 98] width 13 height 13
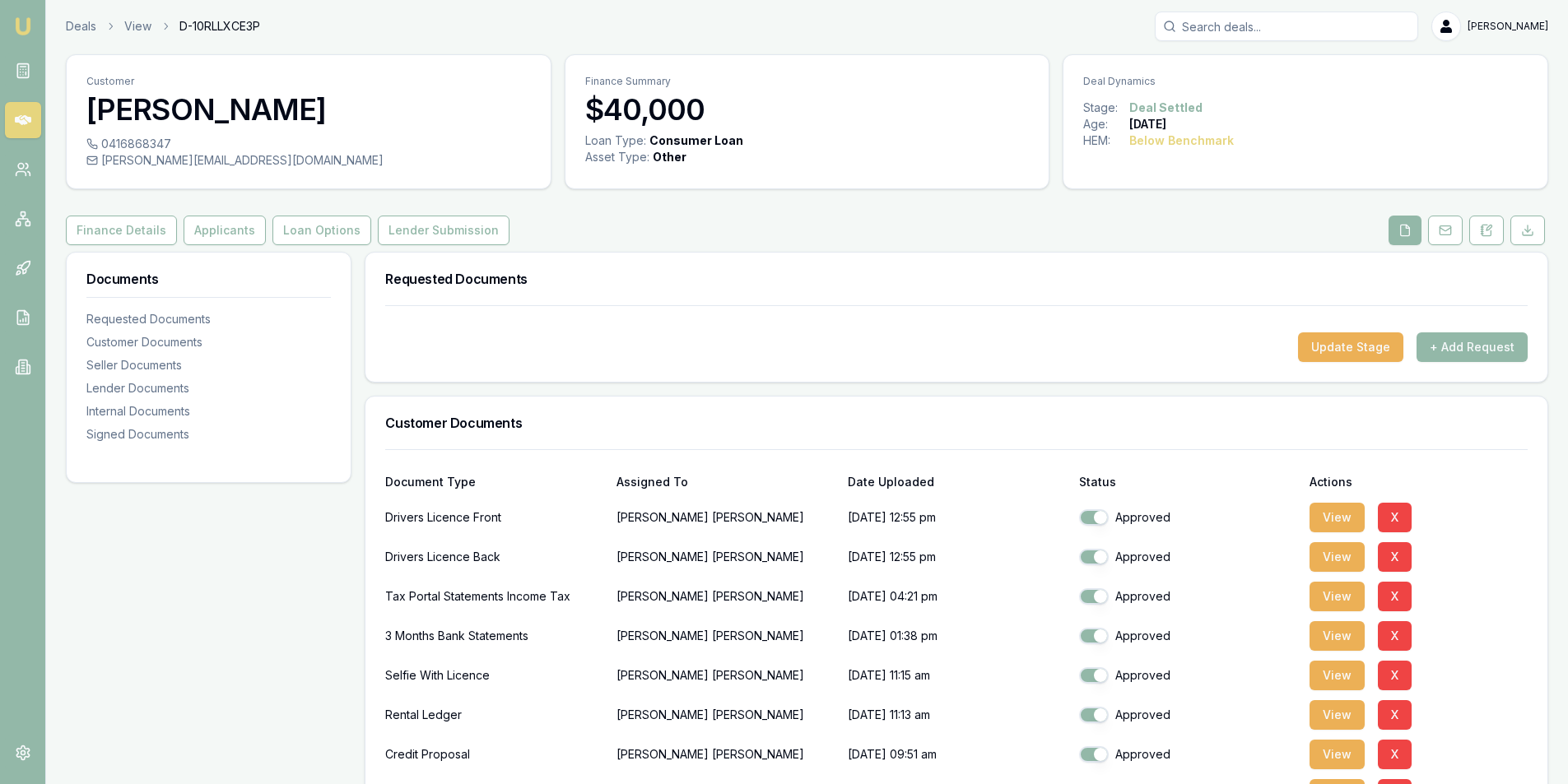
scroll to position [0, 0]
click at [216, 240] on button "Applicants" at bounding box center [225, 232] width 83 height 30
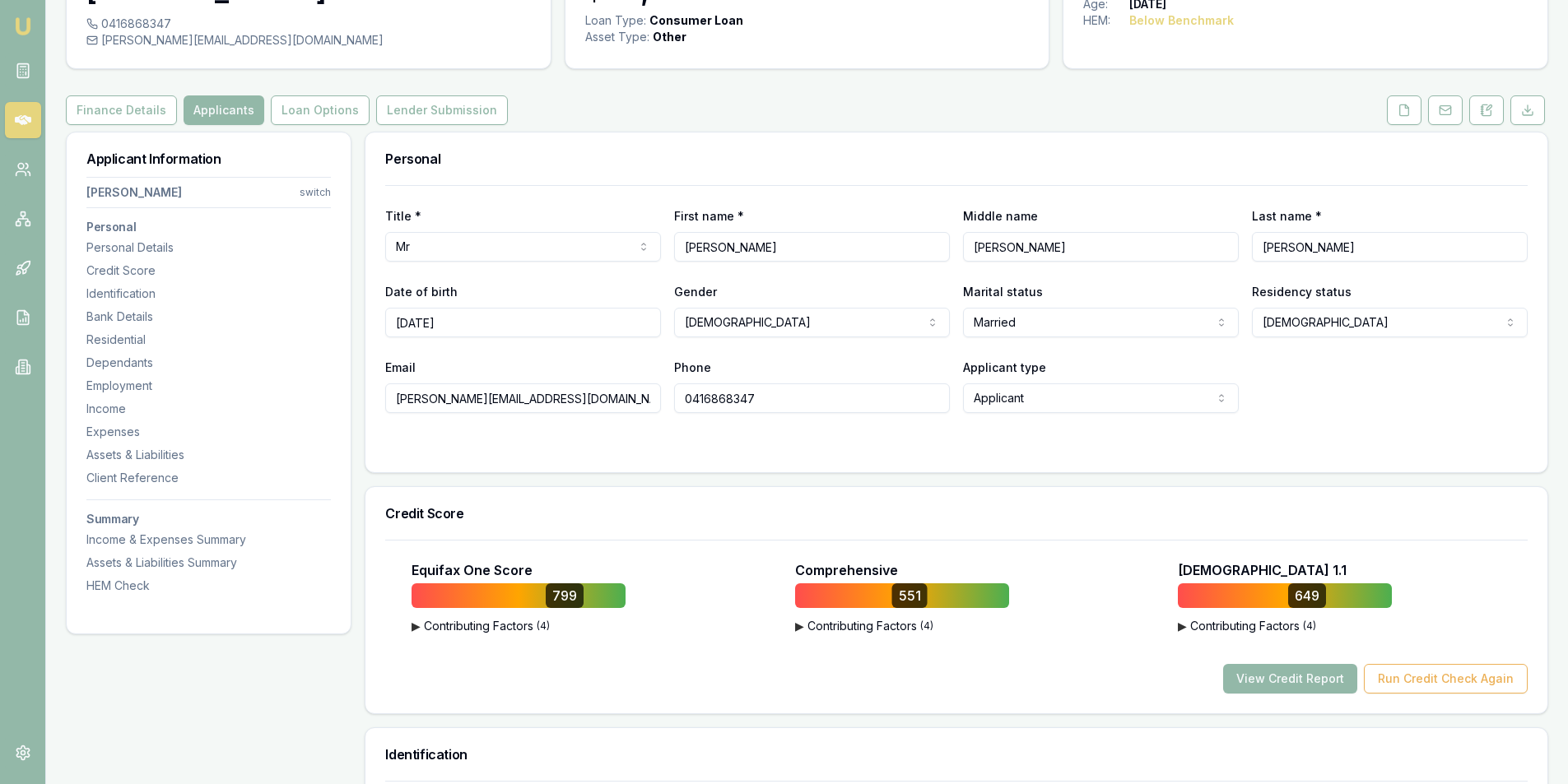
scroll to position [83, 0]
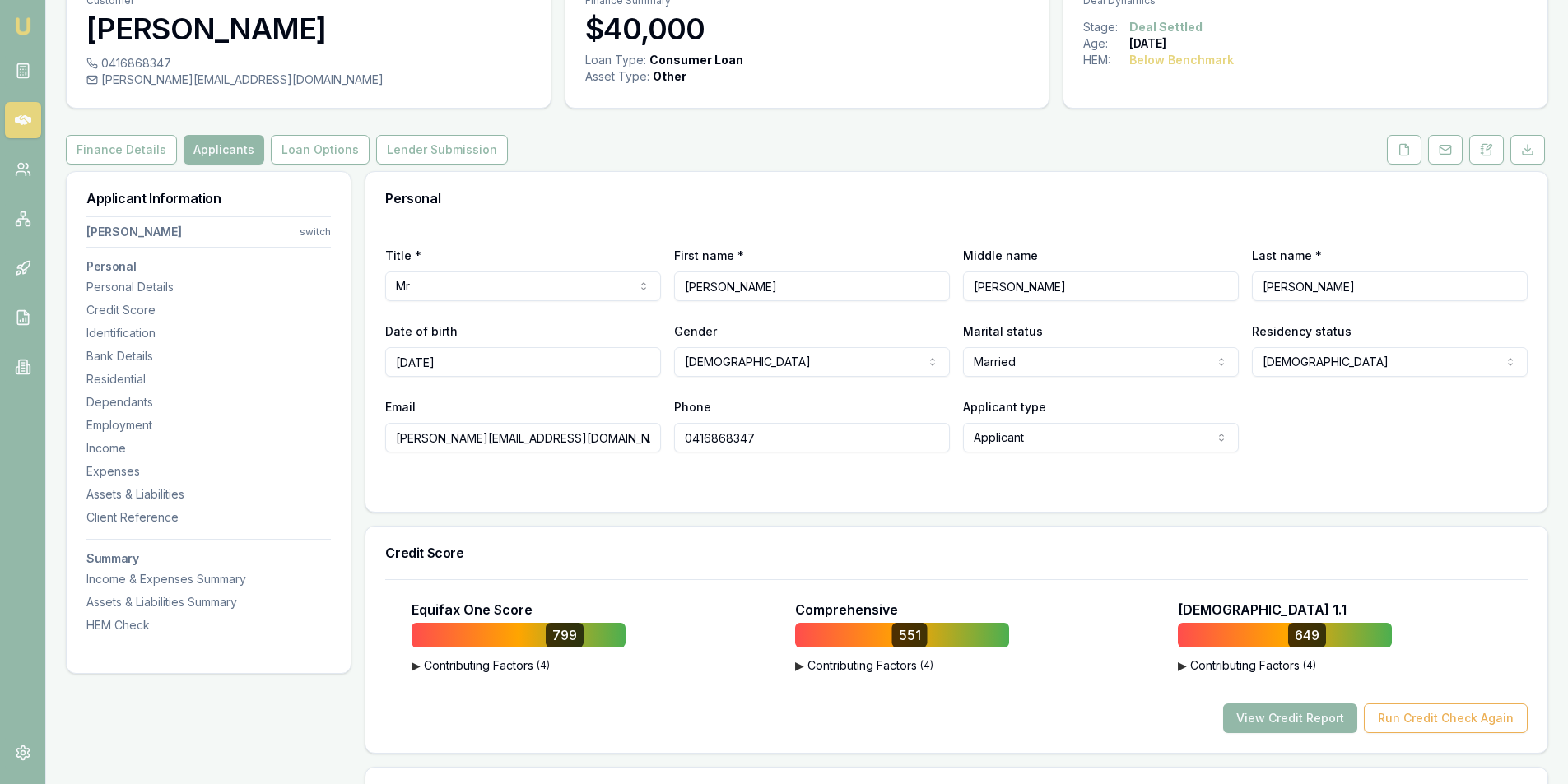
click at [735, 434] on input "0416868347" at bounding box center [812, 438] width 276 height 30
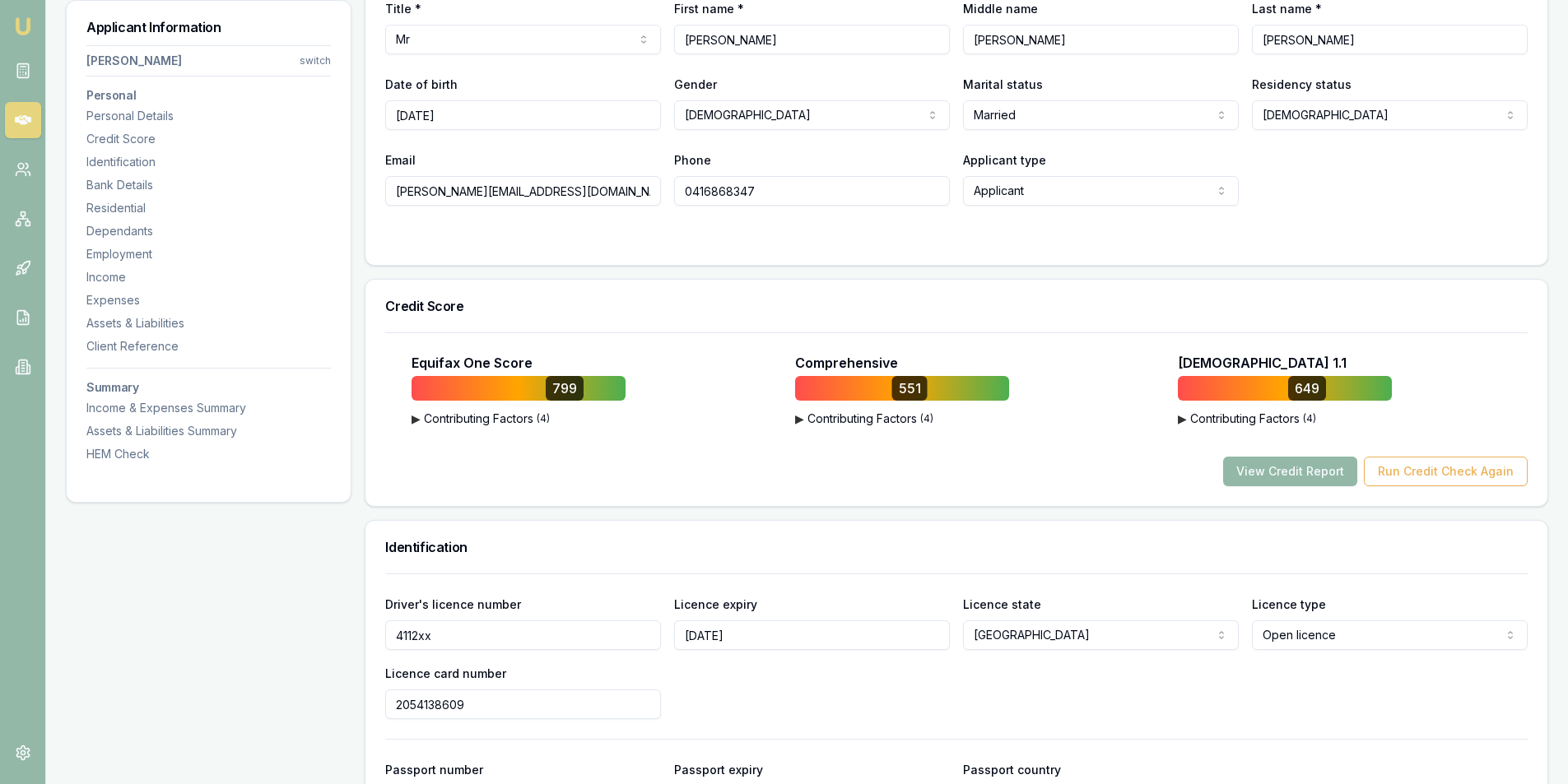
scroll to position [247, 0]
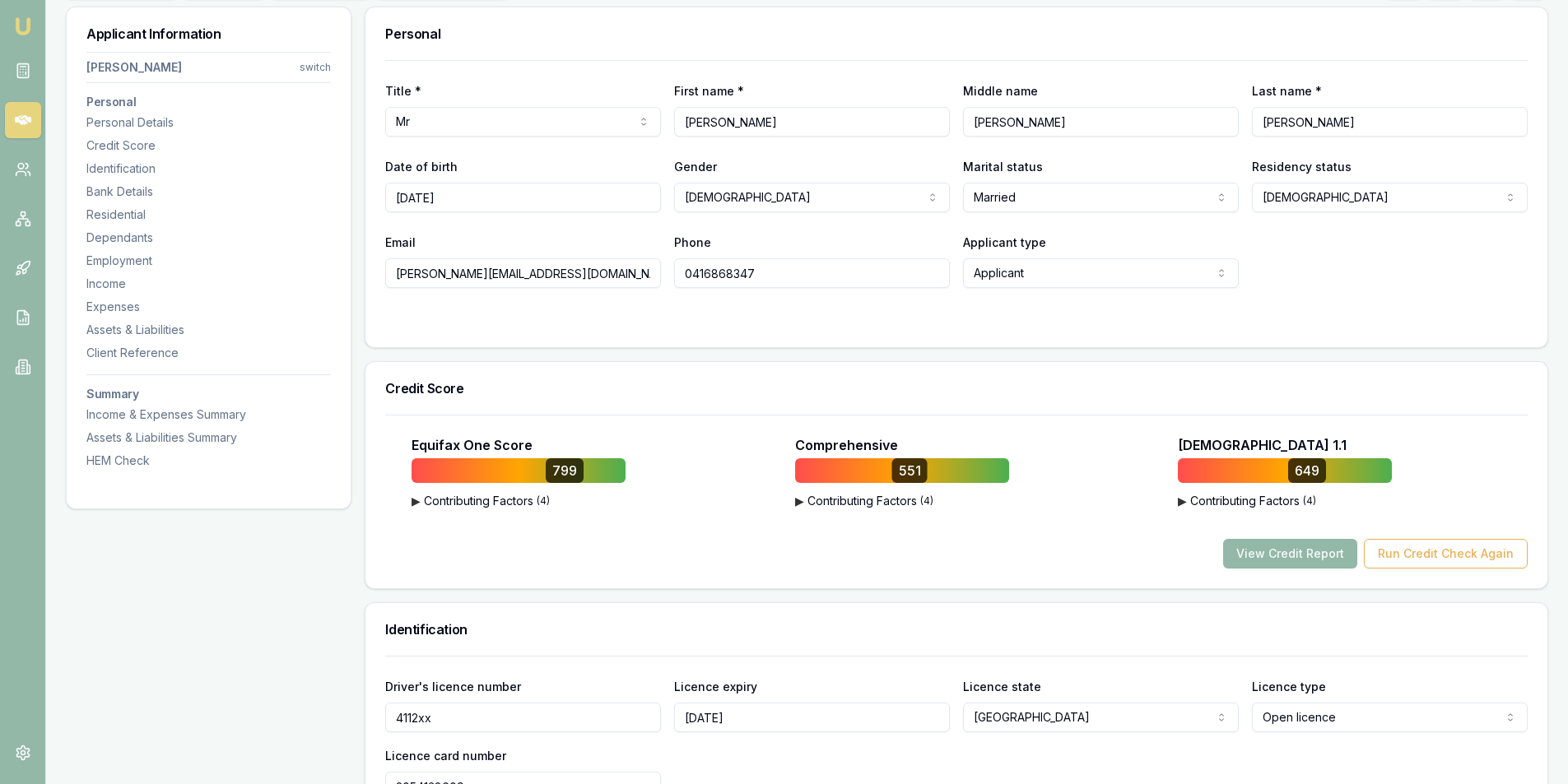
drag, startPoint x: 551, startPoint y: 273, endPoint x: 387, endPoint y: 277, distance: 164.0
click at [390, 278] on input "bernie@kiaoracattle.com.au" at bounding box center [523, 273] width 276 height 30
click at [705, 276] on input "0416868347" at bounding box center [812, 273] width 276 height 30
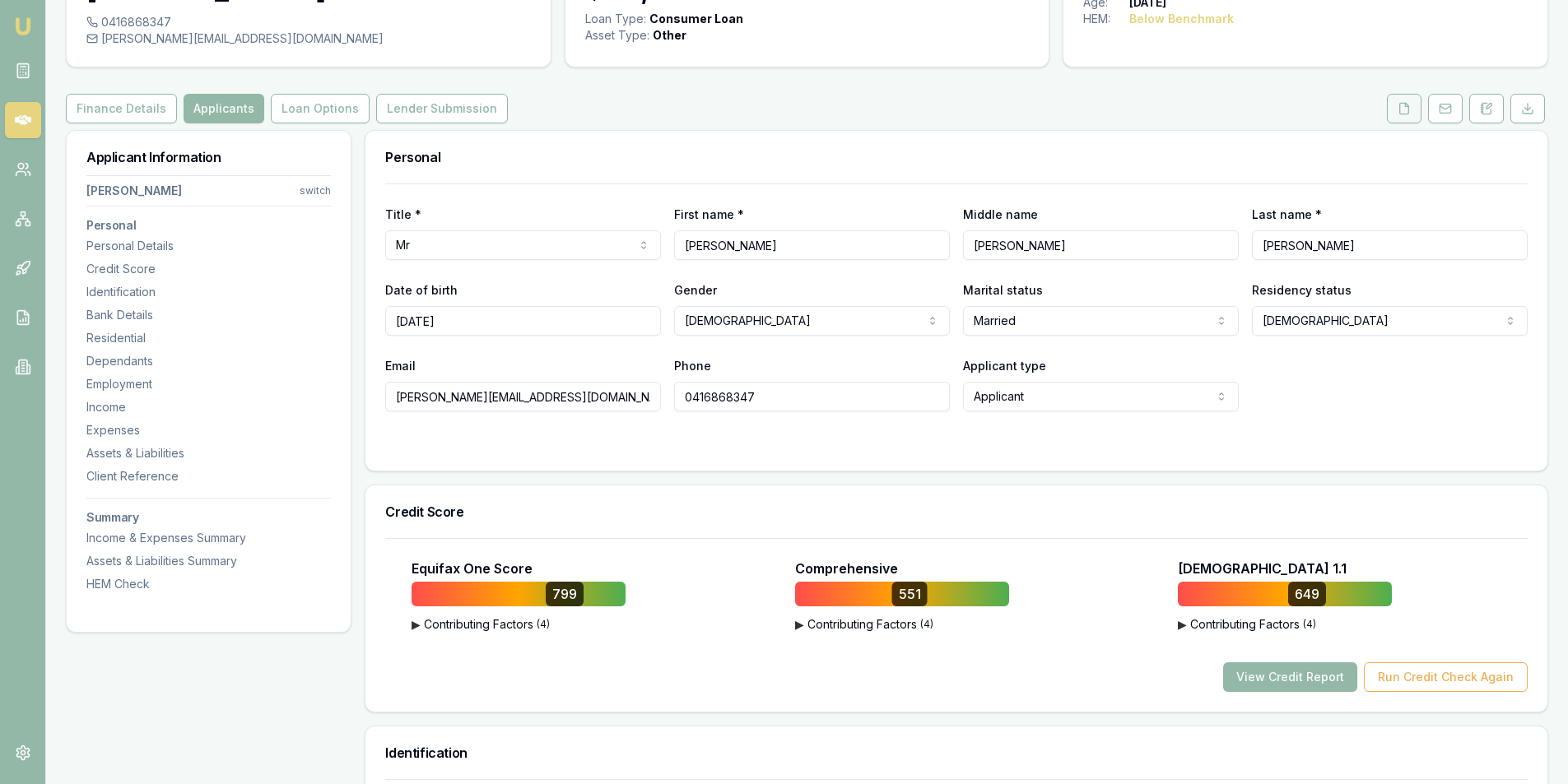
scroll to position [83, 0]
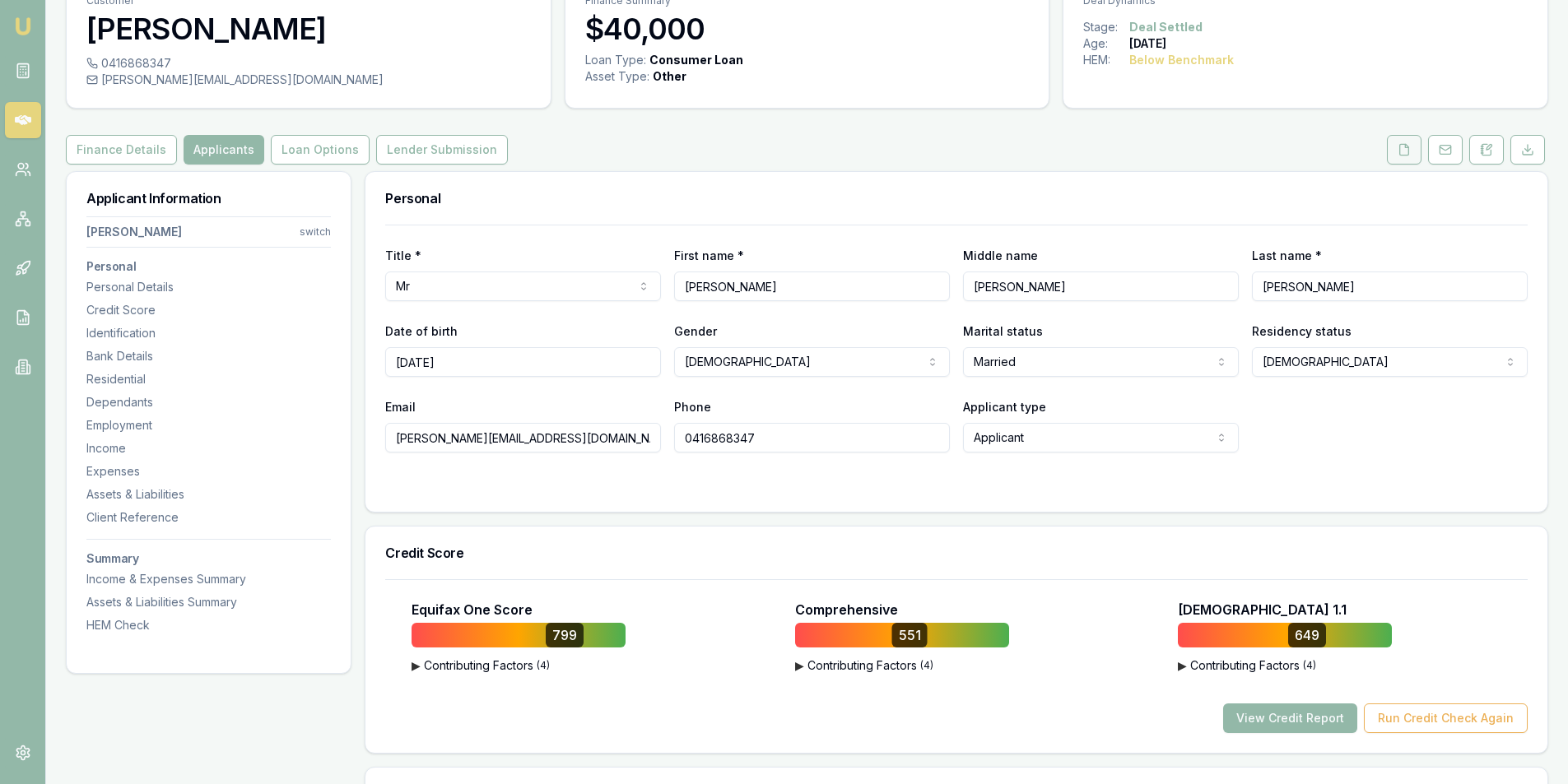
click at [1391, 150] on button at bounding box center [1404, 149] width 34 height 30
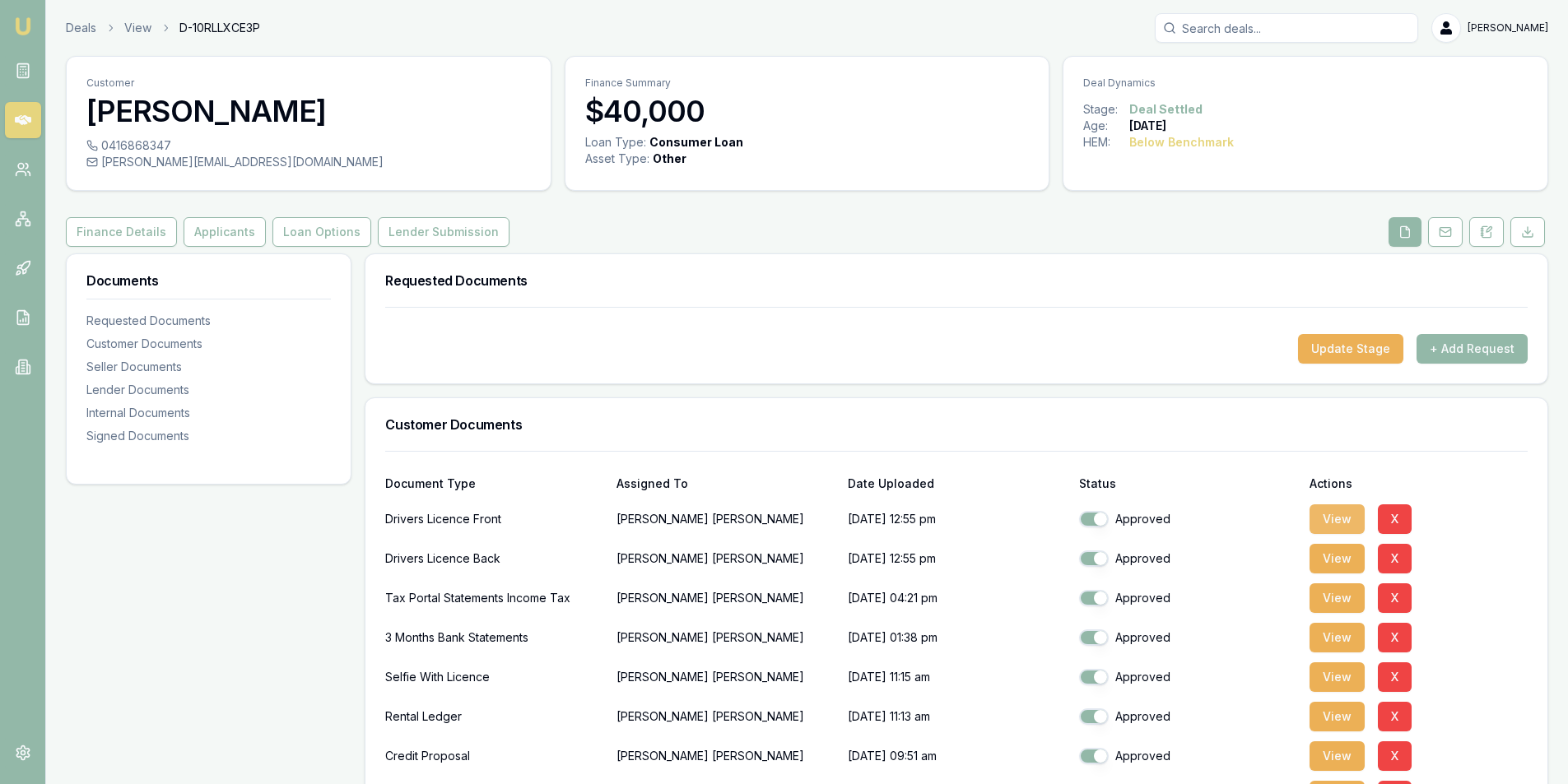
click at [1338, 522] on button "View" at bounding box center [1337, 519] width 55 height 30
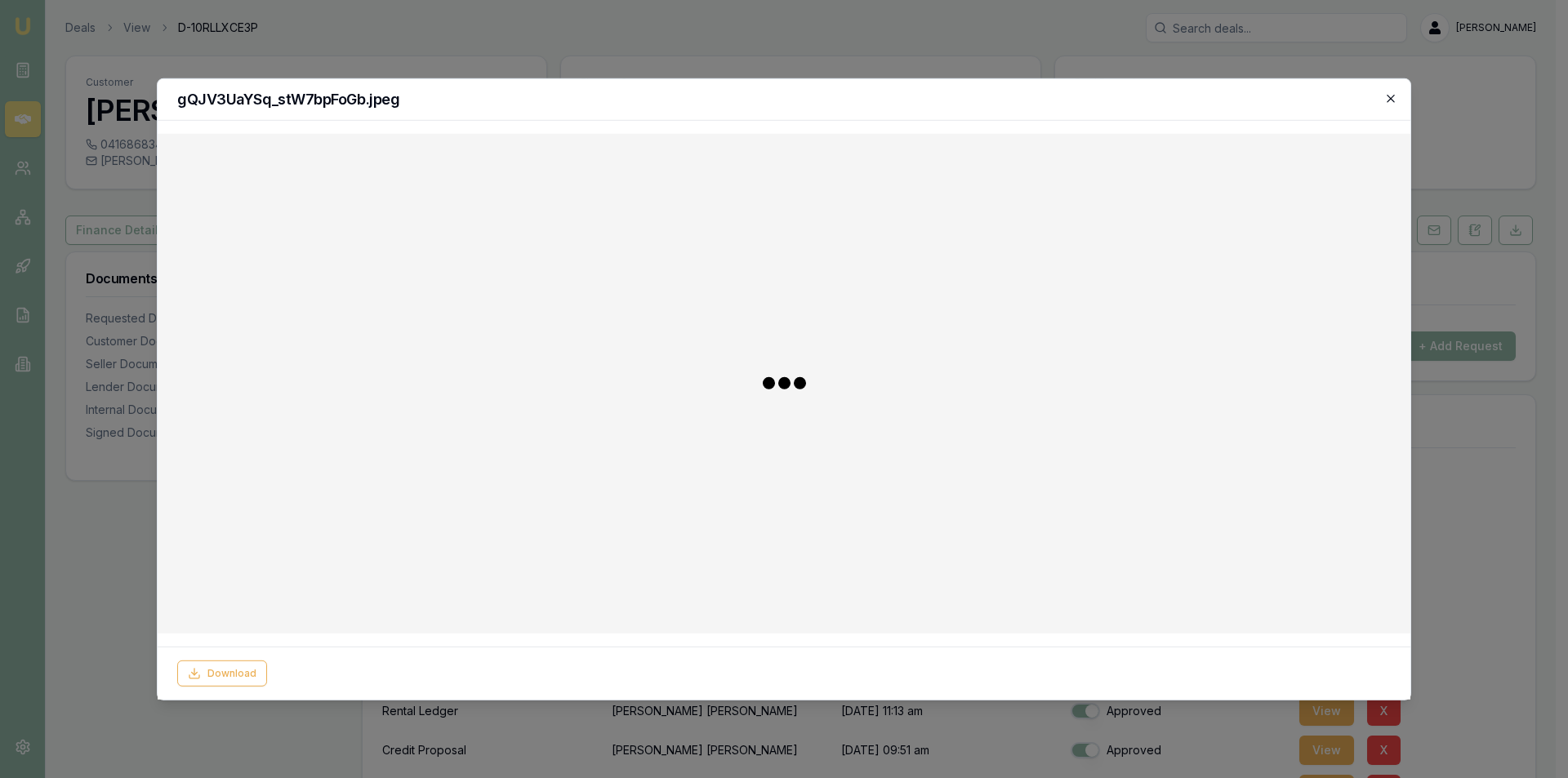
click at [1384, 95] on icon "button" at bounding box center [1390, 98] width 13 height 13
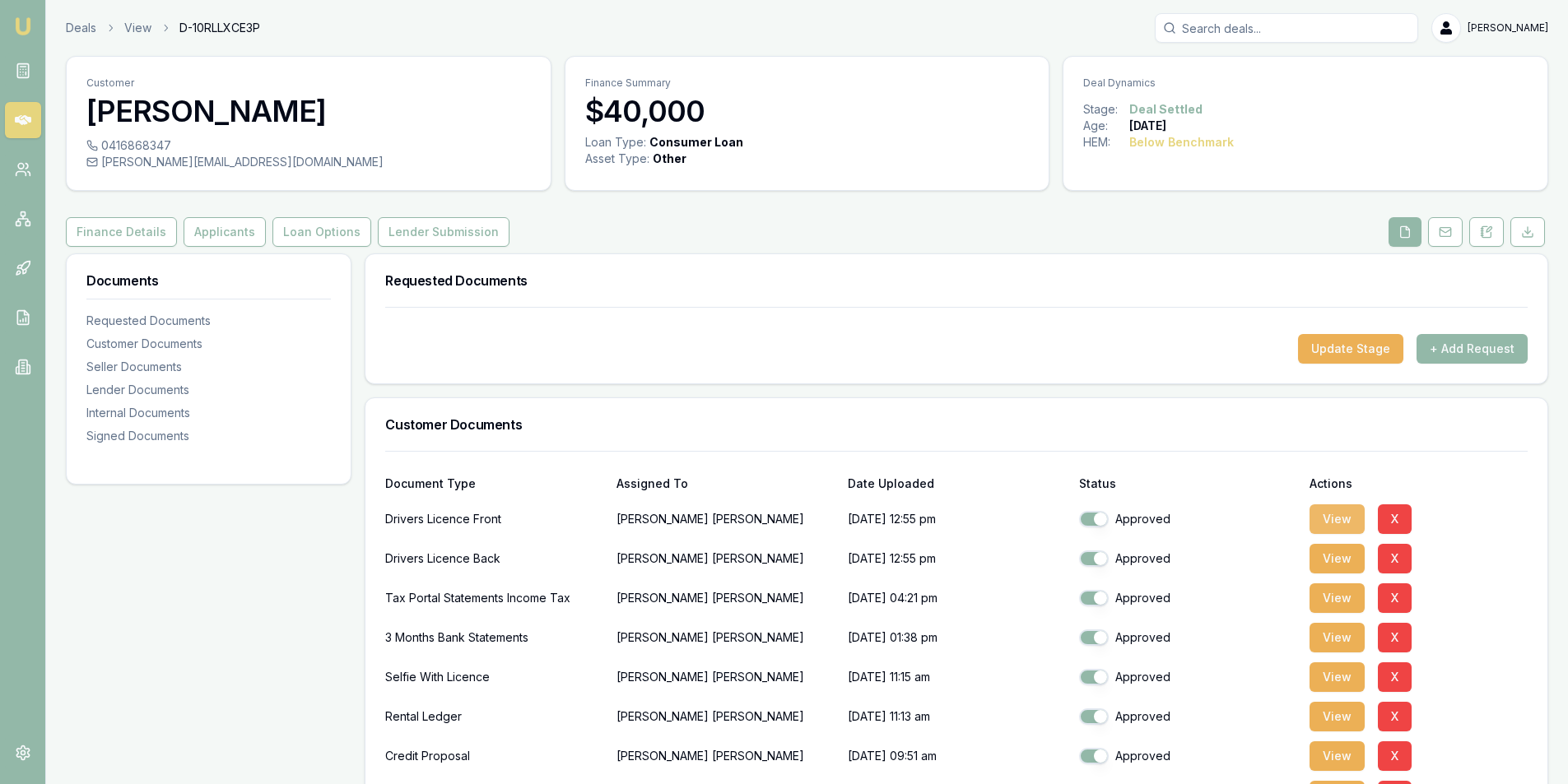
click at [1322, 522] on button "View" at bounding box center [1337, 519] width 55 height 30
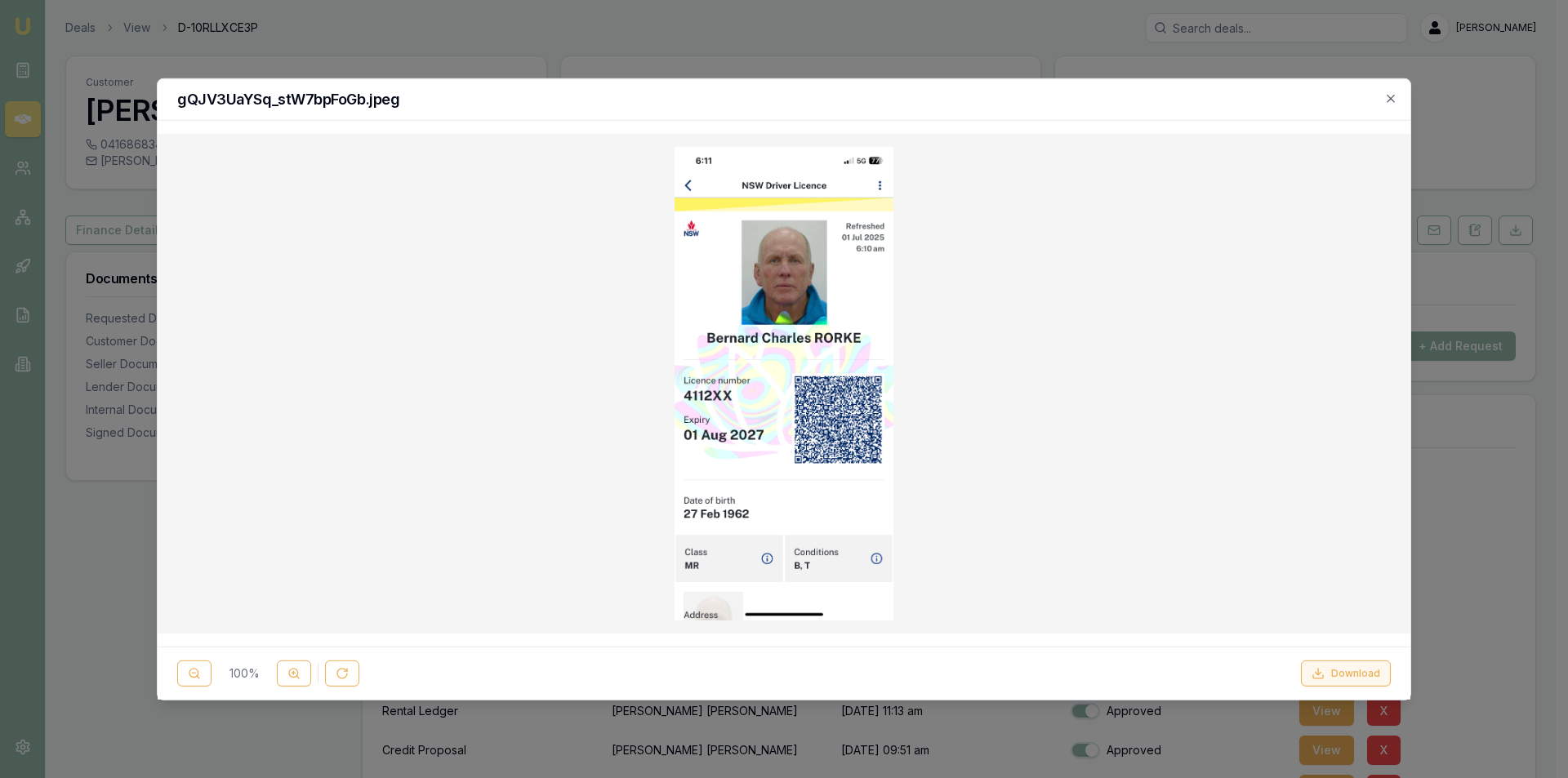
click at [1345, 680] on button "Download" at bounding box center [1345, 673] width 90 height 26
drag, startPoint x: 1390, startPoint y: 93, endPoint x: 1344, endPoint y: 90, distance: 46.1
click at [1390, 93] on icon "button" at bounding box center [1390, 98] width 13 height 13
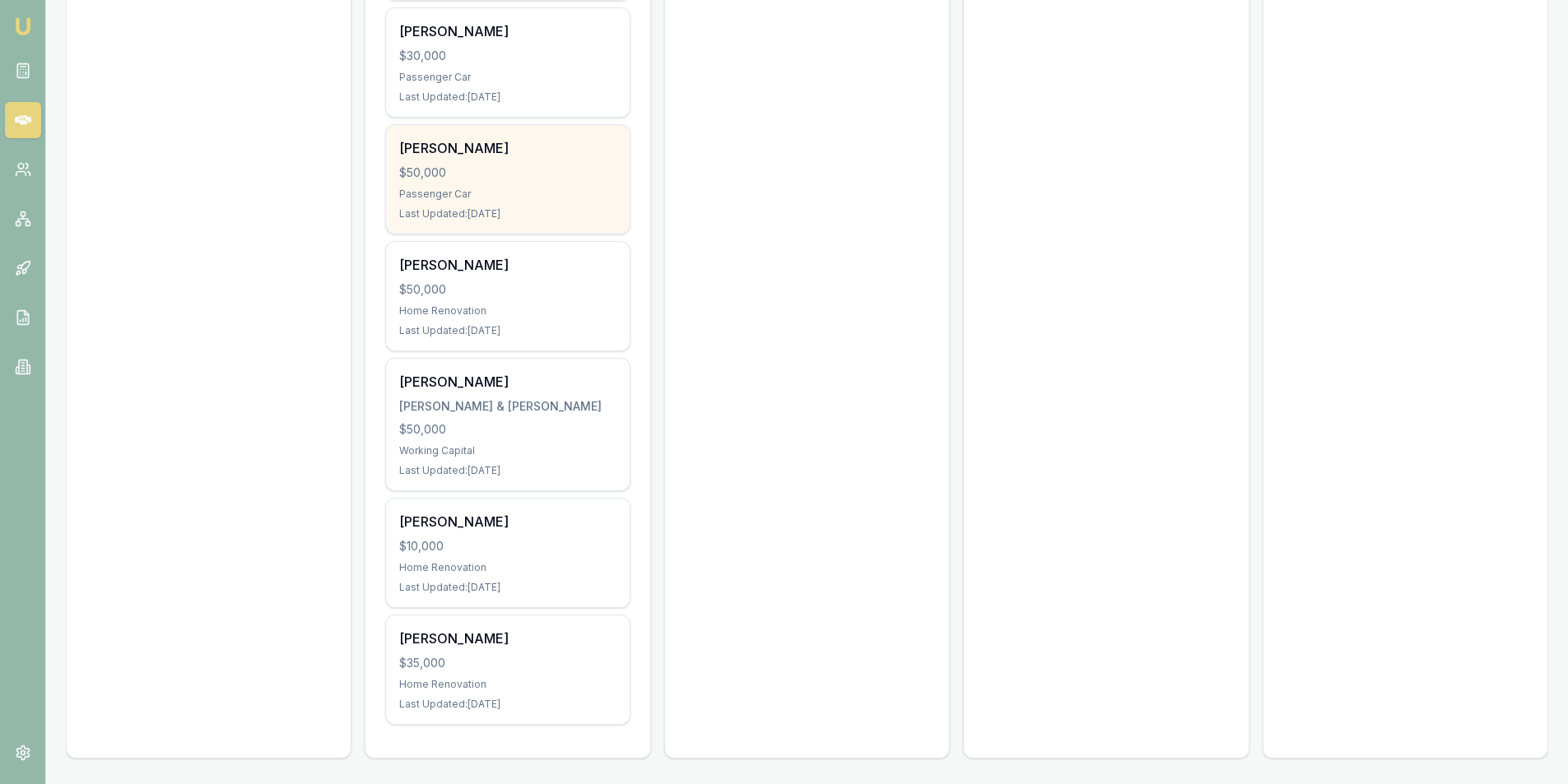
scroll to position [1969, 0]
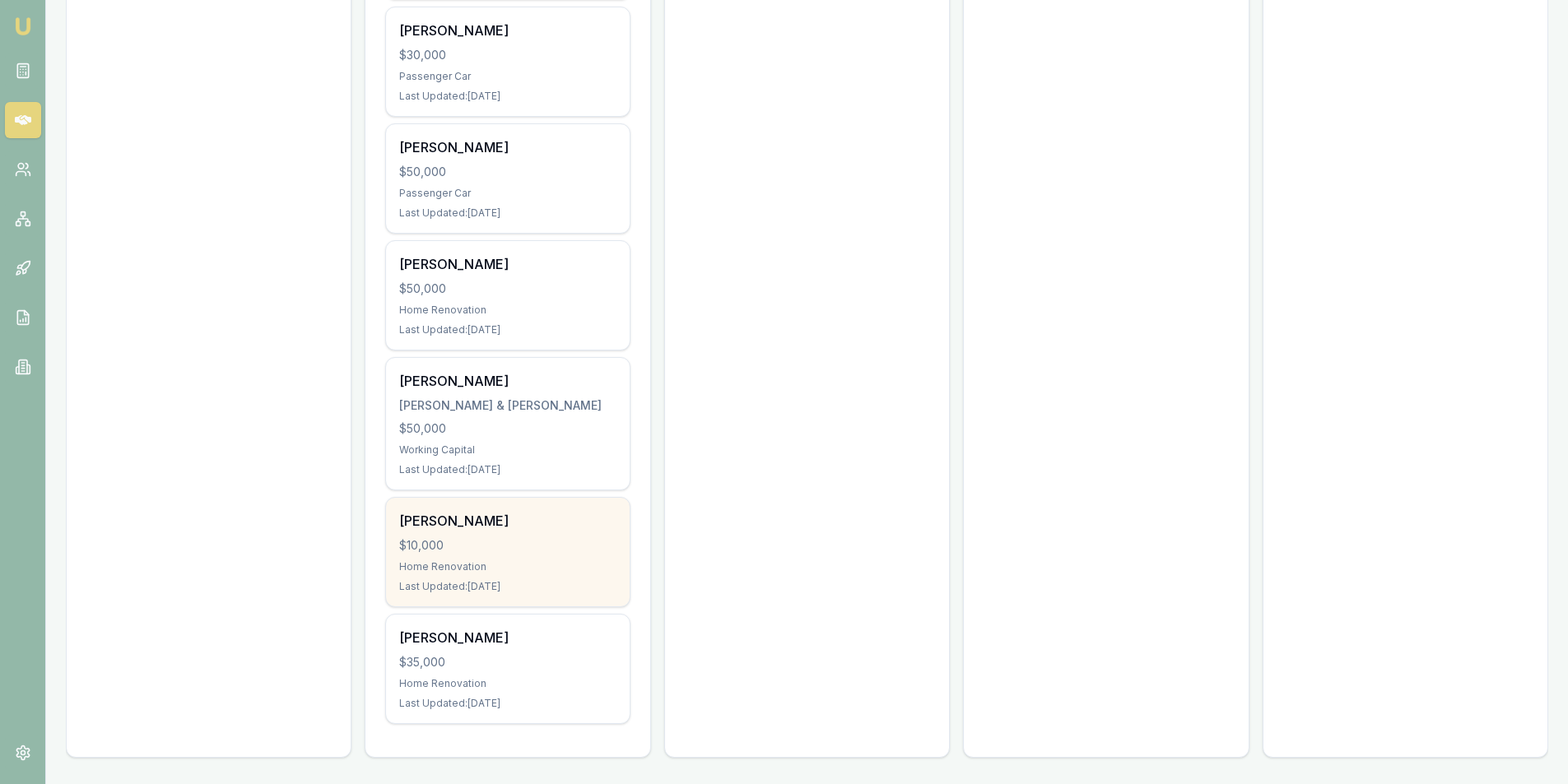
click at [469, 575] on div "[PERSON_NAME] $10,000 Home Renovation Last Updated: [DATE]" at bounding box center [507, 552] width 243 height 109
